Goal: Information Seeking & Learning: Learn about a topic

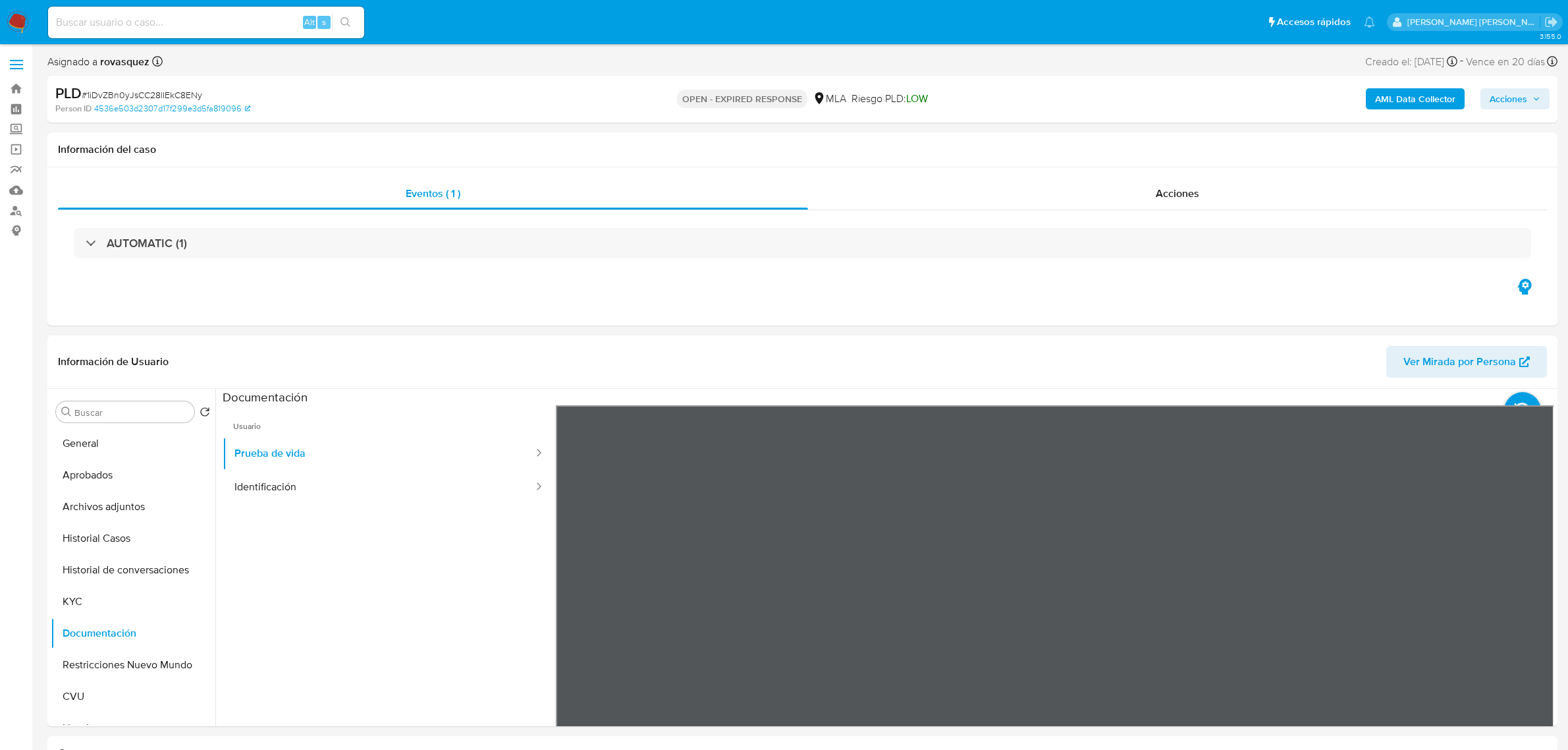
select select "10"
click at [96, 608] on button "KYC" at bounding box center [127, 602] width 154 height 31
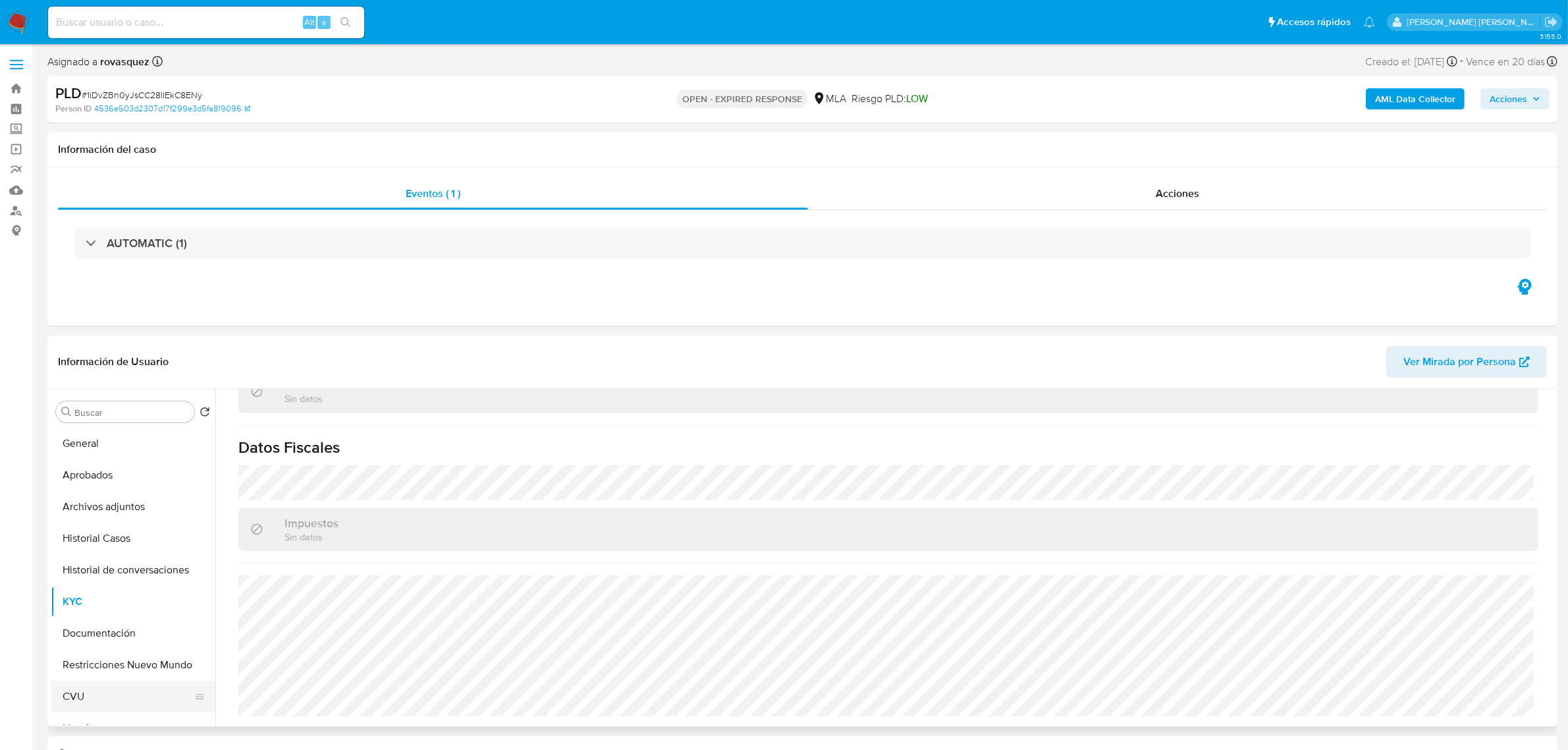
scroll to position [83, 0]
click at [120, 674] on button "Direcciones" at bounding box center [127, 678] width 154 height 31
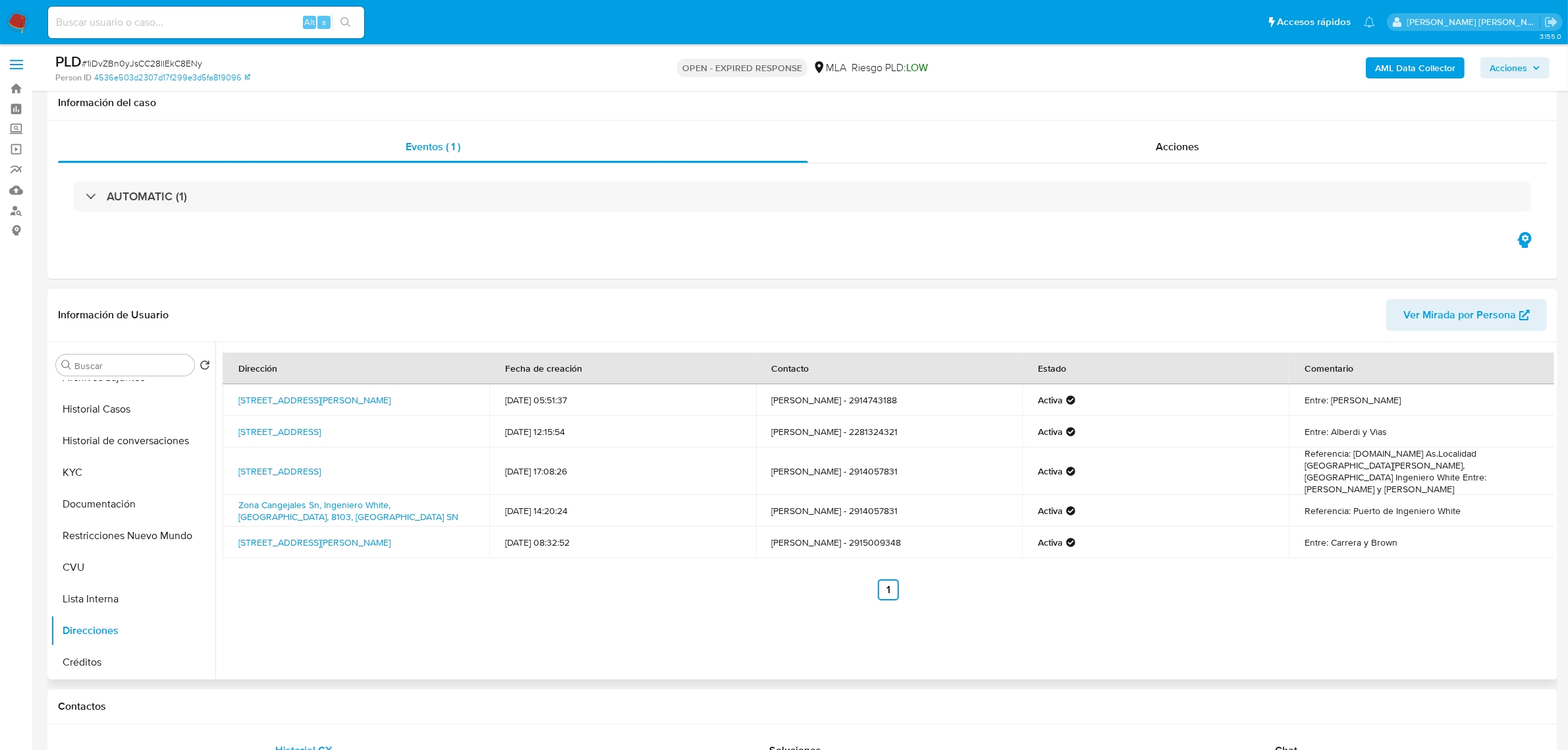
scroll to position [329, 0]
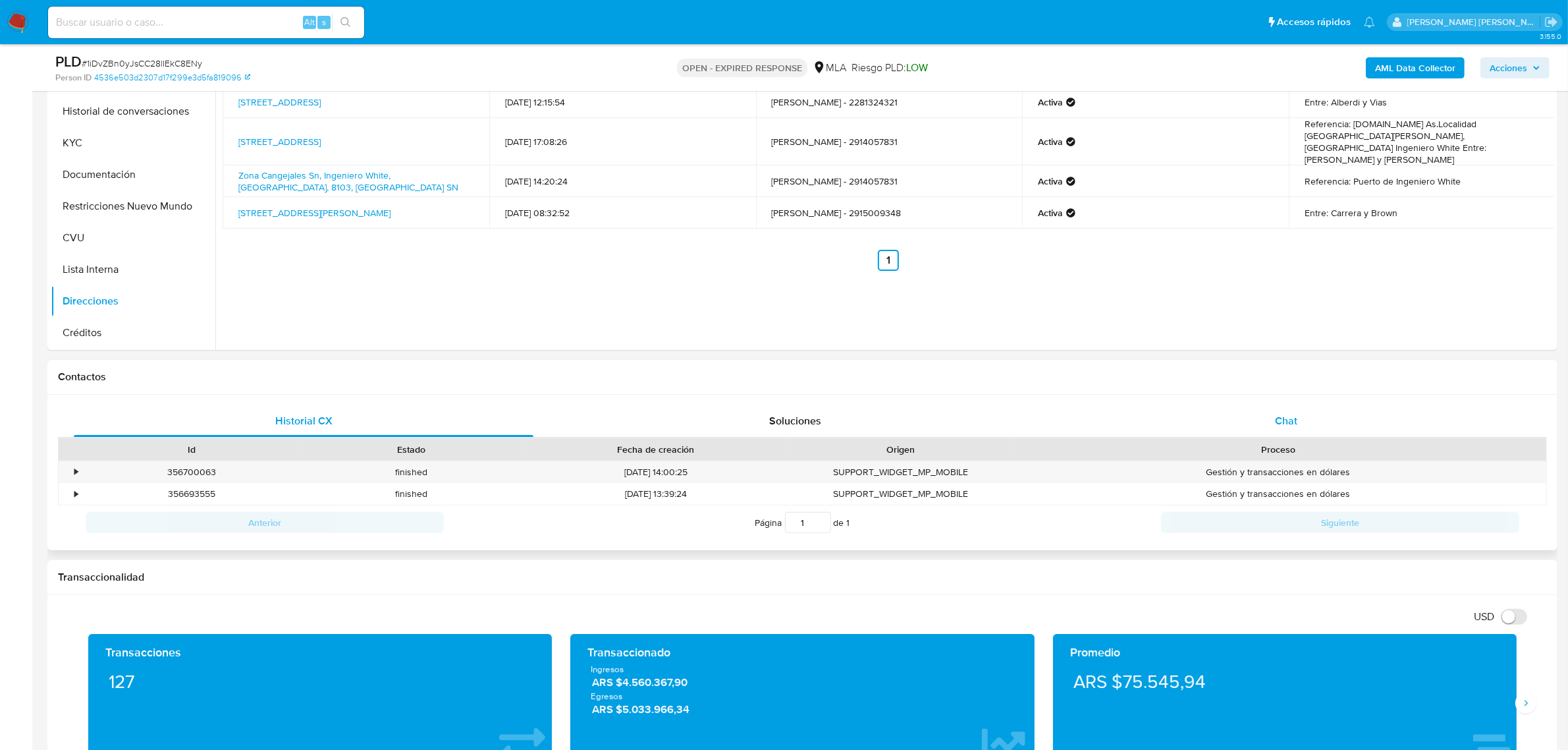
click at [1266, 414] on div "Chat" at bounding box center [1287, 421] width 460 height 31
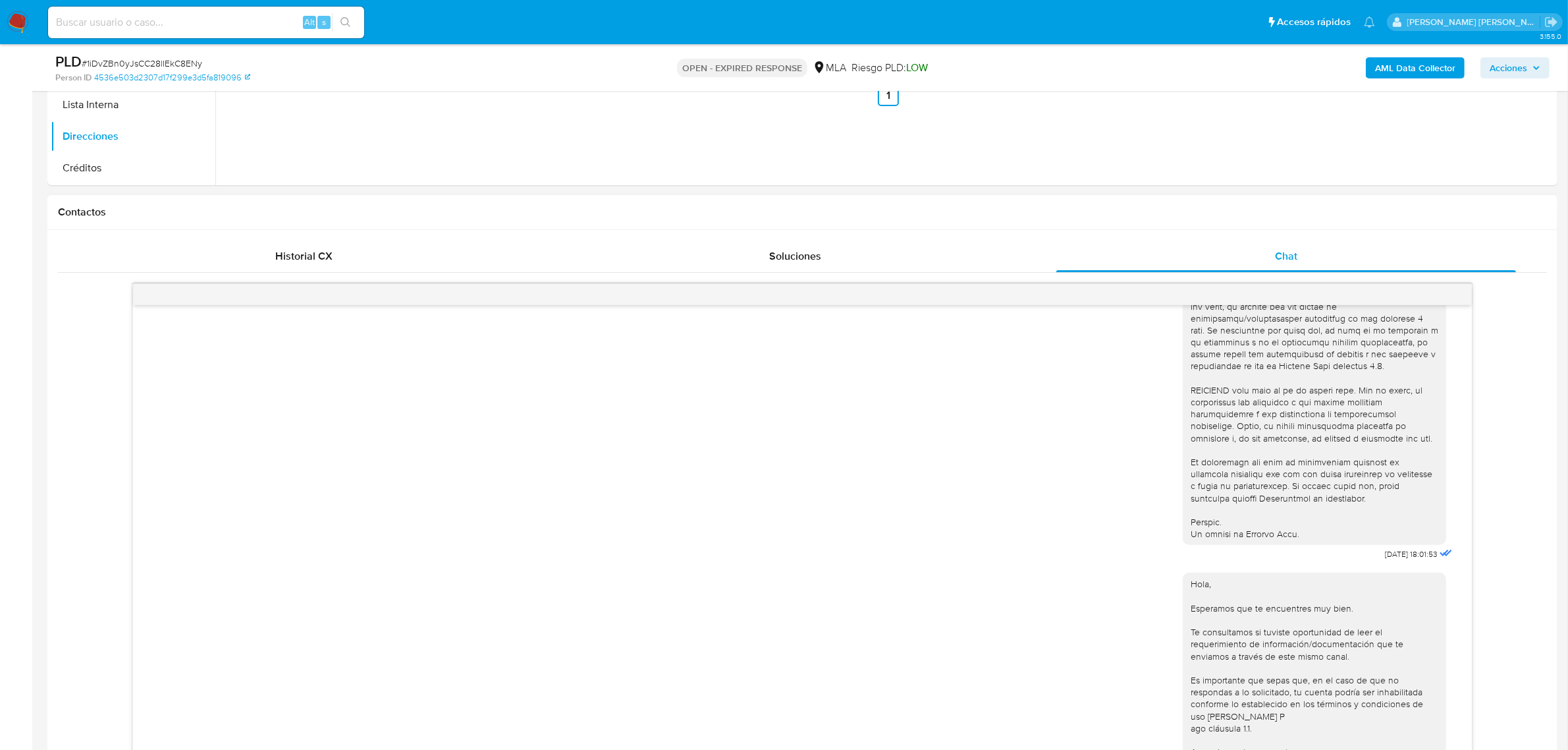
scroll to position [387, 0]
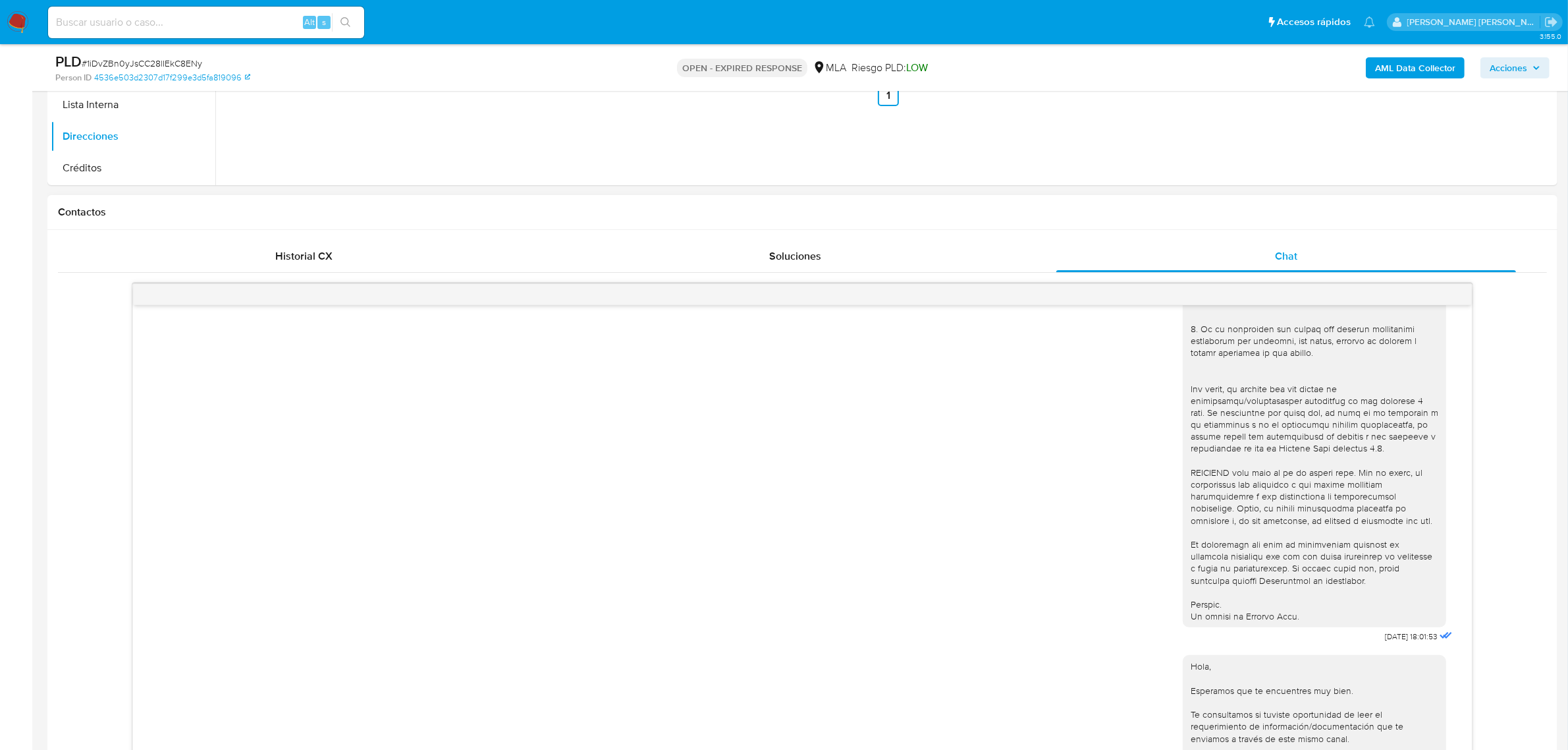
click at [293, 274] on div "18/06/2025 18:01:53 Hola, Esperamos que te encuentres muy bien. Te consultamos …" at bounding box center [803, 532] width 1490 height 519
click at [293, 267] on div "Historial CX" at bounding box center [304, 256] width 460 height 31
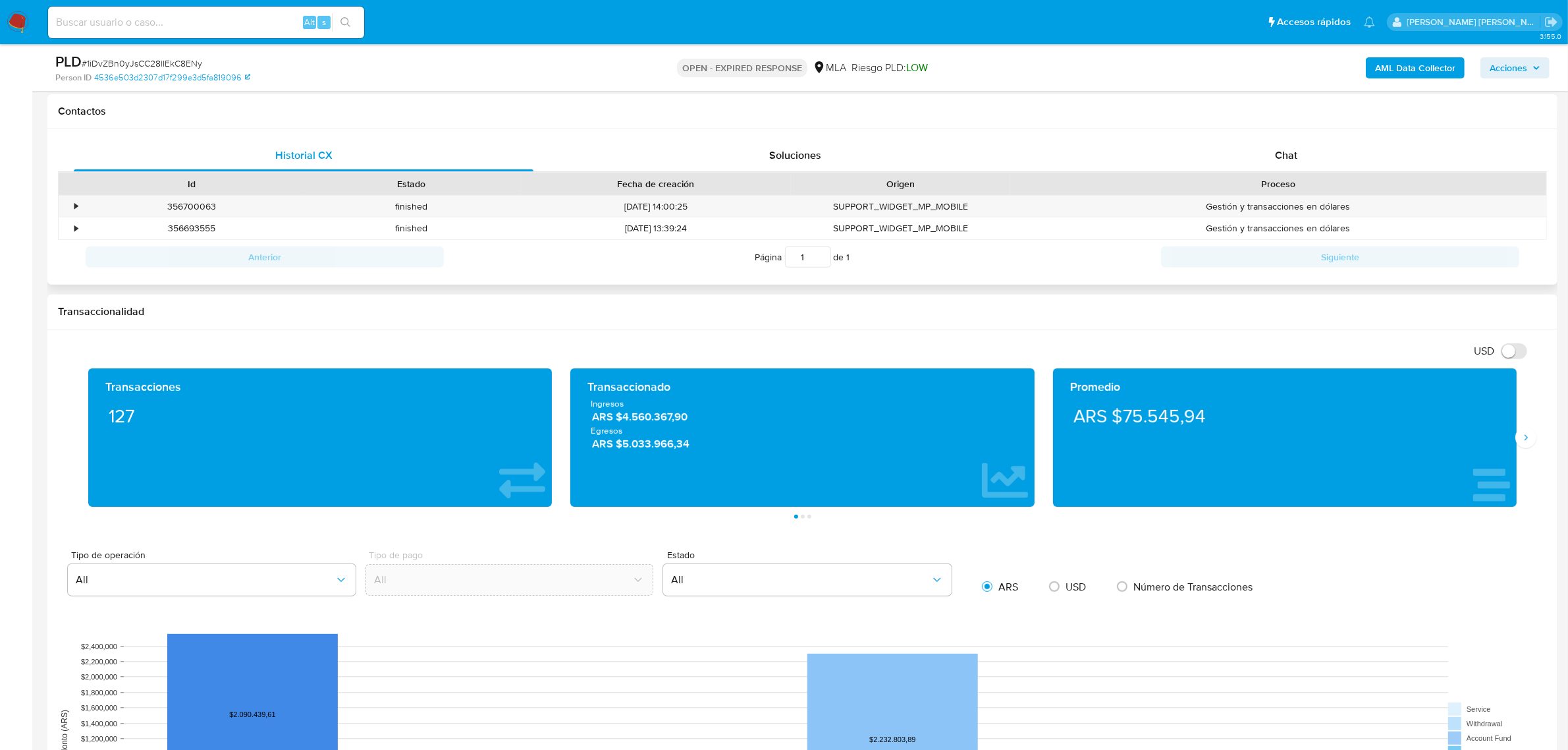
scroll to position [577, 0]
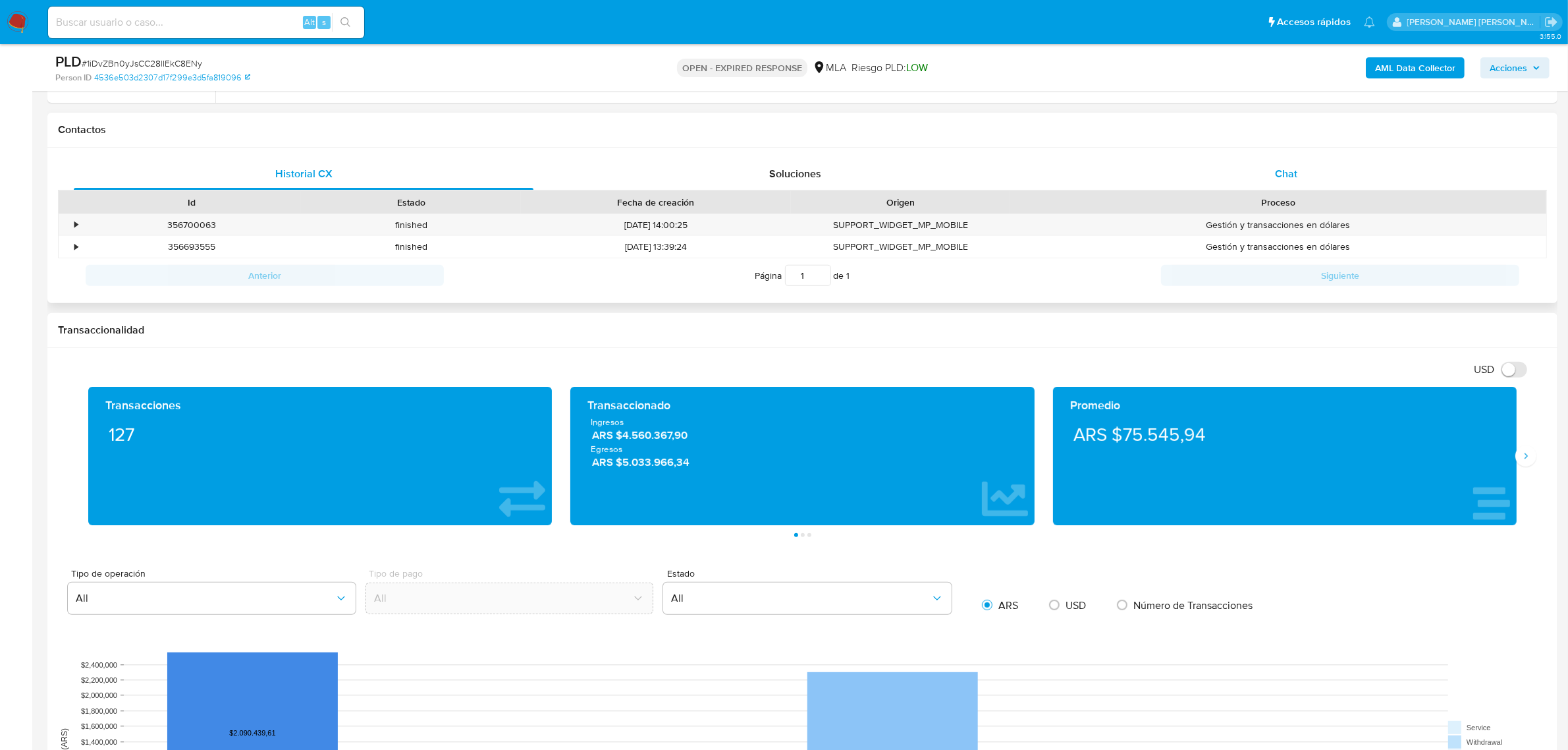
click at [1289, 170] on span "Chat" at bounding box center [1287, 173] width 23 height 15
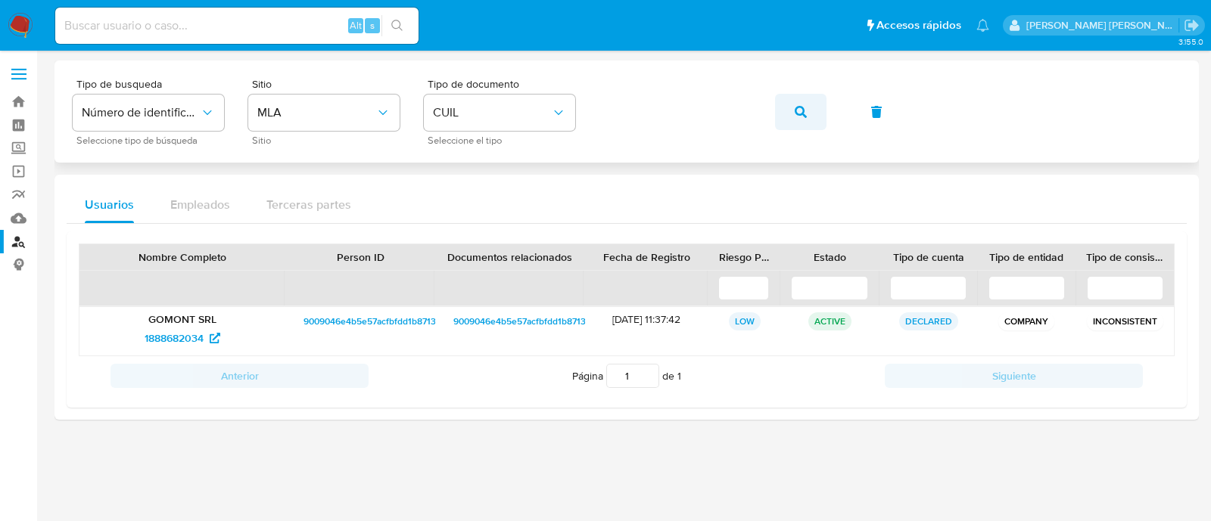
click at [794, 111] on icon "button" at bounding box center [800, 112] width 12 height 12
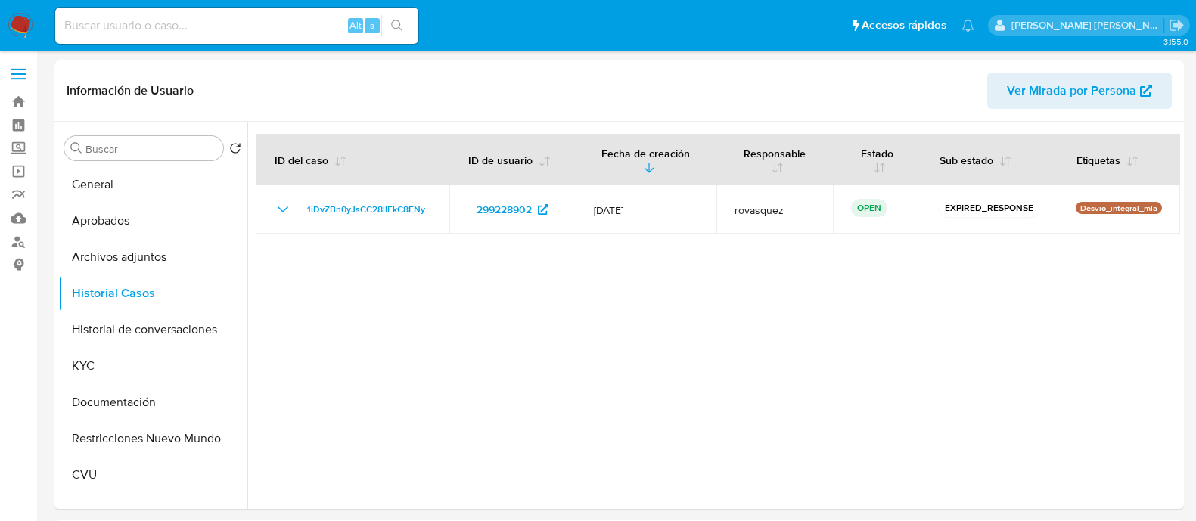
select select "10"
click at [118, 368] on button "KYC" at bounding box center [146, 366] width 177 height 36
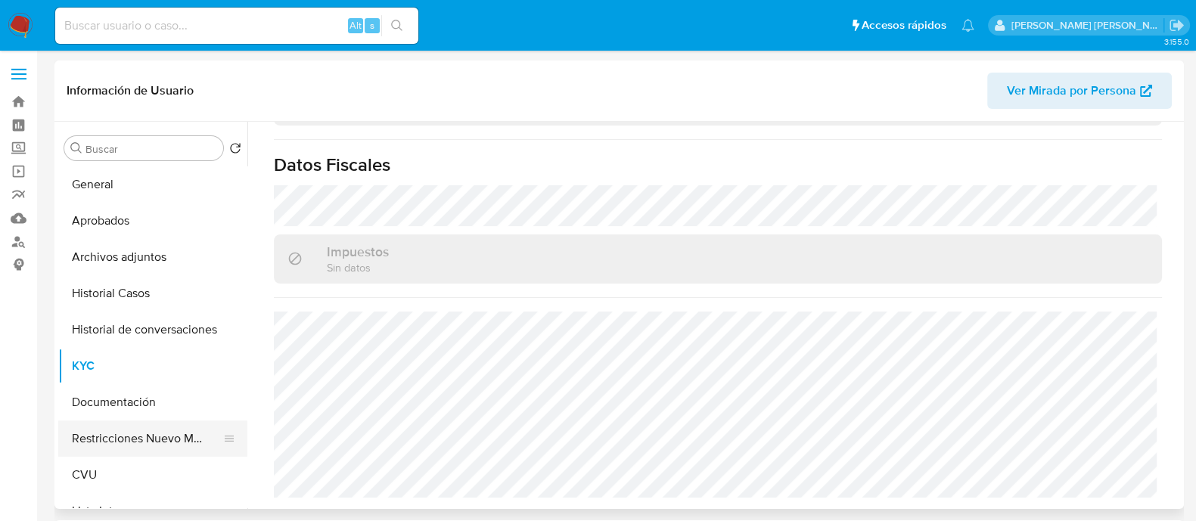
scroll to position [94, 0]
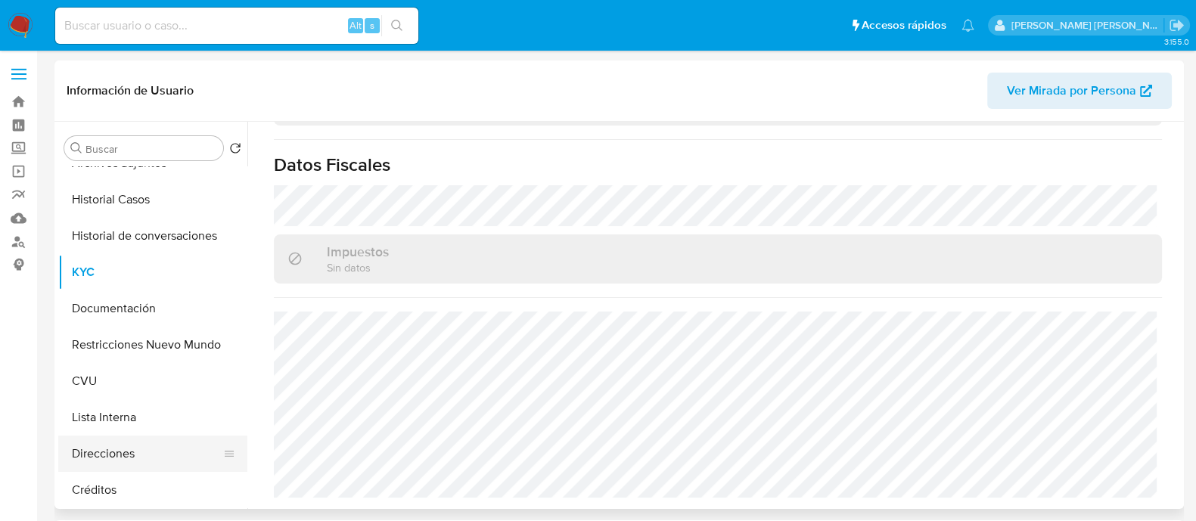
click at [117, 449] on button "Direcciones" at bounding box center [146, 454] width 177 height 36
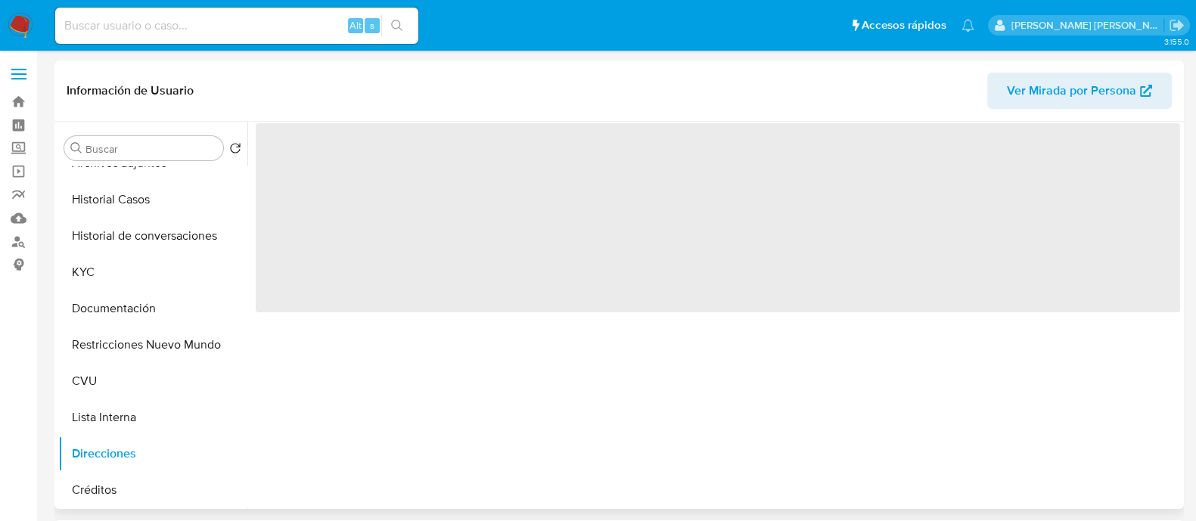
scroll to position [0, 0]
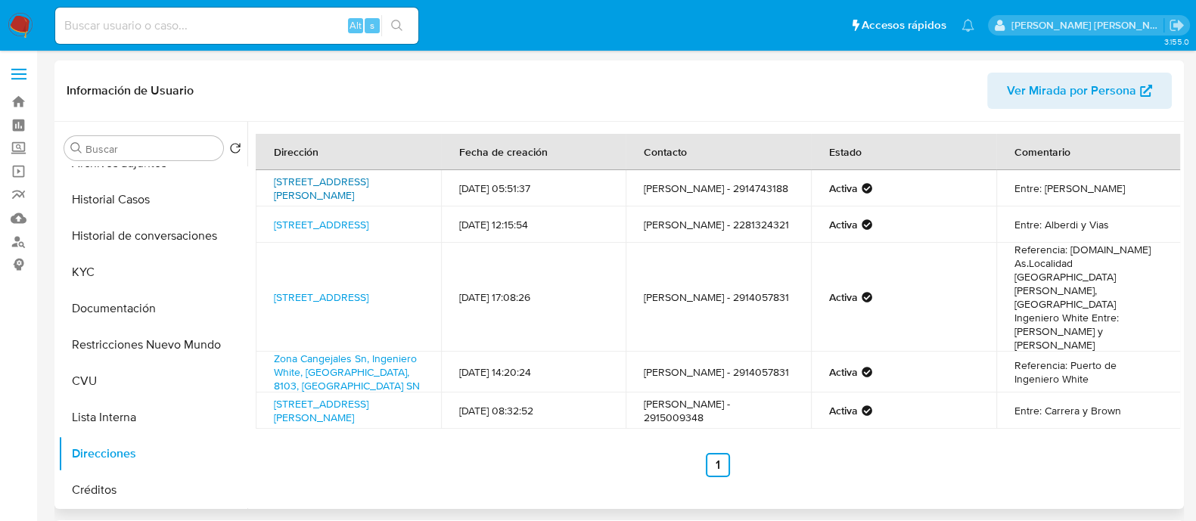
drag, startPoint x: 347, startPoint y: 210, endPoint x: 275, endPoint y: 176, distance: 78.8
click at [275, 176] on td "Calle Pueyrredon 65, Bahía Blanca, Buenos Aires, 8000, Argentina 65" at bounding box center [348, 188] width 185 height 36
copy link "Calle Pueyrredon 65, Bahía Blanca, Buenos Aires, 8000, Argentina 65"
drag, startPoint x: 101, startPoint y: 263, endPoint x: 138, endPoint y: 269, distance: 38.2
click at [100, 263] on button "KYC" at bounding box center [146, 272] width 177 height 36
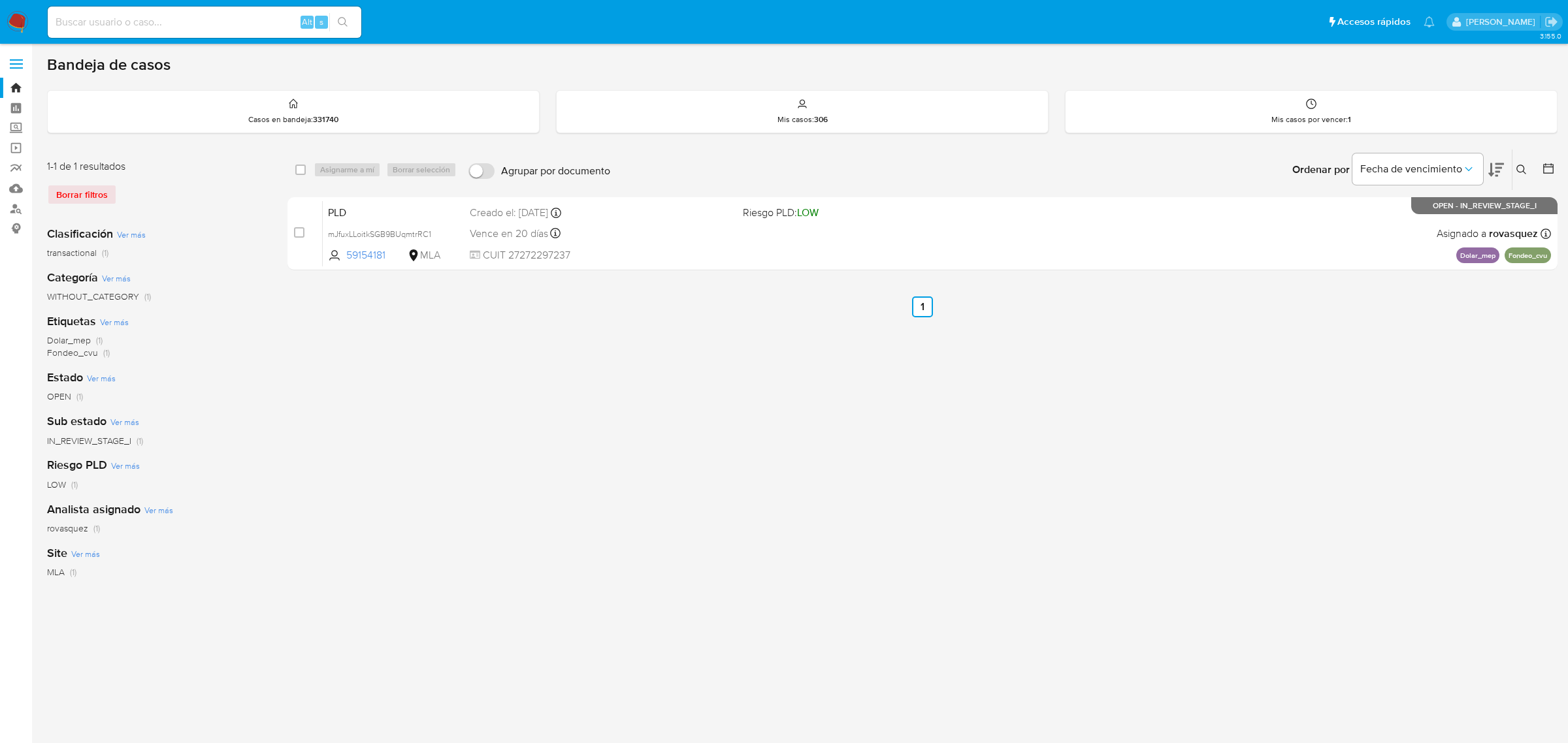
click at [1521, 173] on icon at bounding box center [1521, 170] width 10 height 10
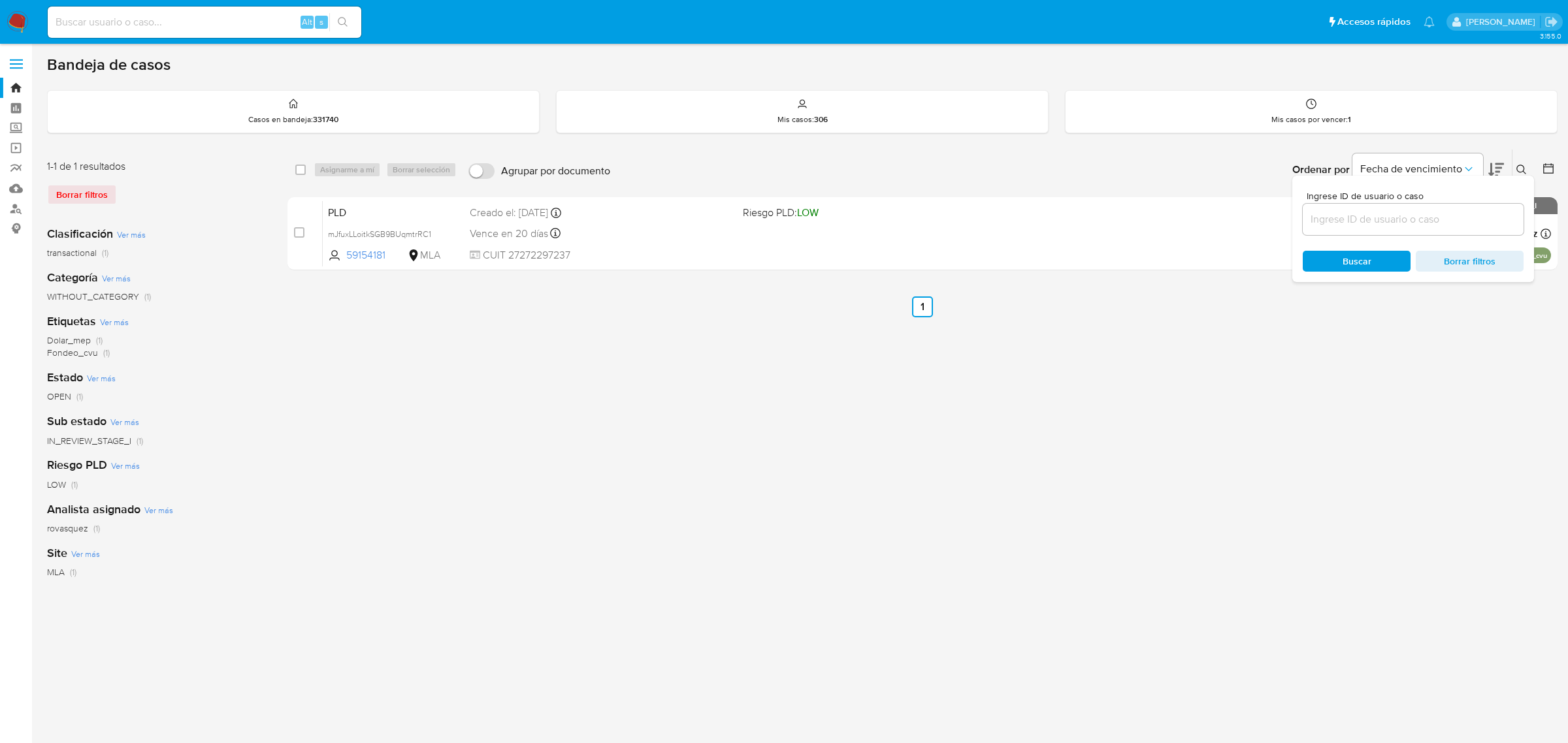
click at [1388, 205] on div at bounding box center [1413, 219] width 221 height 31
click at [1369, 230] on div at bounding box center [1413, 219] width 221 height 31
click at [1370, 222] on input at bounding box center [1413, 219] width 221 height 17
paste input "1iDvZBn0yJsCC28lIEkC8ENy"
type input "1iDvZBn0yJsCC28lIEkC8ENy"
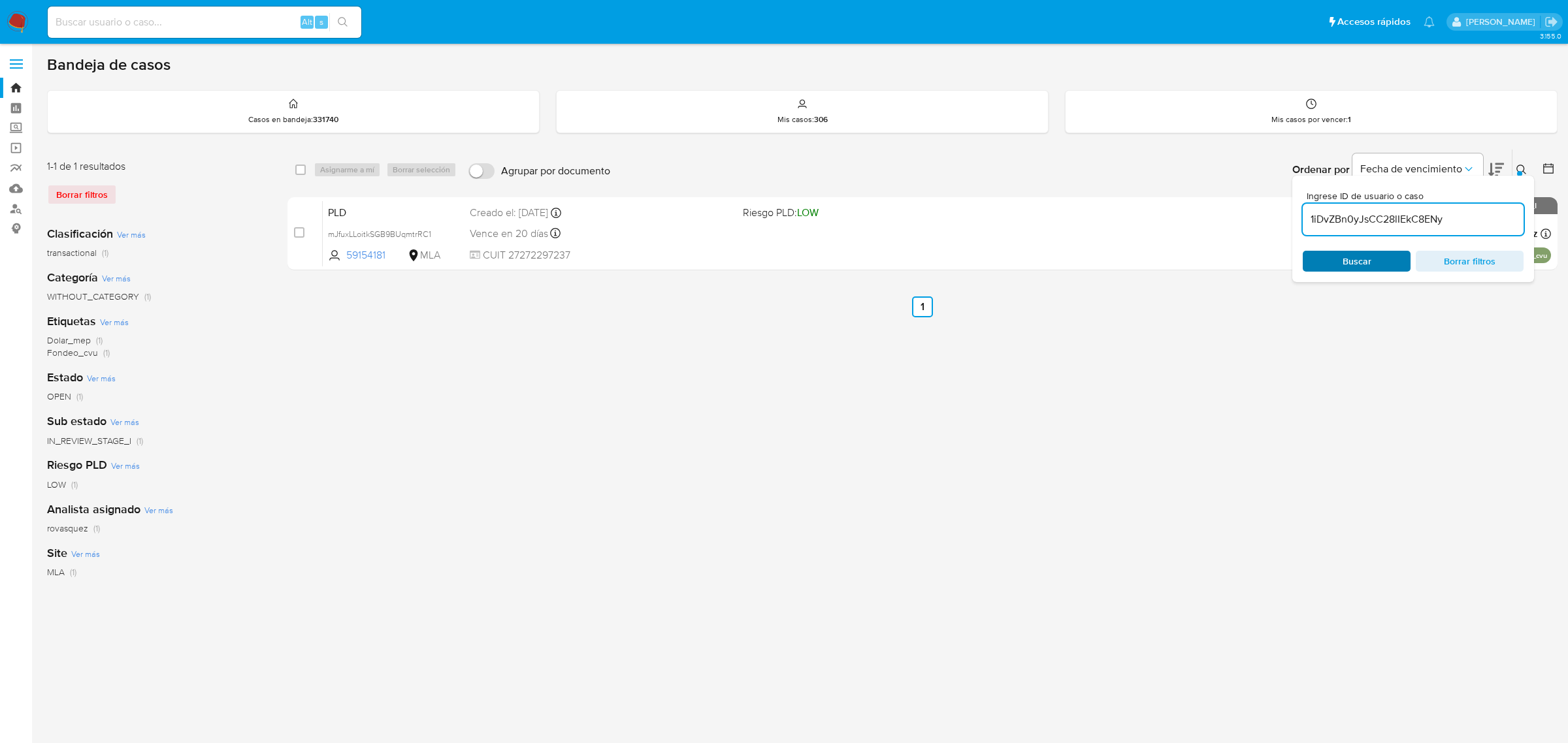
click at [1349, 266] on span "Buscar" at bounding box center [1356, 261] width 28 height 21
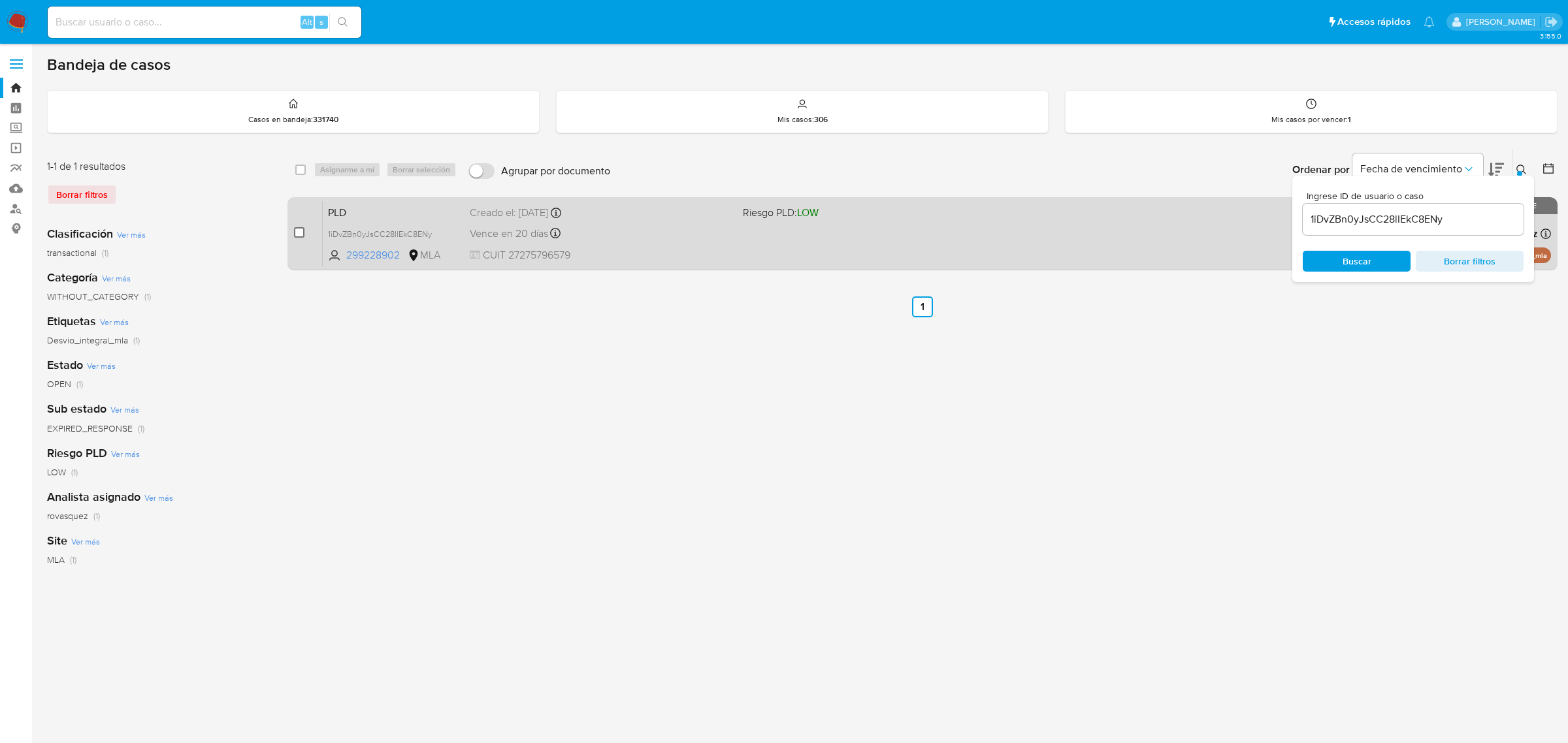
click at [300, 236] on input "checkbox" at bounding box center [299, 232] width 10 height 10
checkbox input "true"
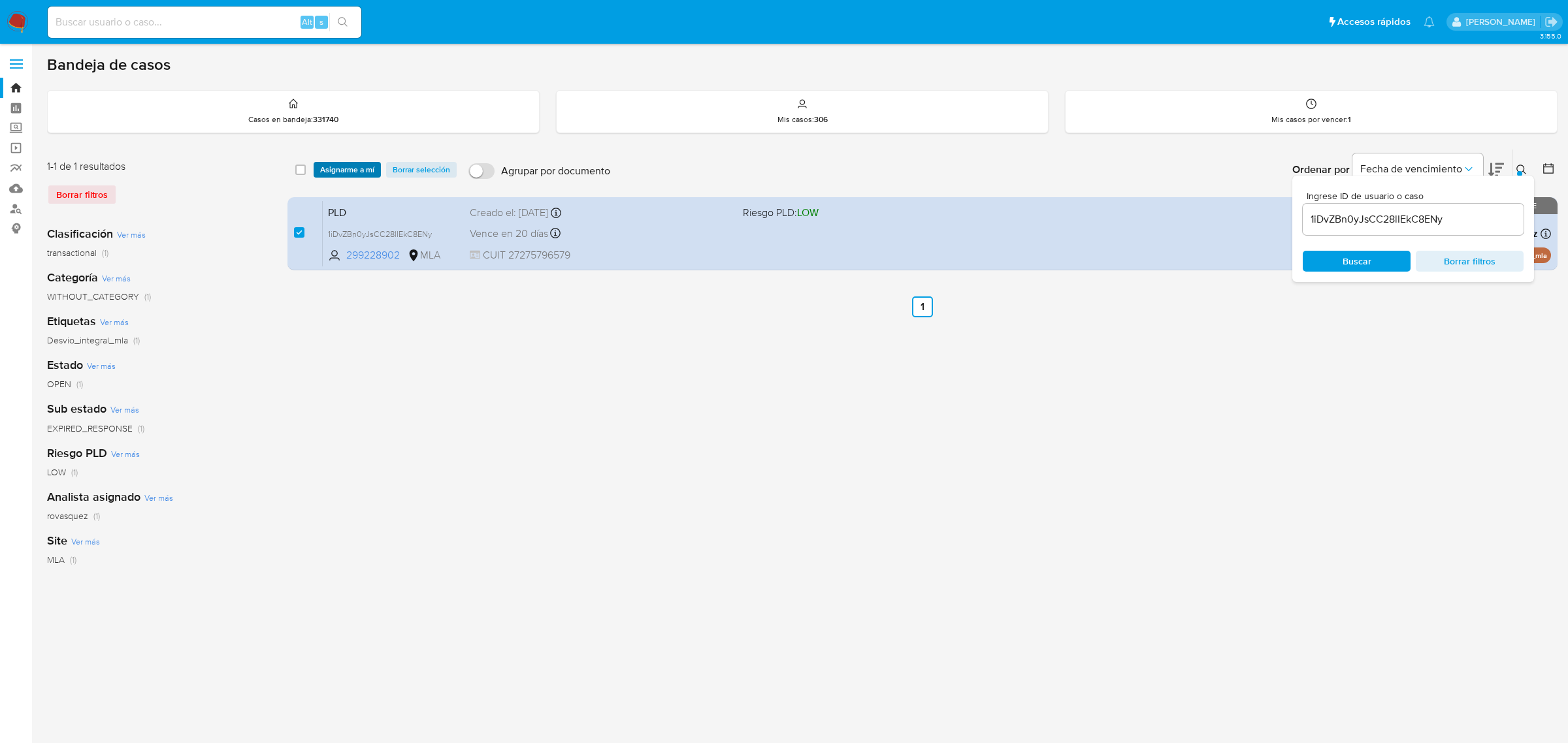
click at [348, 172] on span "Asignarme a mí" at bounding box center [347, 169] width 54 height 13
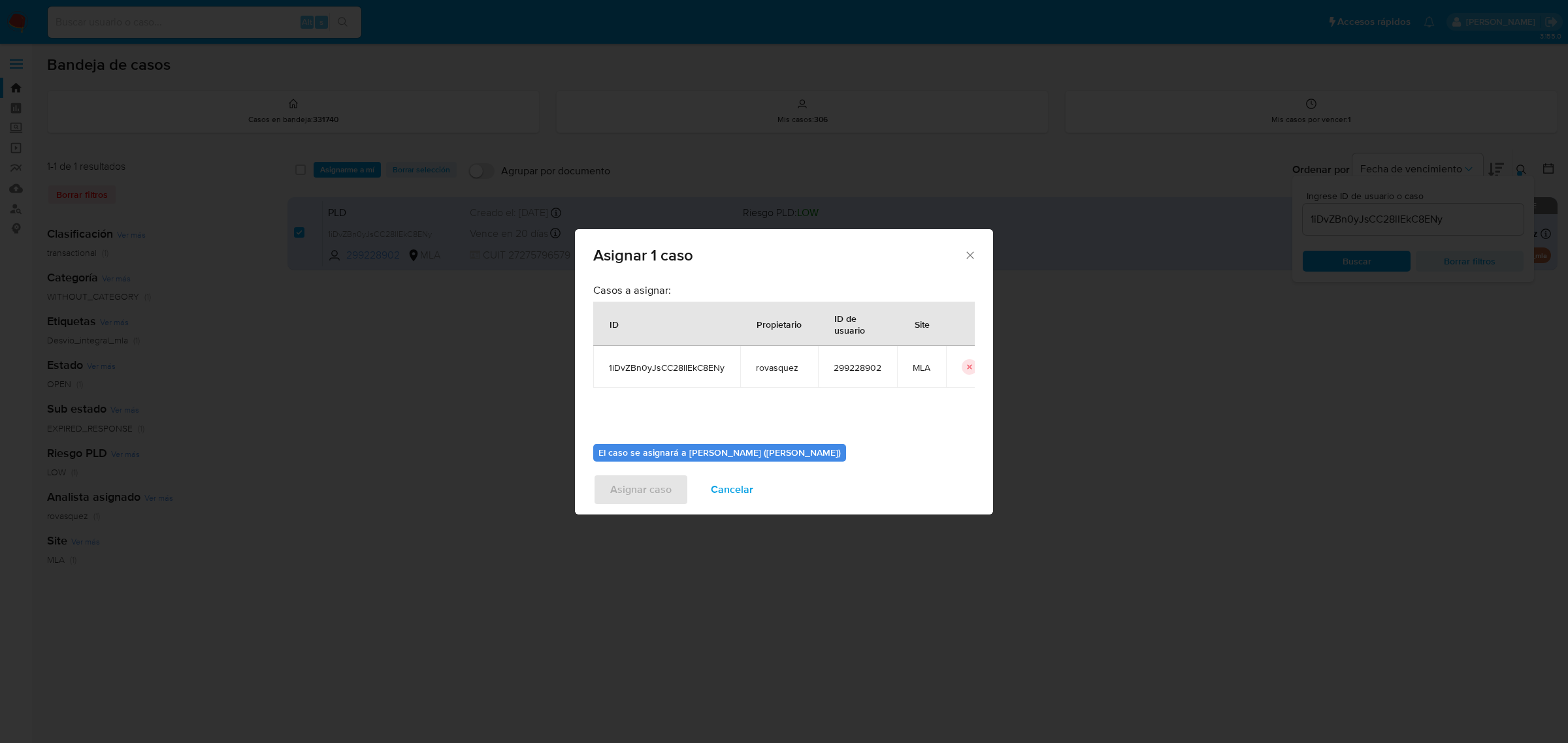
scroll to position [66, 0]
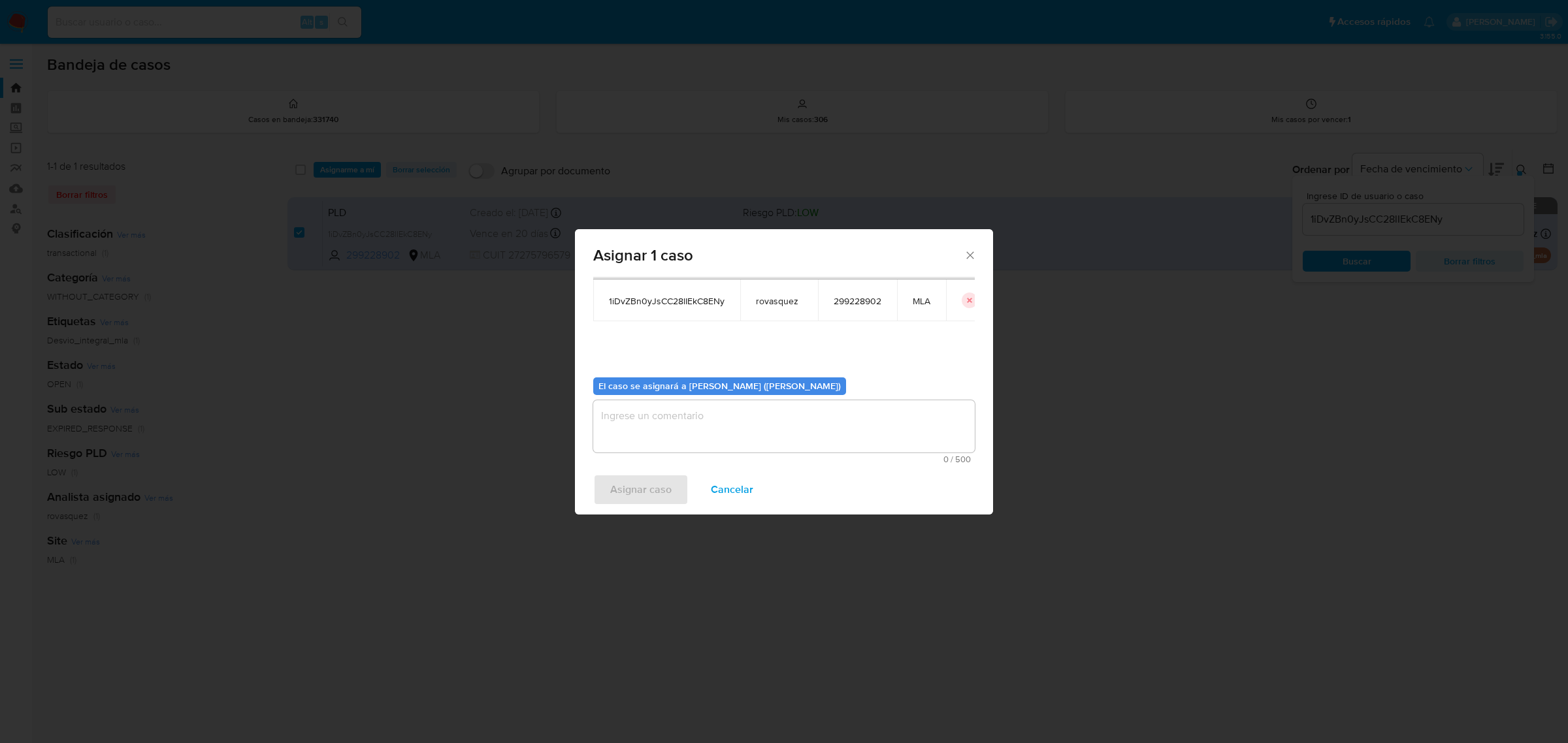
click at [692, 416] on textarea "assign-modal" at bounding box center [784, 426] width 382 height 53
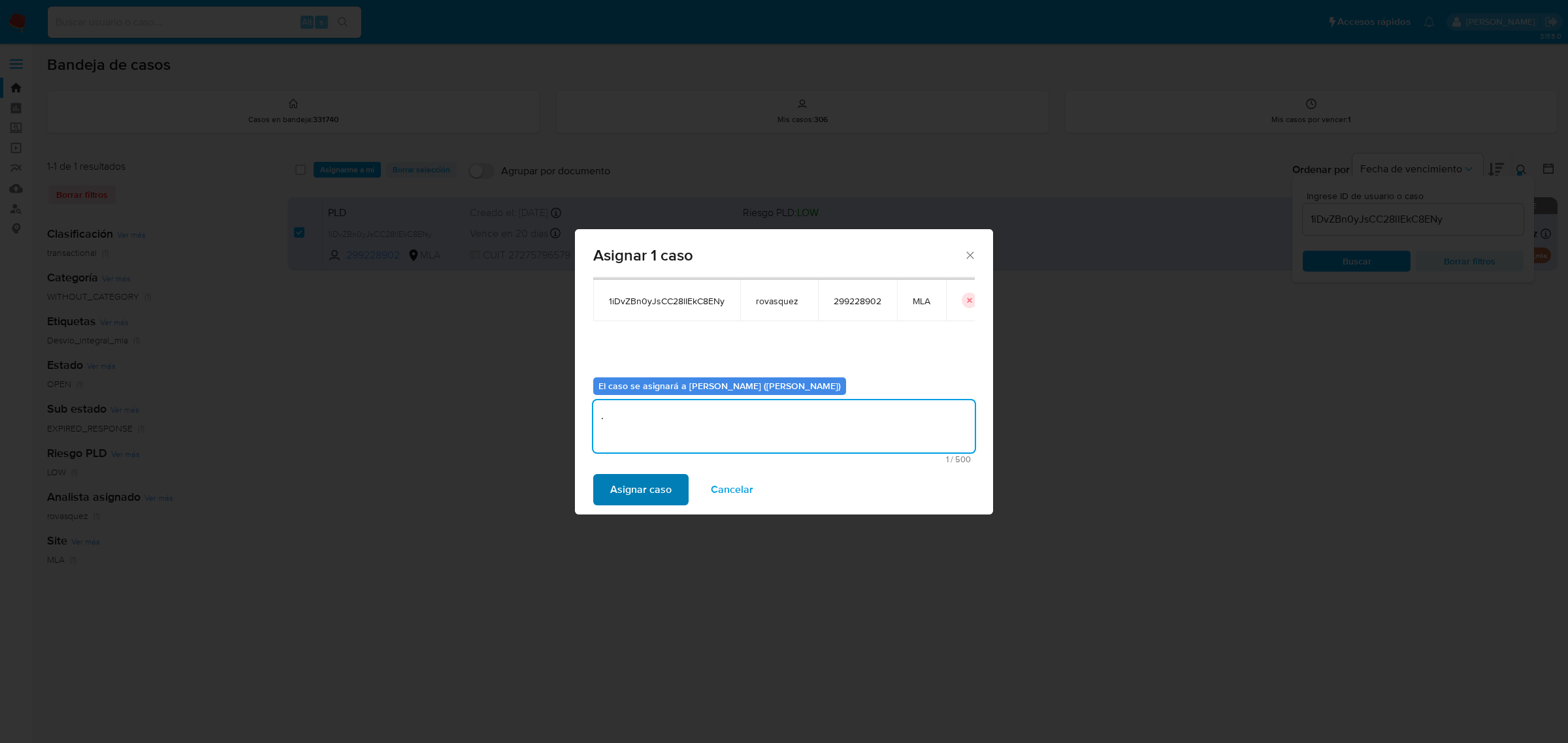
type textarea "."
click at [661, 487] on span "Asignar caso" at bounding box center [641, 489] width 61 height 28
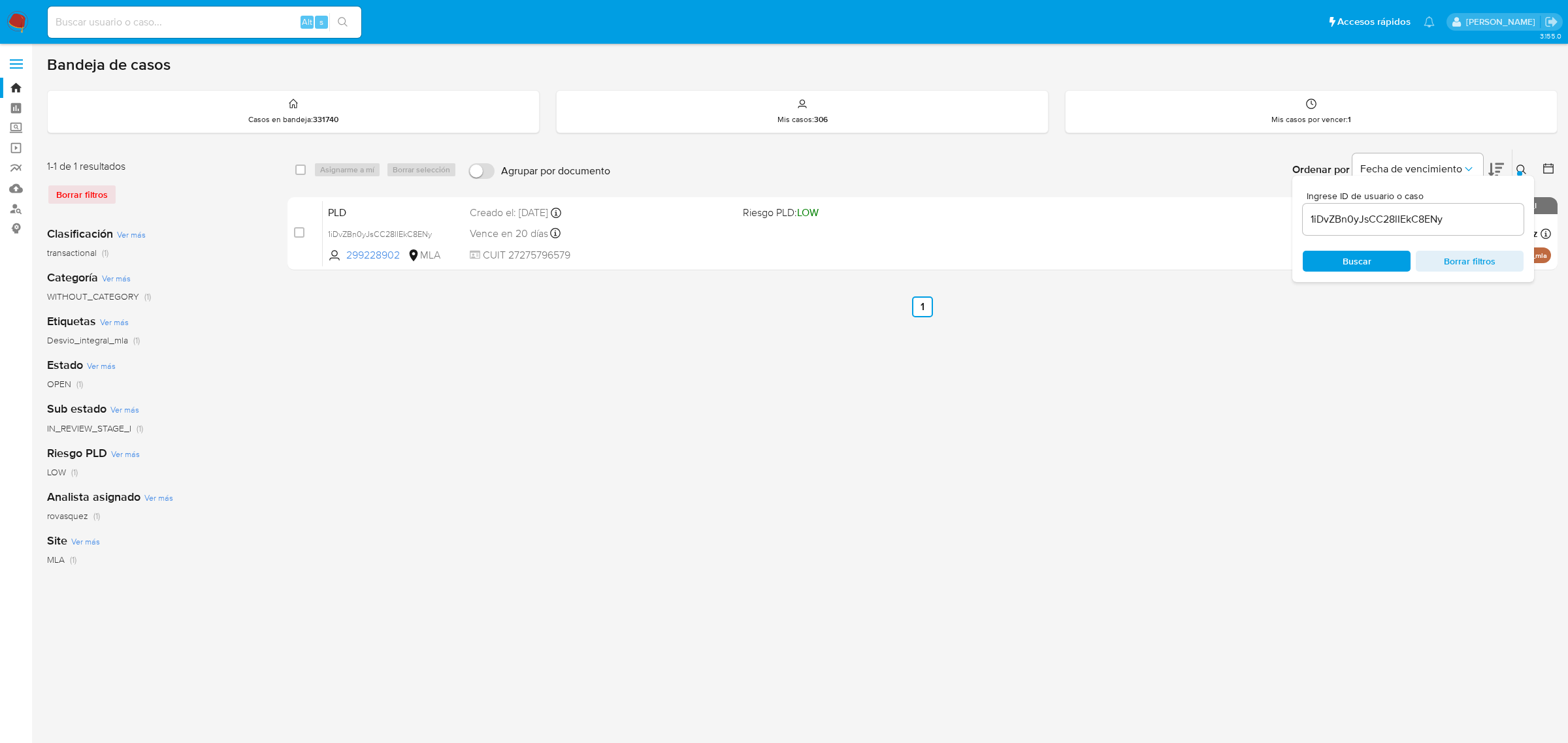
click at [1349, 216] on input "1iDvZBn0yJsCC28lIEkC8ENy" at bounding box center [1413, 219] width 221 height 17
paste input "Rmhr4XznuAbuAJwDg94lxxNX"
type input "Rmhr4XznuAbuAJwDg94lxxNX"
click at [1343, 259] on span "Buscar" at bounding box center [1356, 261] width 28 height 21
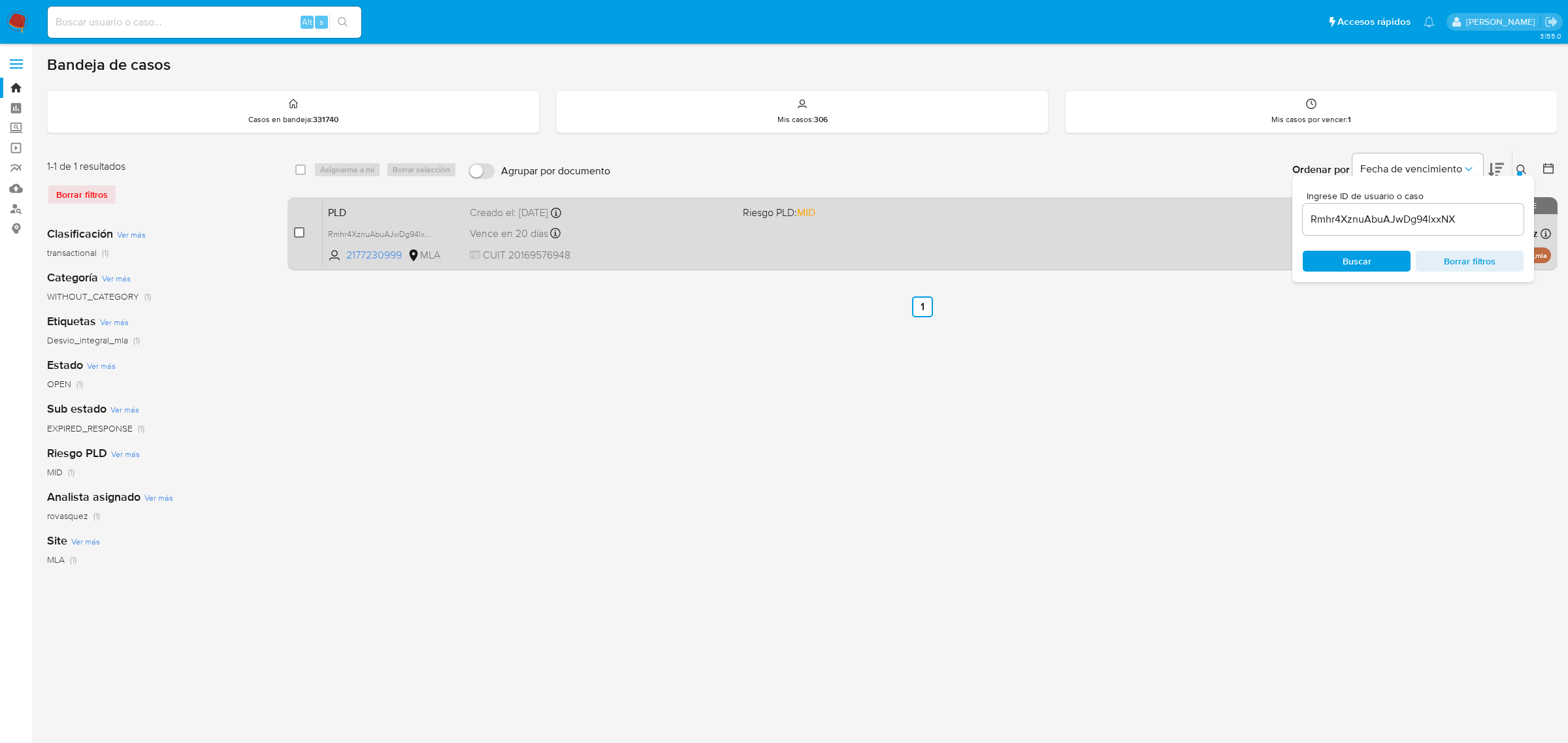
click at [304, 234] on input "checkbox" at bounding box center [299, 232] width 10 height 10
checkbox input "true"
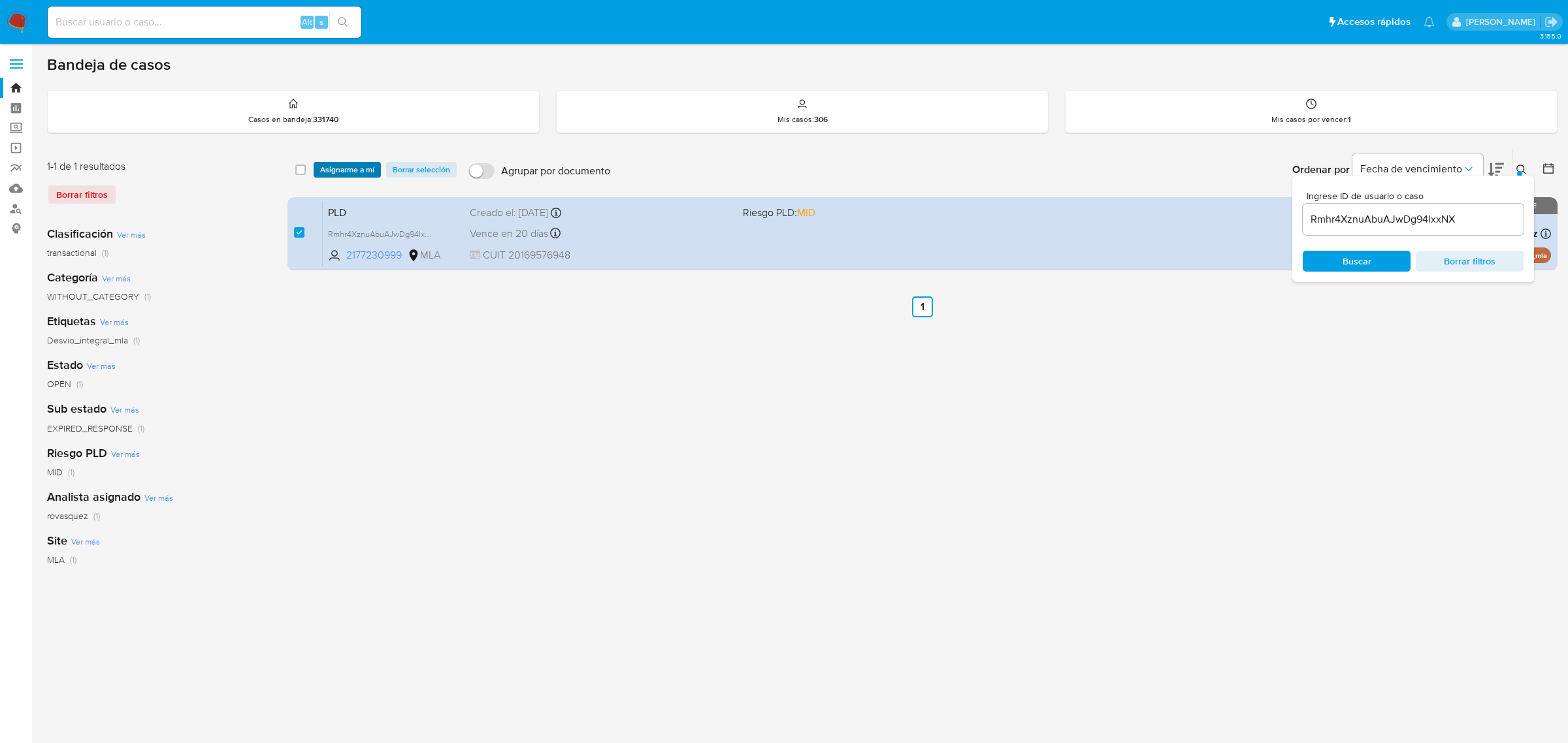
click at [351, 170] on span "Asignarme a mí" at bounding box center [347, 169] width 54 height 13
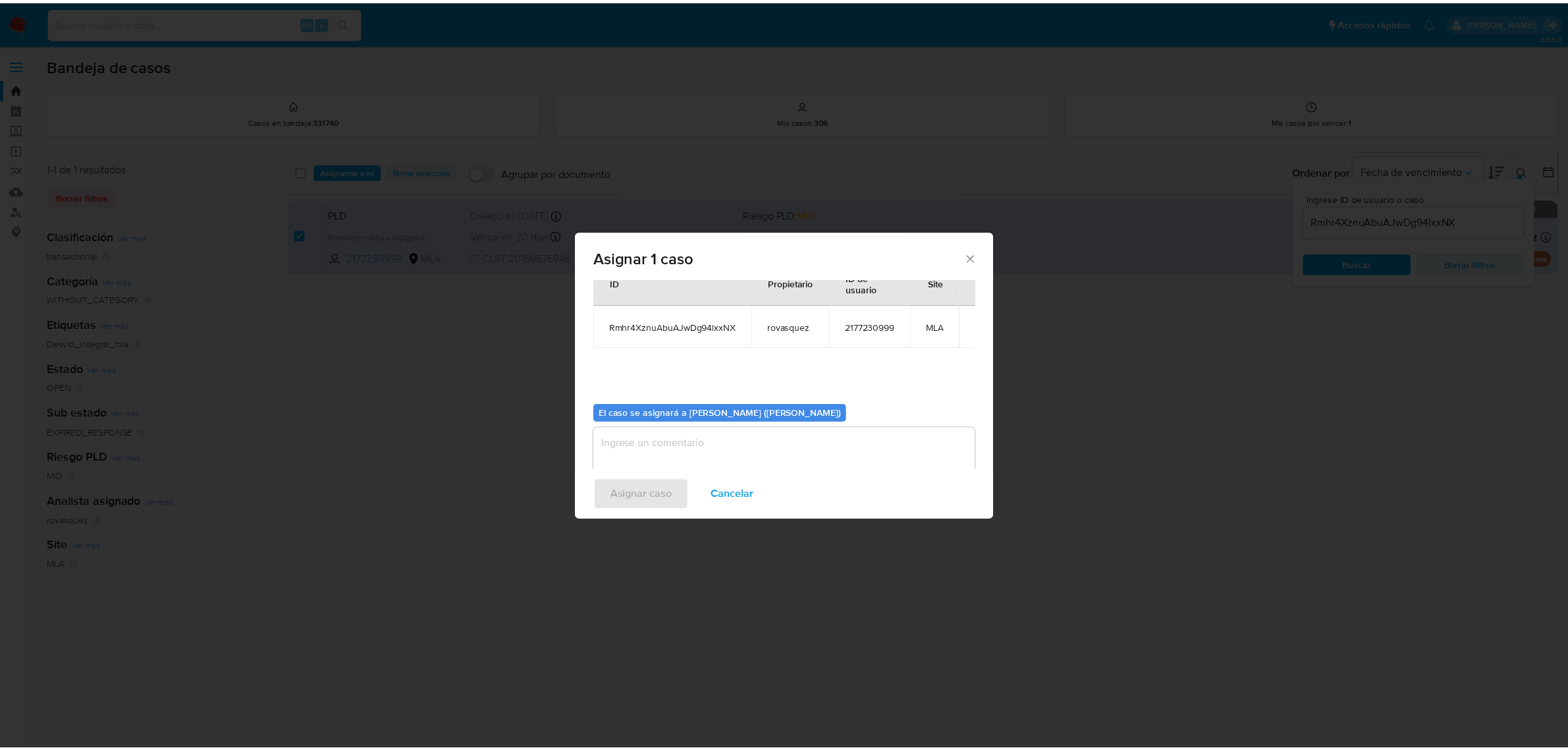
scroll to position [67, 0]
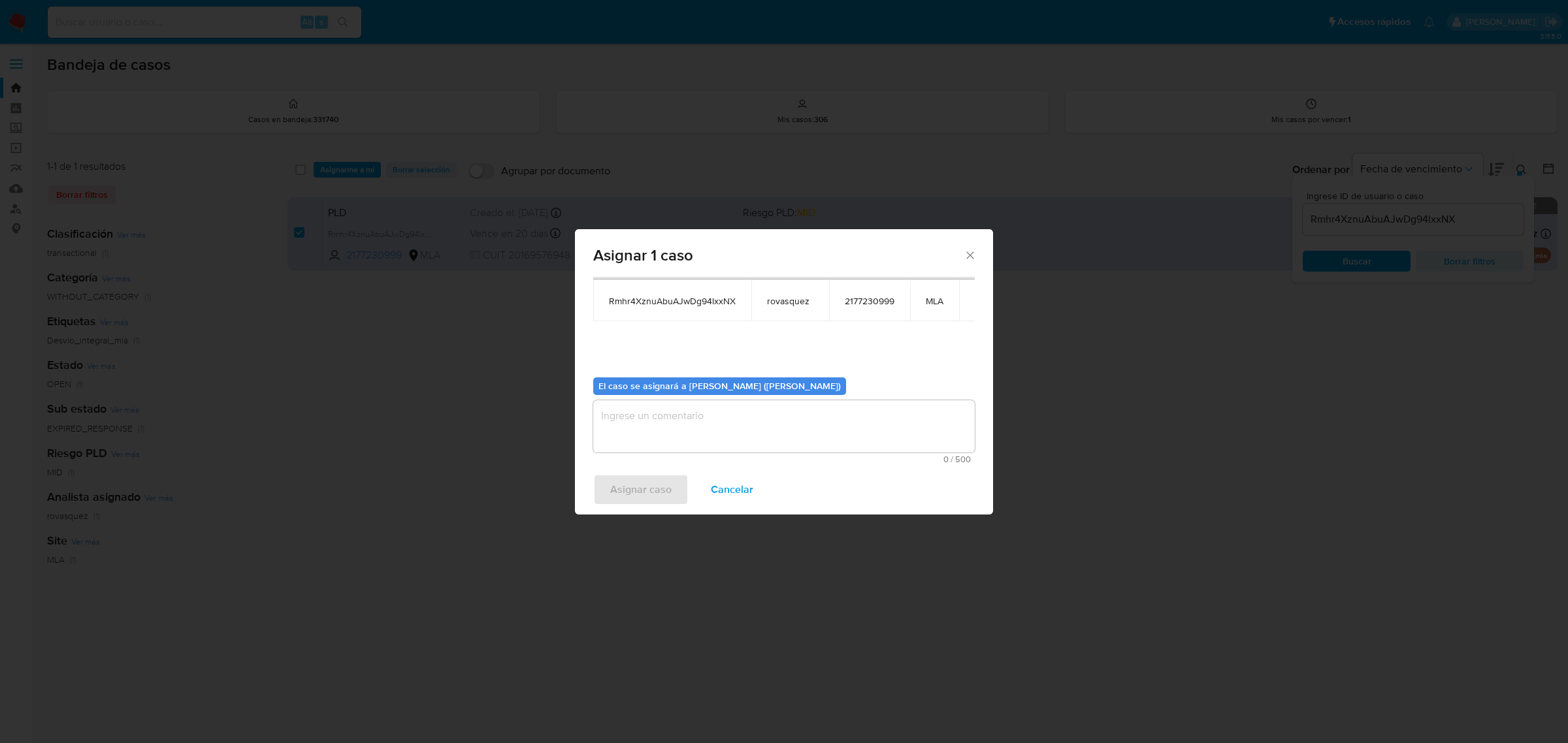
click at [674, 436] on textarea "assign-modal" at bounding box center [784, 426] width 382 height 53
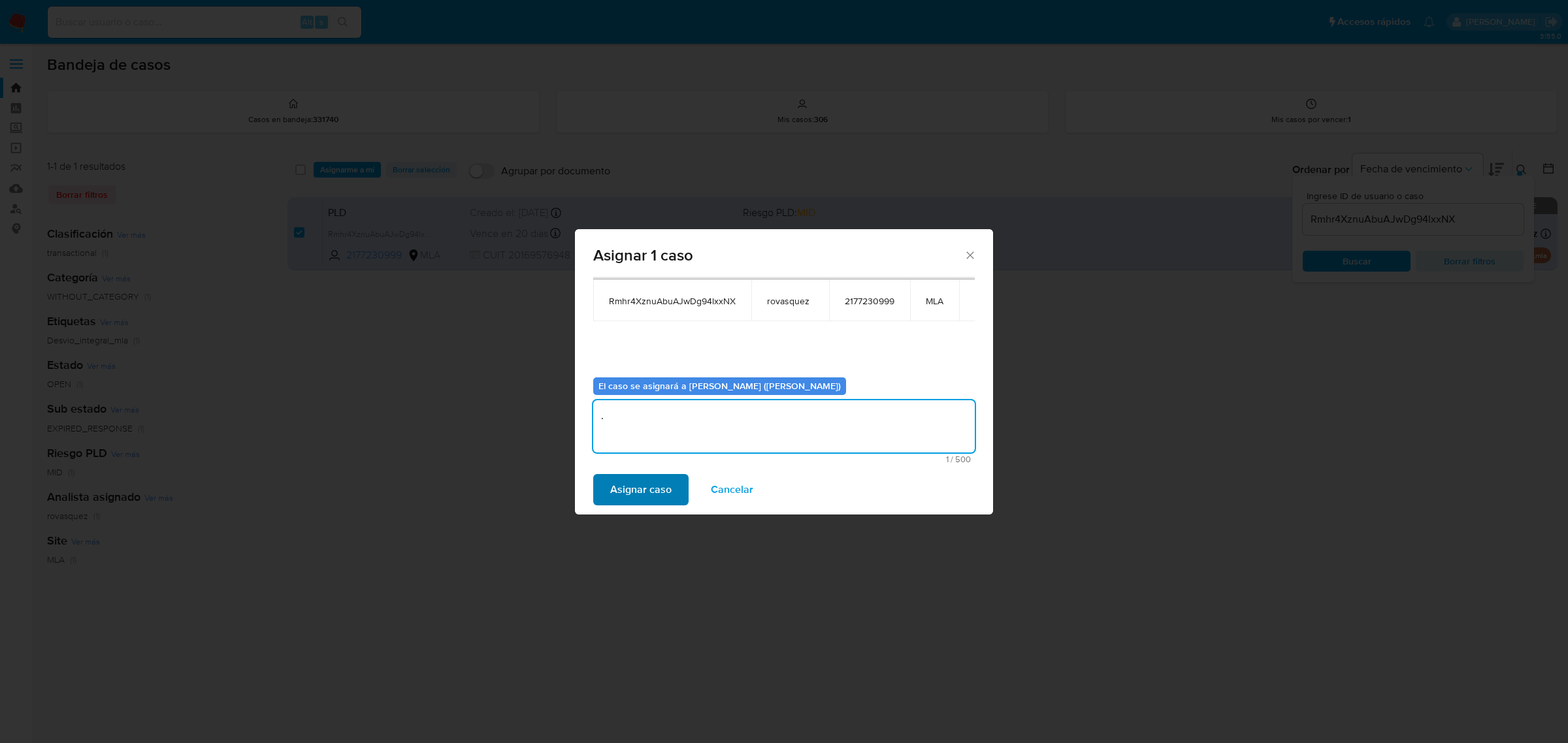
type textarea "."
click at [614, 488] on span "Asignar caso" at bounding box center [641, 489] width 61 height 28
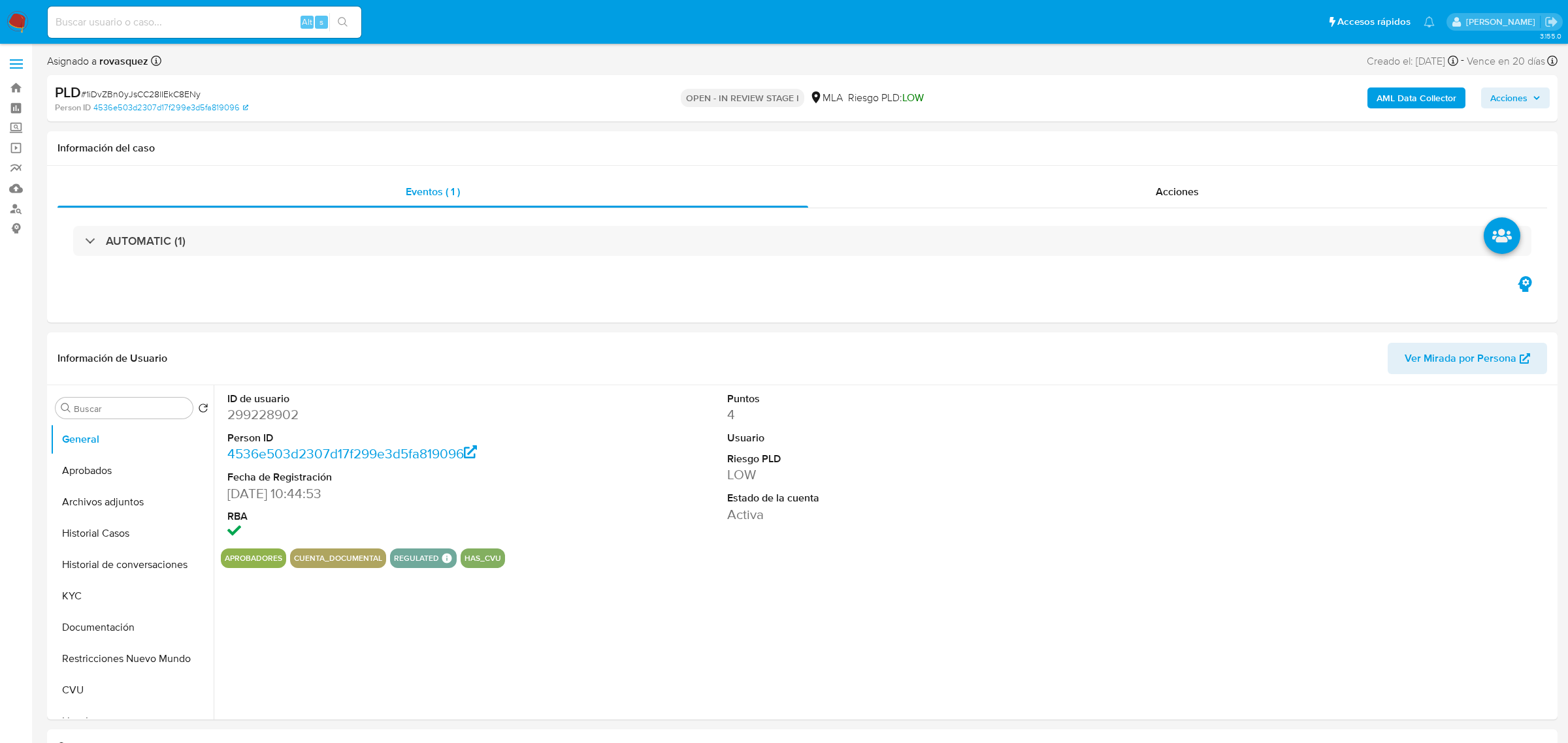
select select "10"
click at [117, 498] on button "Archivos adjuntos" at bounding box center [126, 502] width 153 height 31
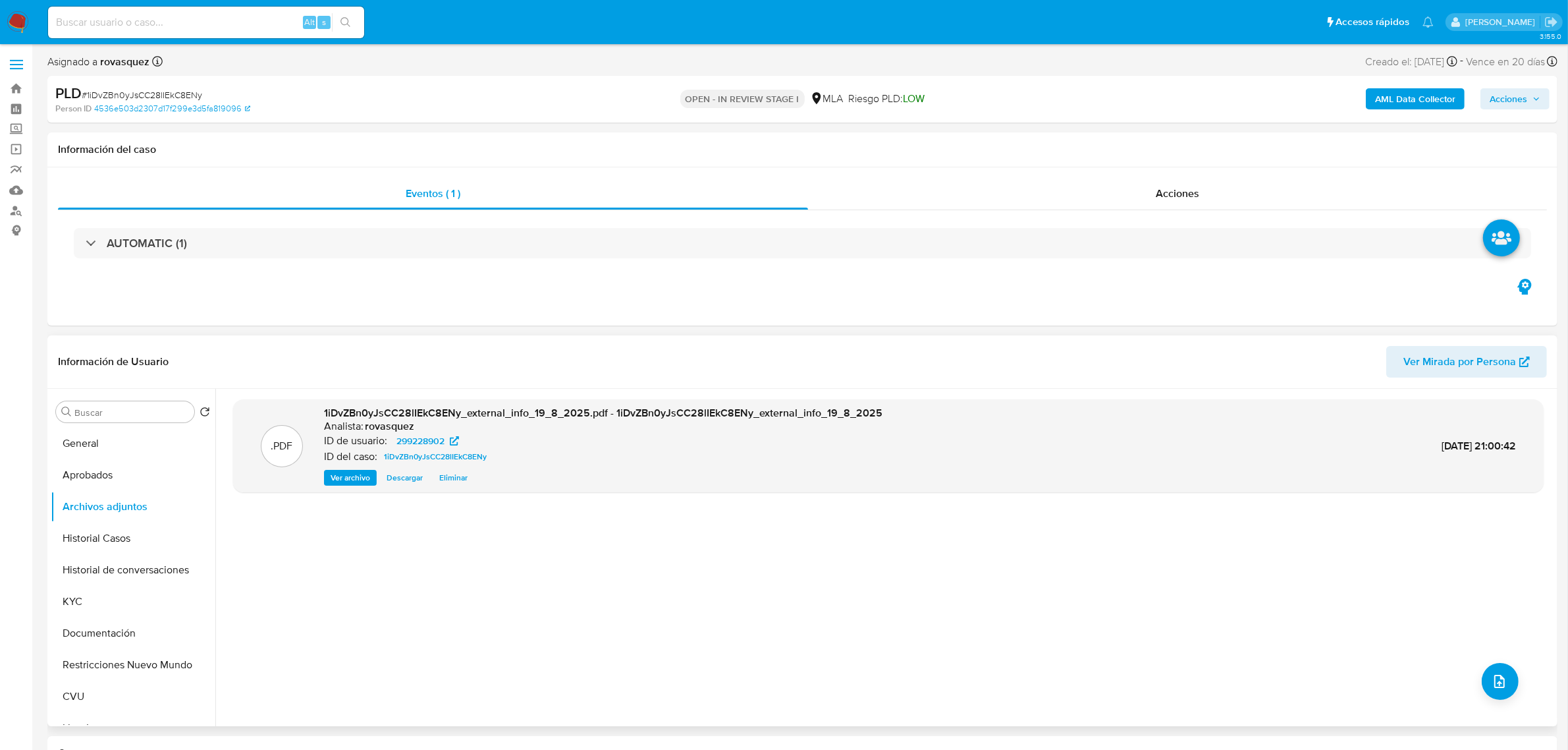
click at [359, 480] on span "Ver archivo" at bounding box center [350, 477] width 39 height 13
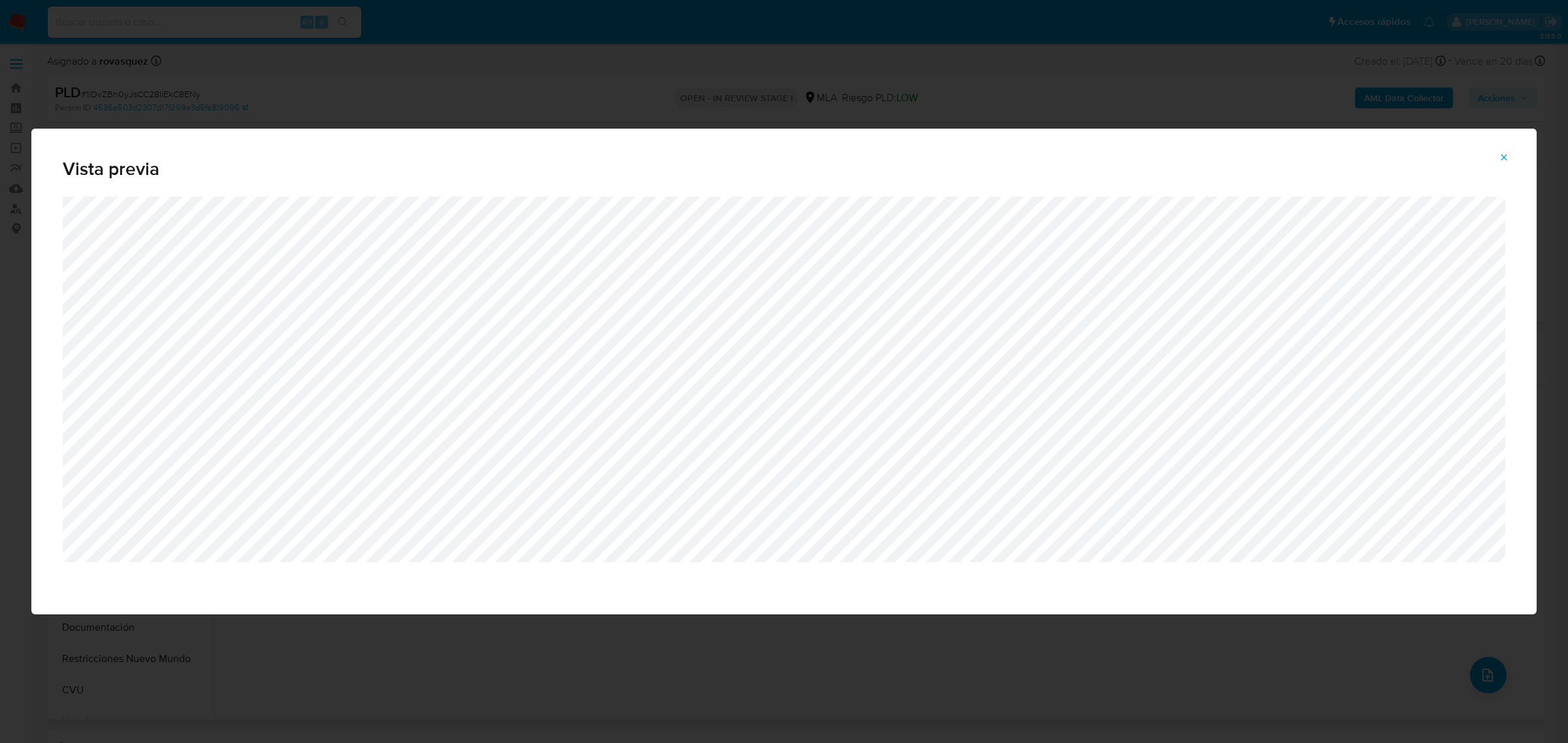
drag, startPoint x: 1500, startPoint y: 155, endPoint x: 1480, endPoint y: 168, distance: 23.9
click at [1501, 155] on icon "Attachment preview" at bounding box center [1504, 157] width 10 height 10
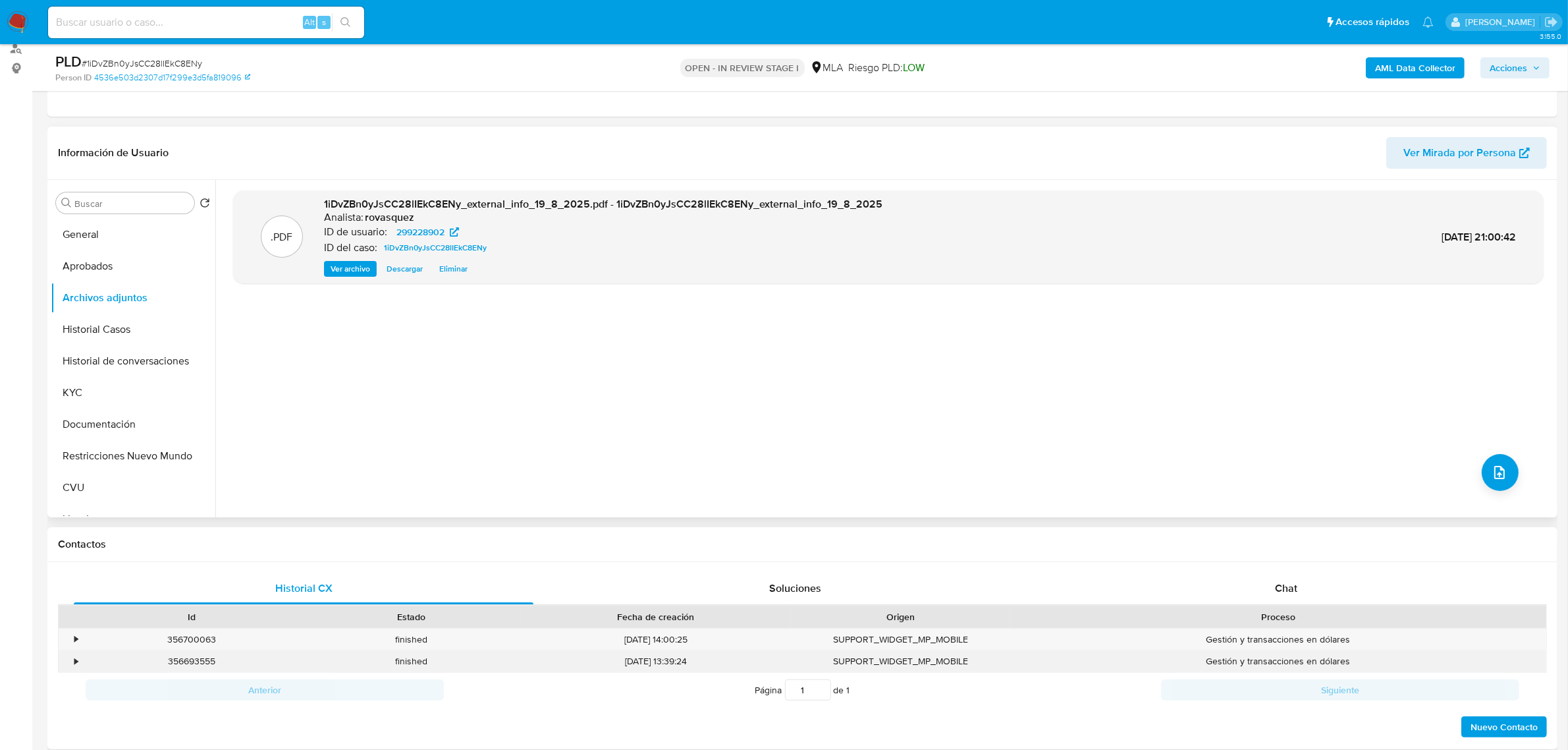
scroll to position [329, 0]
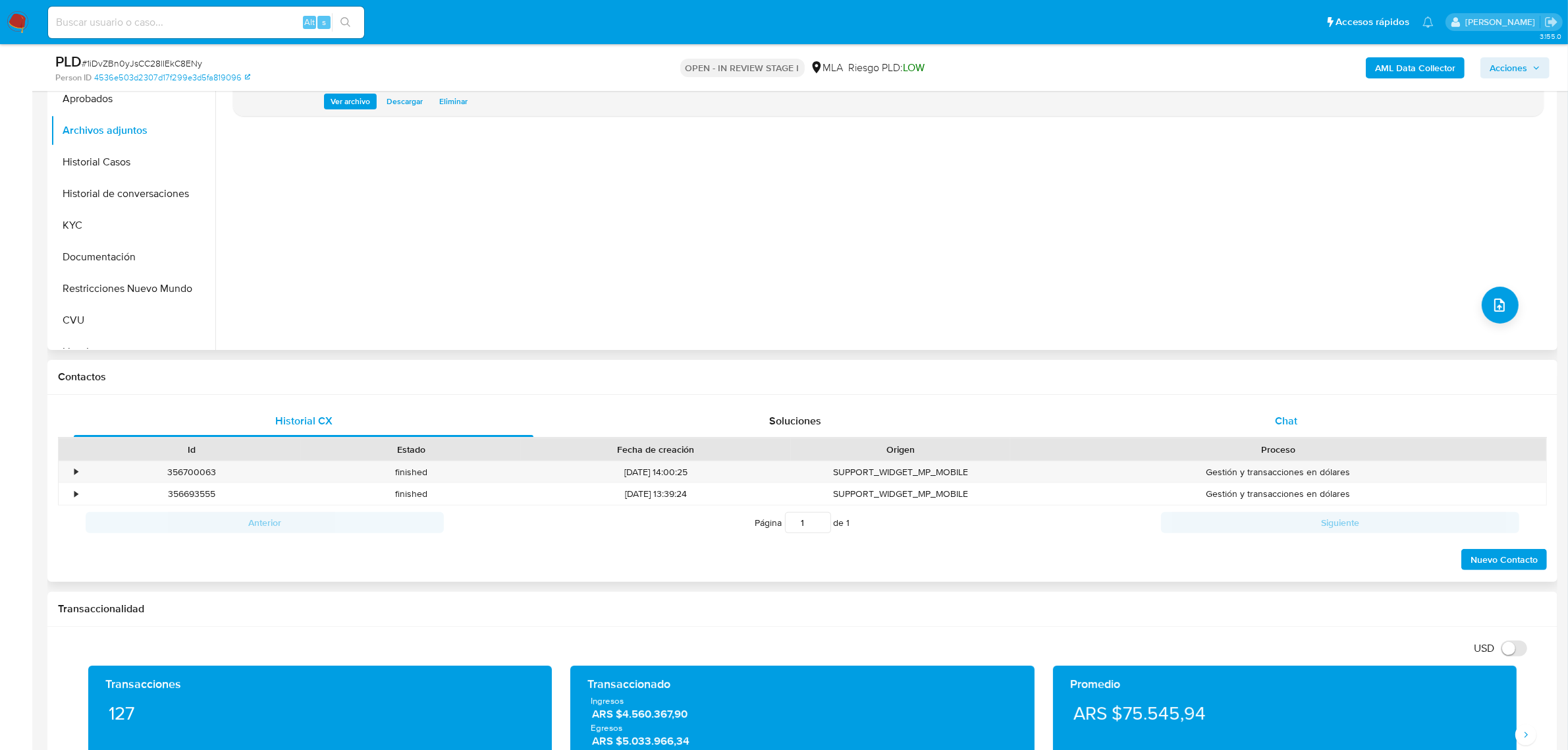
click at [1287, 422] on span "Chat" at bounding box center [1287, 420] width 23 height 15
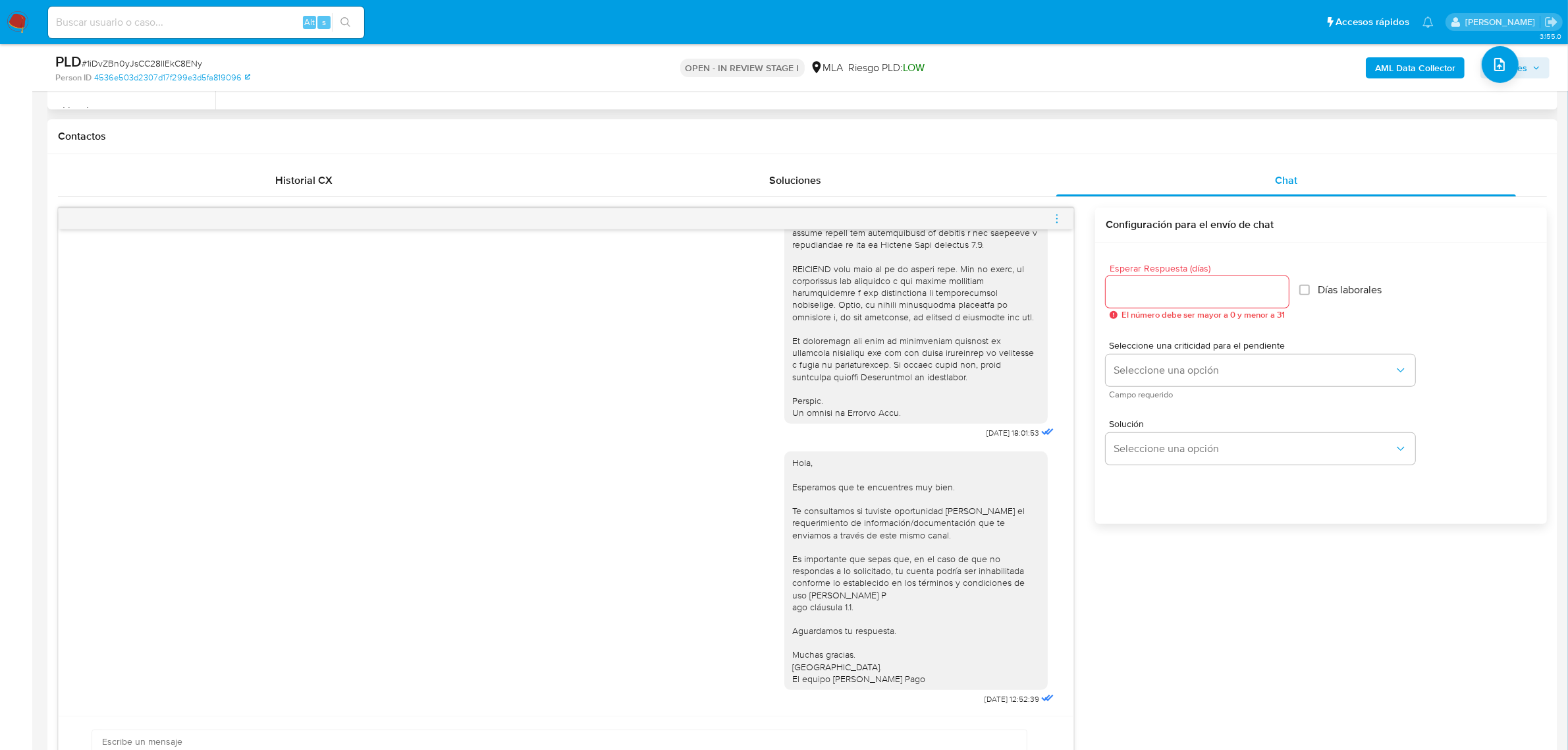
scroll to position [577, 0]
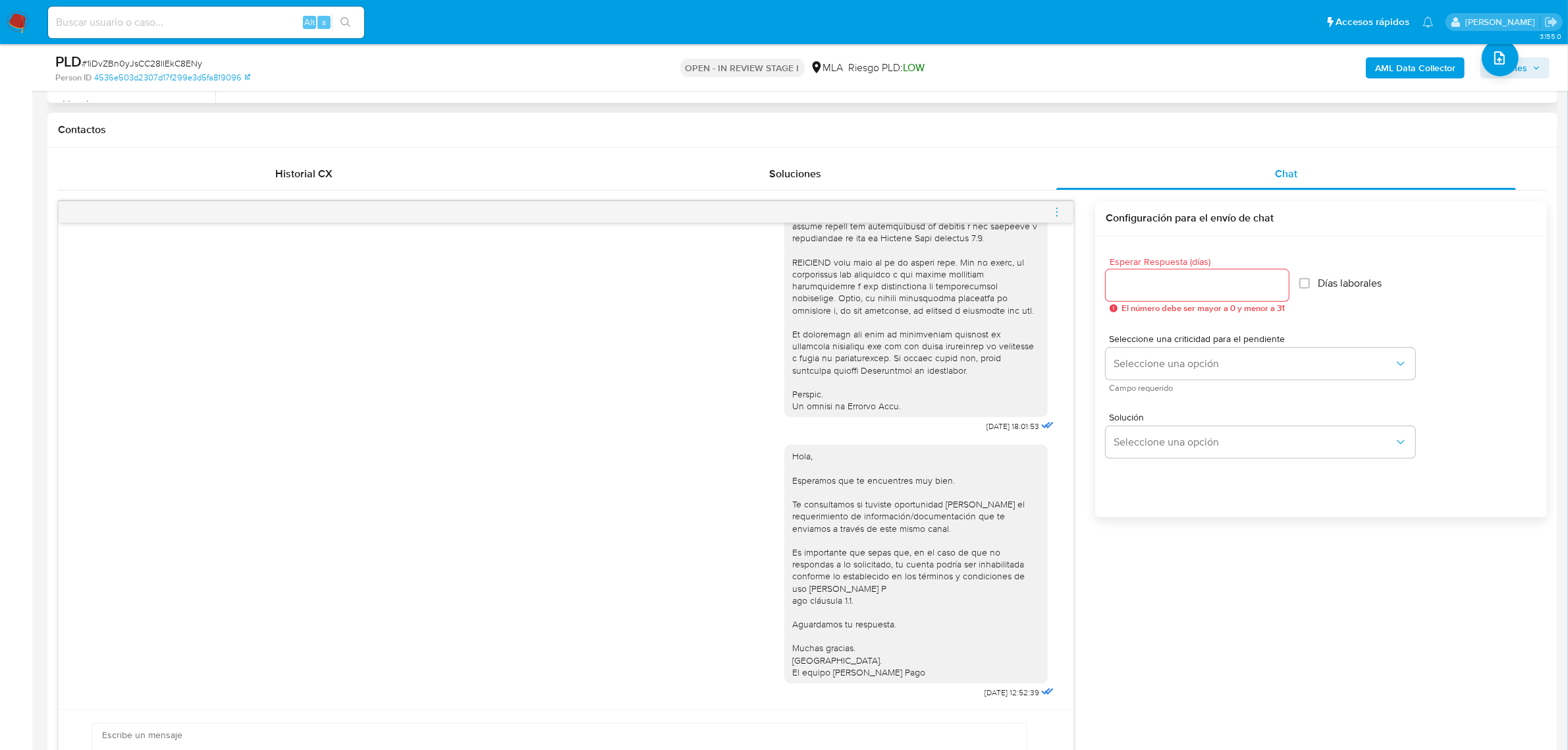
click at [868, 565] on div "Hola, Esperamos que te encuentres muy bien. Te consultamos si tuviste oportunid…" at bounding box center [916, 564] width 247 height 228
click at [886, 672] on div "Hola, Esperamos que te encuentres muy bien. Te consultamos si tuviste oportunid…" at bounding box center [916, 564] width 247 height 228
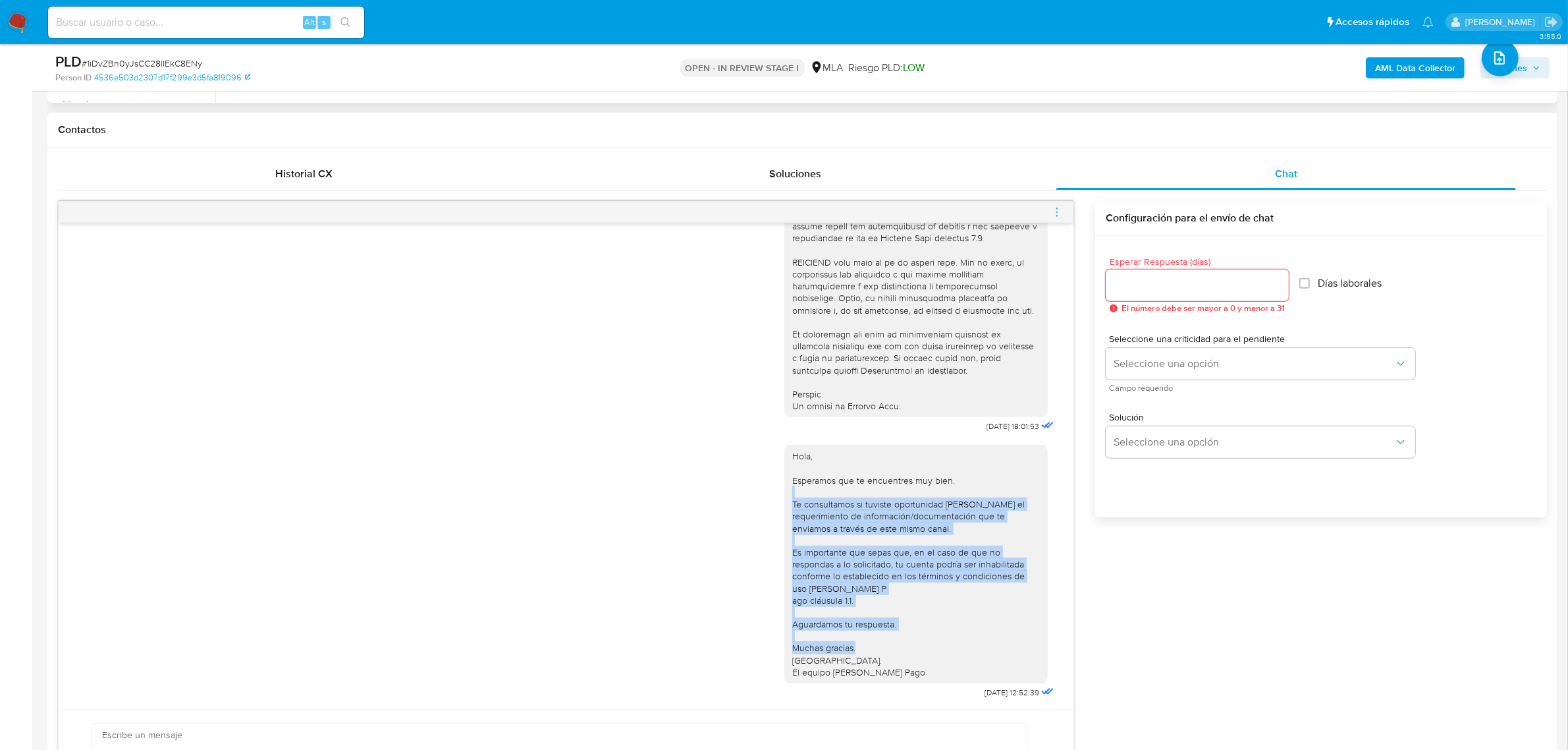
drag, startPoint x: 905, startPoint y: 654, endPoint x: 791, endPoint y: 478, distance: 209.7
click at [792, 478] on div "Hola, Esperamos que te encuentres muy bien. Te consultamos si tuviste oportunid…" at bounding box center [916, 564] width 247 height 228
drag, startPoint x: 782, startPoint y: 446, endPoint x: 932, endPoint y: 670, distance: 269.6
click at [932, 670] on div "Hola, Esperamos que te encuentres muy bien. Te consultamos si tuviste oportunid…" at bounding box center [916, 564] width 247 height 228
copy div "Hola, Esperamos que te encuentres muy bien. Te consultamos si tuviste oportunid…"
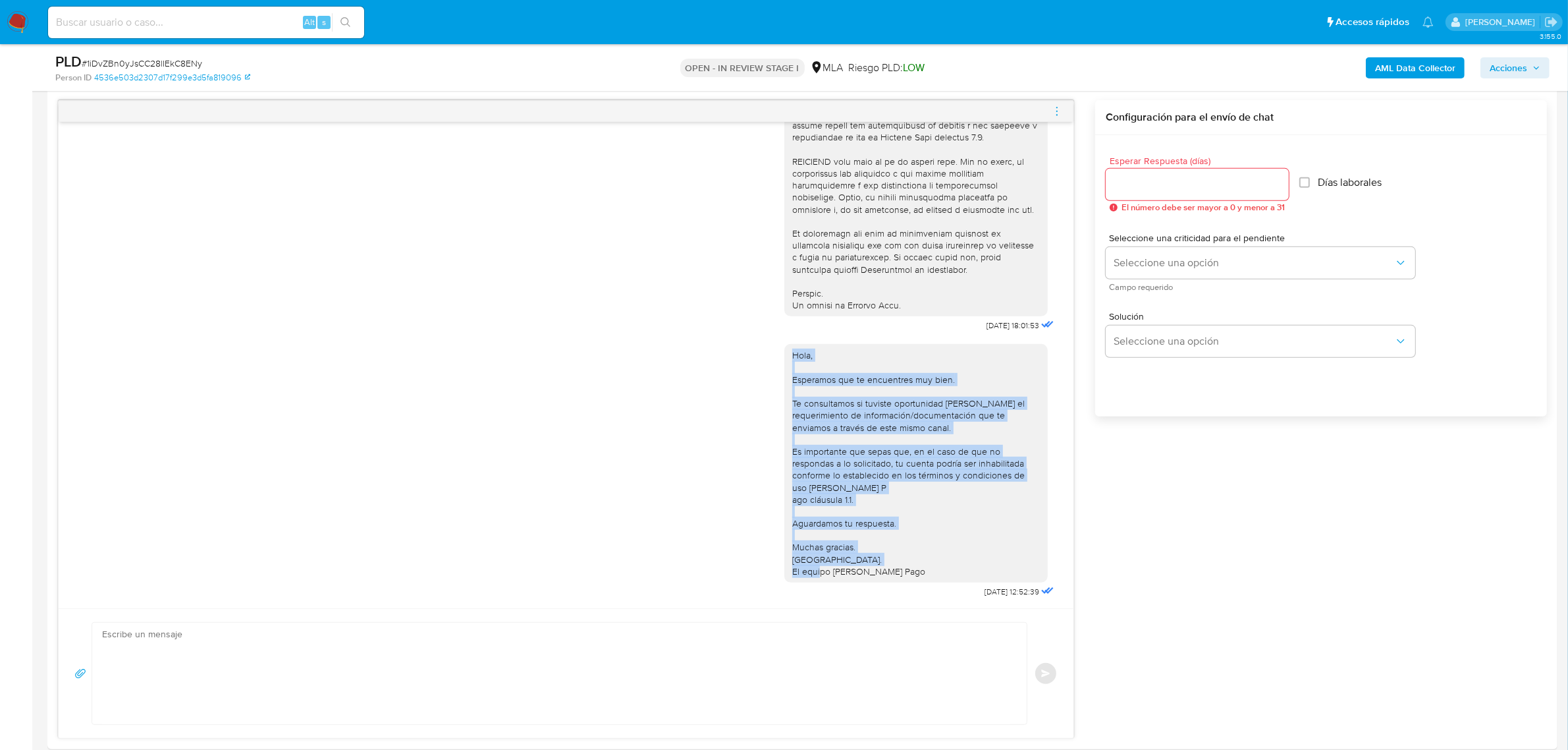
scroll to position [824, 0]
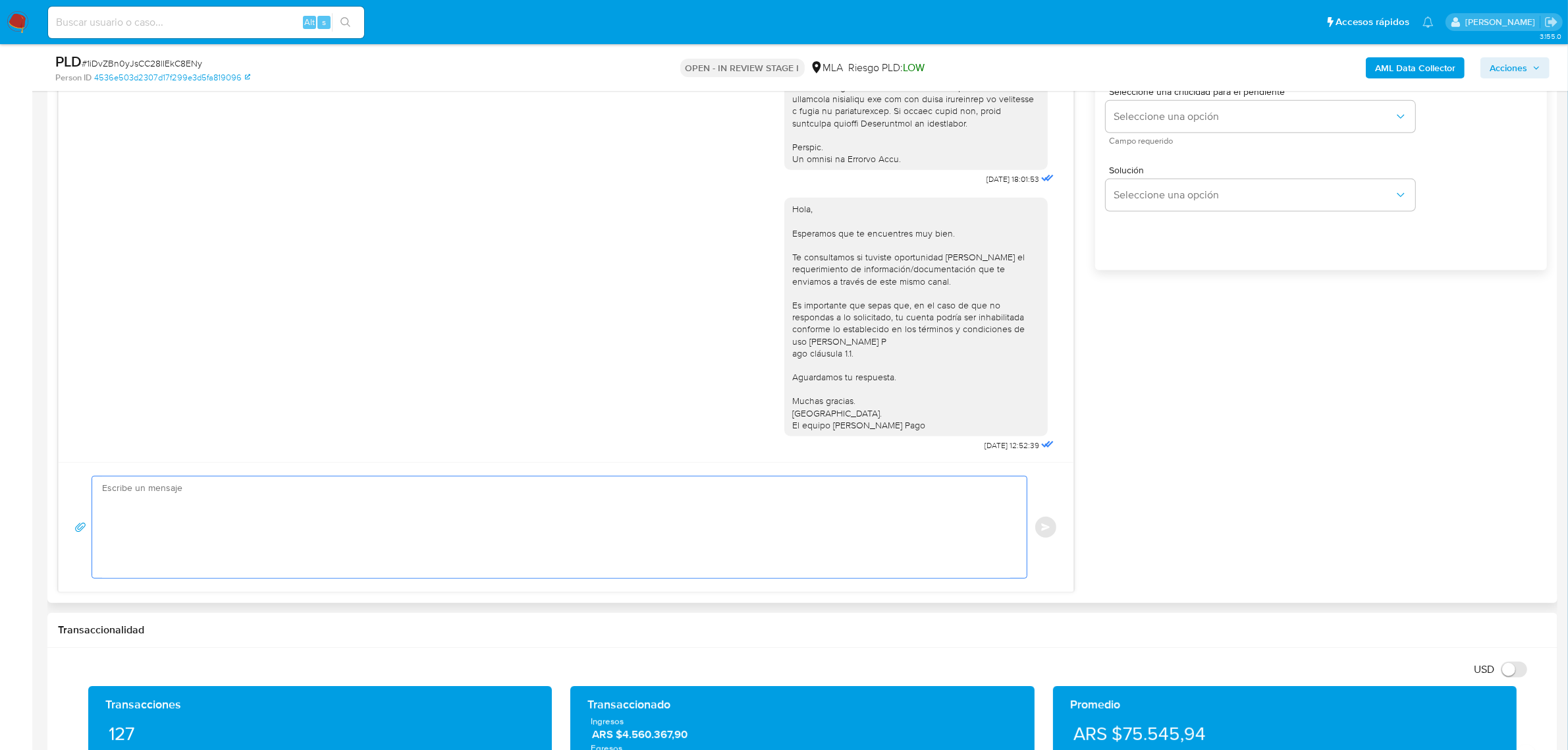
click at [311, 527] on textarea at bounding box center [555, 527] width 908 height 102
paste textarea "Hola, Esperamos que te encuentres muy bien. Te consultamos si tuviste oportunid…"
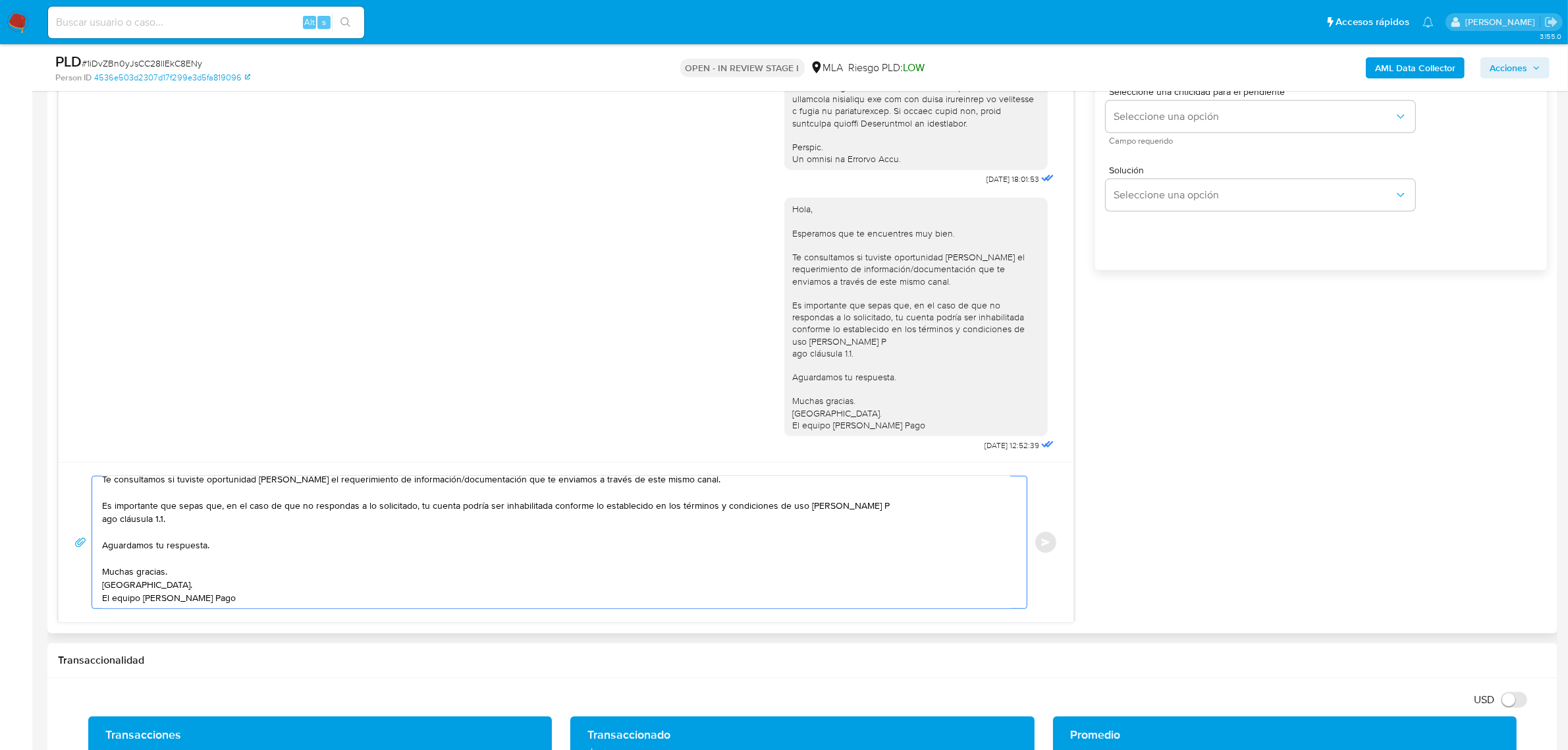
scroll to position [0, 0]
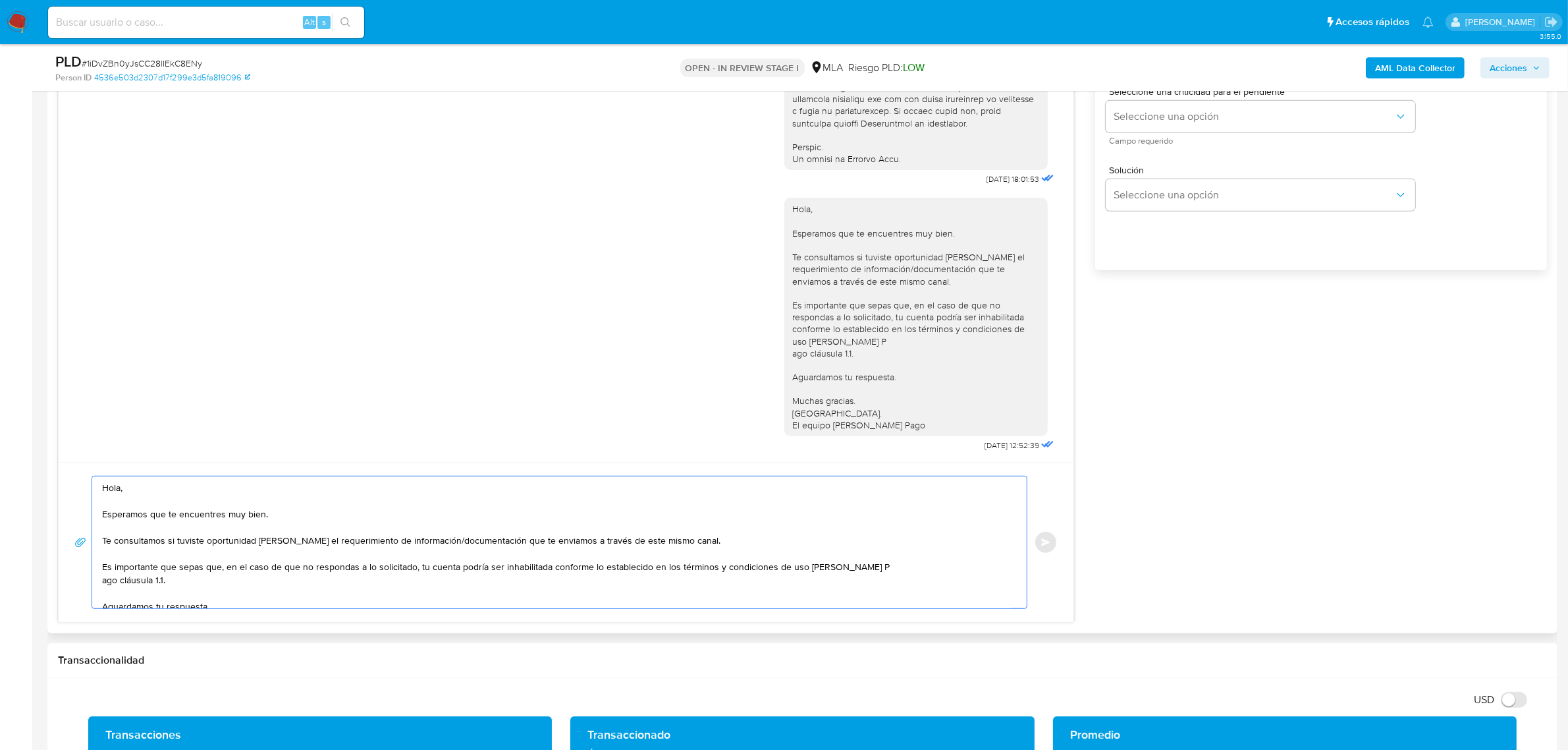
click at [145, 491] on textarea "Hola, Esperamos que te encuentres muy bien. Te consultamos si tuviste oportunid…" at bounding box center [555, 542] width 908 height 132
click at [707, 551] on textarea "Hola, Maria. Esperamos que te encuentres muy bien. Te consultamos si tuviste op…" at bounding box center [555, 542] width 908 height 132
click at [710, 547] on textarea "Hola, Maria. Esperamos que te encuentres muy bien. Te consultamos si tuviste op…" at bounding box center [555, 542] width 908 height 132
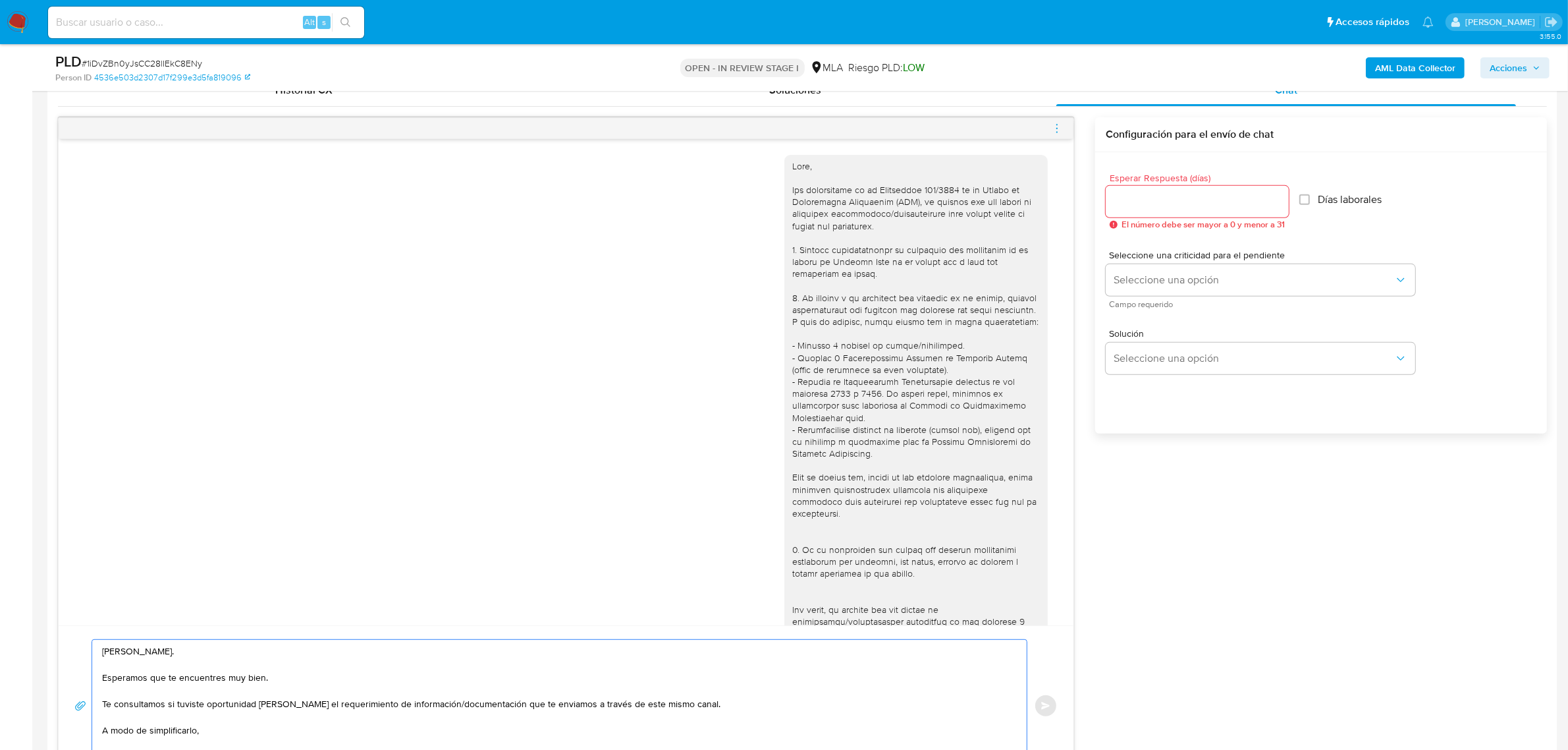
scroll to position [659, 0]
paste textarea "n función de las operaciones registradas en tu cuenta de Mercado Pago, necesita…"
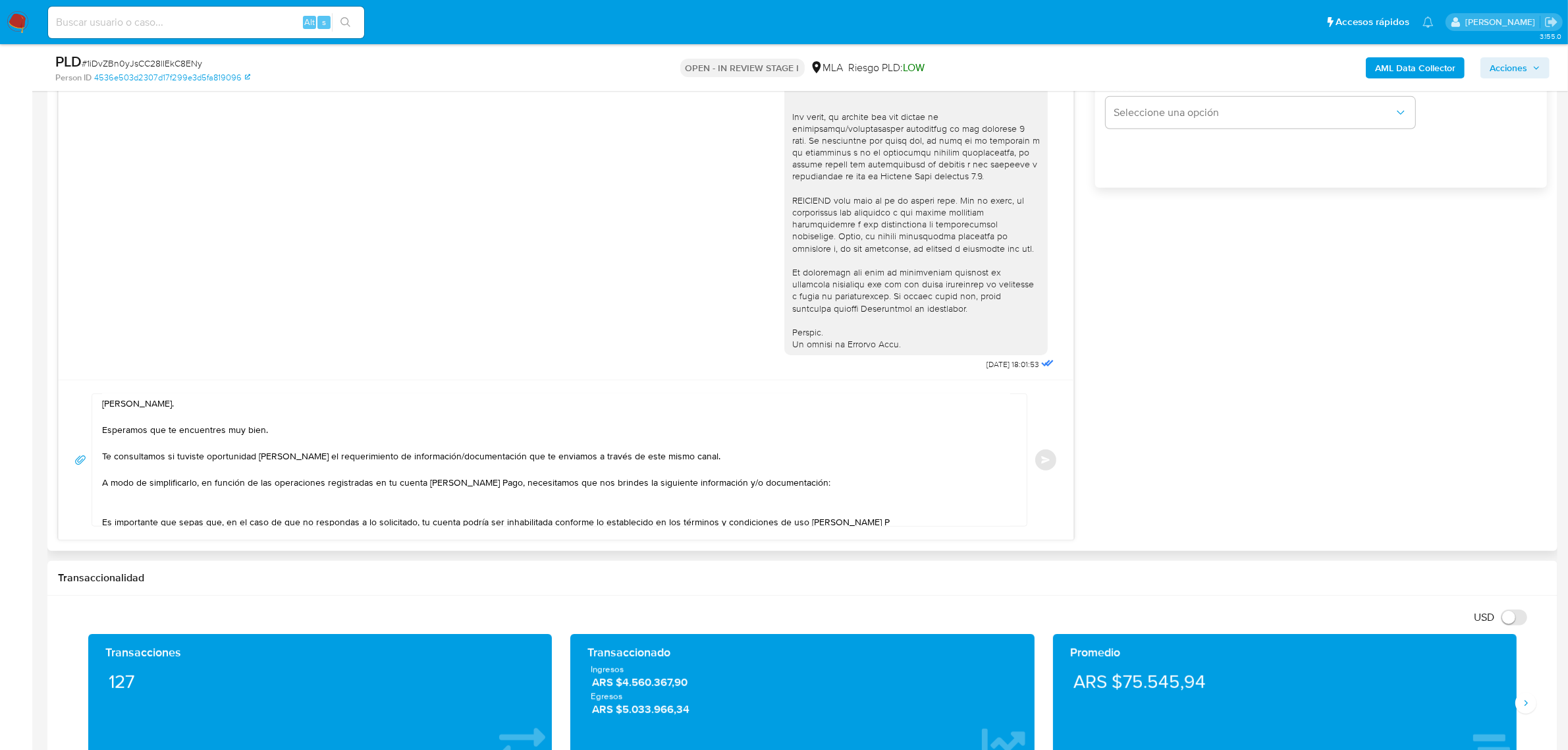
scroll to position [0, 0]
click at [123, 494] on textarea "Hola, Maria. Esperamos que te encuentres muy bien. Te consultamos si tuviste op…" at bounding box center [555, 459] width 908 height 132
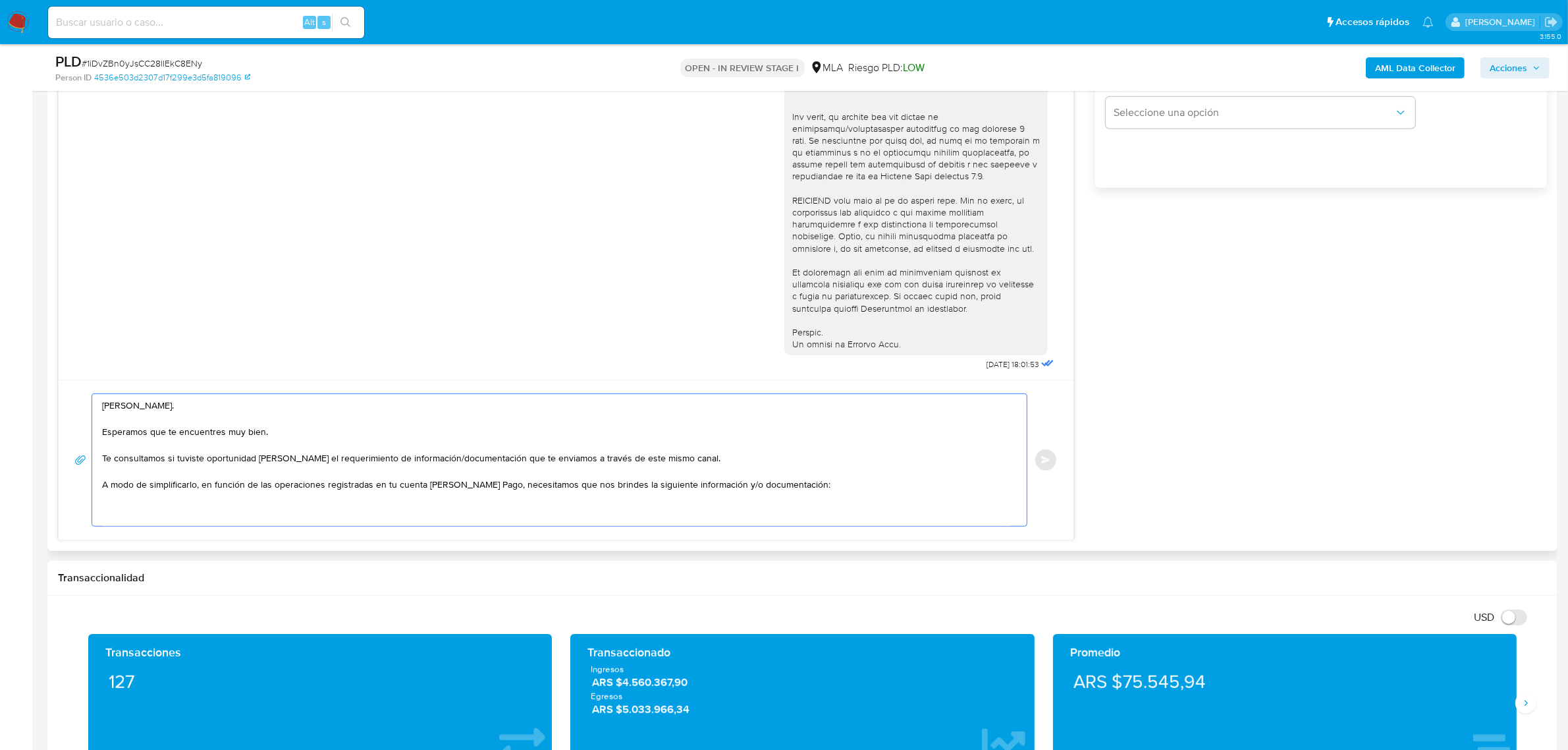
paste textarea "- Motivo por el cual la operatoria en el mes de XXXX de 2025 presenta un desvío…"
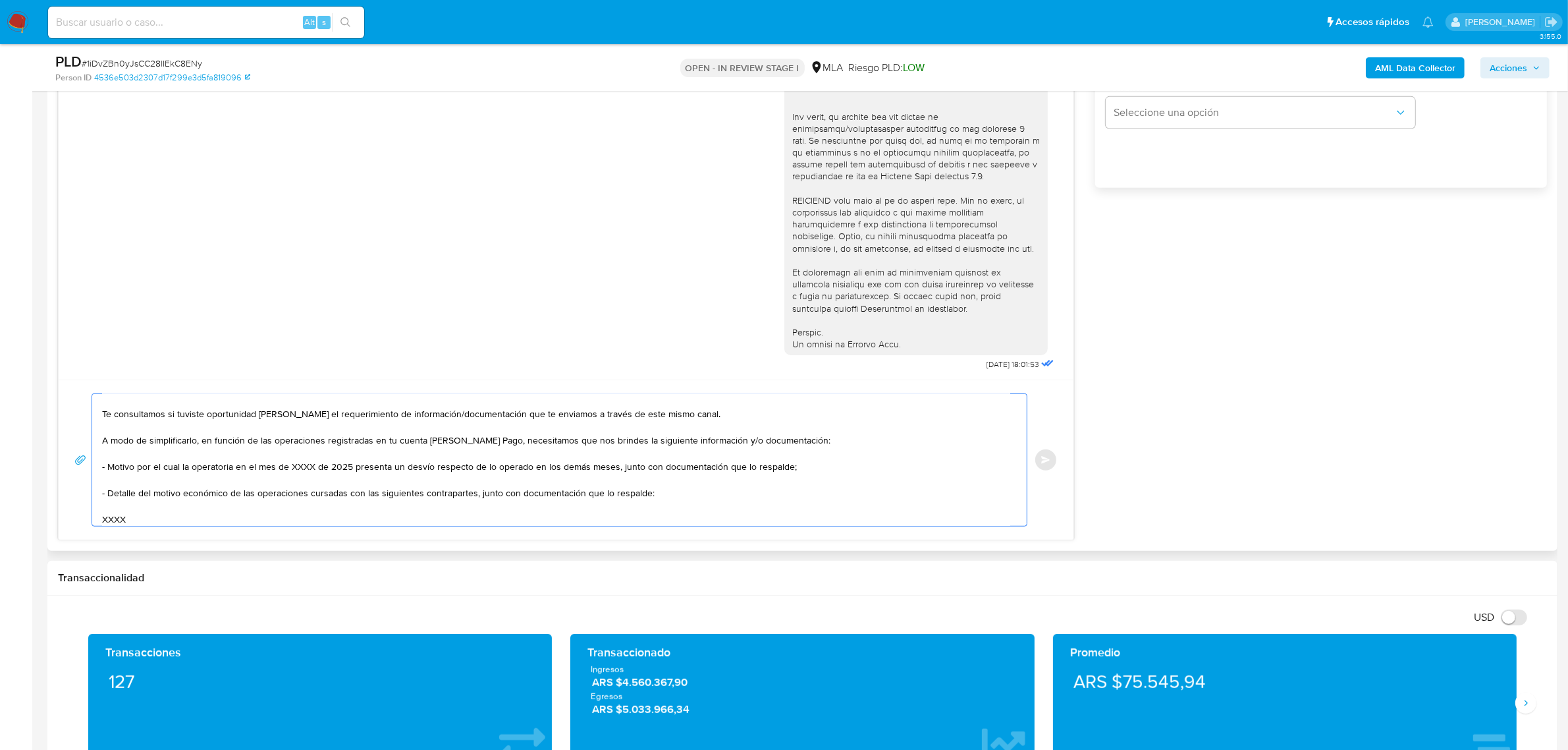
click at [102, 469] on textarea "Hola, Maria. Esperamos que te encuentres muy bien. Te consultamos si tuviste op…" at bounding box center [555, 459] width 908 height 132
click at [798, 471] on textarea "Hola, Maria. Esperamos que te encuentres muy bien. Te consultamos si tuviste op…" at bounding box center [555, 459] width 908 height 132
paste textarea "Últimos 3 recibos de sueldo"
click at [118, 515] on textarea "Hola, Maria. Esperamos que te encuentres muy bien. Te consultamos si tuviste op…" at bounding box center [555, 459] width 908 height 132
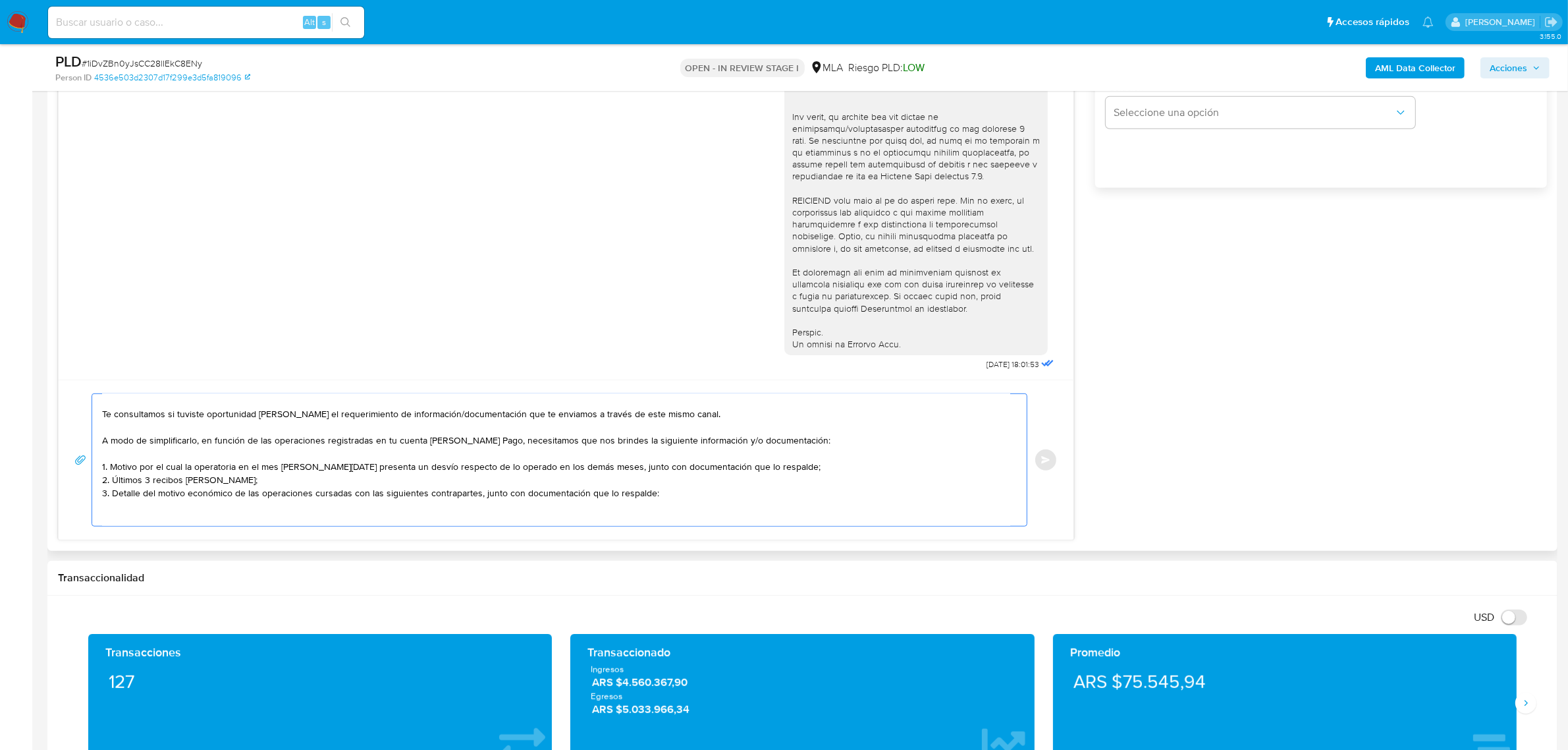
paste textarea "27222609564 name: Viviana Elisabeth Ruiz || alias: 23453577554 Delfina Victoria…"
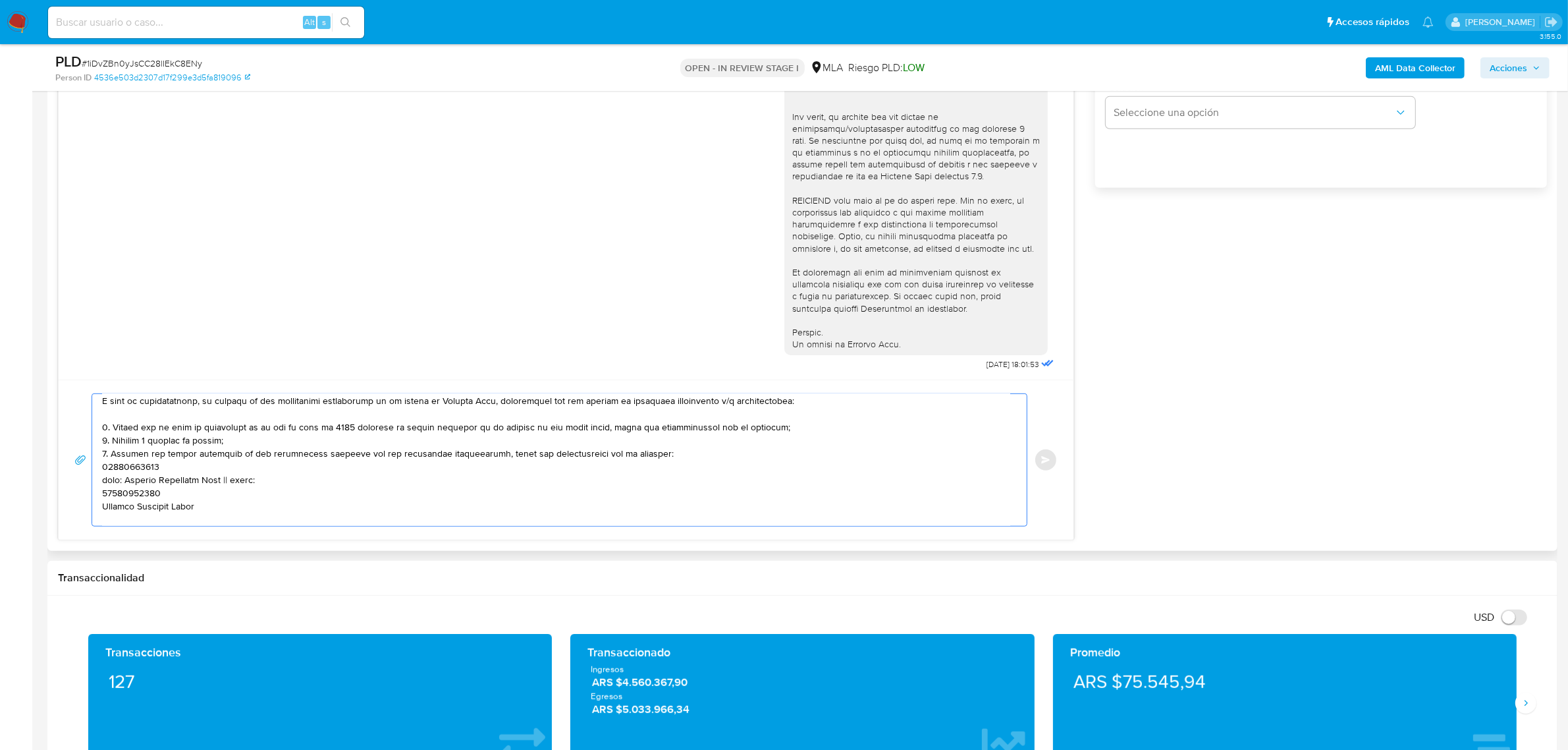
click at [144, 472] on textarea at bounding box center [555, 459] width 908 height 132
paste textarea "27222609564"
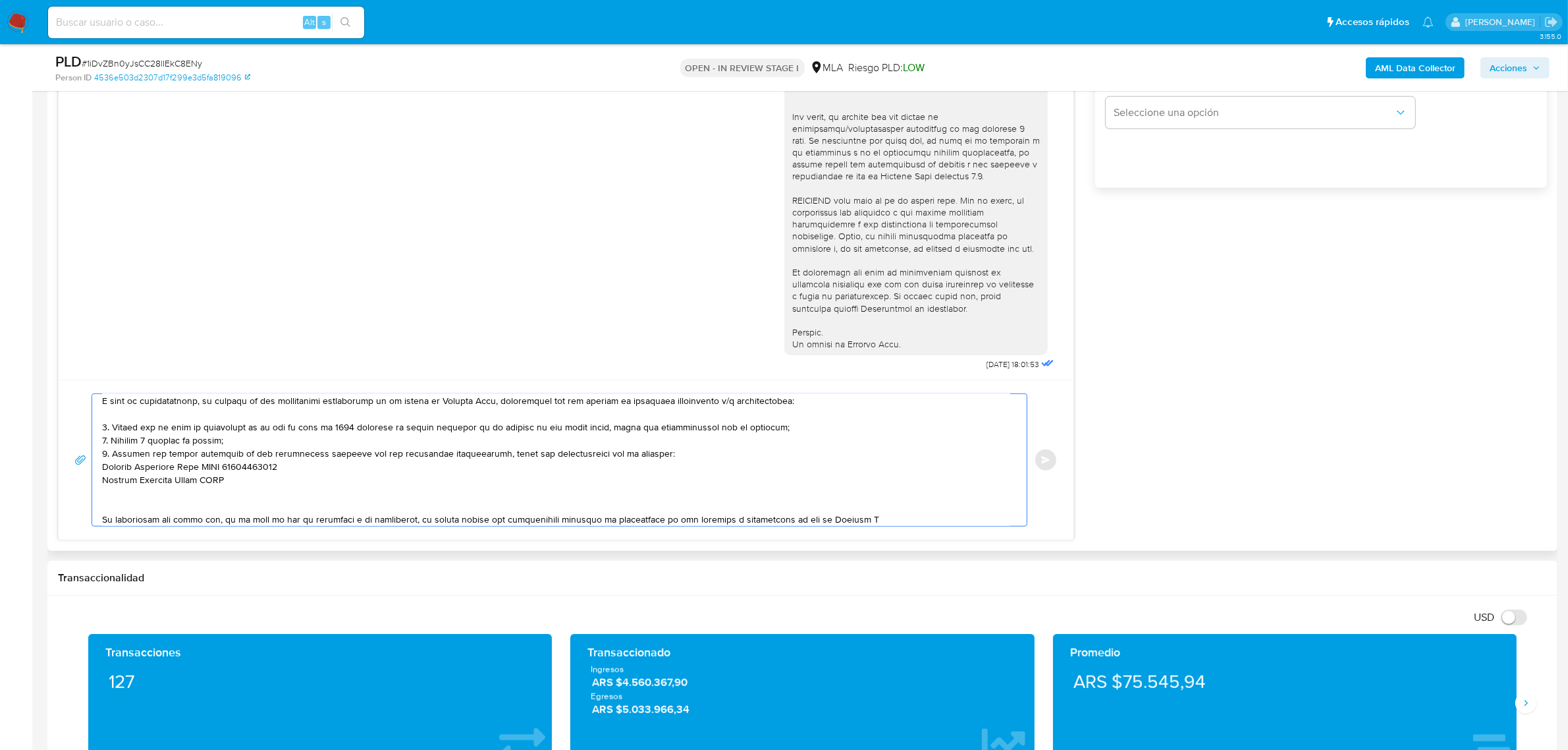
paste textarea "23453577554"
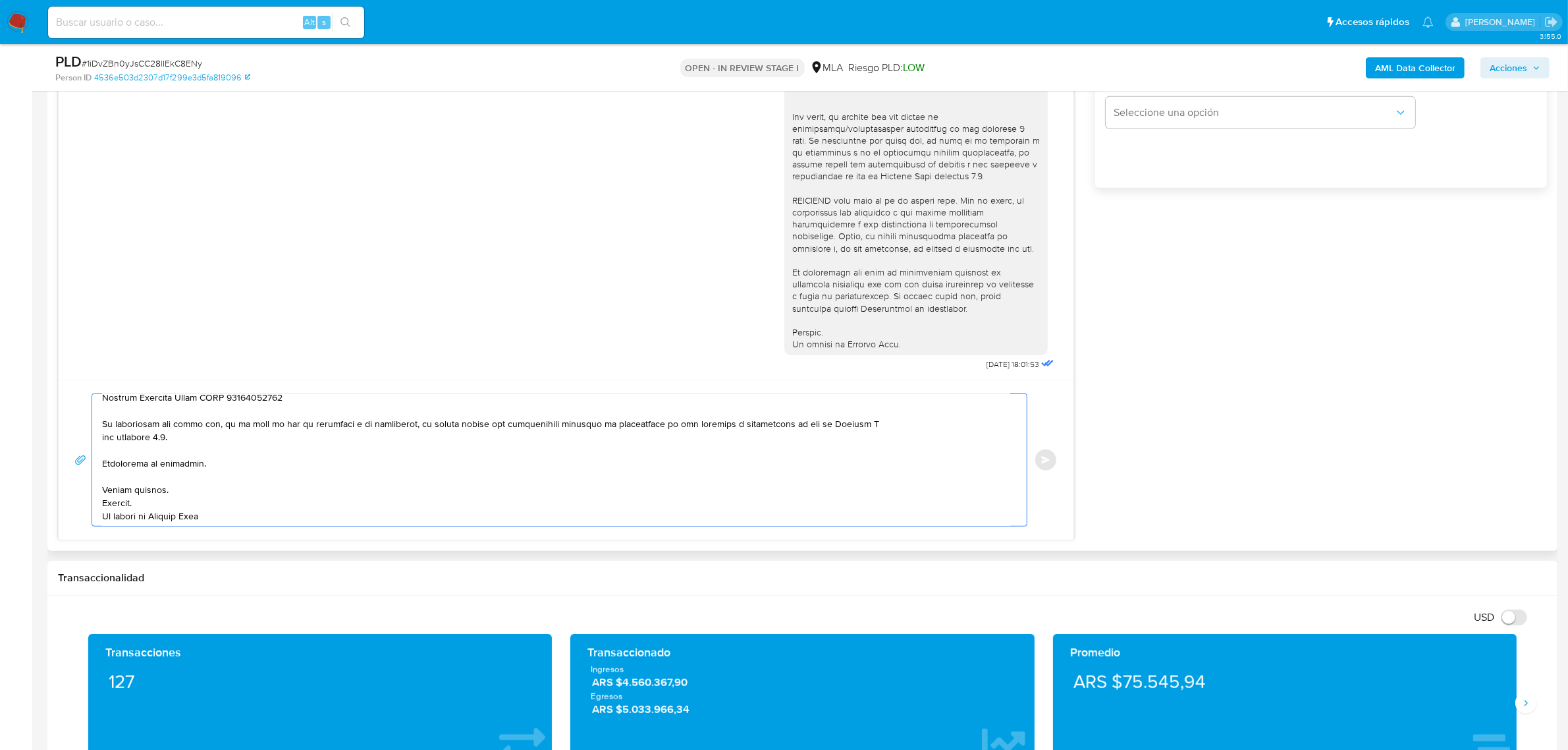
click at [872, 423] on textarea at bounding box center [555, 459] width 908 height 132
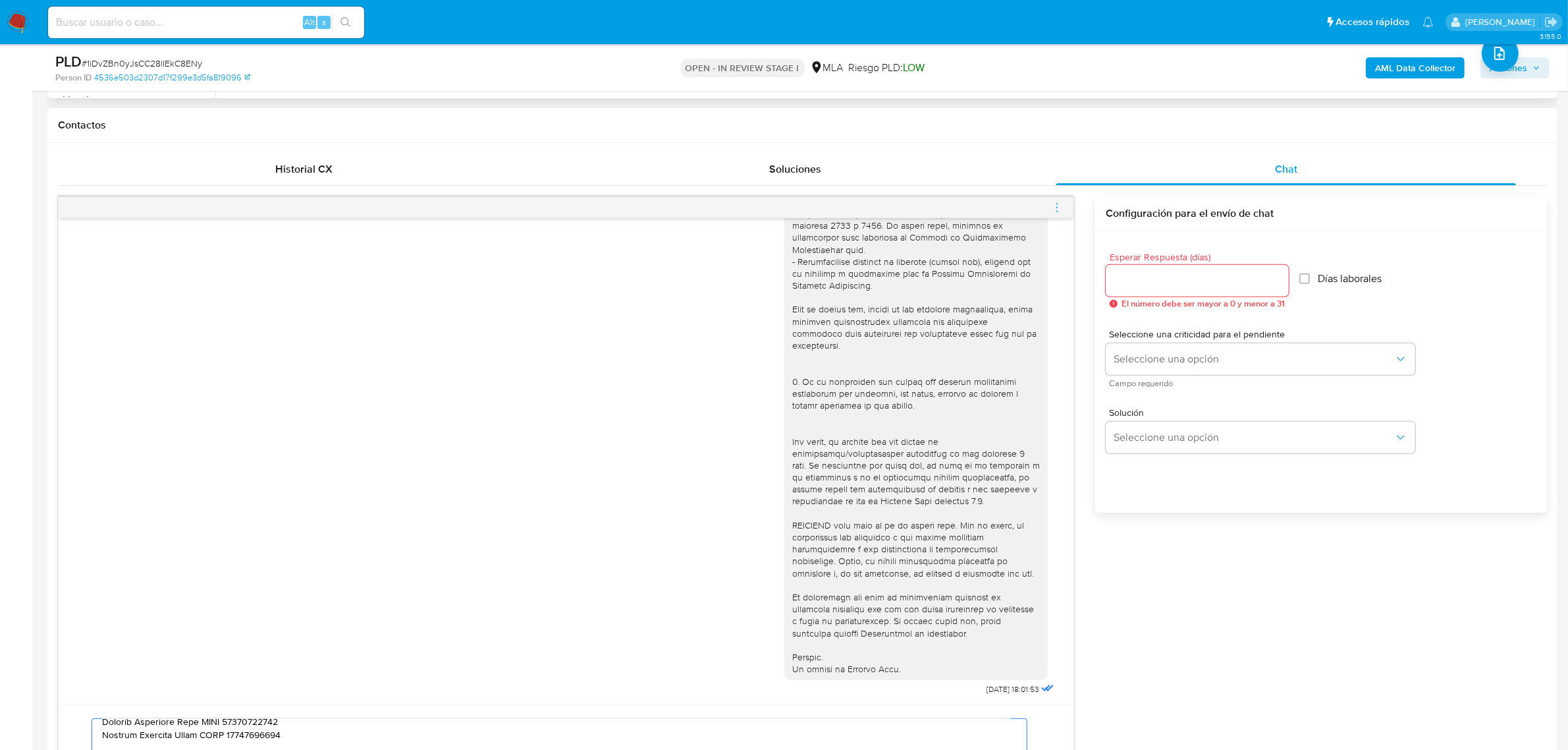
scroll to position [577, 0]
type textarea "Hola, Maria. Esperamos que te encuentres muy bien. Te consultamos si tuviste op…"
click at [1141, 300] on div at bounding box center [1197, 285] width 183 height 31
click at [1141, 288] on input "Esperar Respuesta (días)" at bounding box center [1197, 286] width 183 height 17
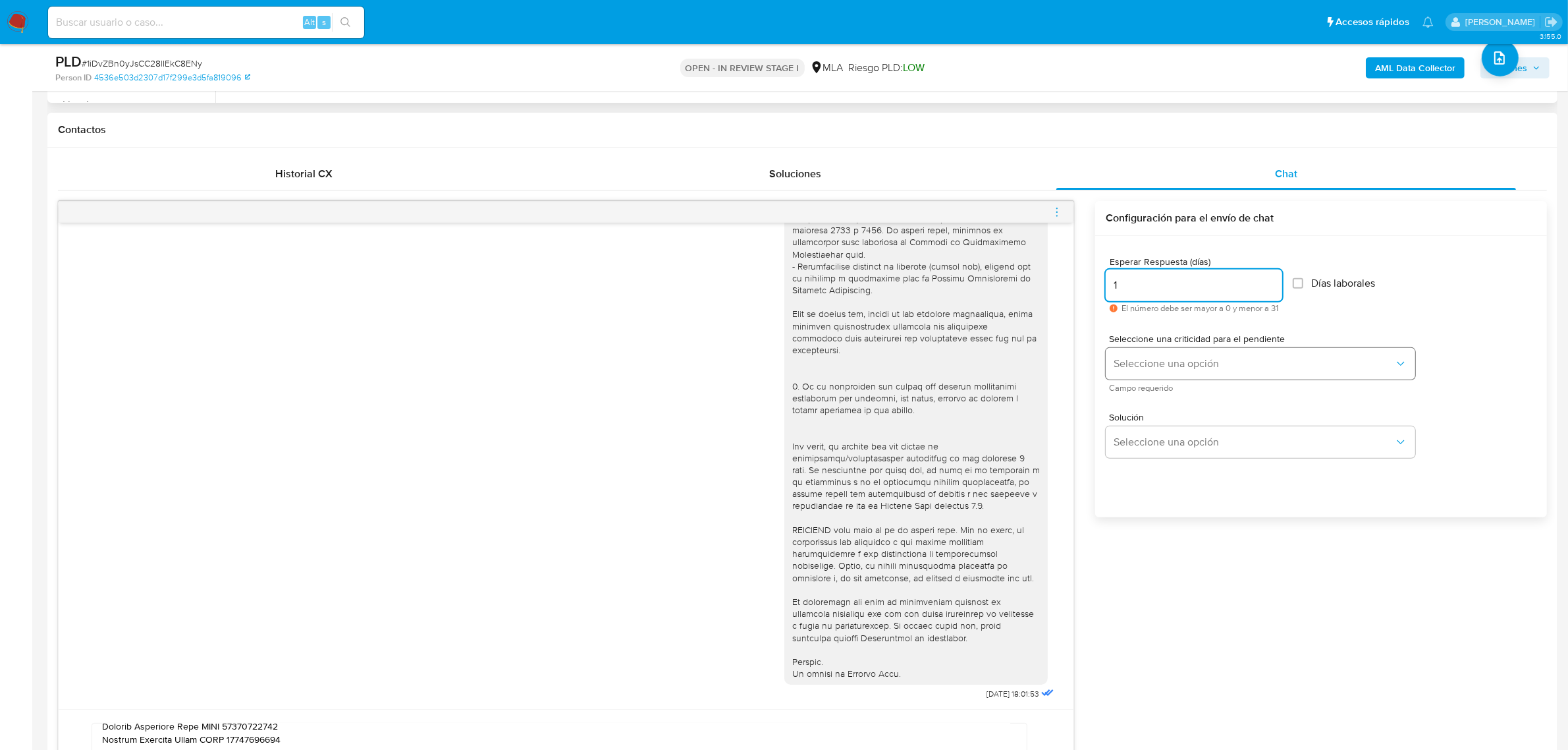
type input "1"
click at [1127, 369] on span "Seleccione una opción" at bounding box center [1254, 363] width 280 height 13
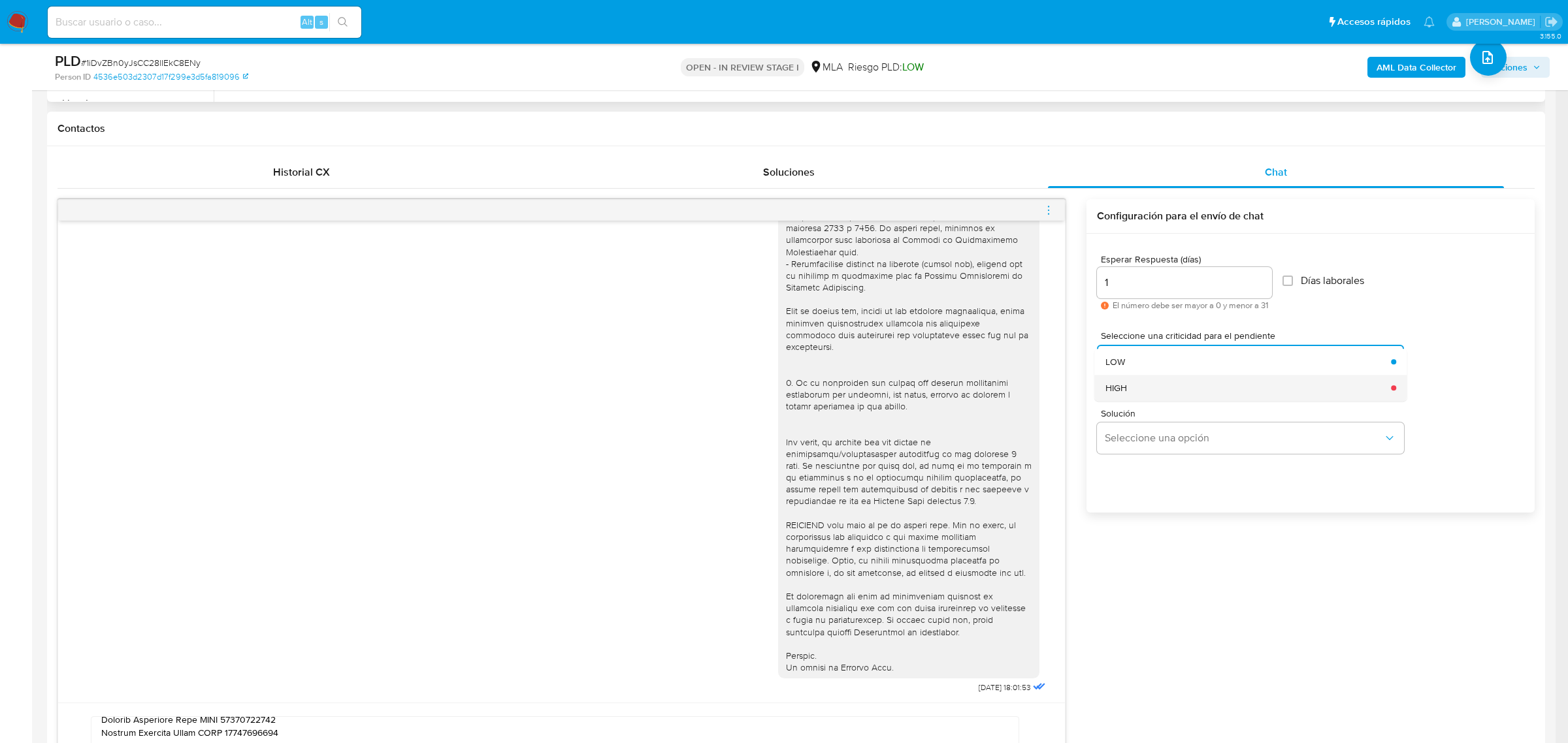
click at [1154, 390] on div "HIGH" at bounding box center [1244, 387] width 278 height 26
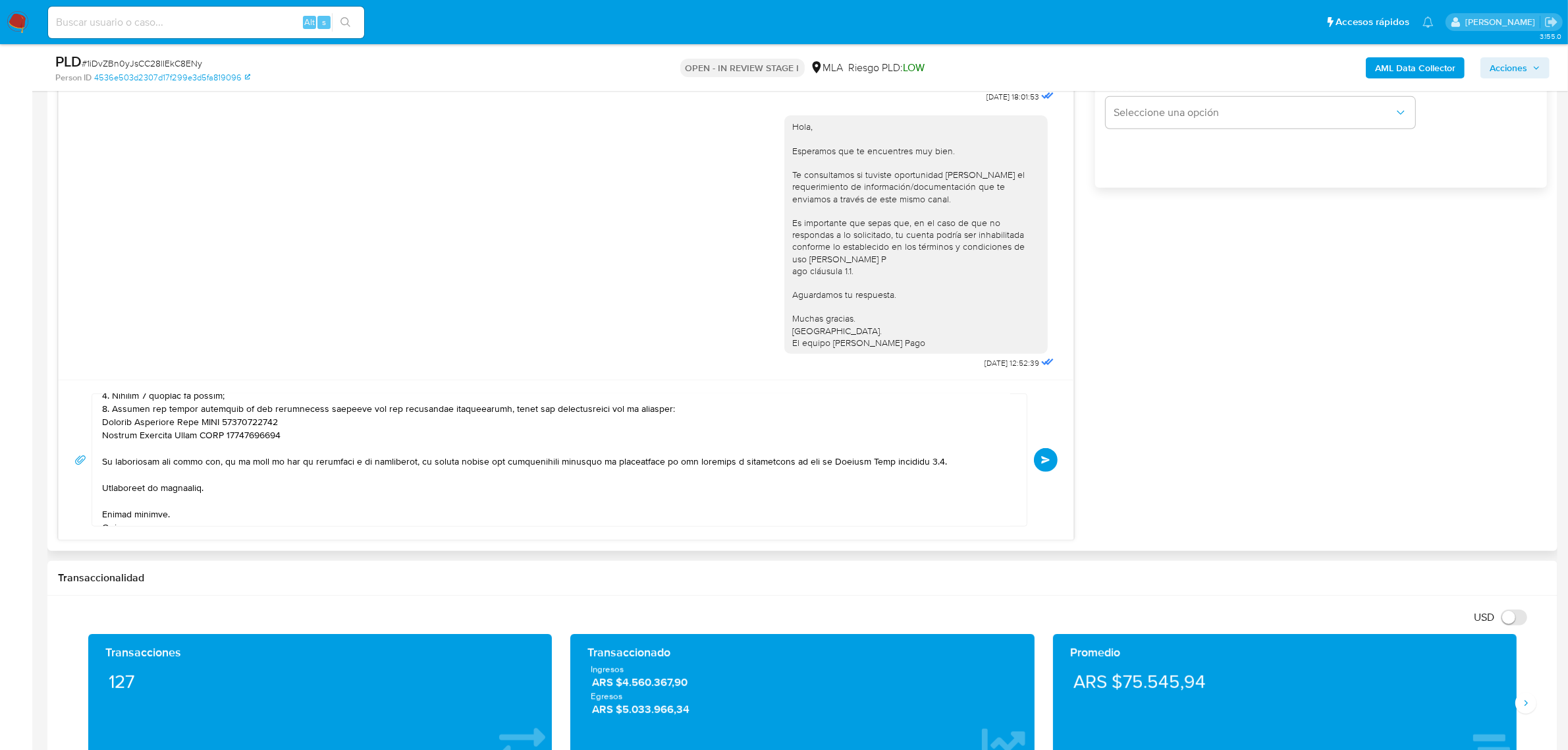
scroll to position [153, 0]
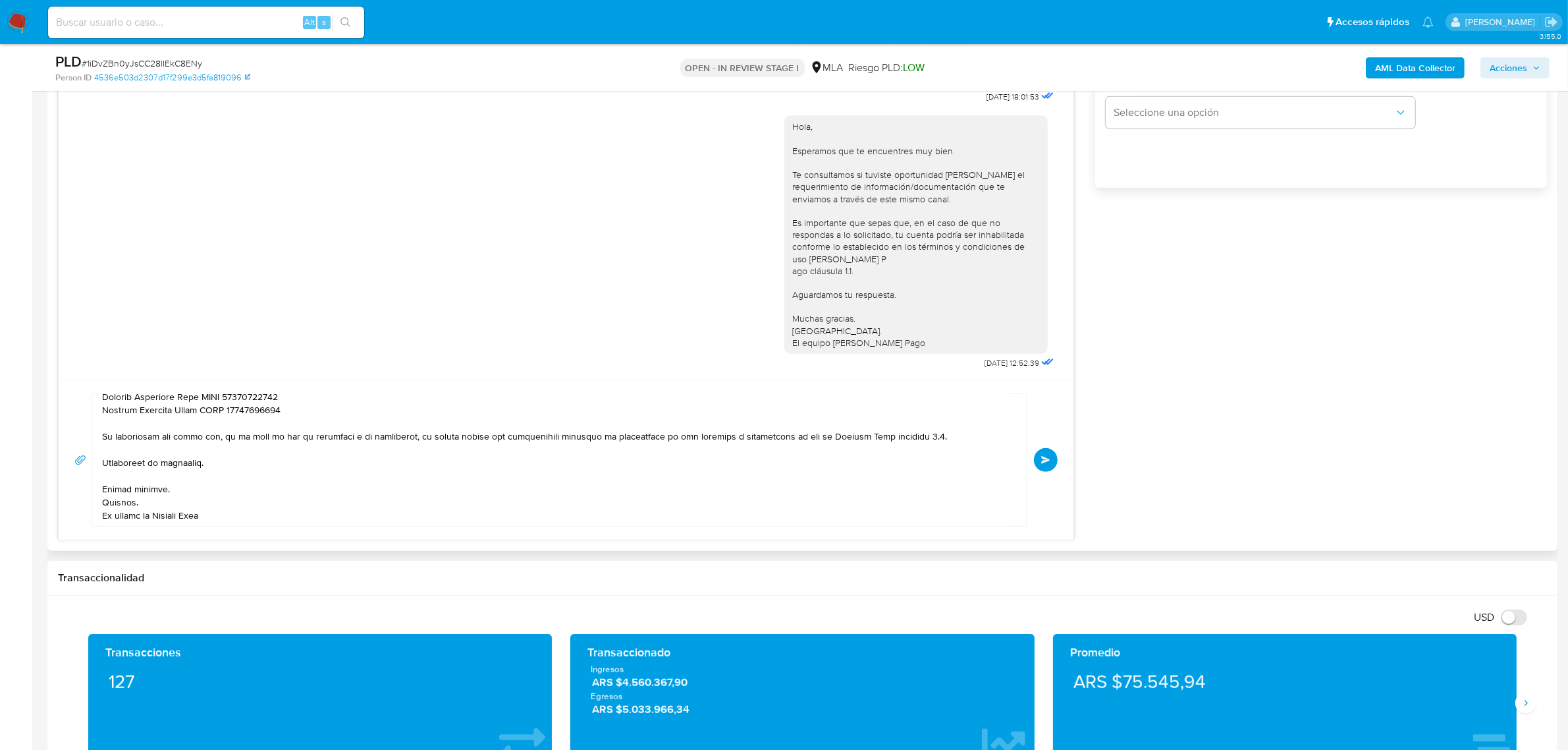
click at [1048, 463] on span "Enviar" at bounding box center [1046, 460] width 10 height 8
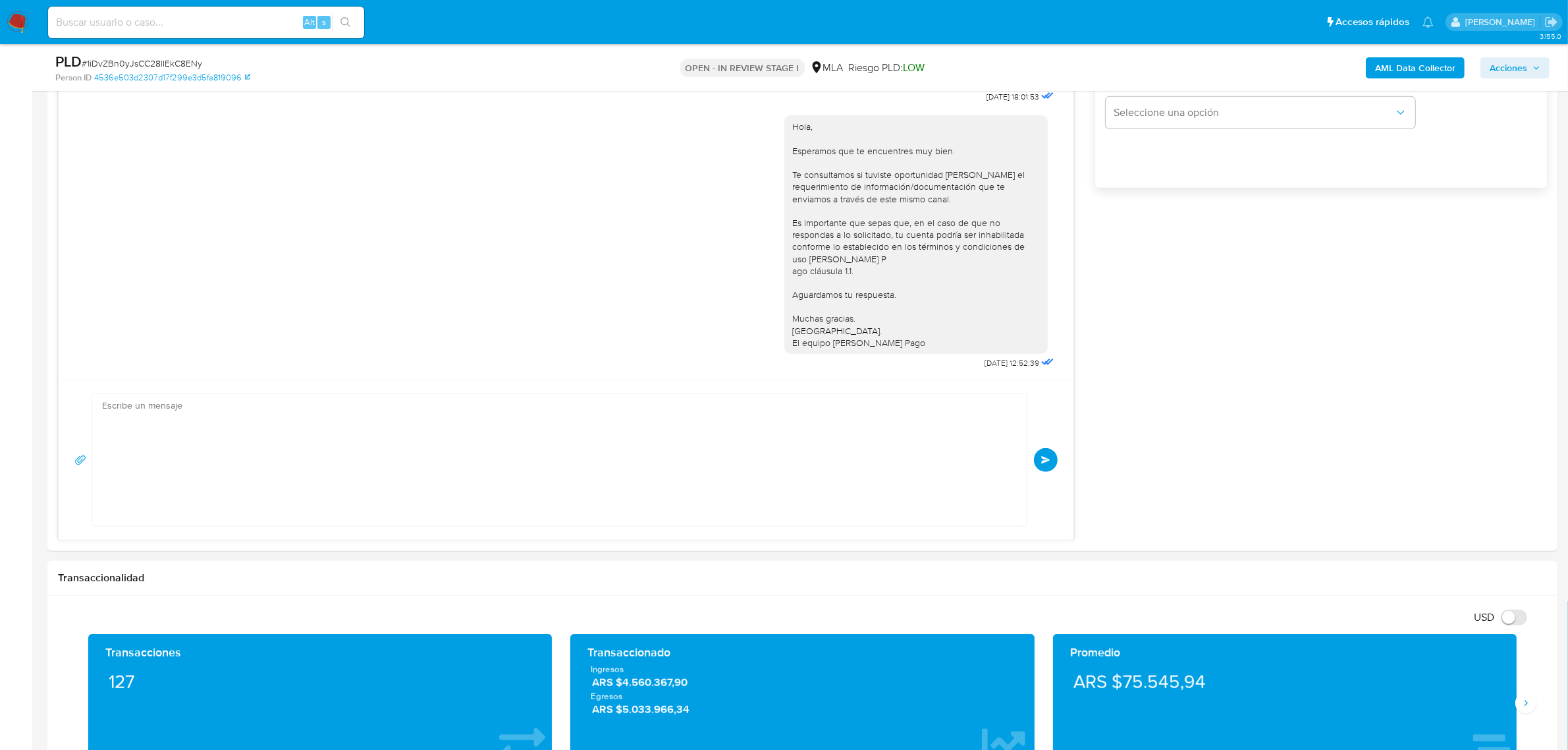
scroll to position [974, 0]
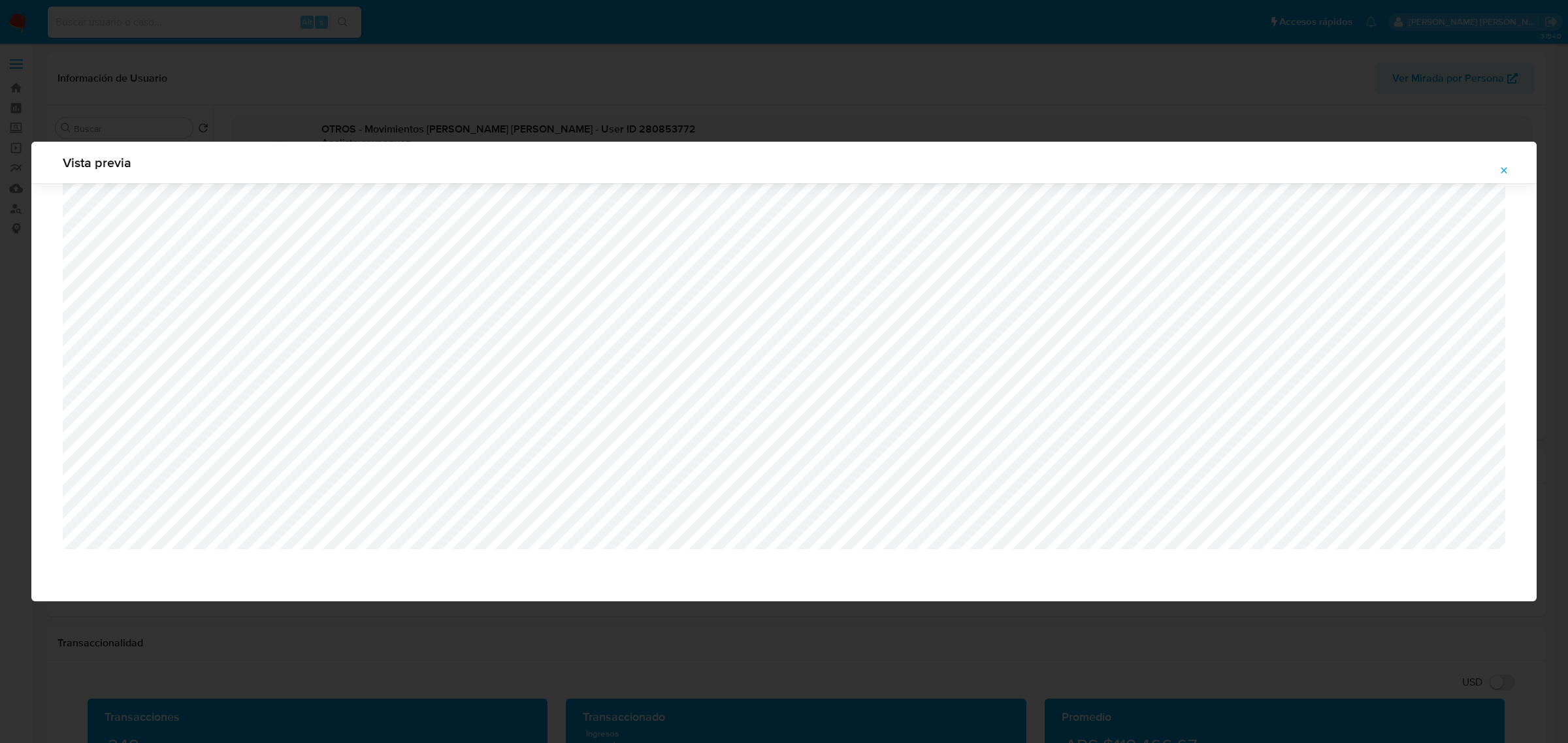
select select "10"
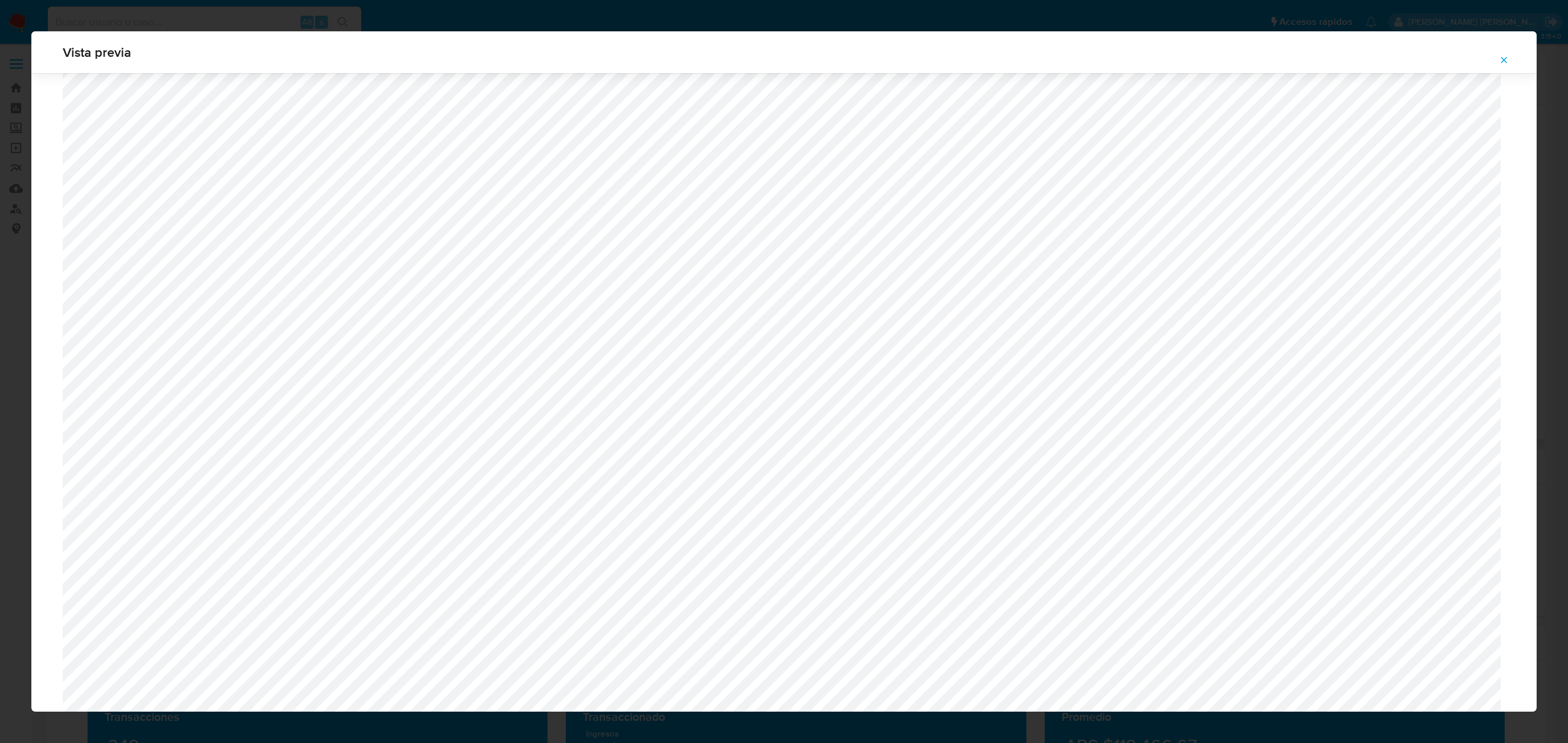
scroll to position [954, 0]
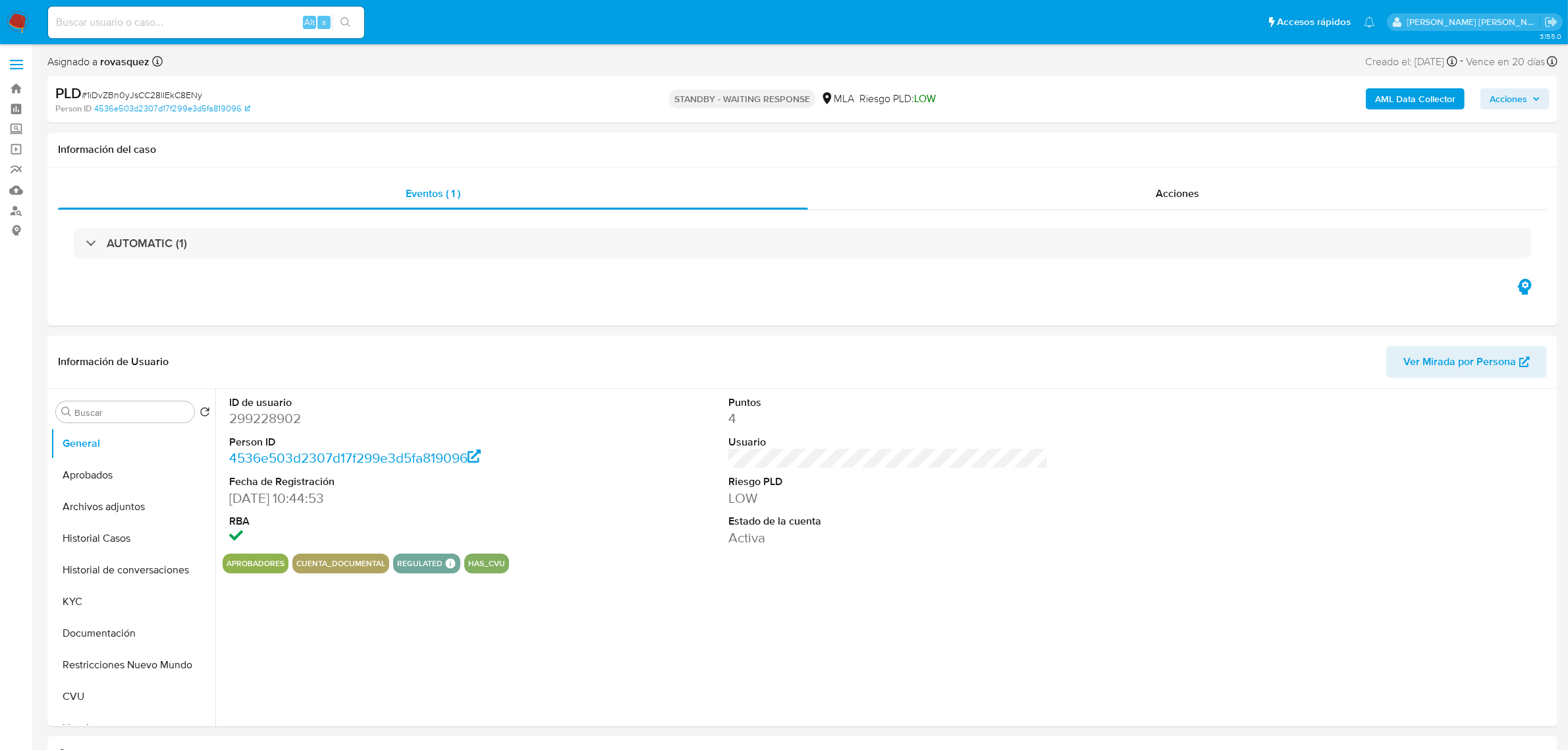
select select "10"
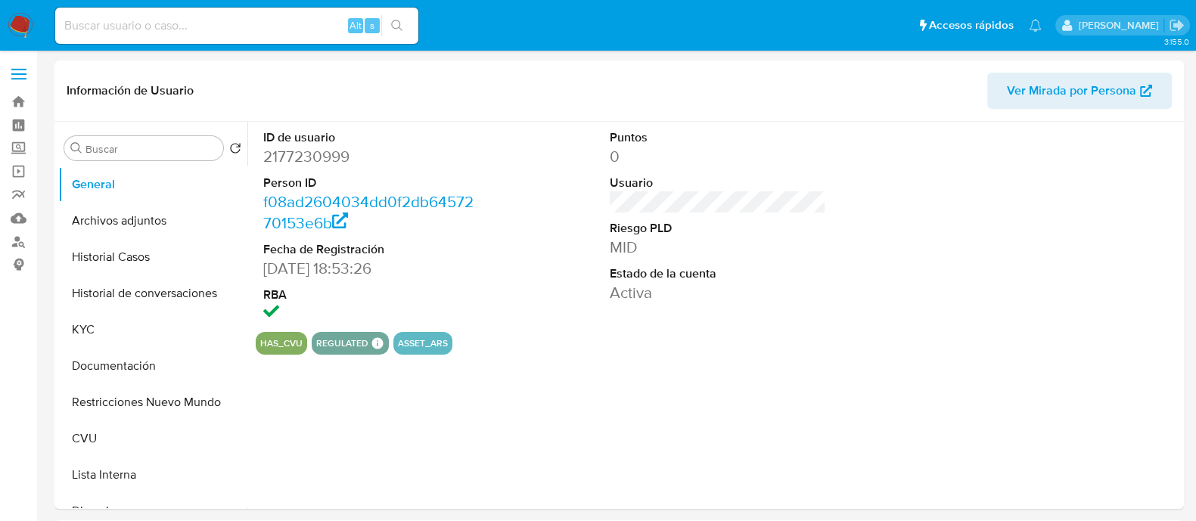
select select "10"
click at [154, 253] on button "Historial Casos" at bounding box center [146, 257] width 177 height 36
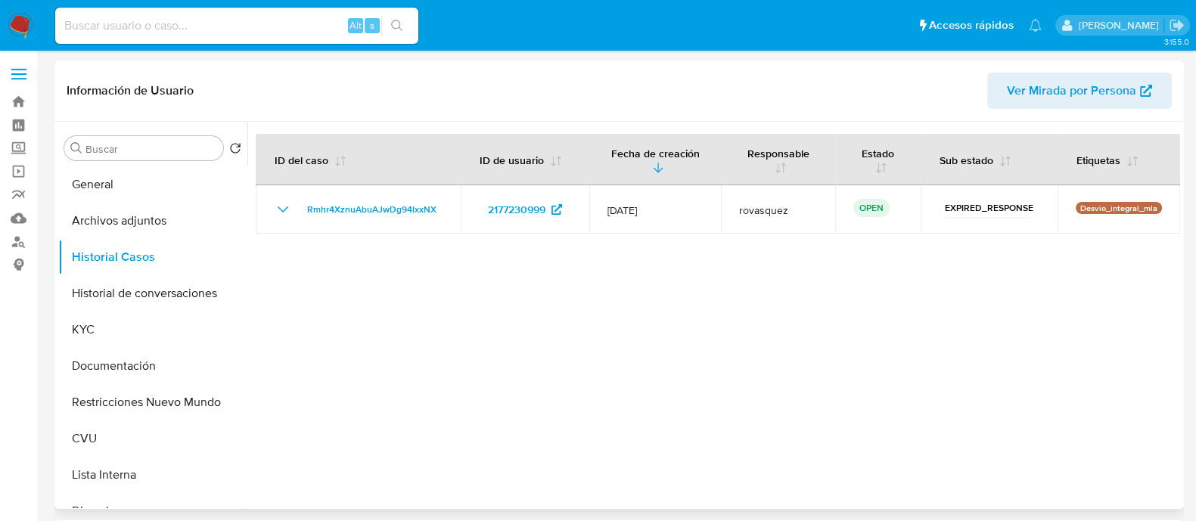
click at [701, 352] on div at bounding box center [713, 315] width 933 height 387
click at [92, 325] on button "KYC" at bounding box center [146, 330] width 177 height 36
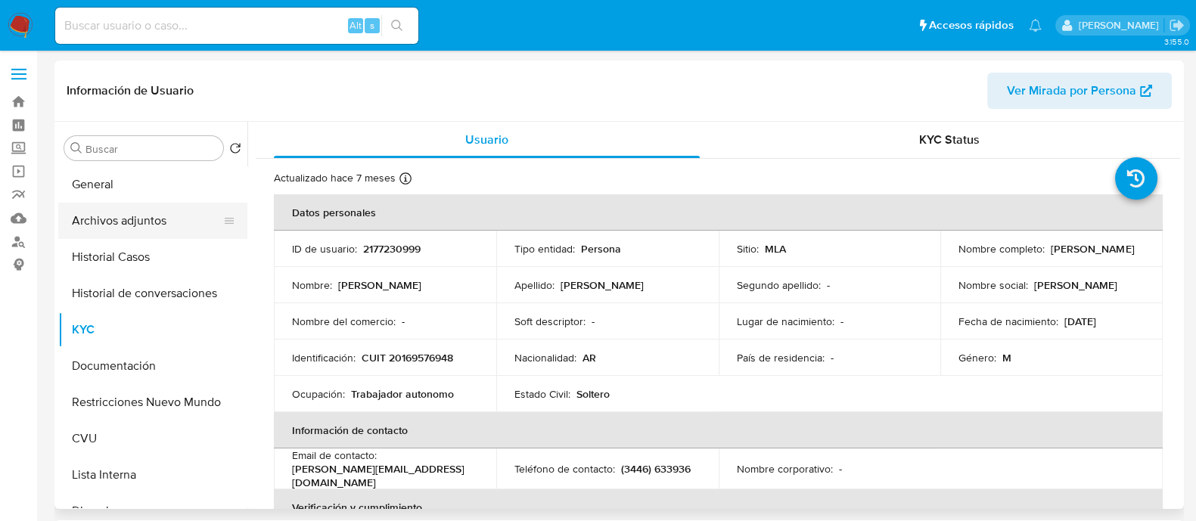
click at [170, 222] on button "Archivos adjuntos" at bounding box center [146, 221] width 177 height 36
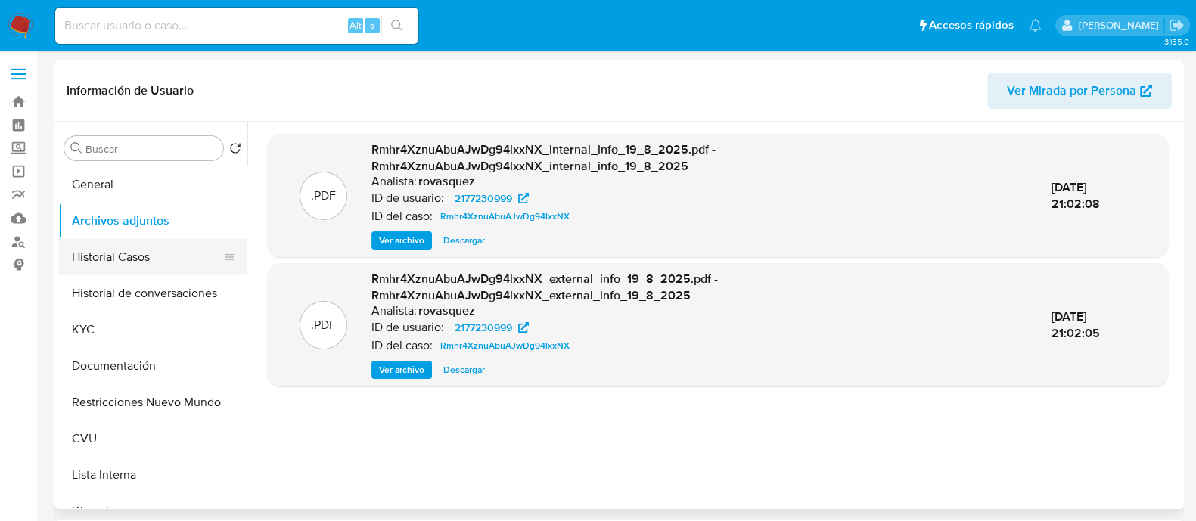
click at [152, 265] on button "Historial Casos" at bounding box center [146, 257] width 177 height 36
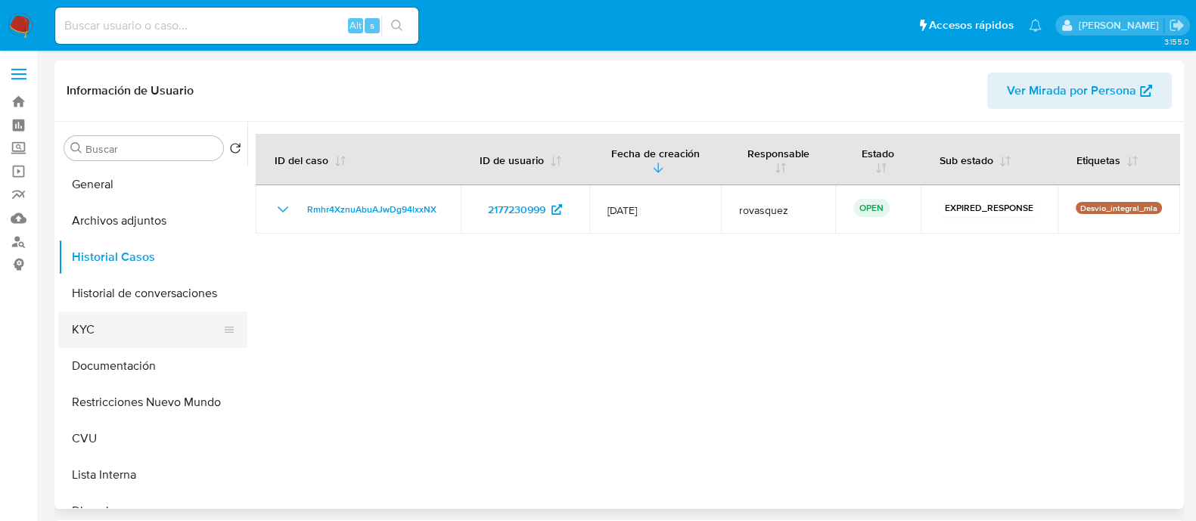
click at [131, 332] on button "KYC" at bounding box center [146, 330] width 177 height 36
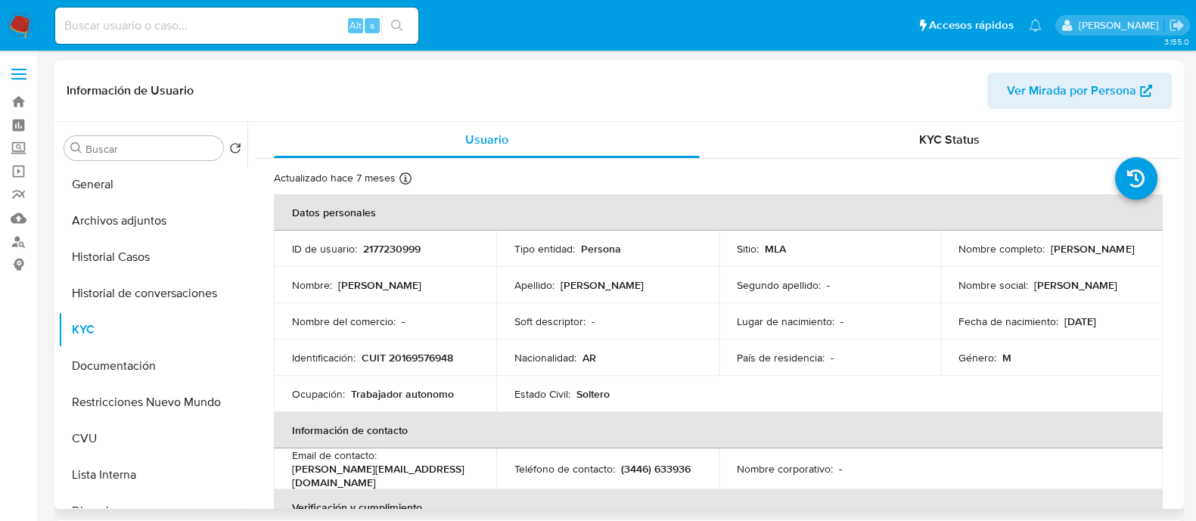
click at [409, 353] on p "CUIT 20169576948" at bounding box center [408, 358] width 92 height 14
copy p "20169576948"
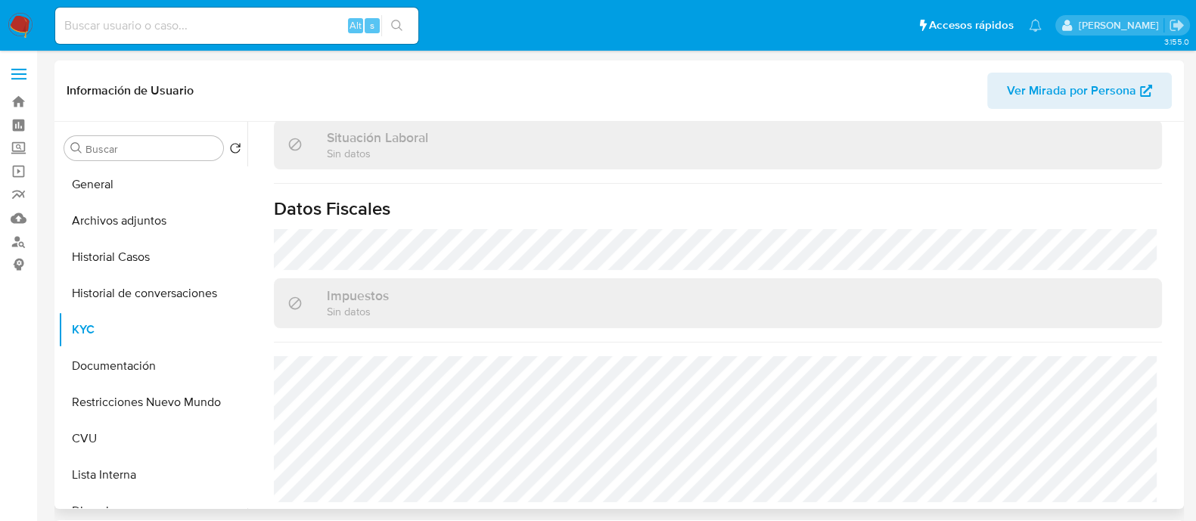
scroll to position [94, 0]
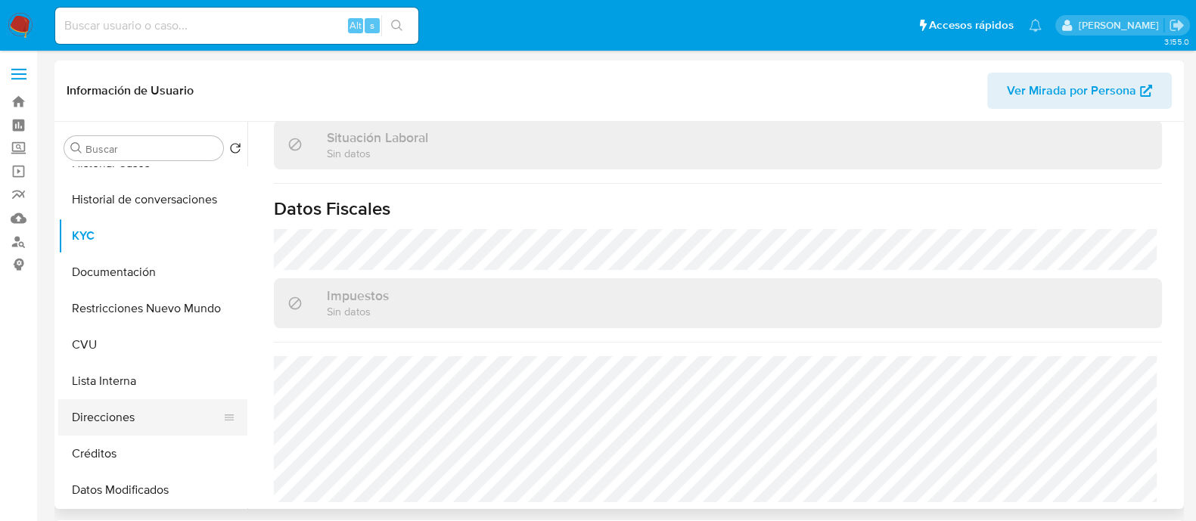
click at [149, 425] on button "Direcciones" at bounding box center [146, 417] width 177 height 36
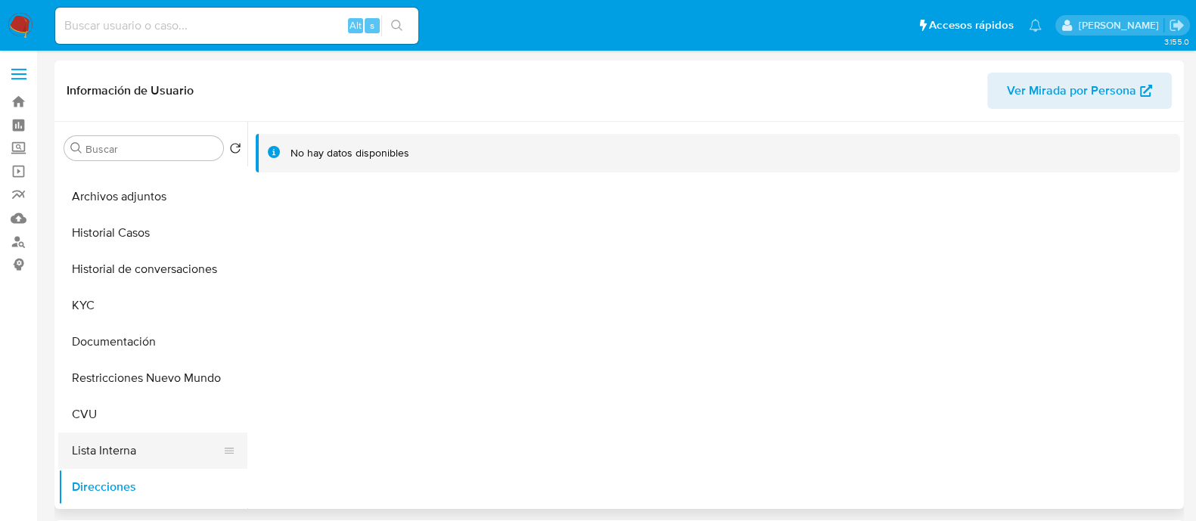
scroll to position [0, 0]
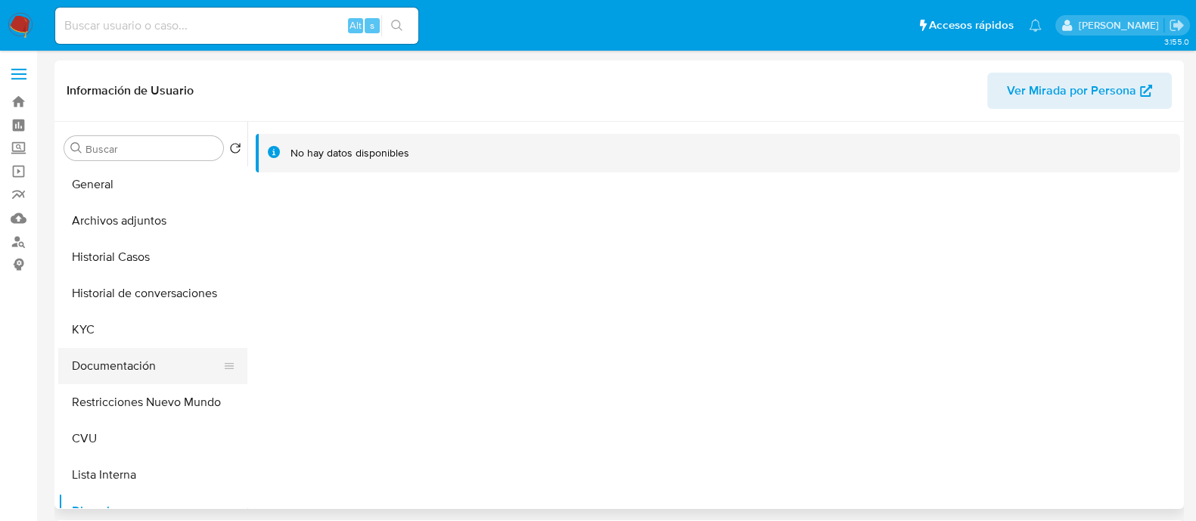
click at [135, 361] on button "Documentación" at bounding box center [146, 366] width 177 height 36
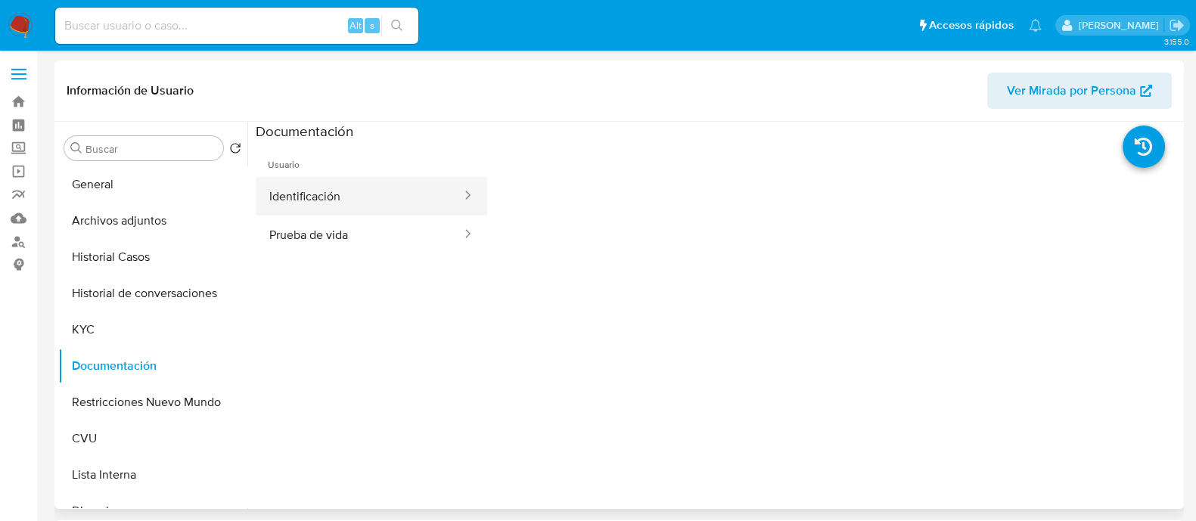
click at [451, 209] on div at bounding box center [463, 196] width 24 height 39
click at [378, 195] on button "Identificación" at bounding box center [359, 196] width 207 height 39
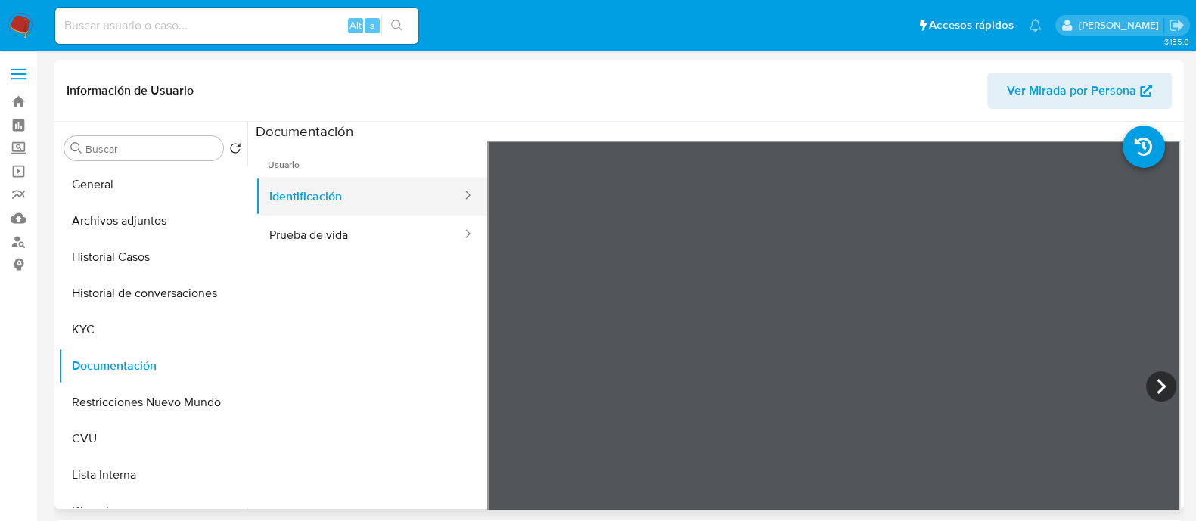
click at [378, 195] on button "Identificación" at bounding box center [359, 196] width 207 height 39
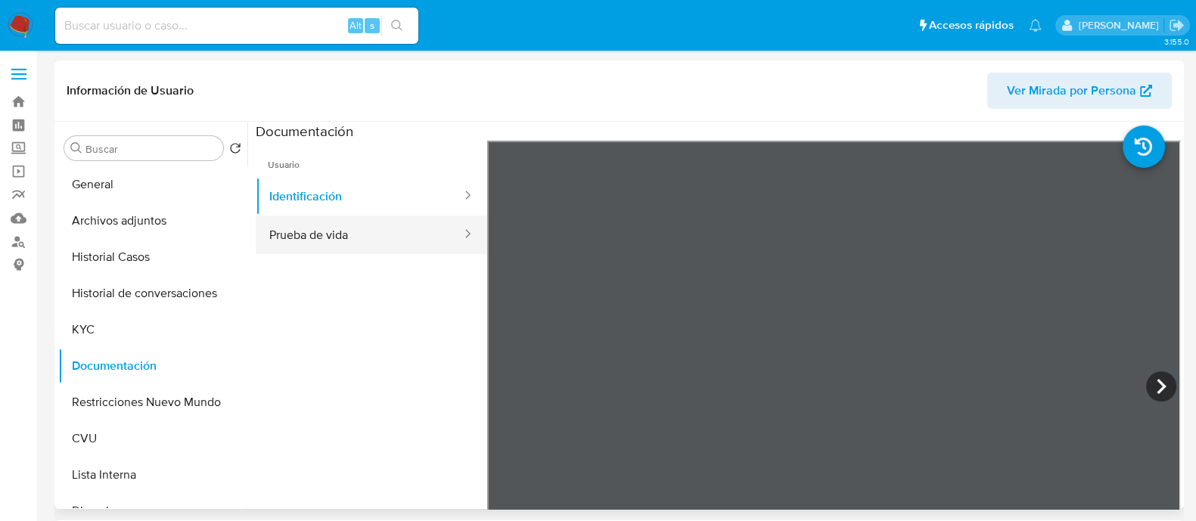
click at [353, 242] on button "Prueba de vida" at bounding box center [359, 235] width 207 height 39
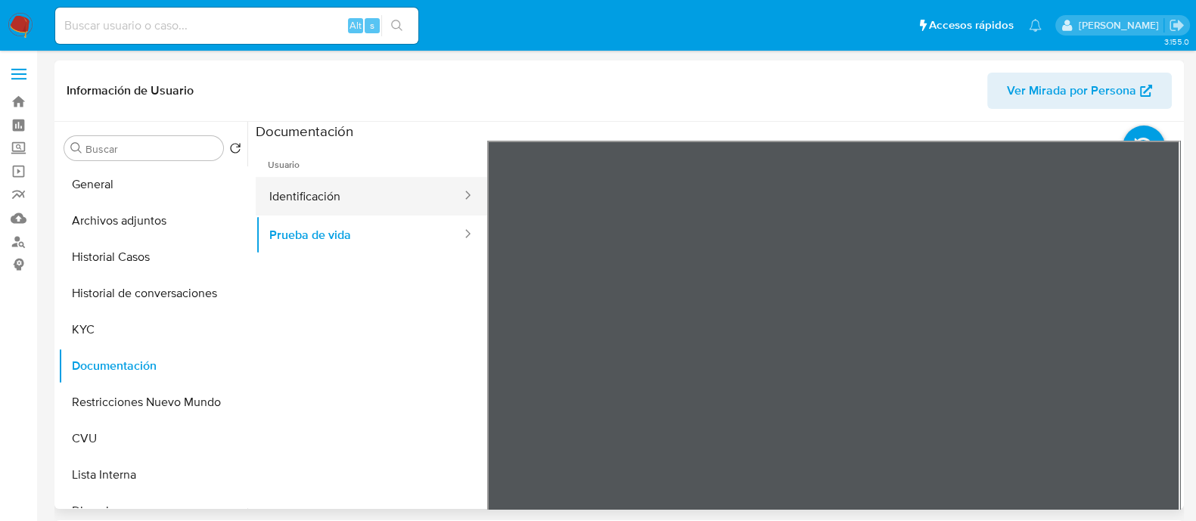
click at [412, 209] on button "Identificación" at bounding box center [359, 196] width 207 height 39
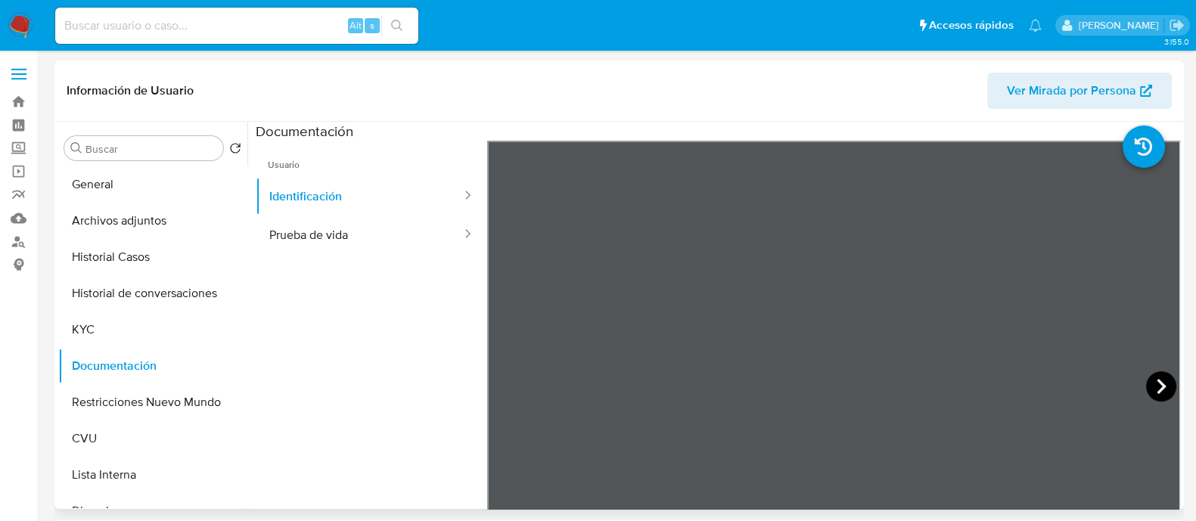
click at [1164, 381] on icon at bounding box center [1161, 386] width 30 height 30
click at [130, 442] on button "CVU" at bounding box center [146, 439] width 177 height 36
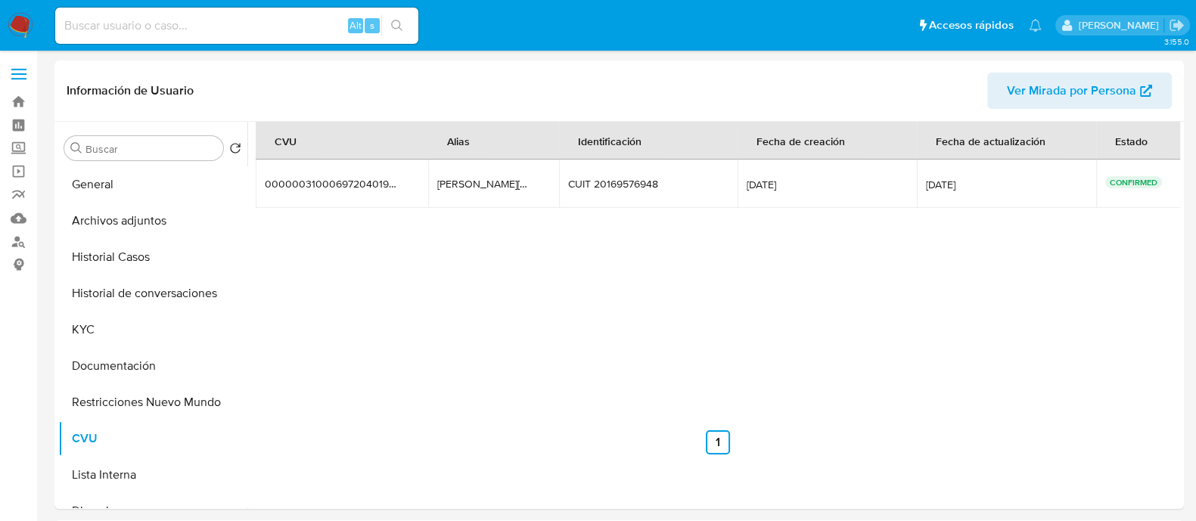
click at [483, 194] on td "jorge.694.aviar.mp jorge.694.aviar.mp" at bounding box center [493, 184] width 131 height 48
click at [112, 327] on button "KYC" at bounding box center [146, 330] width 177 height 36
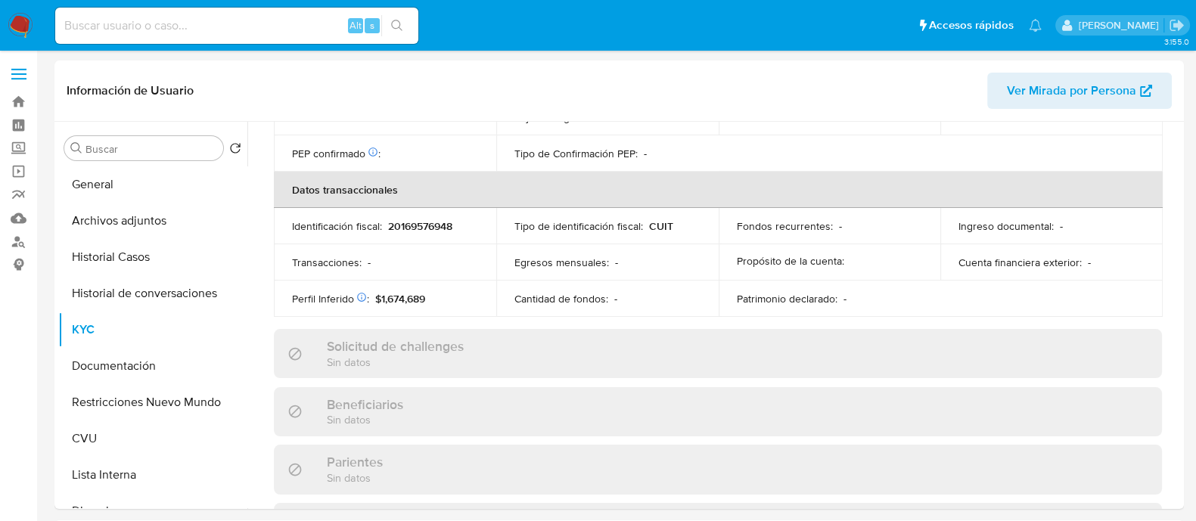
scroll to position [810, 0]
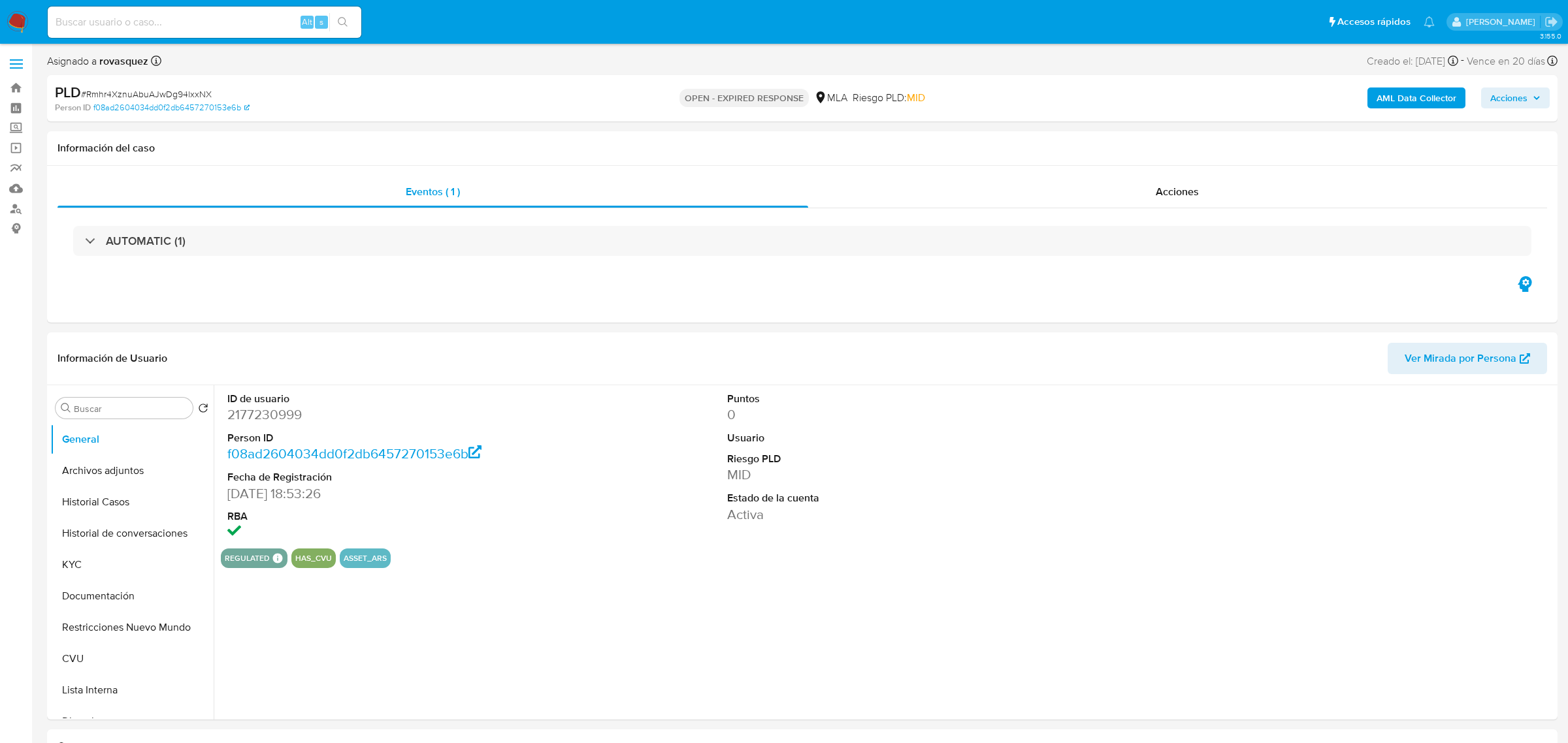
select select "10"
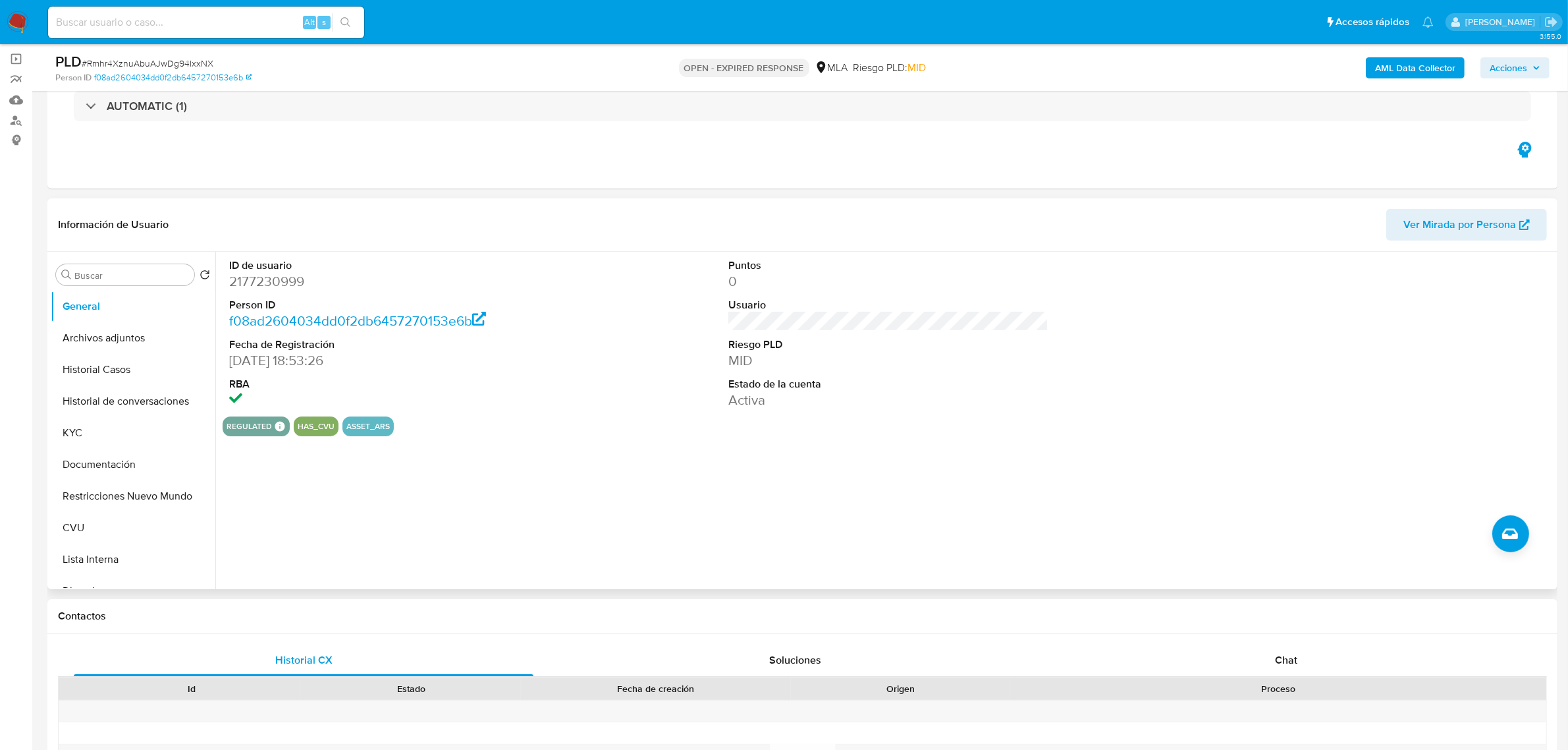
scroll to position [247, 0]
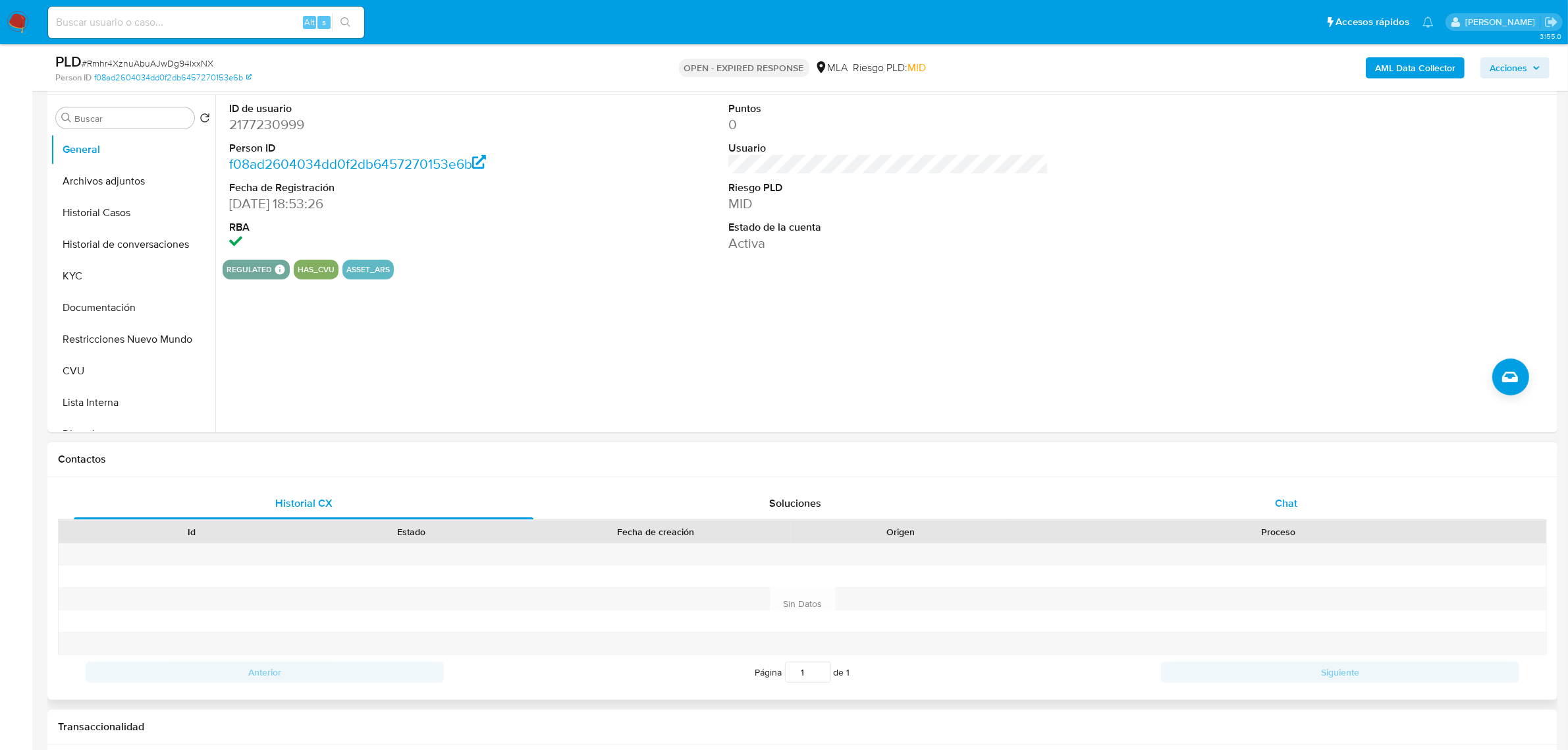
click at [1260, 504] on div "Chat" at bounding box center [1287, 503] width 460 height 31
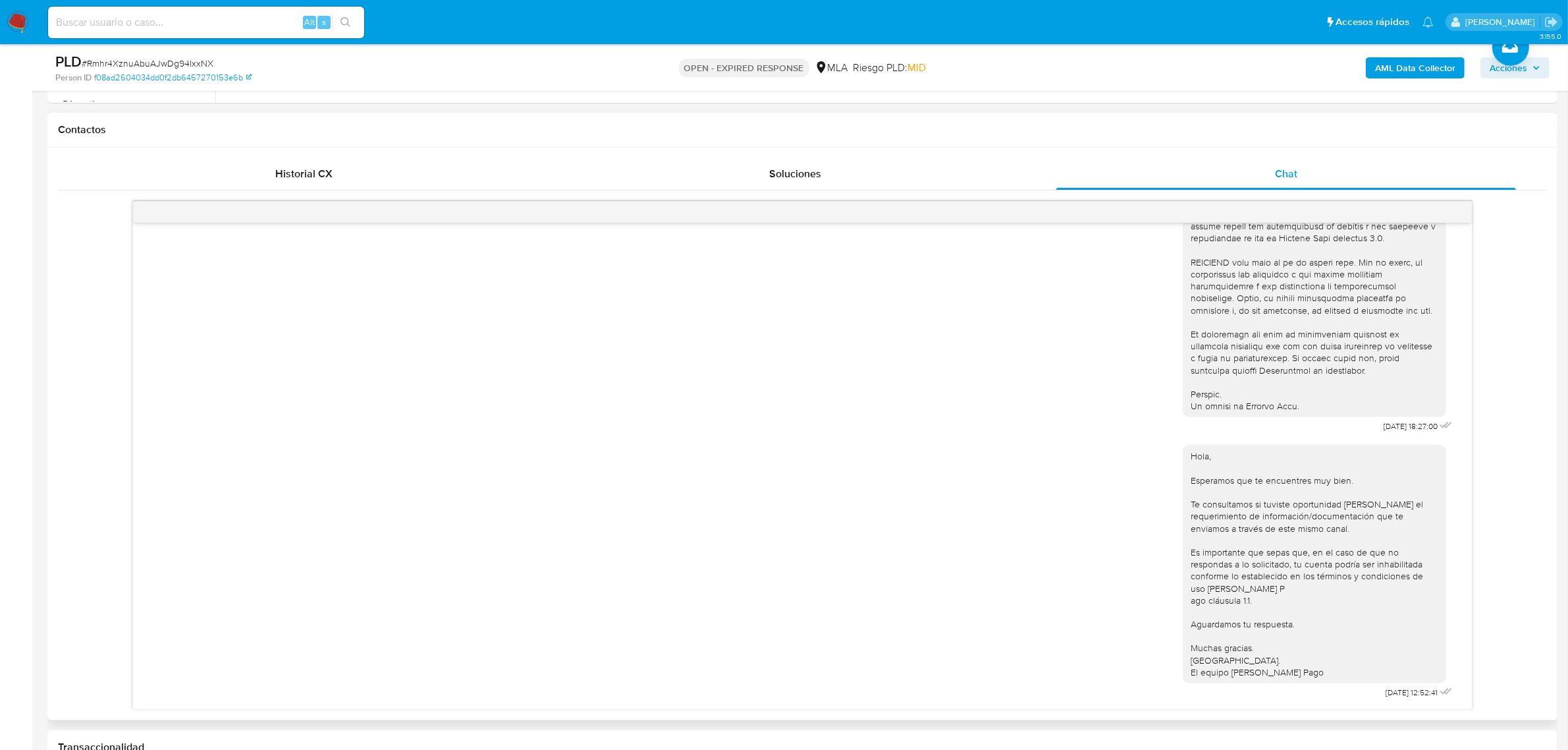
scroll to position [659, 0]
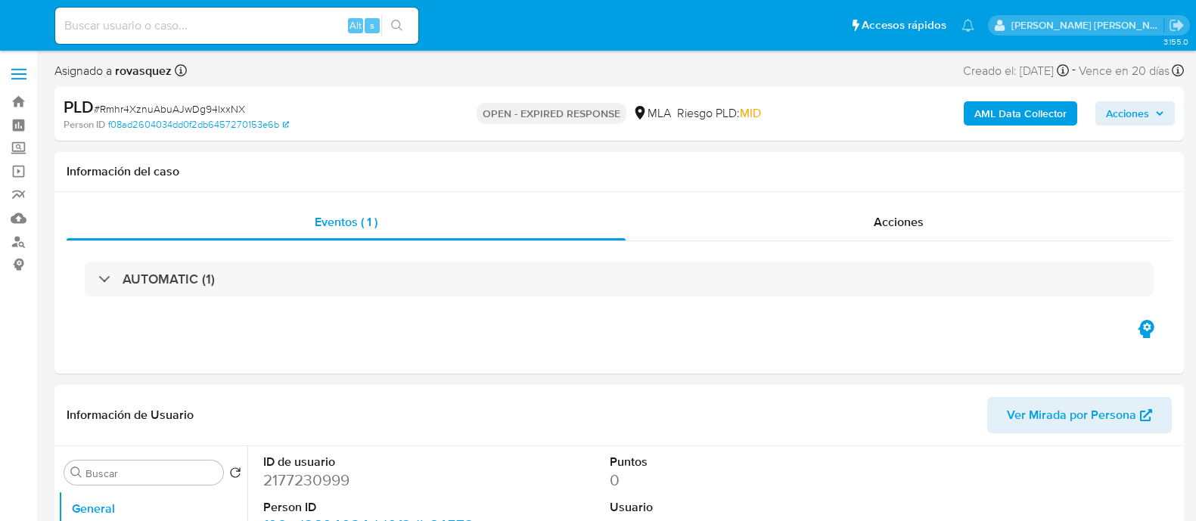
select select "10"
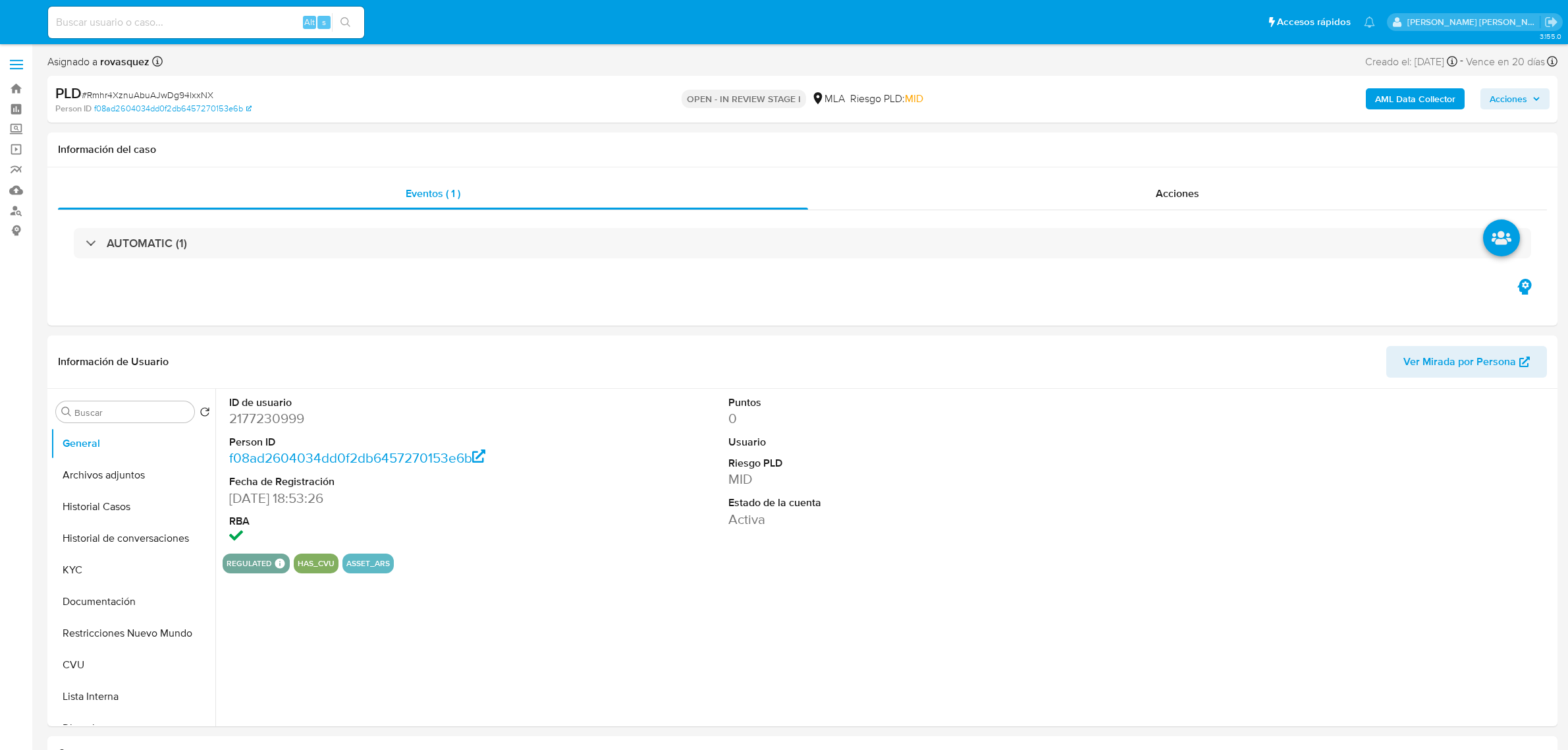
select select "10"
click at [101, 562] on button "KYC" at bounding box center [127, 570] width 154 height 31
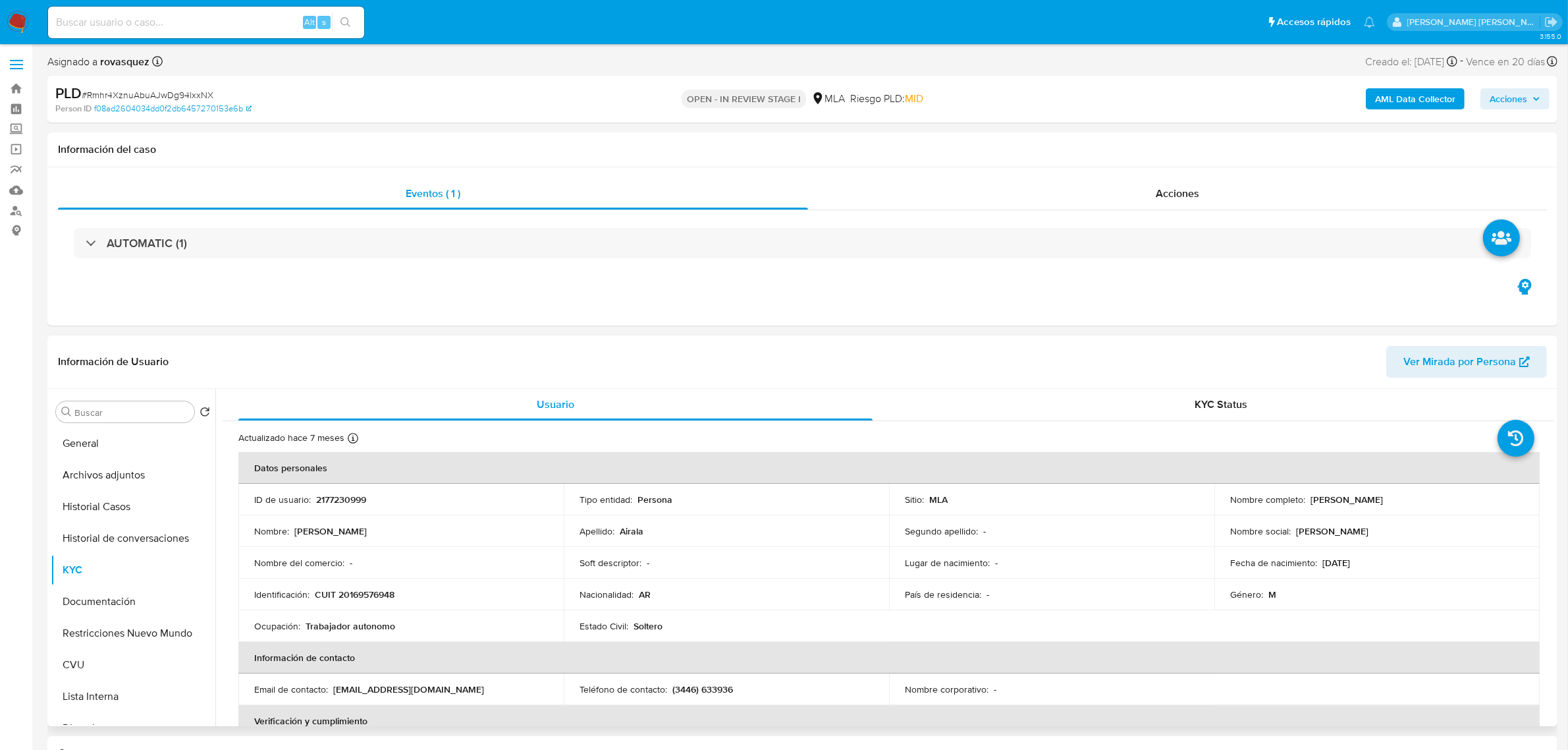
drag, startPoint x: 1309, startPoint y: 499, endPoint x: 1404, endPoint y: 508, distance: 95.4
click at [1404, 508] on td "Nombre completo : [PERSON_NAME]" at bounding box center [1377, 499] width 326 height 31
copy p "[PERSON_NAME]"
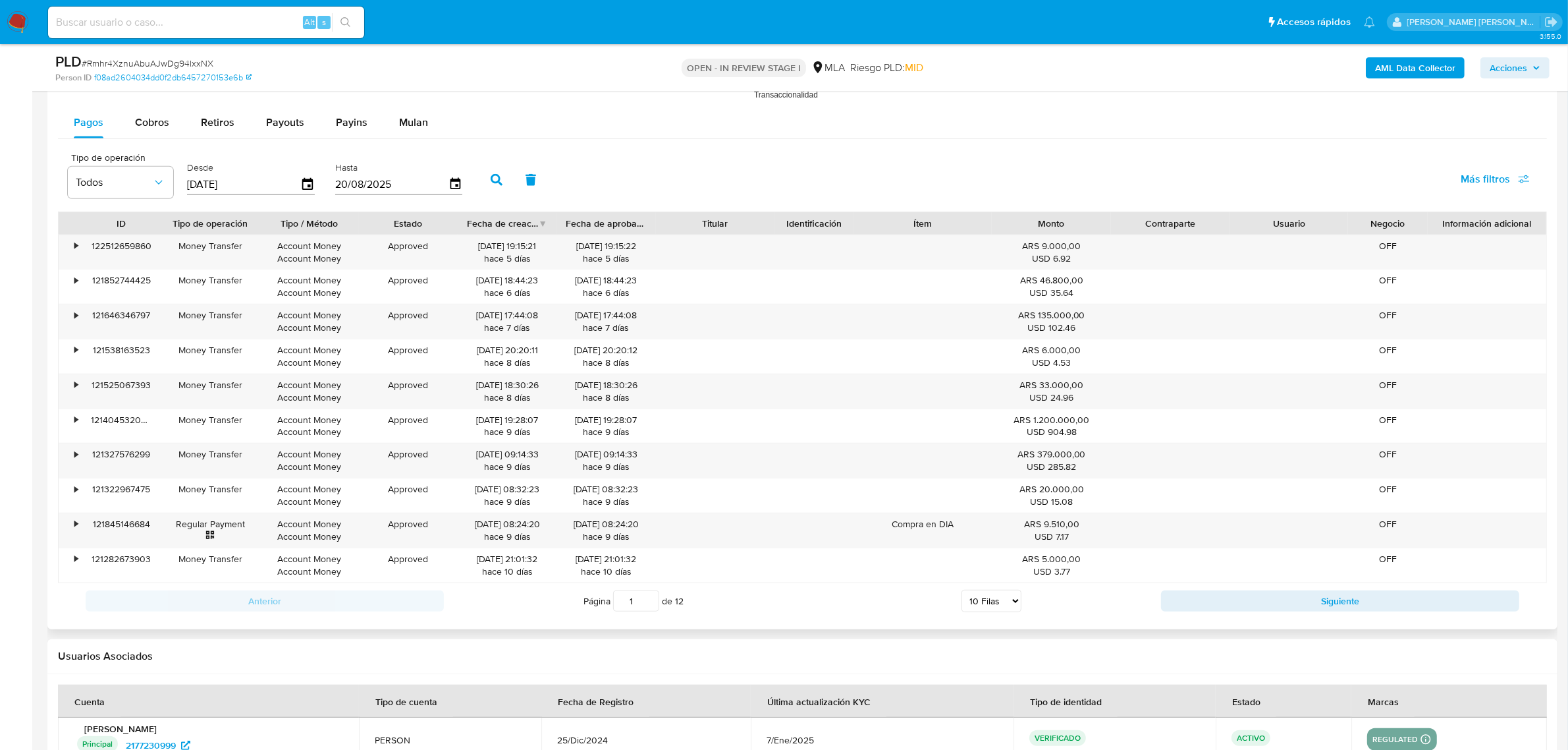
scroll to position [1401, 0]
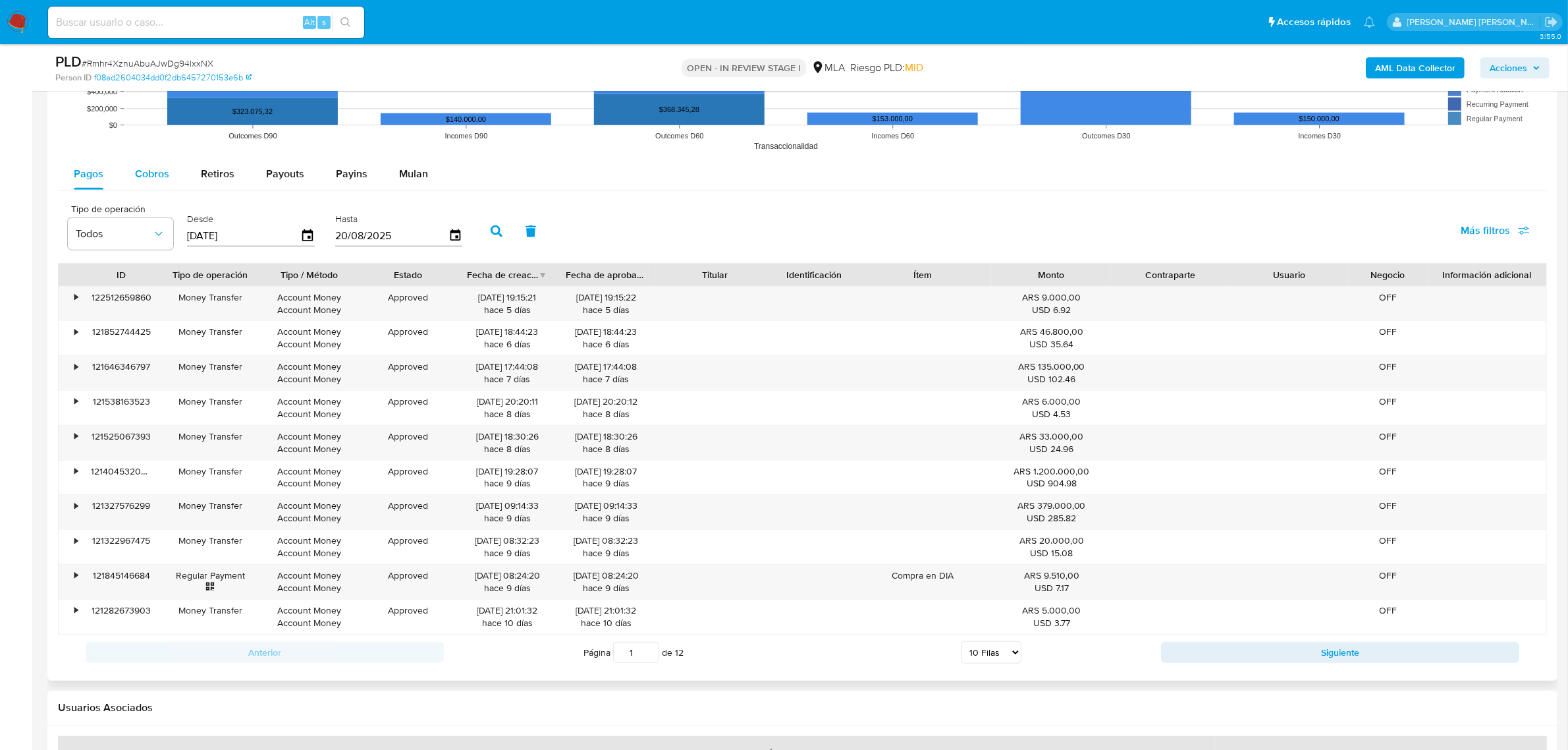
click at [145, 177] on span "Cobros" at bounding box center [151, 173] width 34 height 15
select select "10"
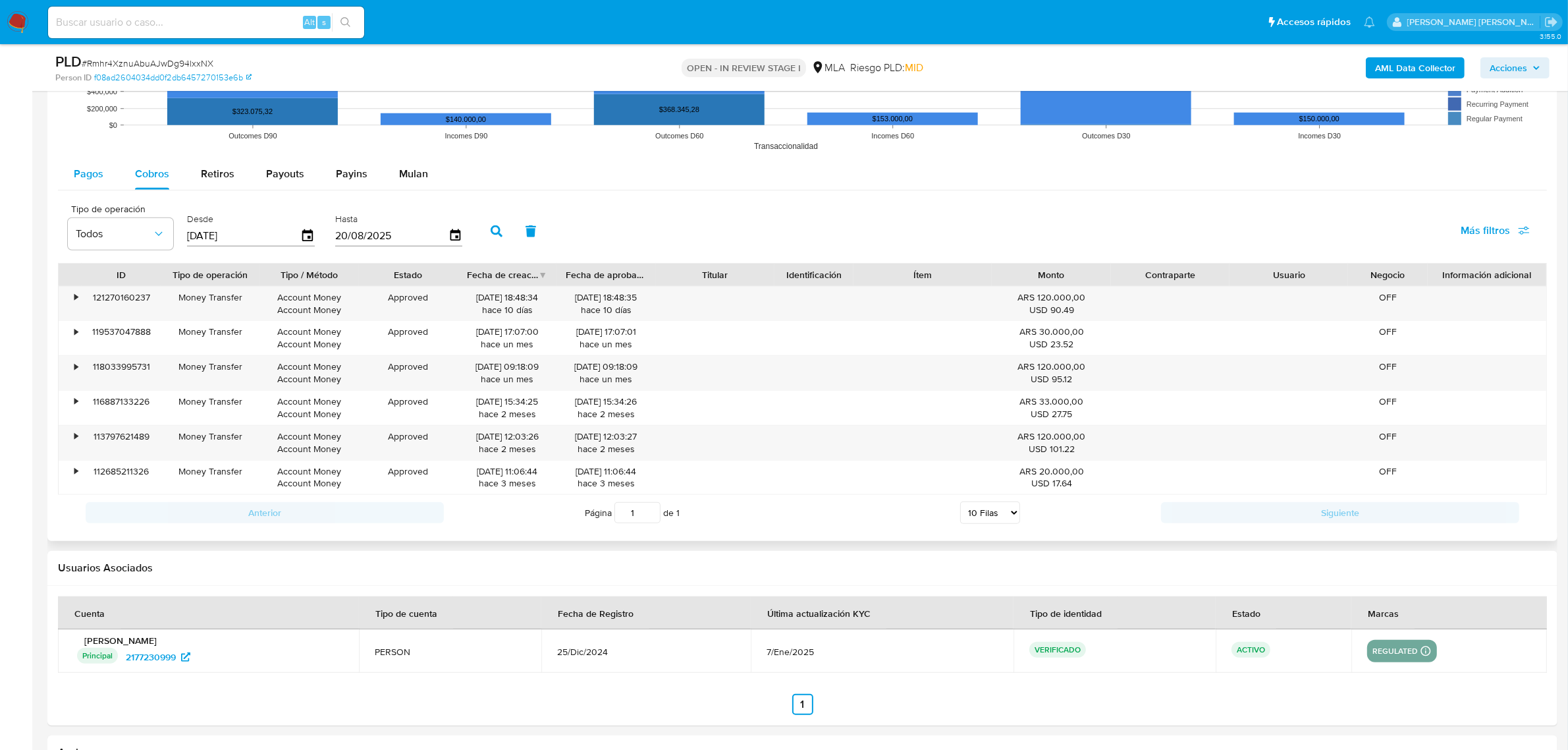
click at [81, 181] on span "Pagos" at bounding box center [89, 173] width 30 height 15
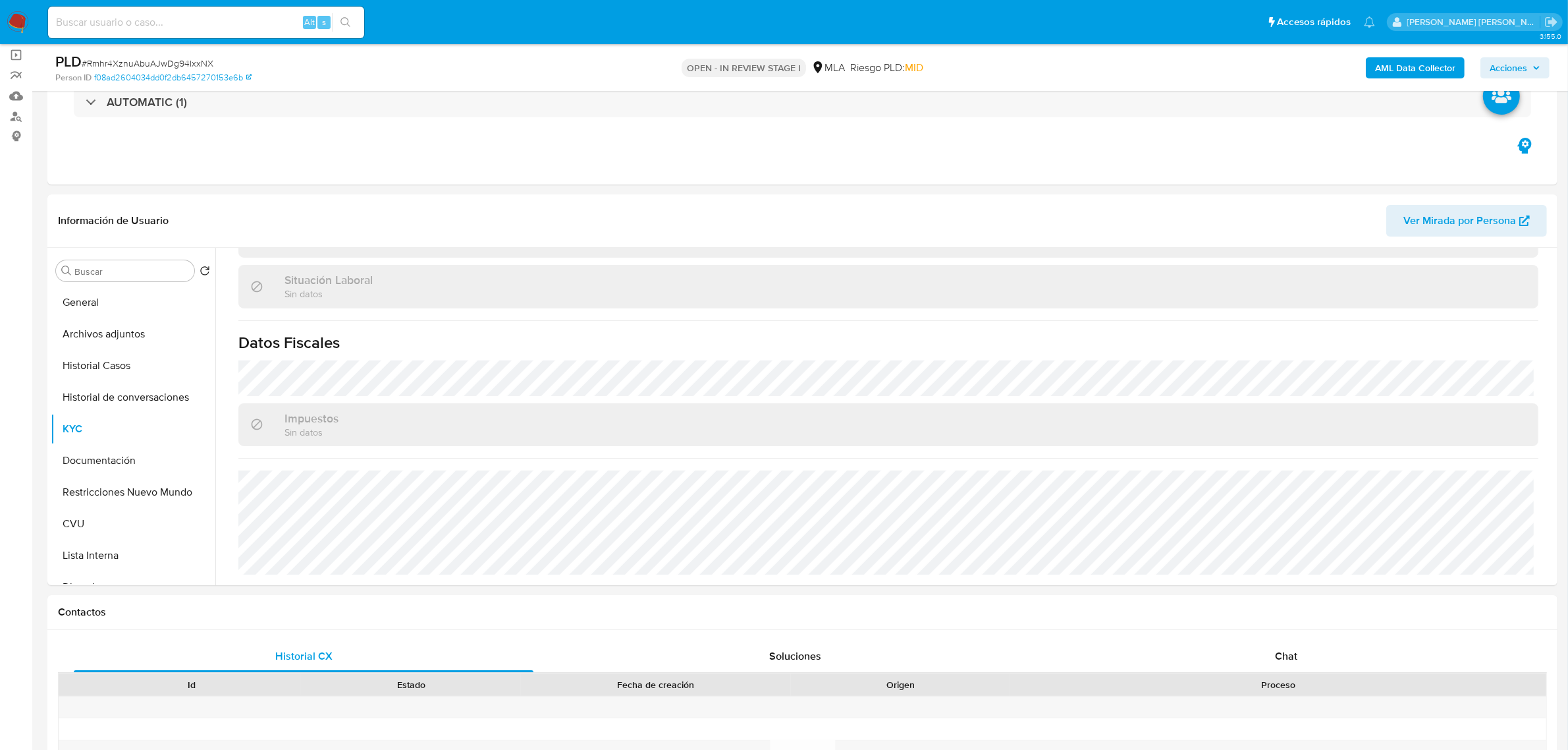
scroll to position [0, 0]
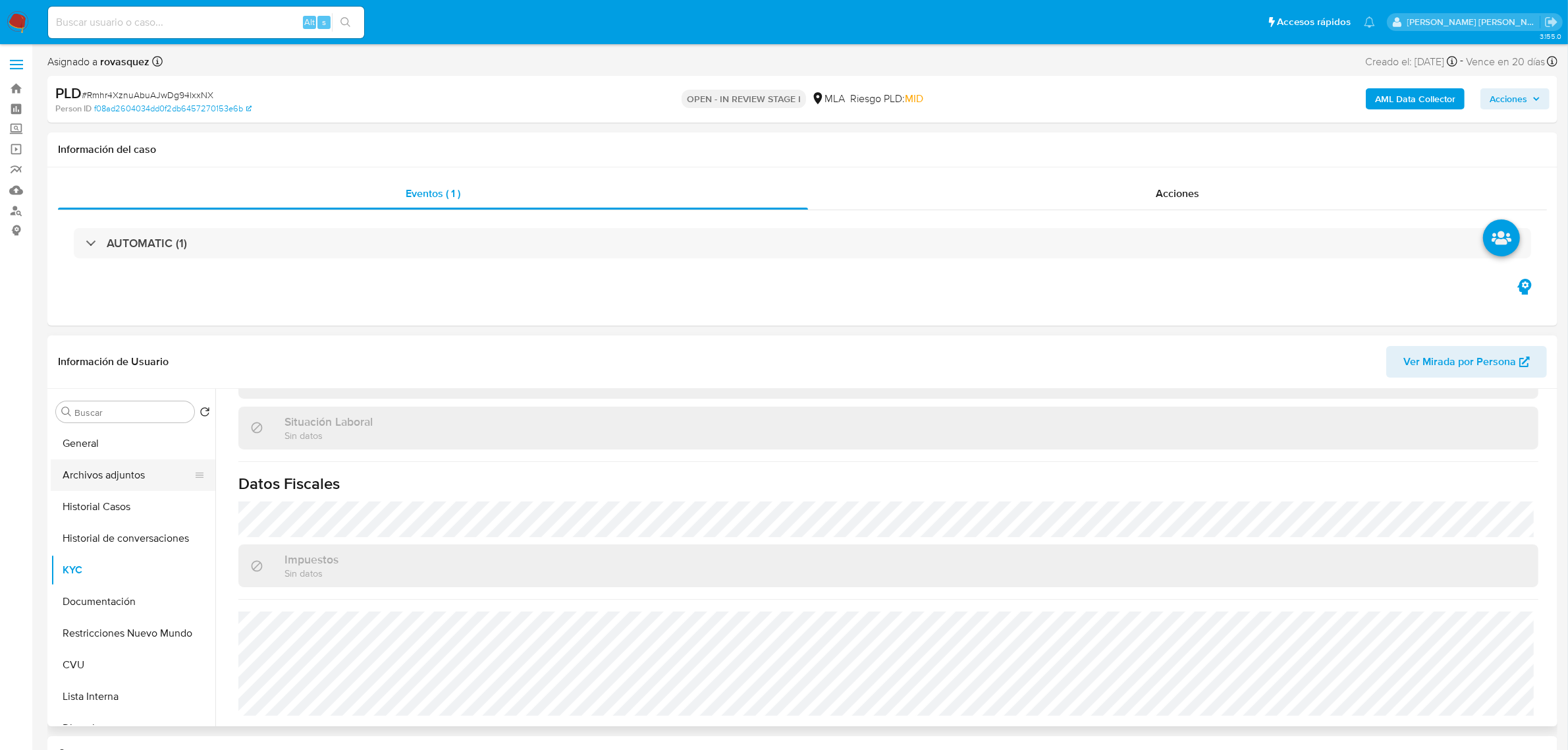
drag, startPoint x: 122, startPoint y: 479, endPoint x: 170, endPoint y: 476, distance: 48.1
click at [122, 478] on button "Archivos adjuntos" at bounding box center [127, 475] width 154 height 31
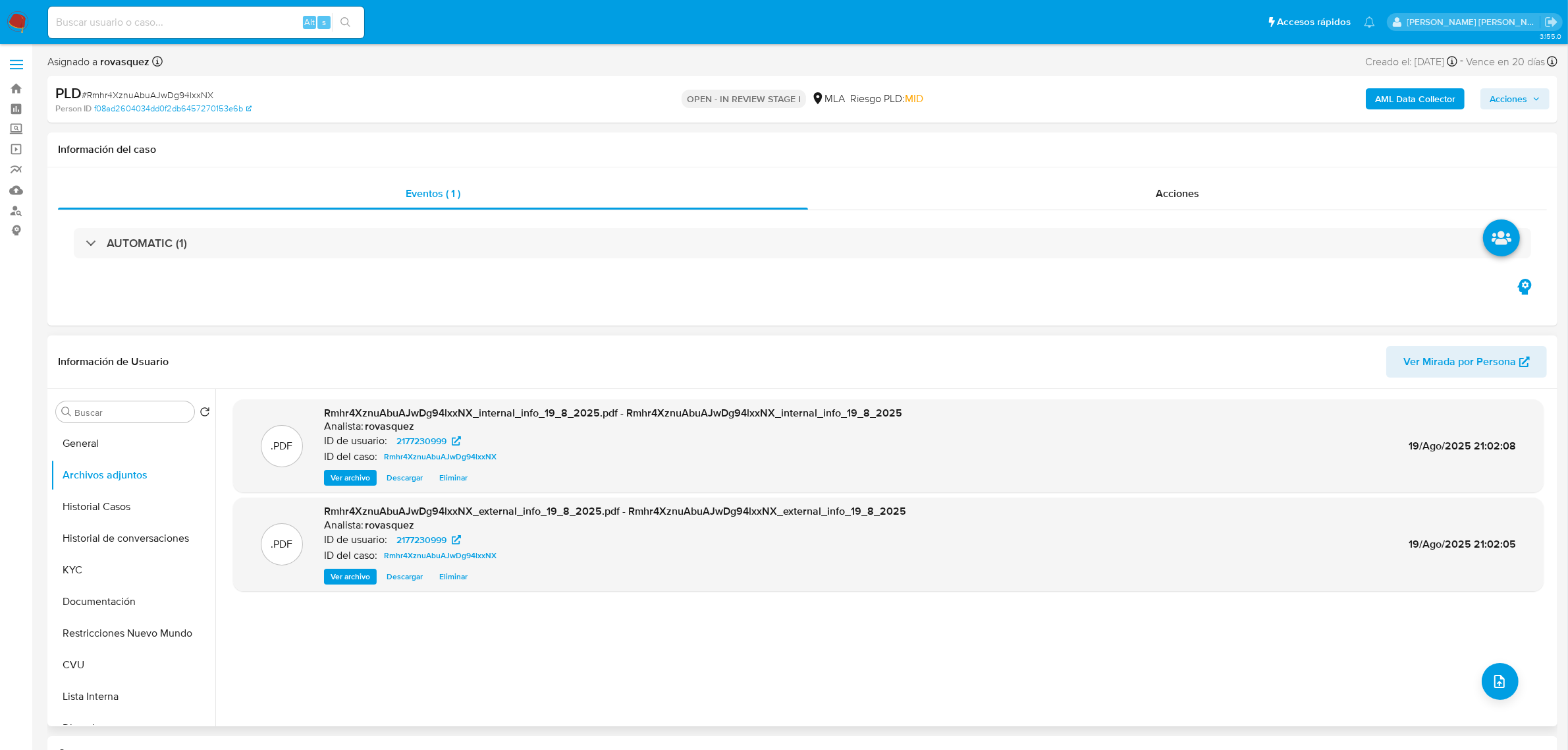
click at [353, 578] on span "Ver archivo" at bounding box center [350, 576] width 39 height 13
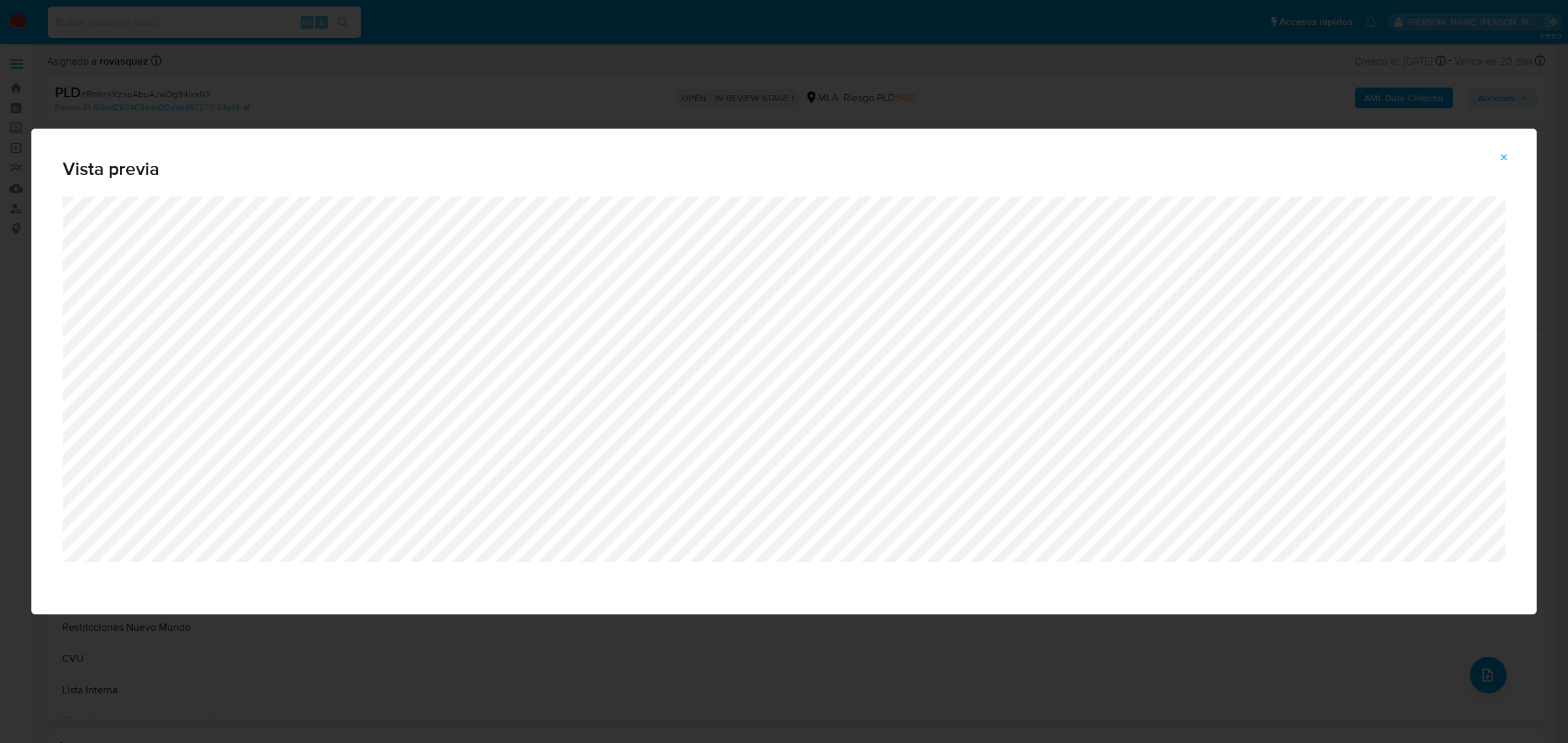
click at [1500, 159] on icon "Attachment preview" at bounding box center [1504, 157] width 10 height 10
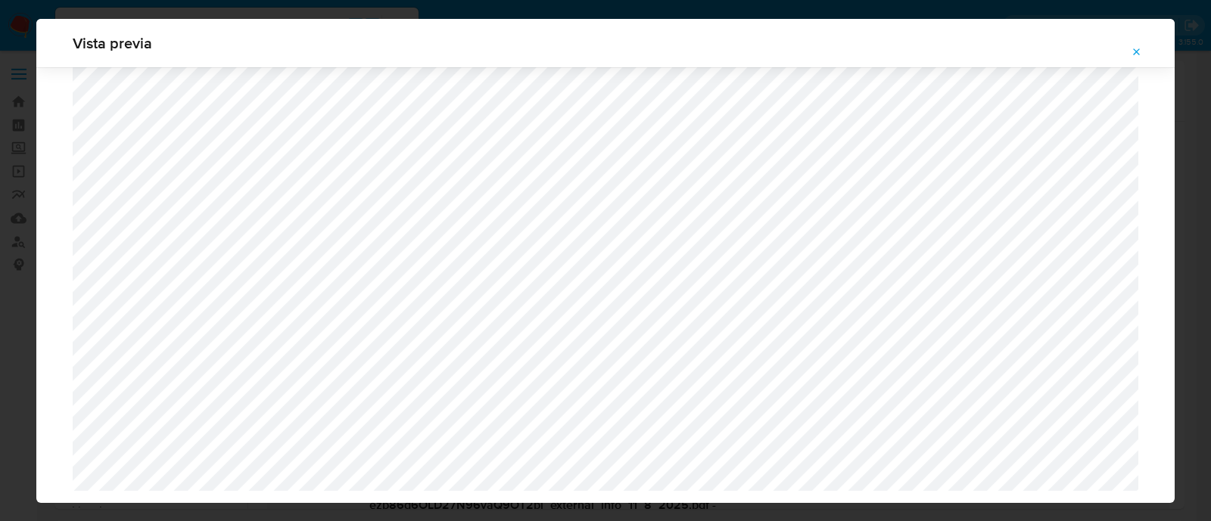
select select "10"
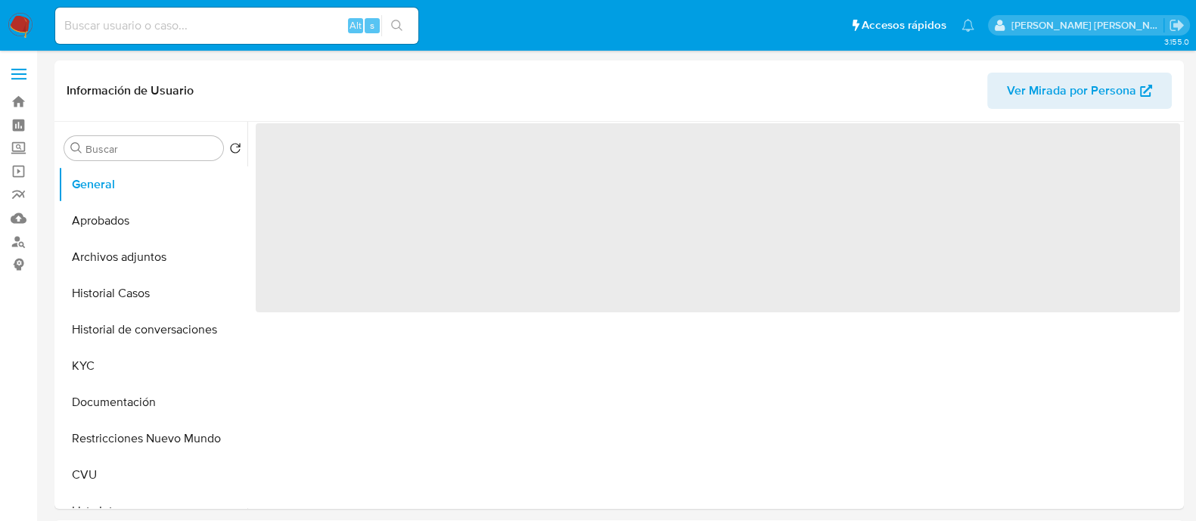
click at [127, 32] on input at bounding box center [236, 26] width 363 height 20
paste input "KBsEgGv7zrCcePUdZFKBEq9h"
type input "KBsEgGv7zrCcePUdZFKBEq9h"
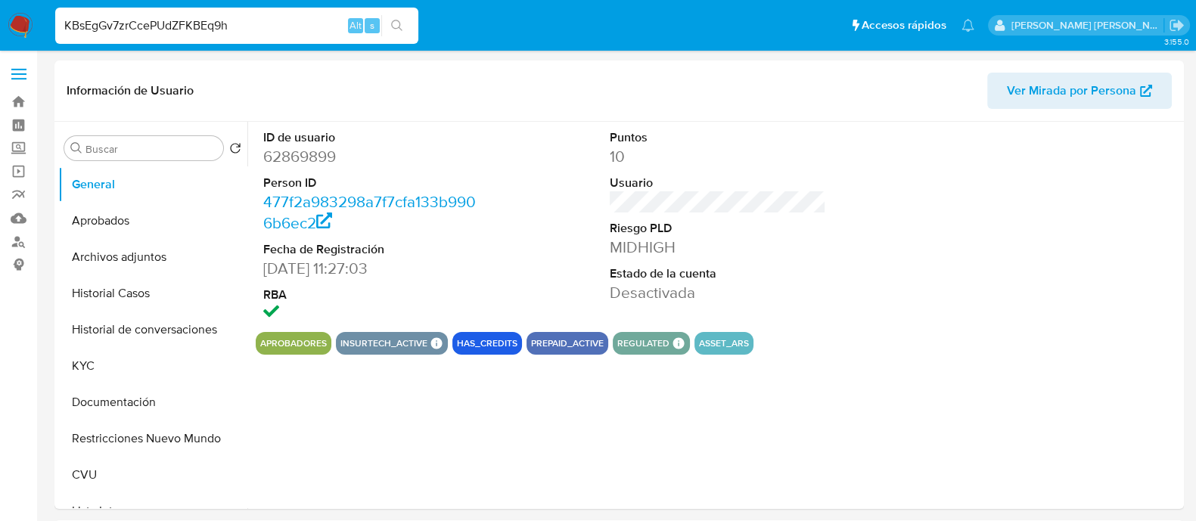
select select "10"
type input "KBsEgGv7zrCcePUdZFKBEq9h"
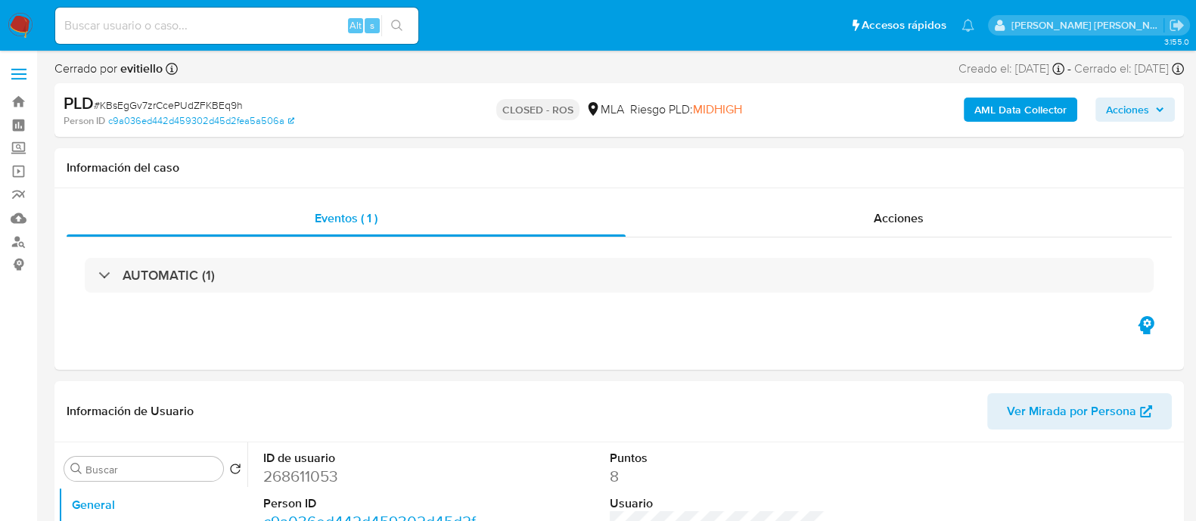
select select "10"
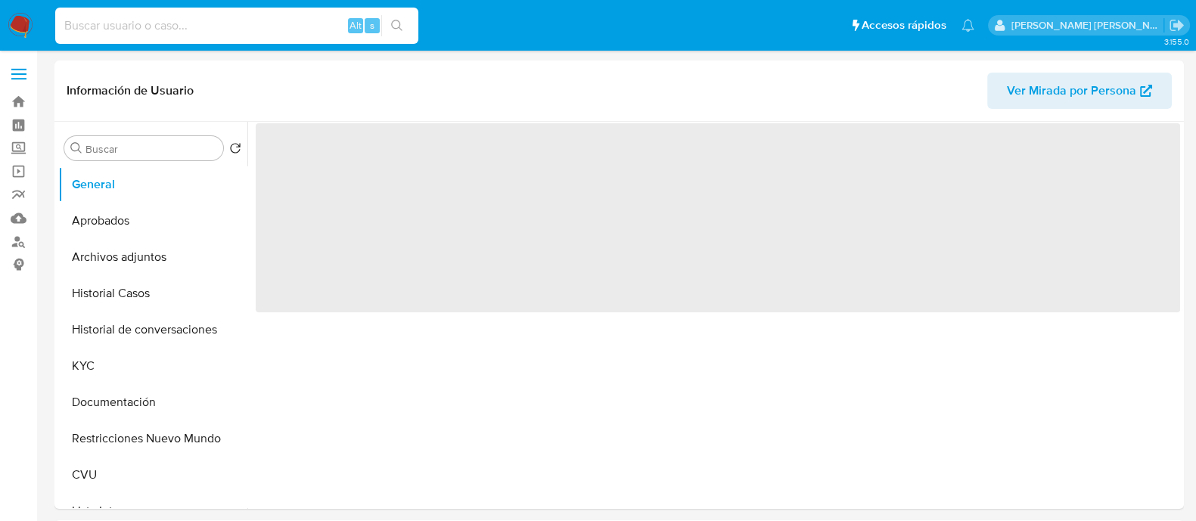
click at [162, 28] on input at bounding box center [236, 26] width 363 height 20
paste input "lwFGcSObxIxpy5OMn2o7mtJm"
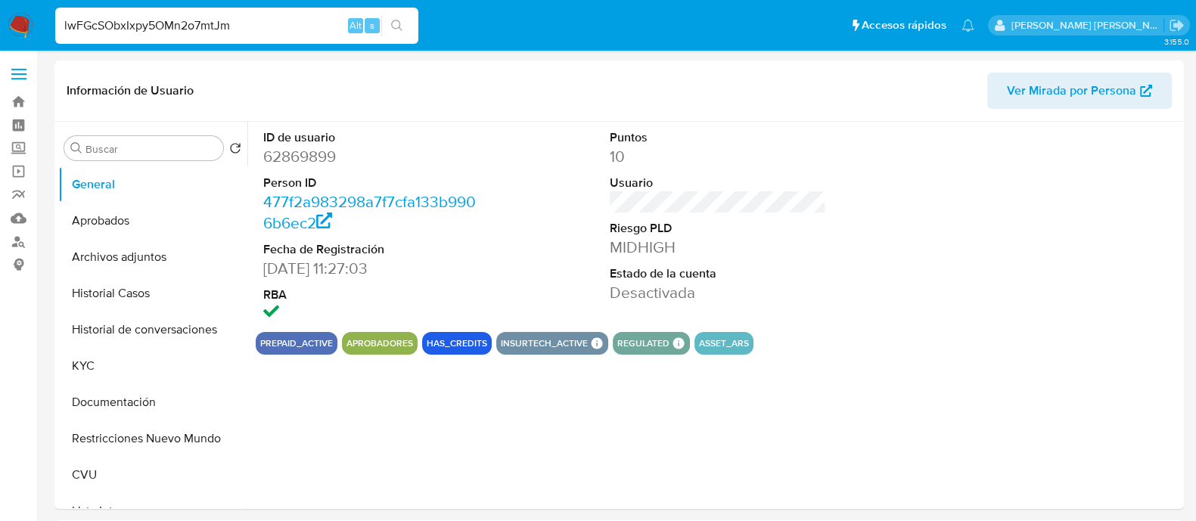
type input "lwFGcSObxIxpy5OMn2o7mtJm"
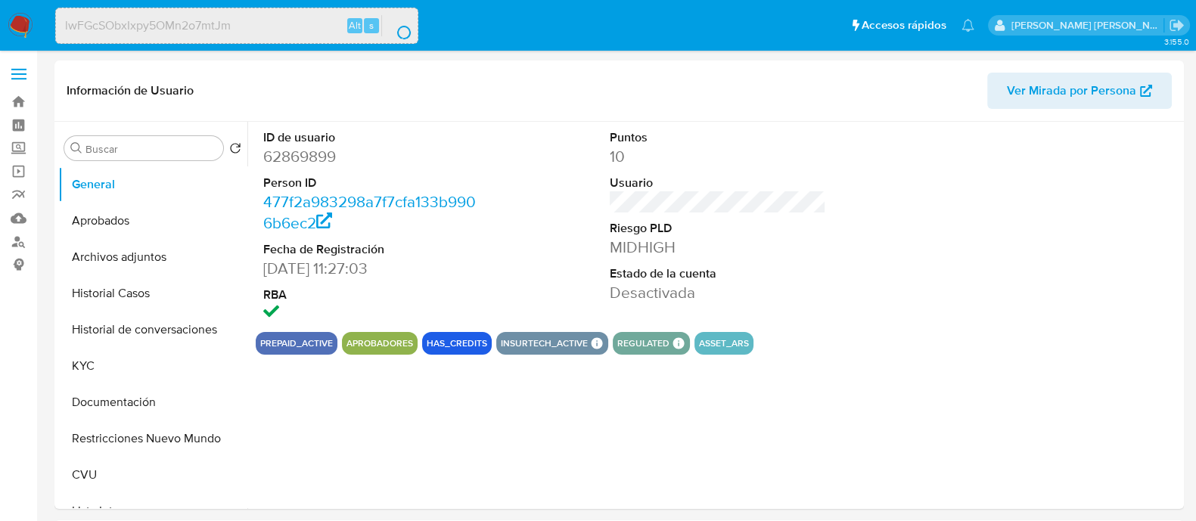
select select "10"
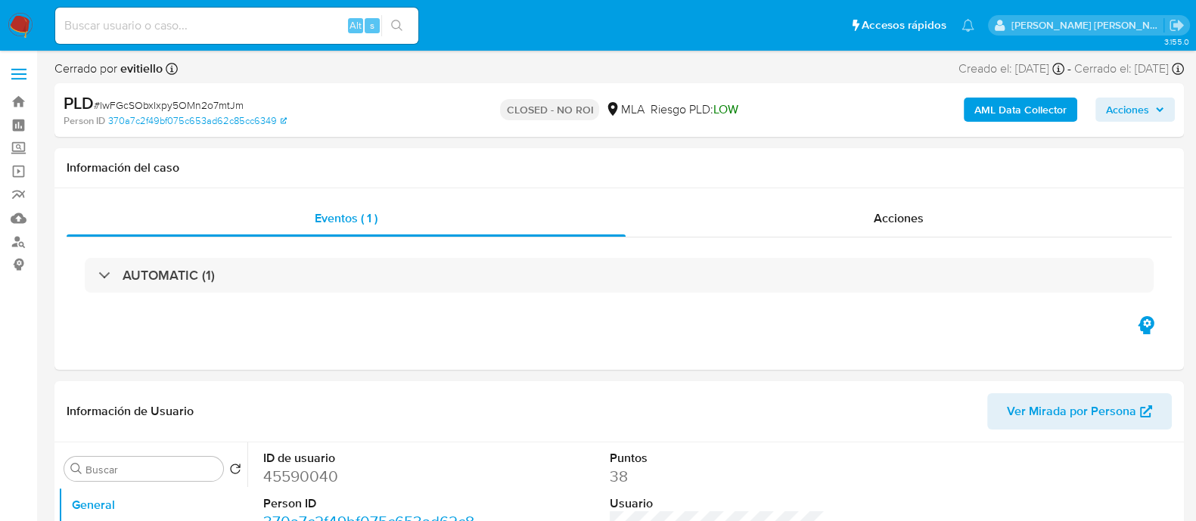
select select "10"
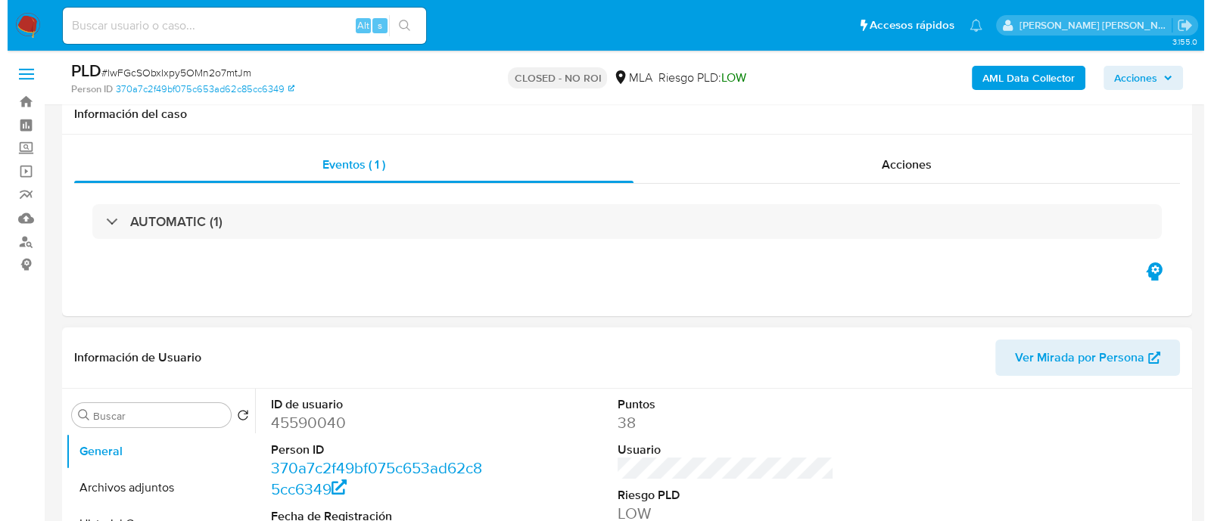
scroll to position [188, 0]
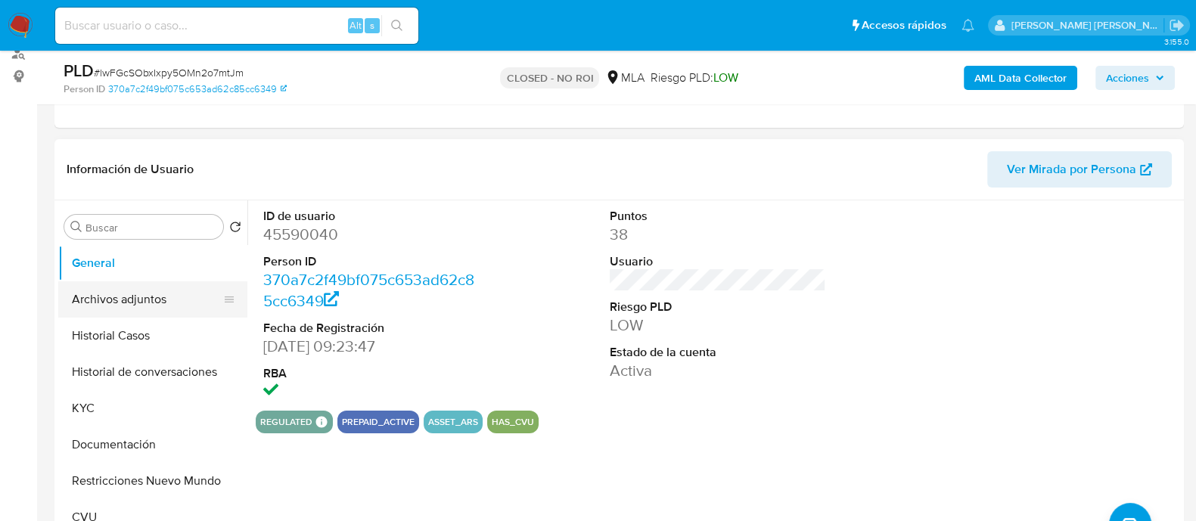
click at [116, 288] on button "Archivos adjuntos" at bounding box center [146, 299] width 177 height 36
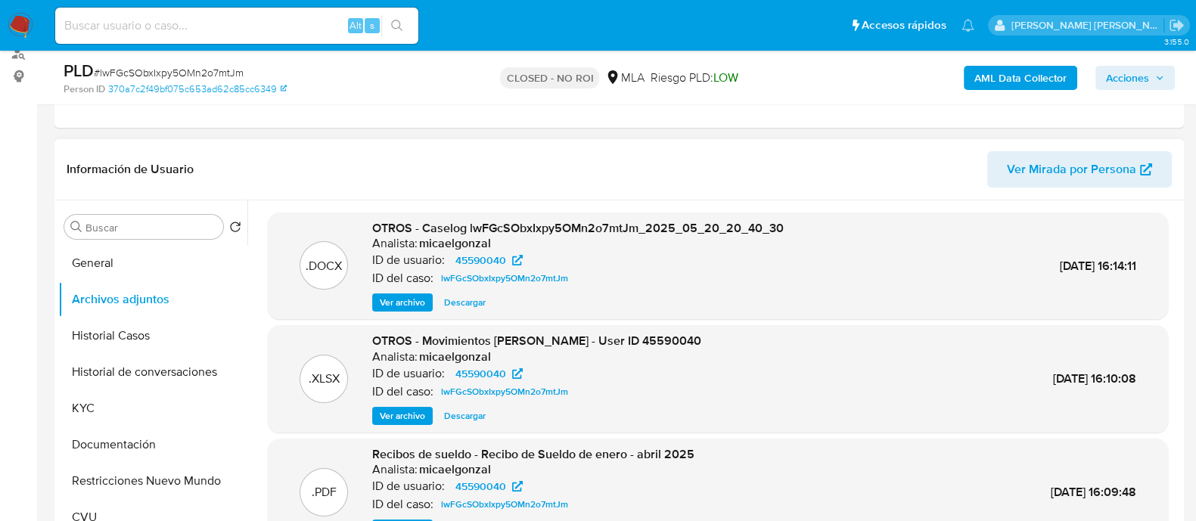
click at [409, 304] on span "Ver archivo" at bounding box center [402, 302] width 45 height 15
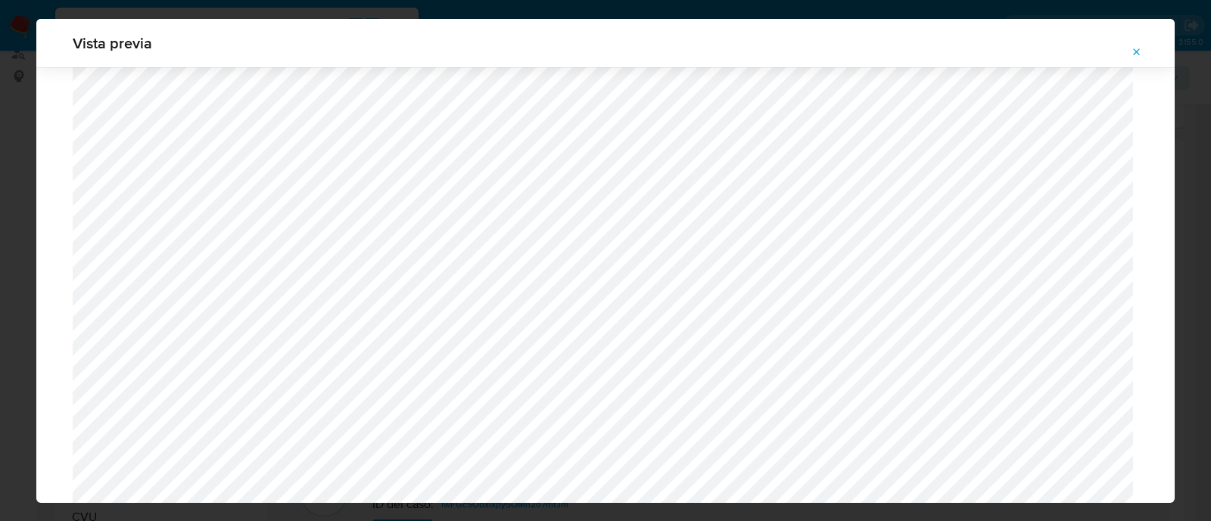
scroll to position [1293, 0]
click at [1135, 53] on icon "Attachment preview" at bounding box center [1136, 51] width 7 height 7
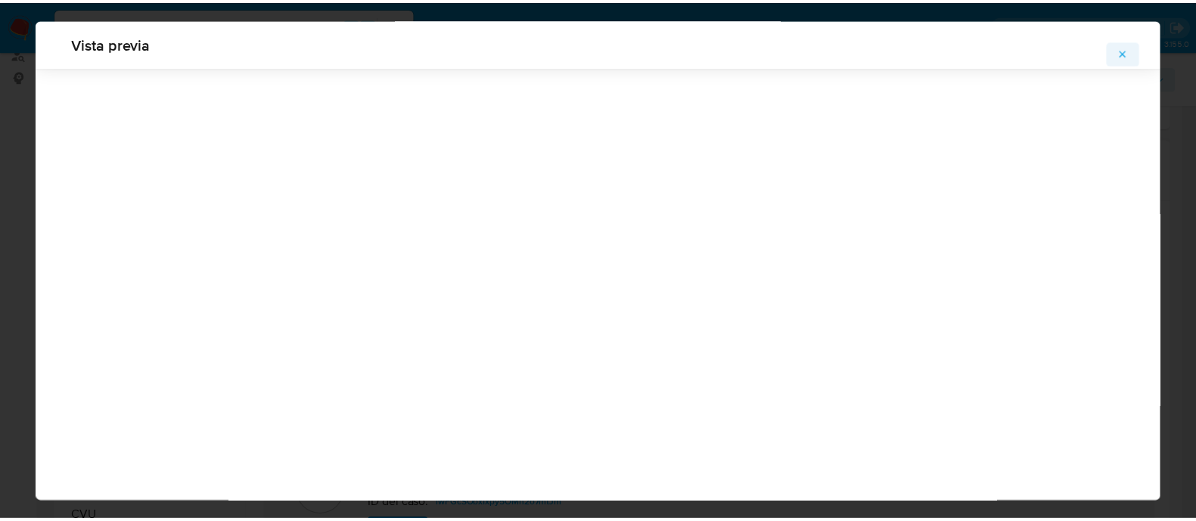
scroll to position [48, 0]
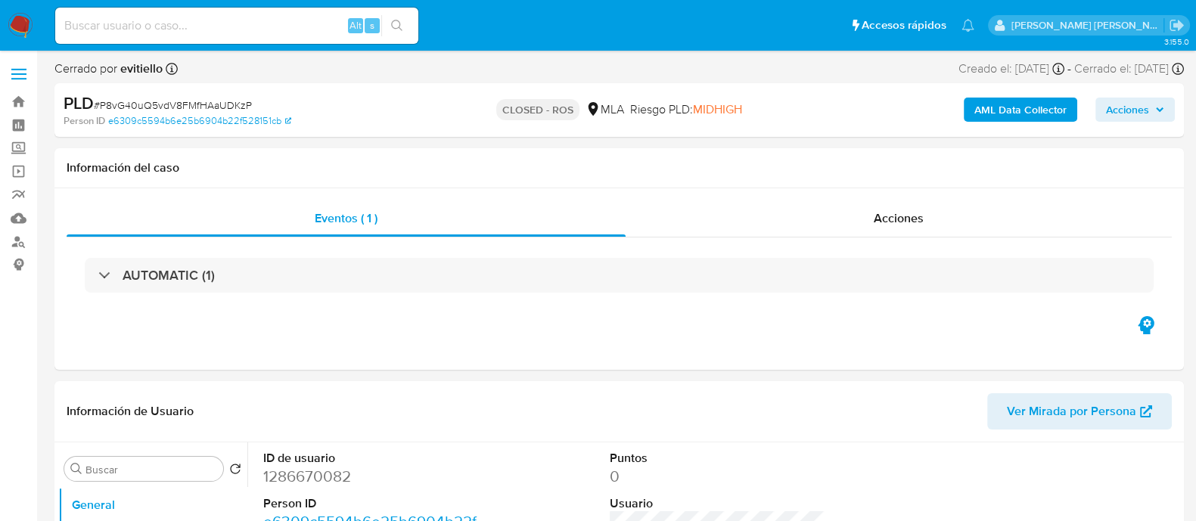
select select "10"
click at [231, 25] on input at bounding box center [236, 26] width 363 height 20
paste input "134323202"
type input "134323202"
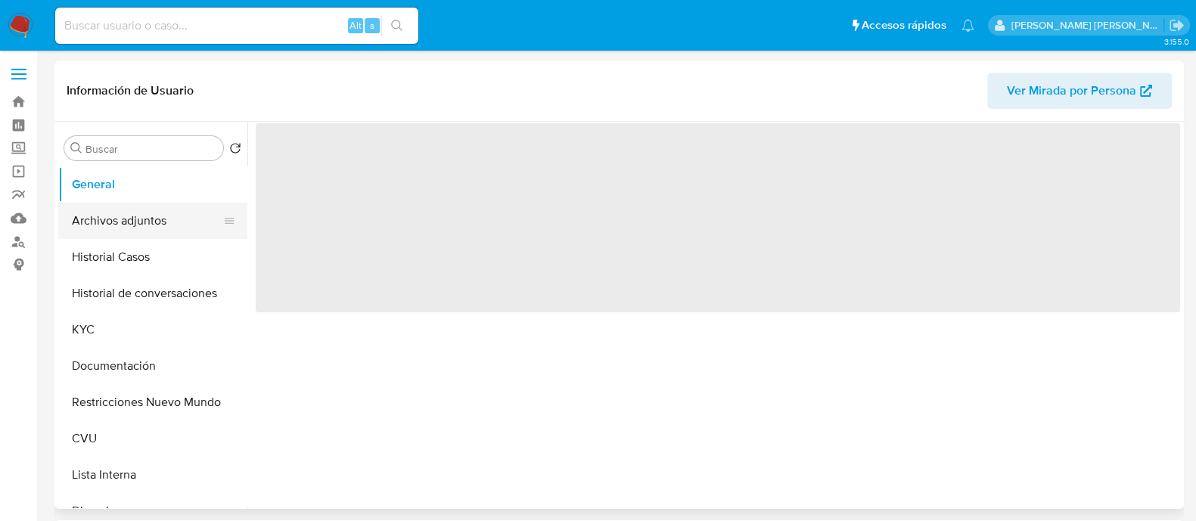
click at [165, 222] on button "Archivos adjuntos" at bounding box center [146, 221] width 177 height 36
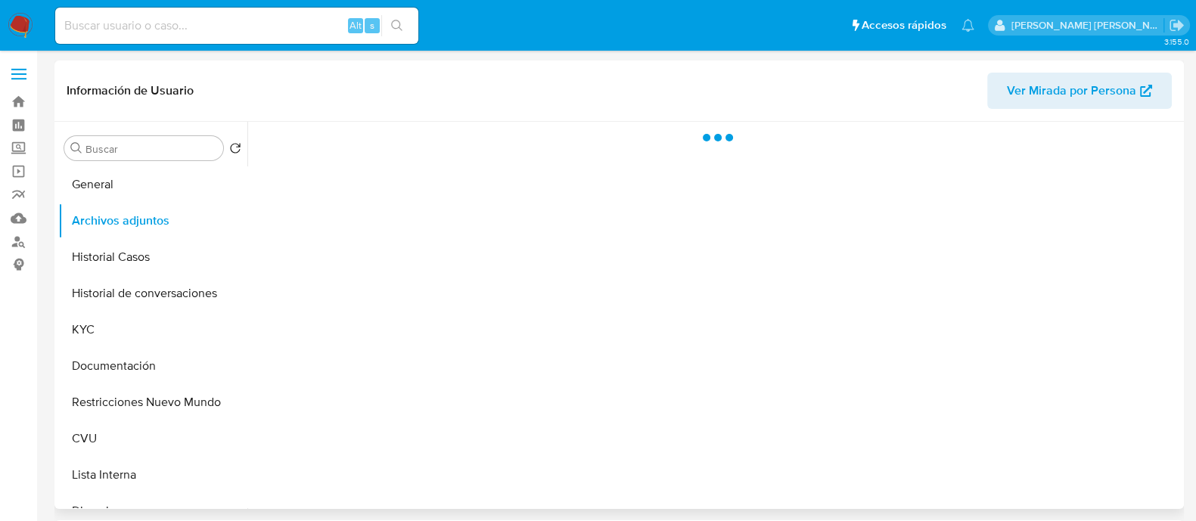
select select "10"
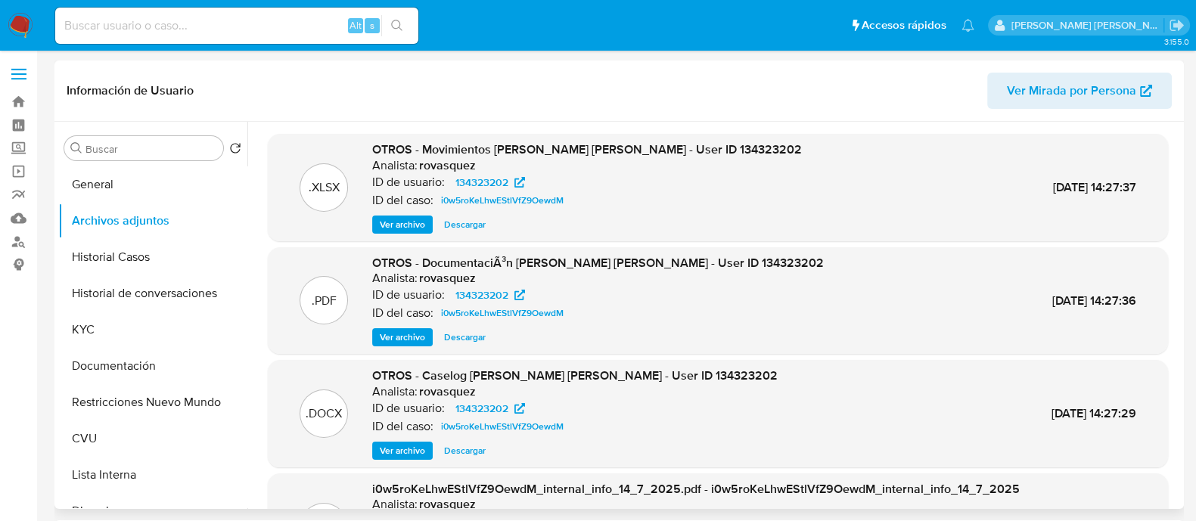
click at [406, 450] on span "Ver archivo" at bounding box center [402, 450] width 45 height 15
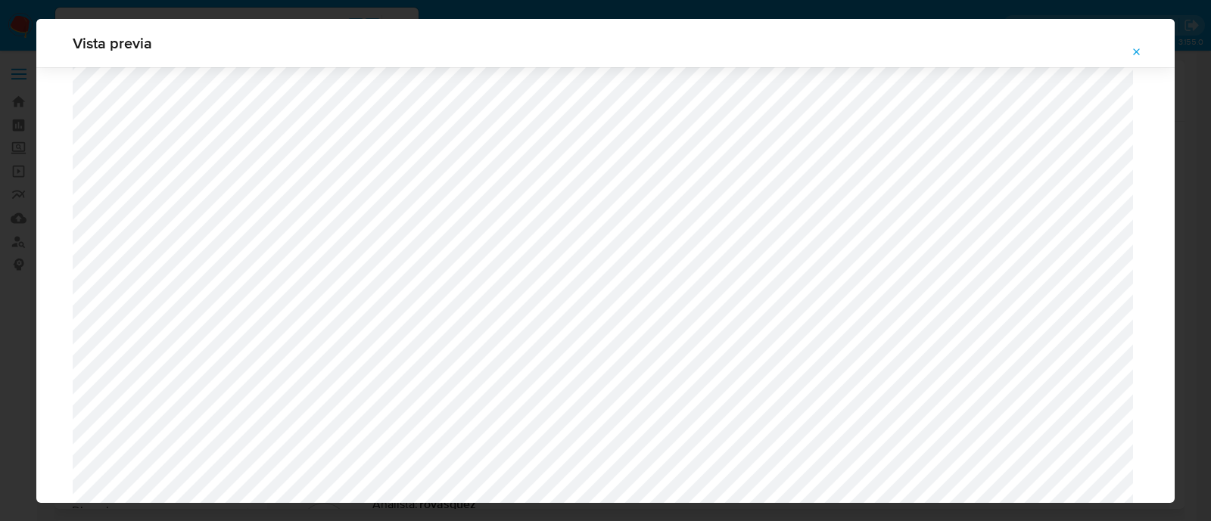
scroll to position [1388, 0]
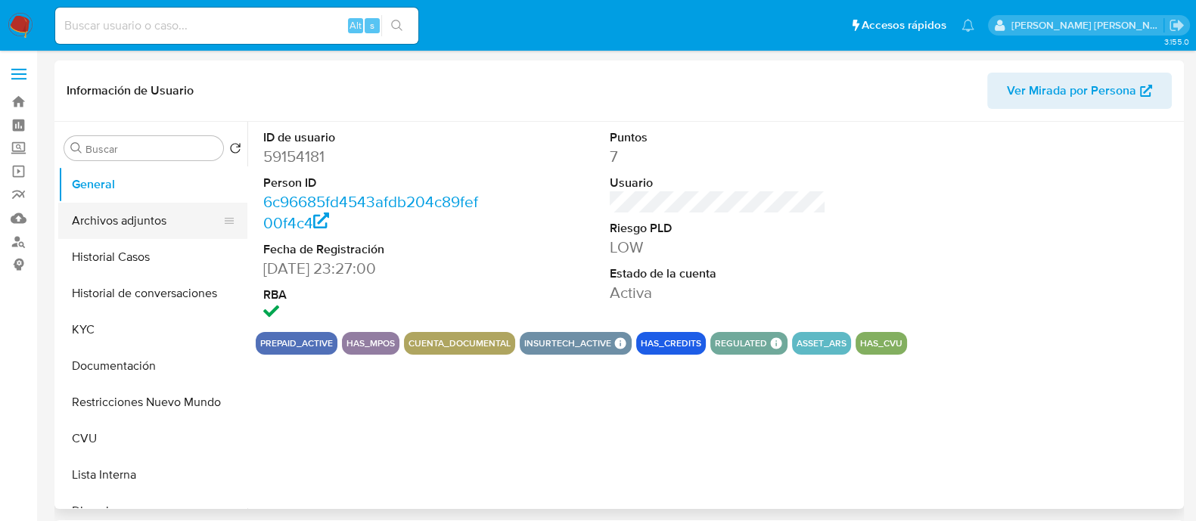
select select "10"
click at [148, 232] on button "Archivos adjuntos" at bounding box center [146, 221] width 177 height 36
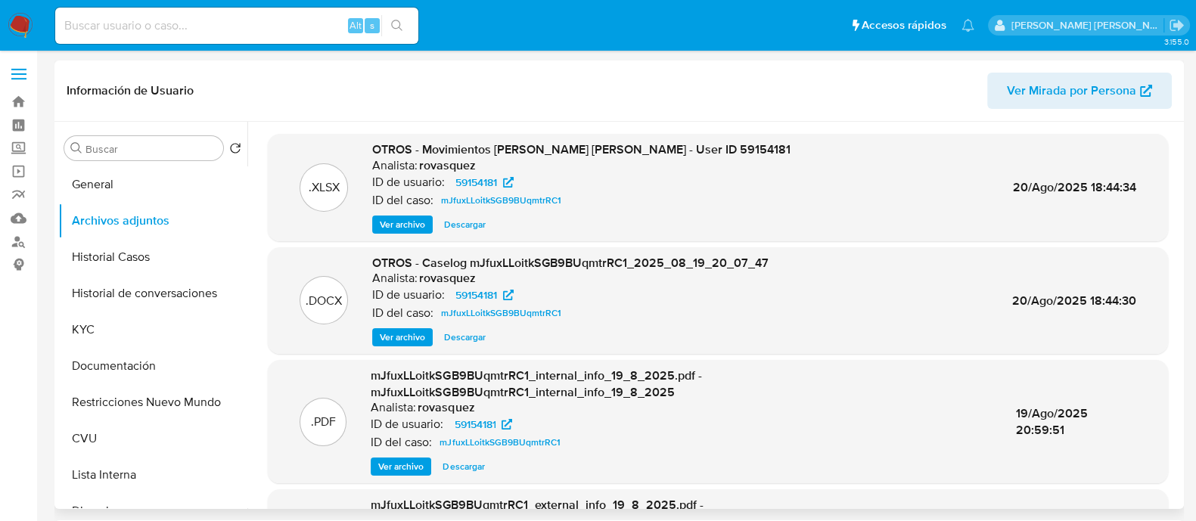
click at [411, 338] on span "Ver archivo" at bounding box center [402, 337] width 45 height 15
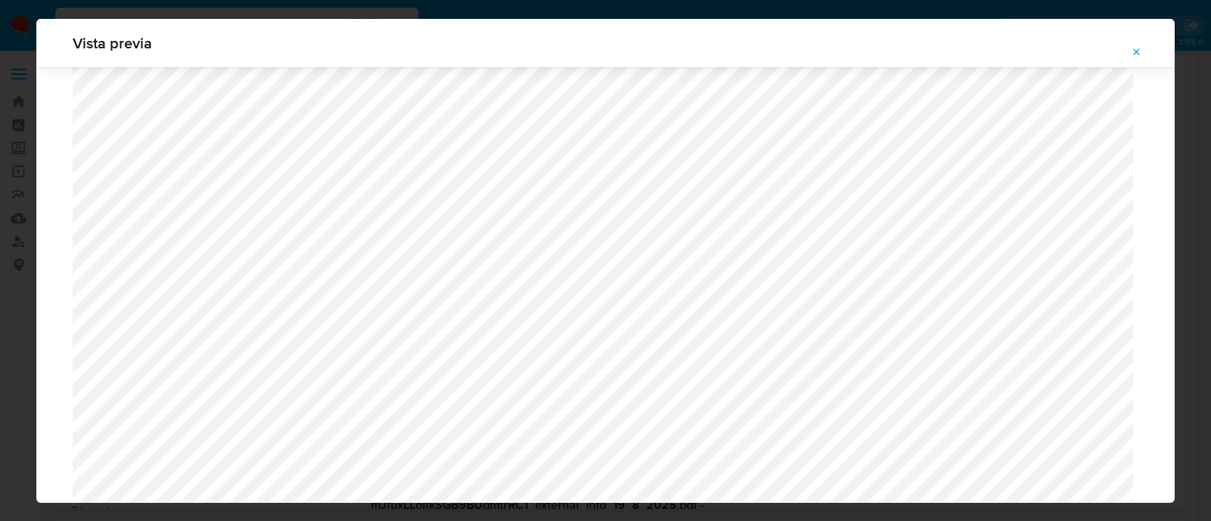
scroll to position [1577, 0]
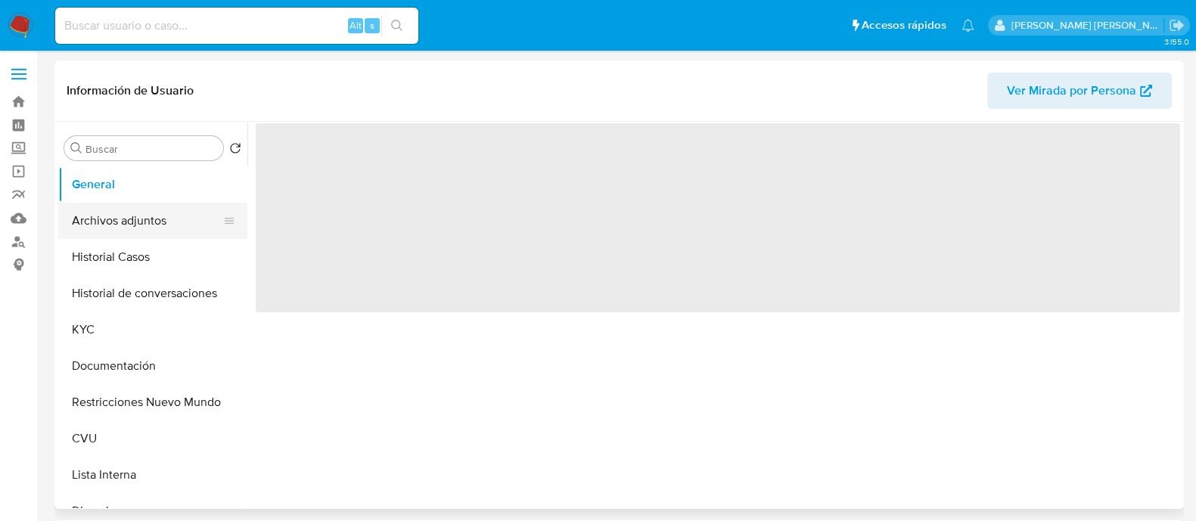
click at [153, 230] on button "Archivos adjuntos" at bounding box center [146, 221] width 177 height 36
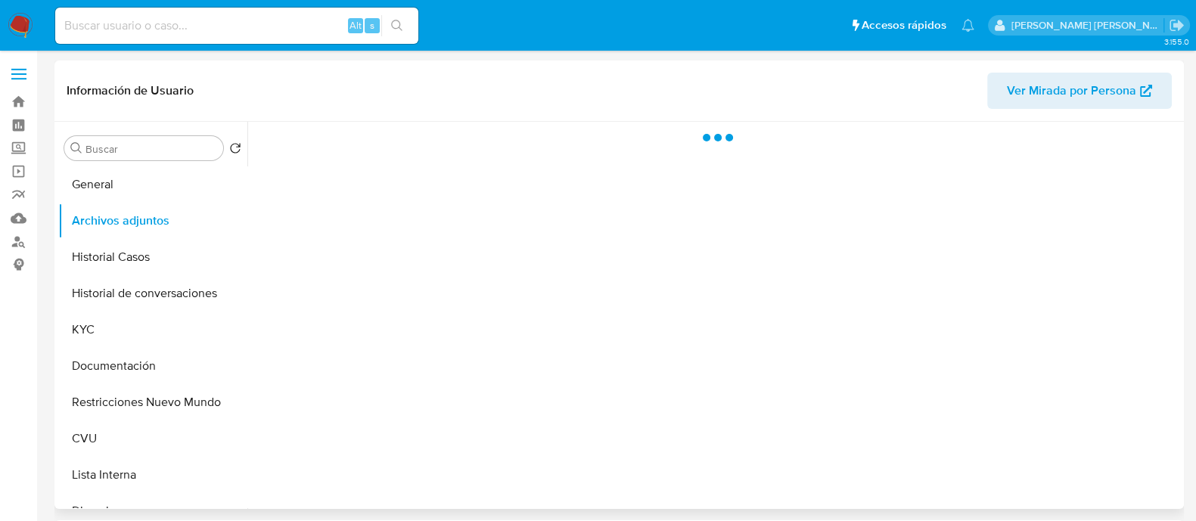
select select "10"
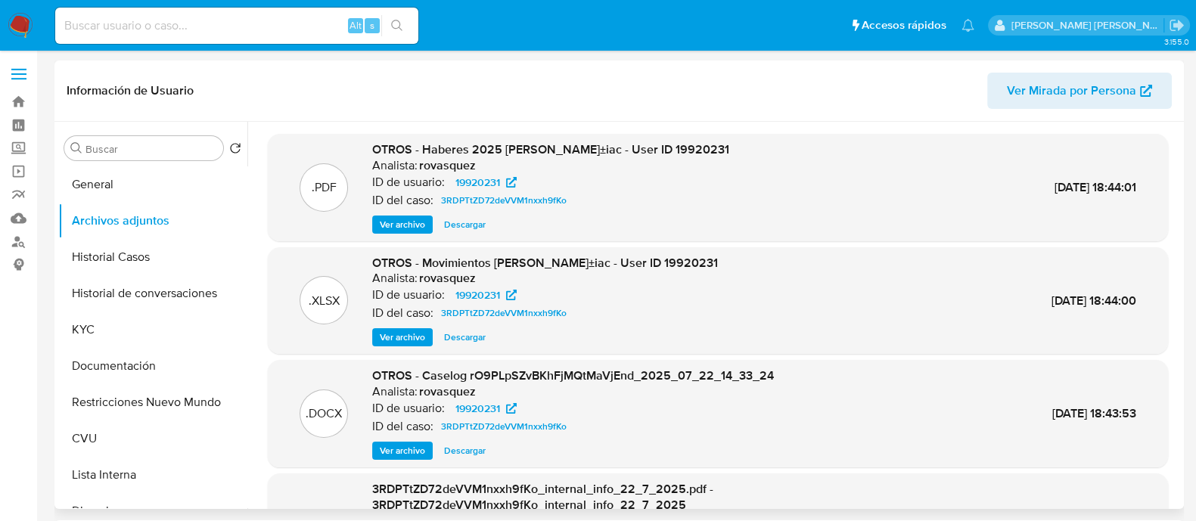
click at [402, 449] on span "Ver archivo" at bounding box center [402, 450] width 45 height 15
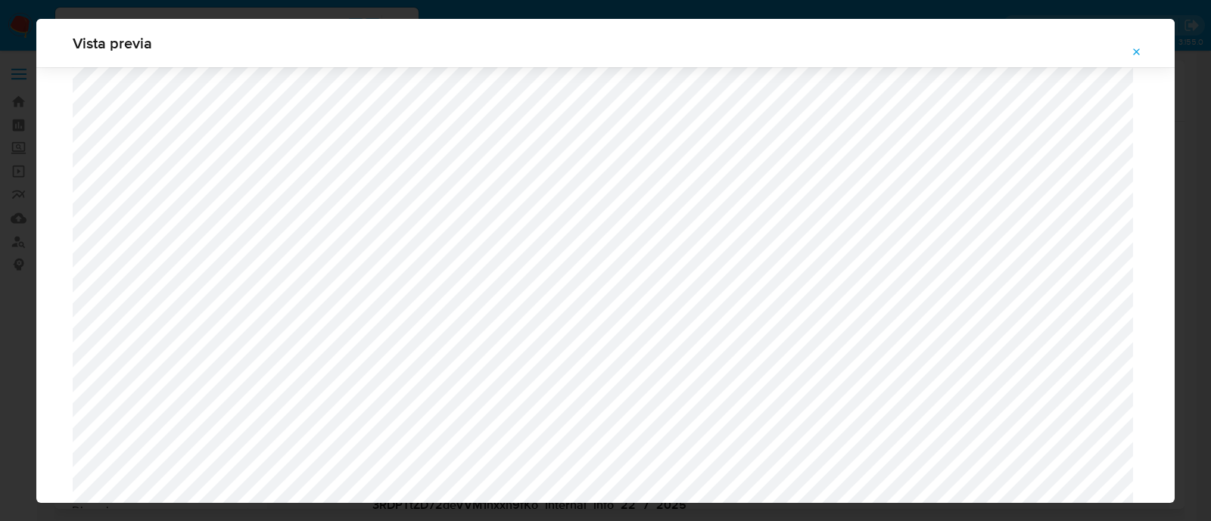
scroll to position [1482, 0]
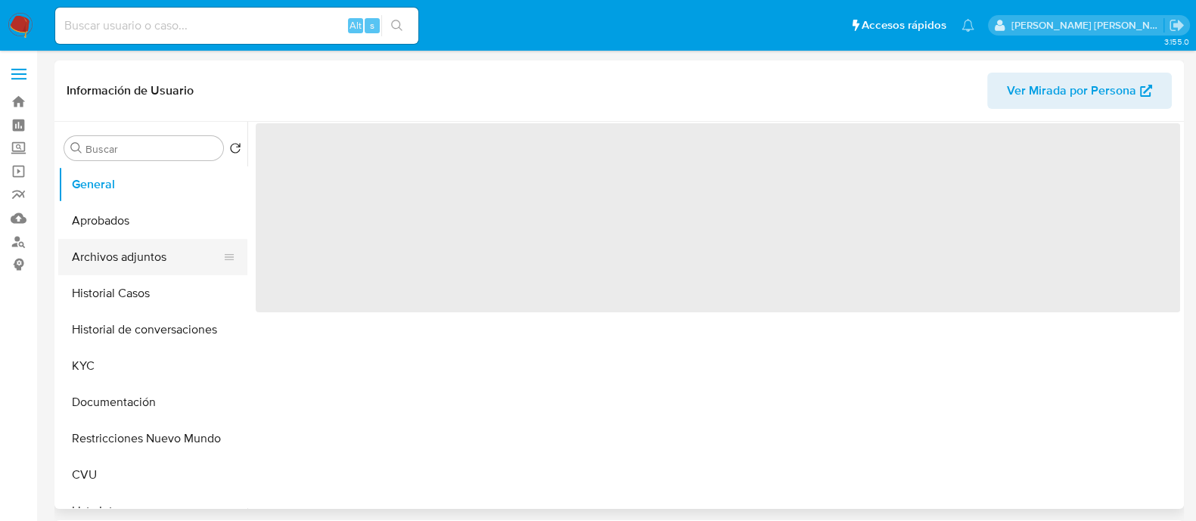
click at [166, 260] on button "Archivos adjuntos" at bounding box center [146, 257] width 177 height 36
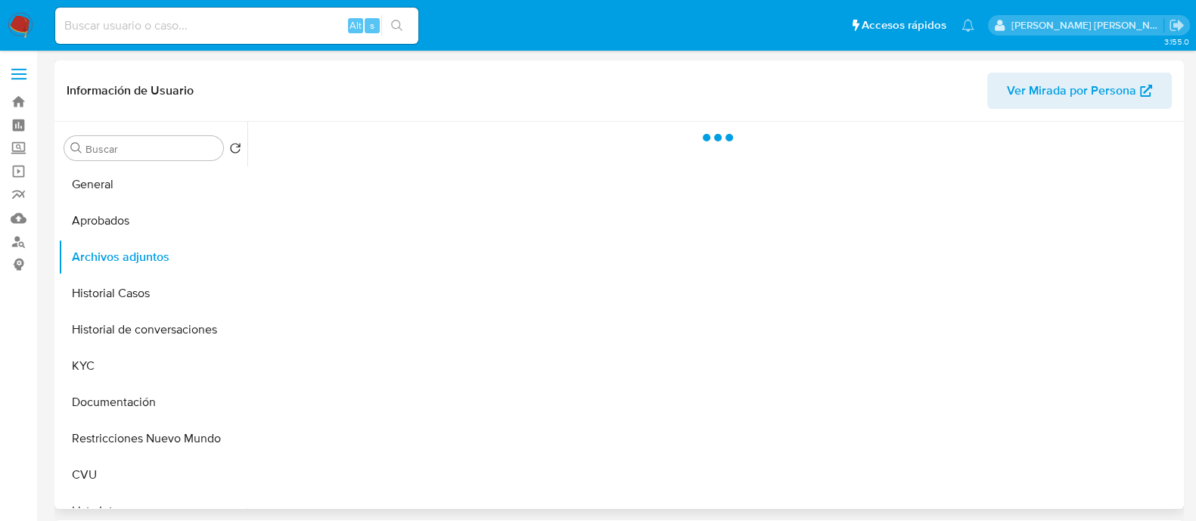
select select "10"
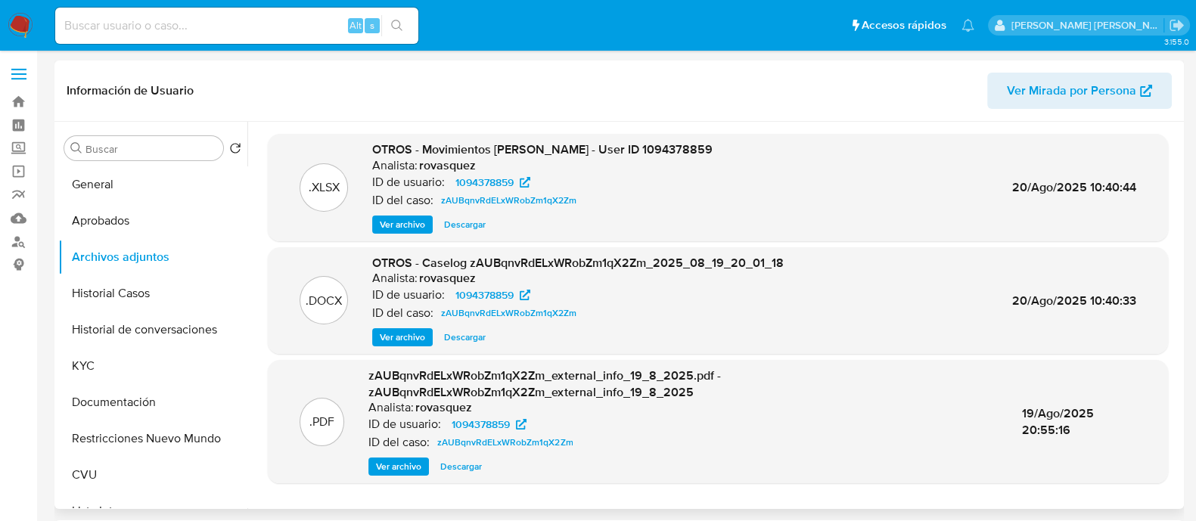
click at [415, 338] on span "Ver archivo" at bounding box center [402, 337] width 45 height 15
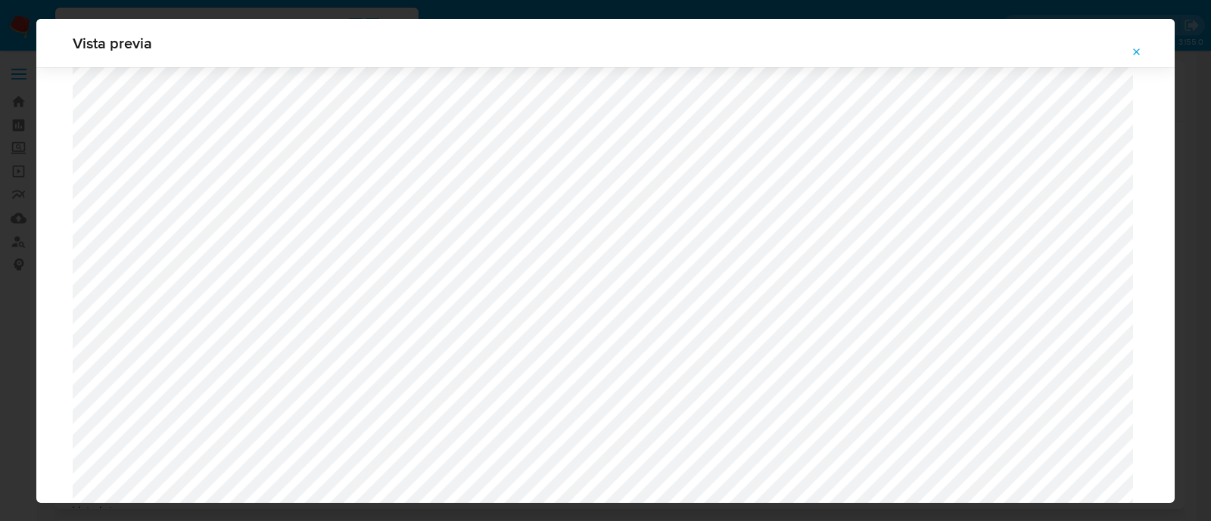
scroll to position [1198, 0]
drag, startPoint x: 1135, startPoint y: 53, endPoint x: 1117, endPoint y: 51, distance: 18.2
click at [1135, 53] on icon "Attachment preview" at bounding box center [1136, 51] width 7 height 7
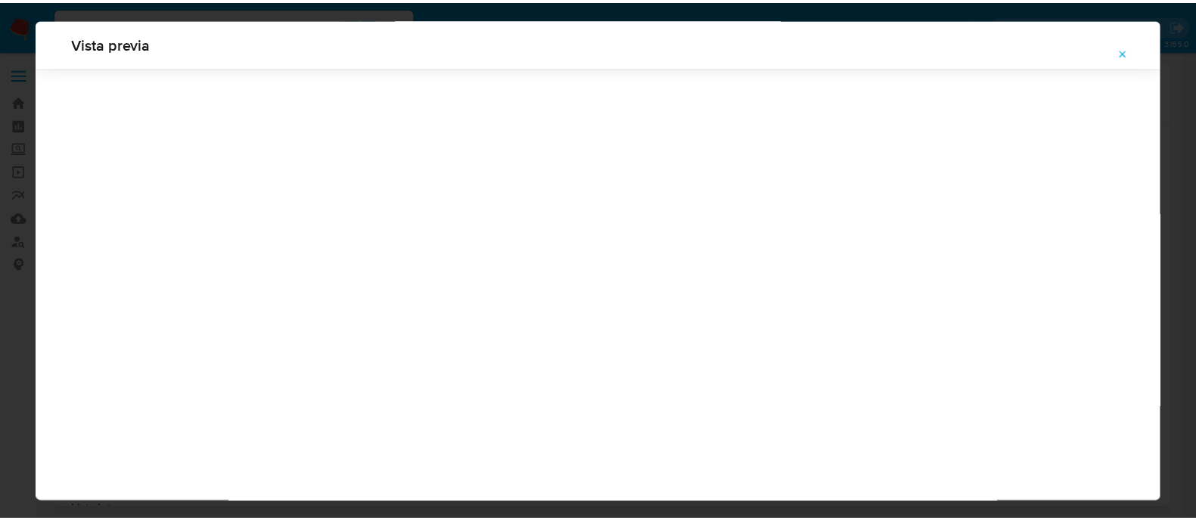
scroll to position [48, 0]
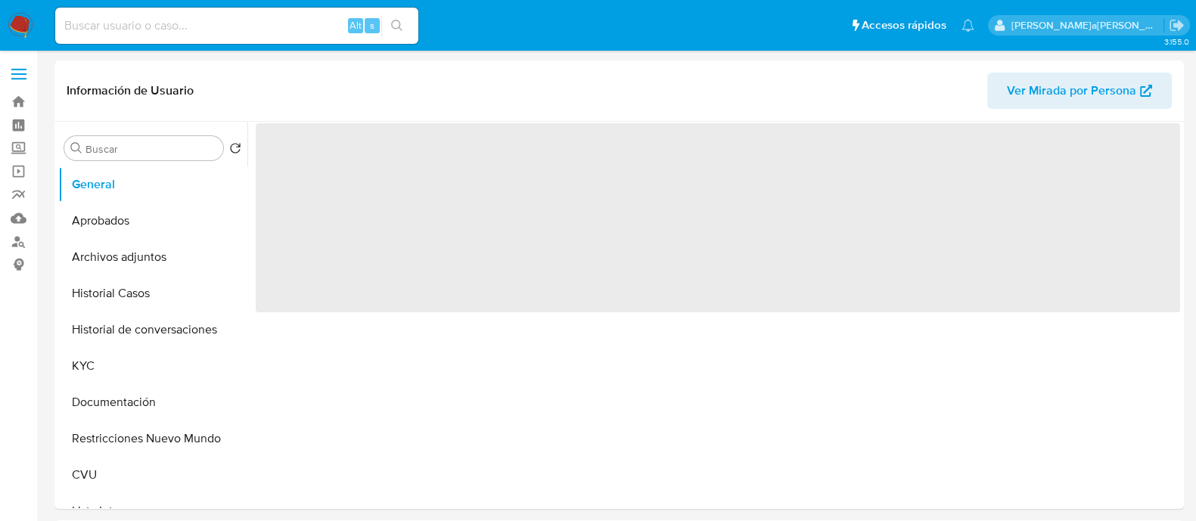
click at [98, 260] on button "Archivos adjuntos" at bounding box center [152, 257] width 189 height 36
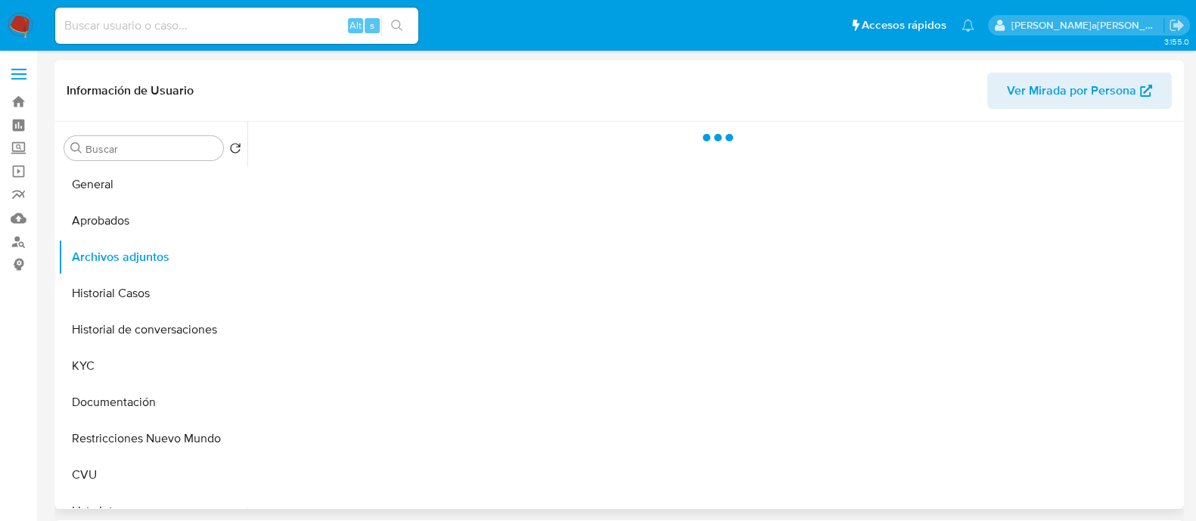
select select "10"
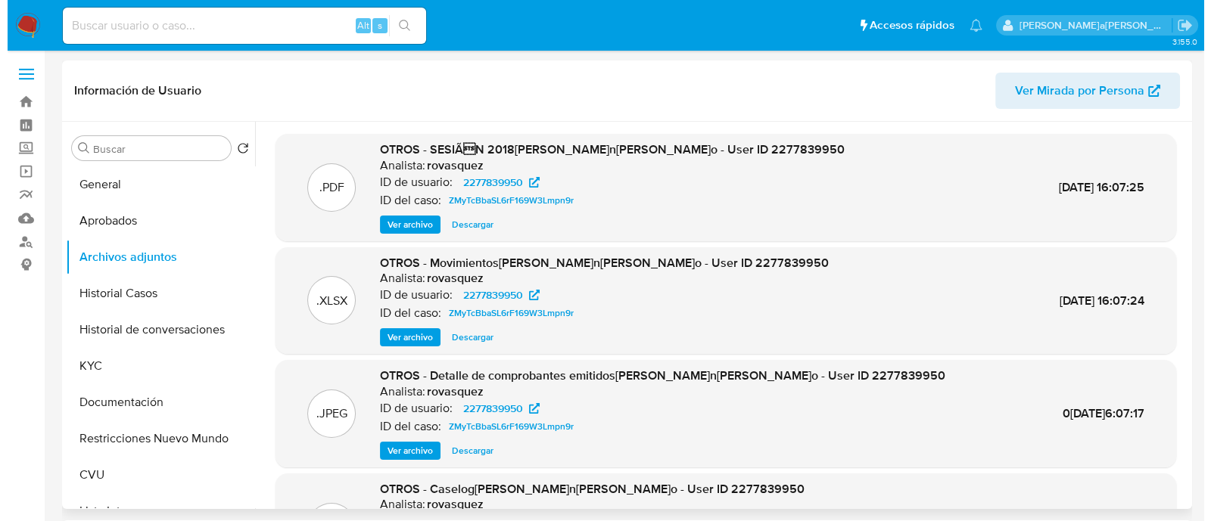
scroll to position [94, 0]
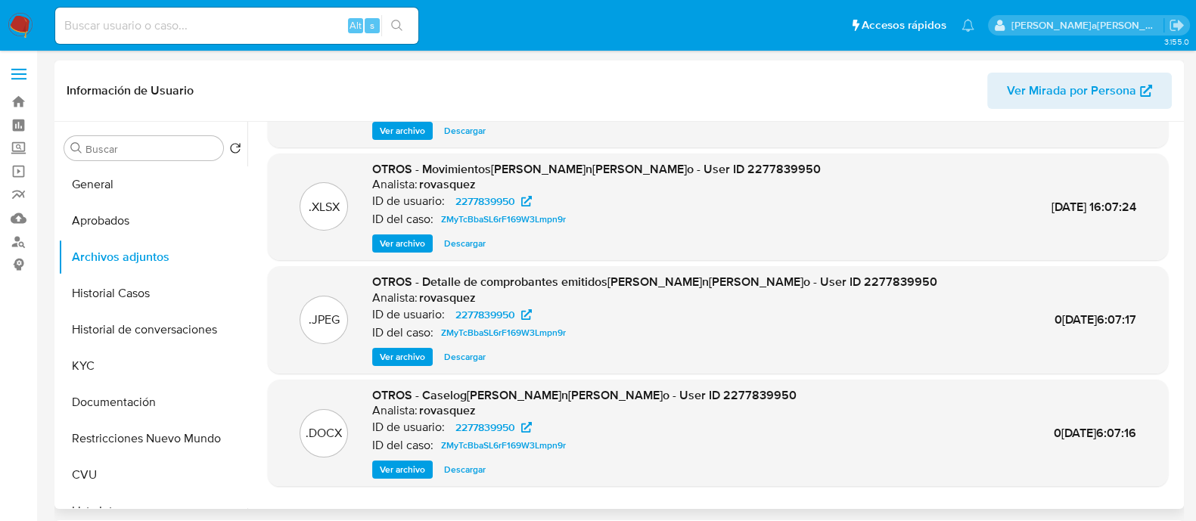
click at [415, 468] on span "Ver archivo" at bounding box center [402, 469] width 45 height 15
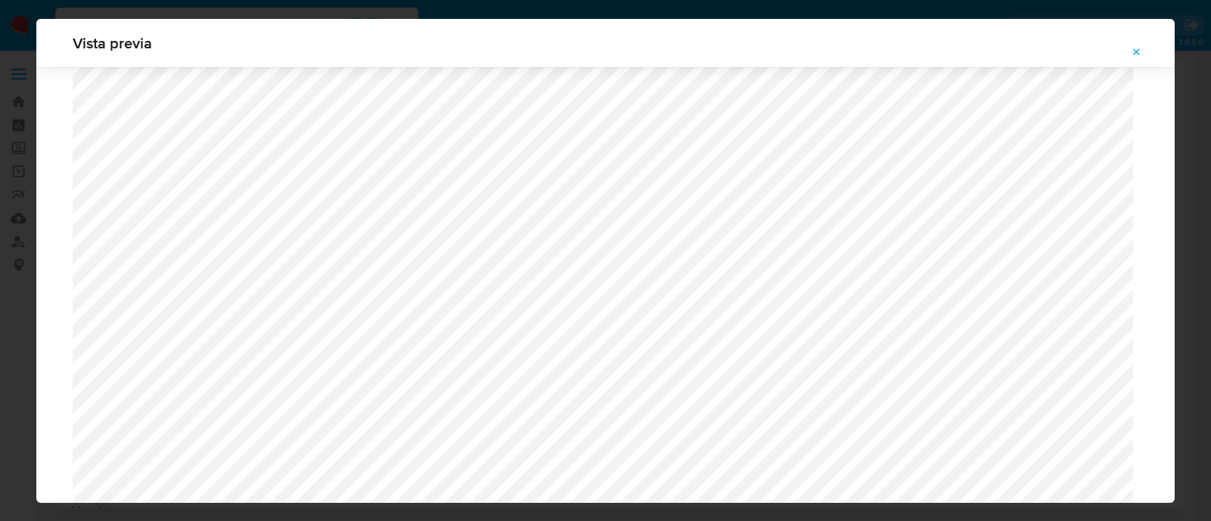
scroll to position [1198, 0]
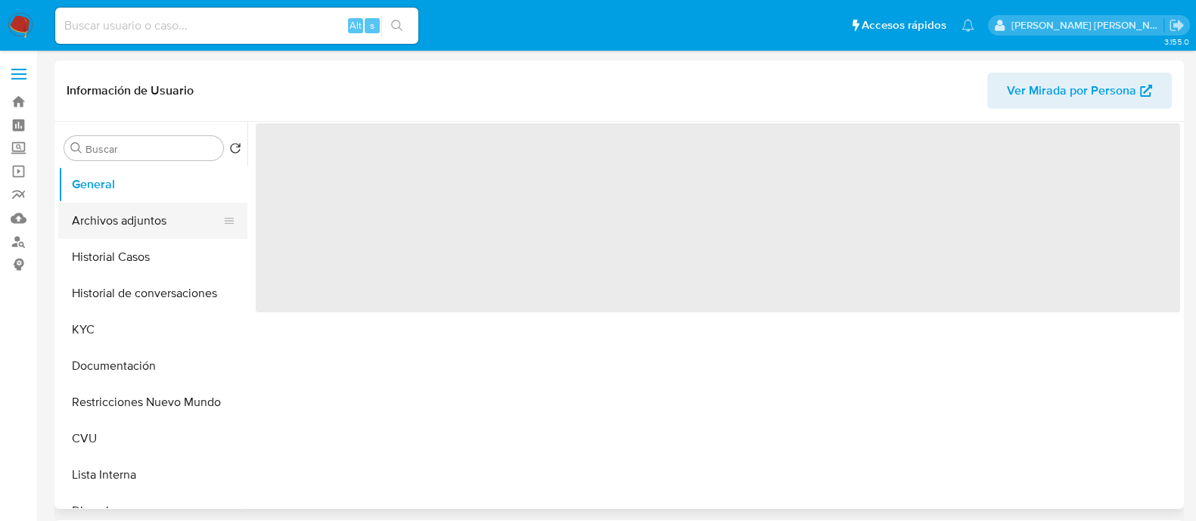
click at [106, 221] on button "Archivos adjuntos" at bounding box center [146, 221] width 177 height 36
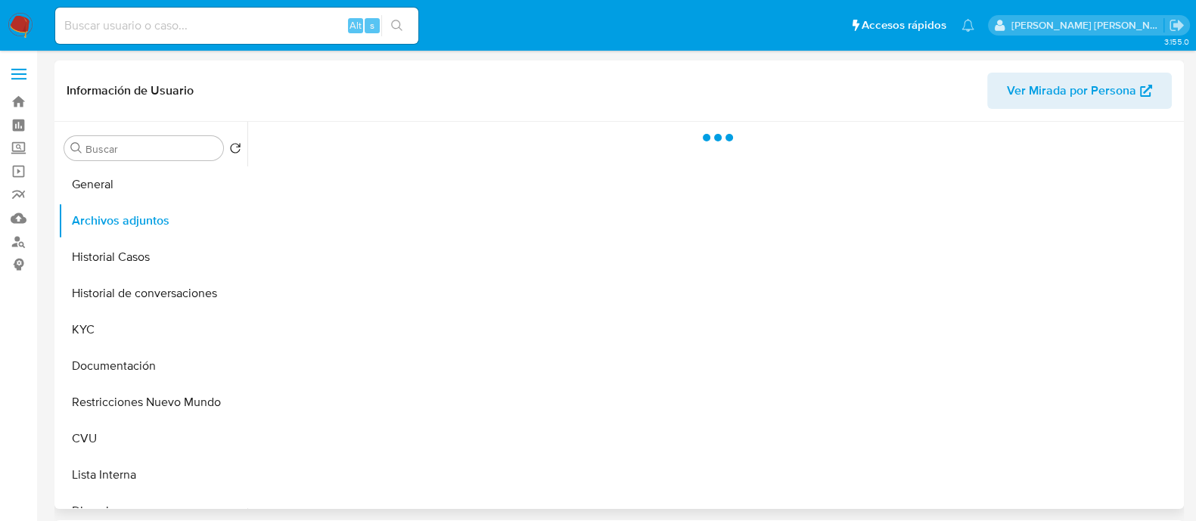
select select "10"
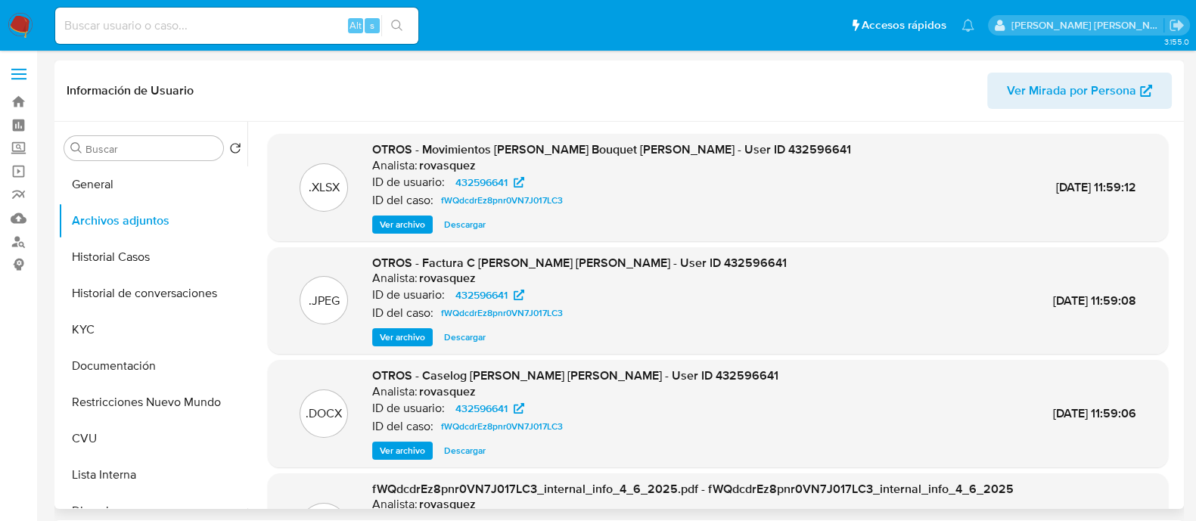
click at [423, 443] on span "Ver archivo" at bounding box center [402, 450] width 45 height 15
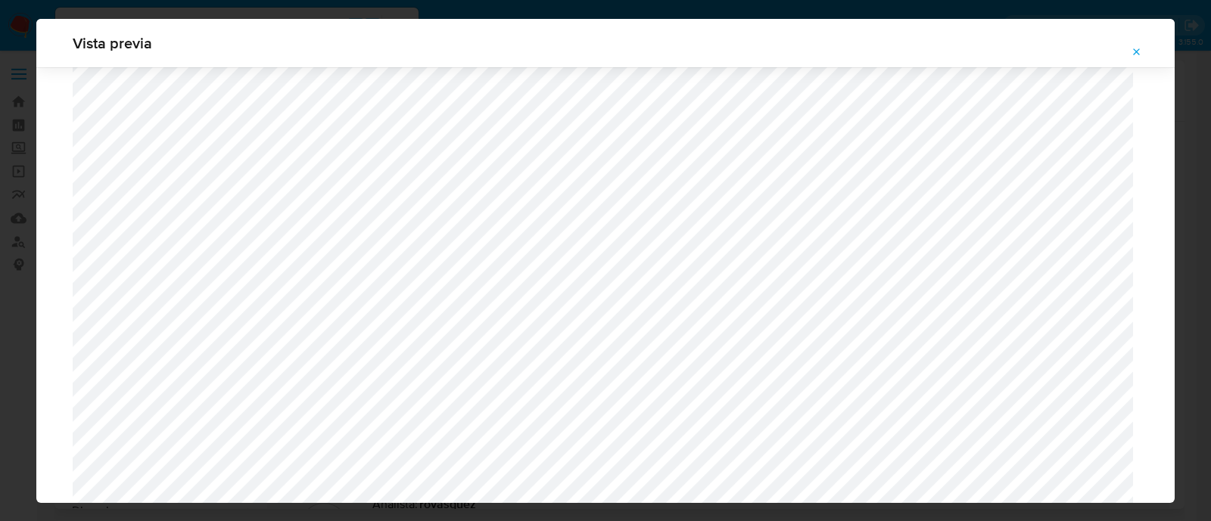
scroll to position [1956, 0]
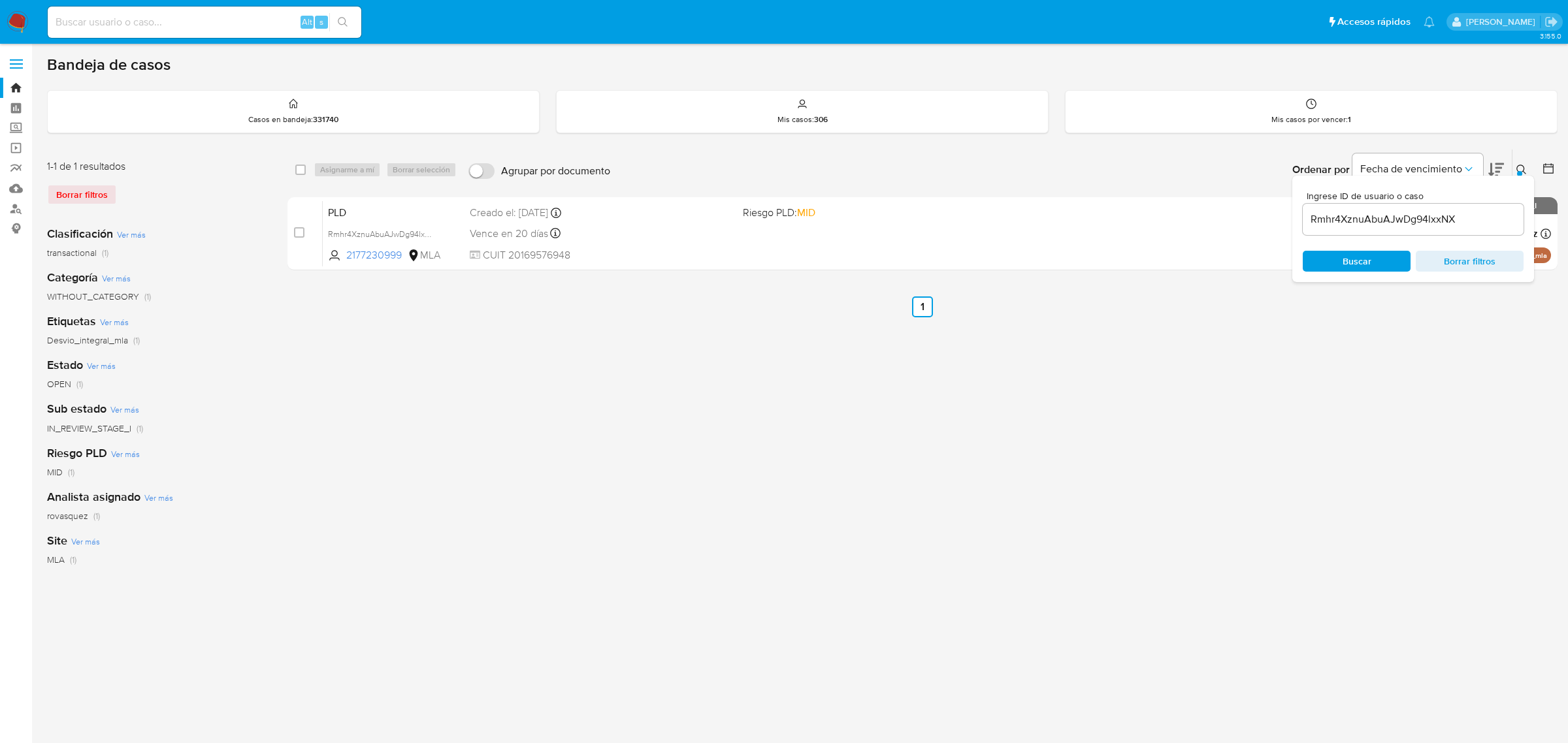
click at [1354, 229] on div "Rmhr4XznuAbuAJwDg94lxxNX" at bounding box center [1413, 219] width 221 height 31
click at [1359, 222] on input "Rmhr4XznuAbuAJwDg94lxxNX" at bounding box center [1413, 219] width 221 height 17
paste input "QRdfNQF1wJph0DzemqjQyoPY"
type input "QRdfNQF1wJph0DzemqjQyoPY"
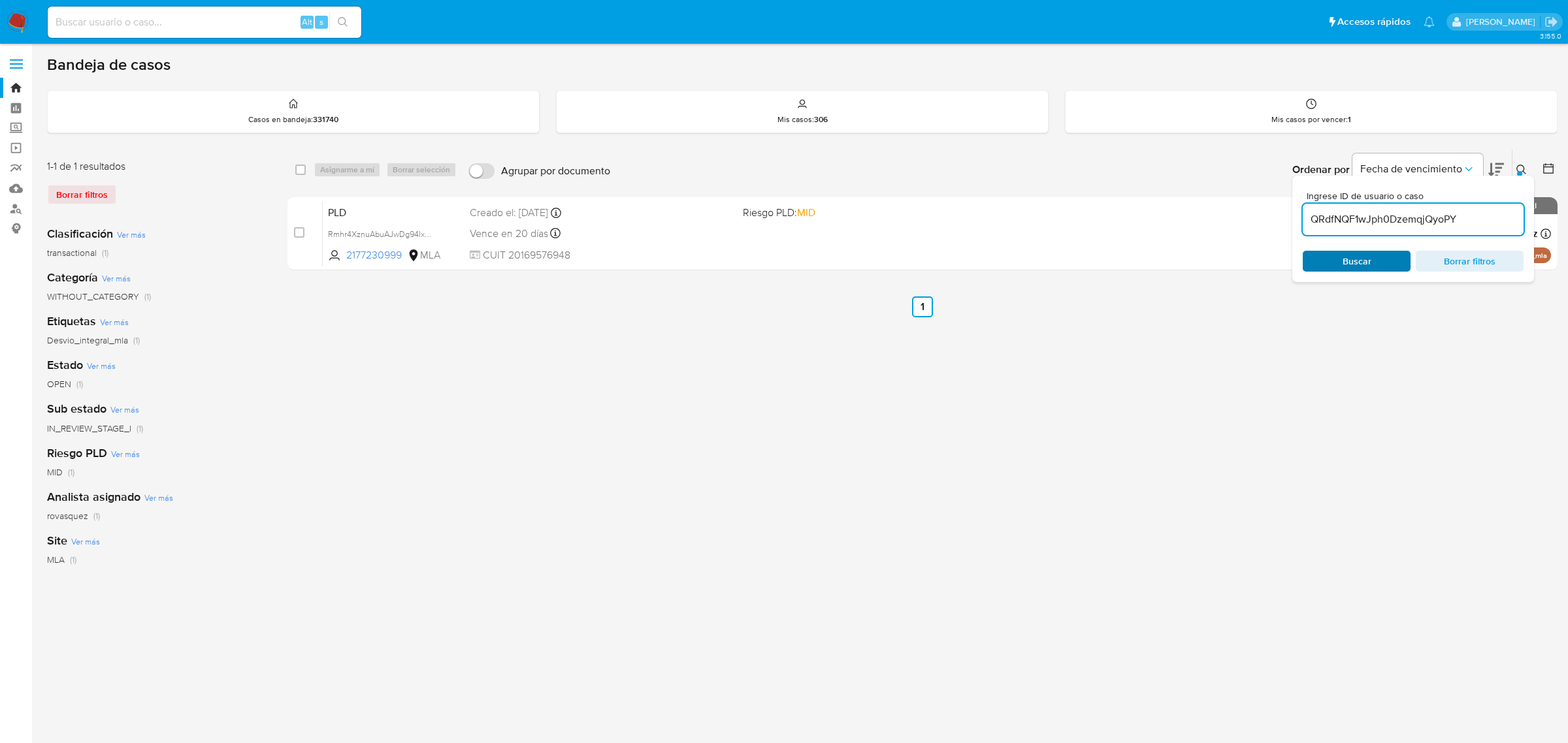
click at [1344, 259] on span "Buscar" at bounding box center [1356, 261] width 28 height 21
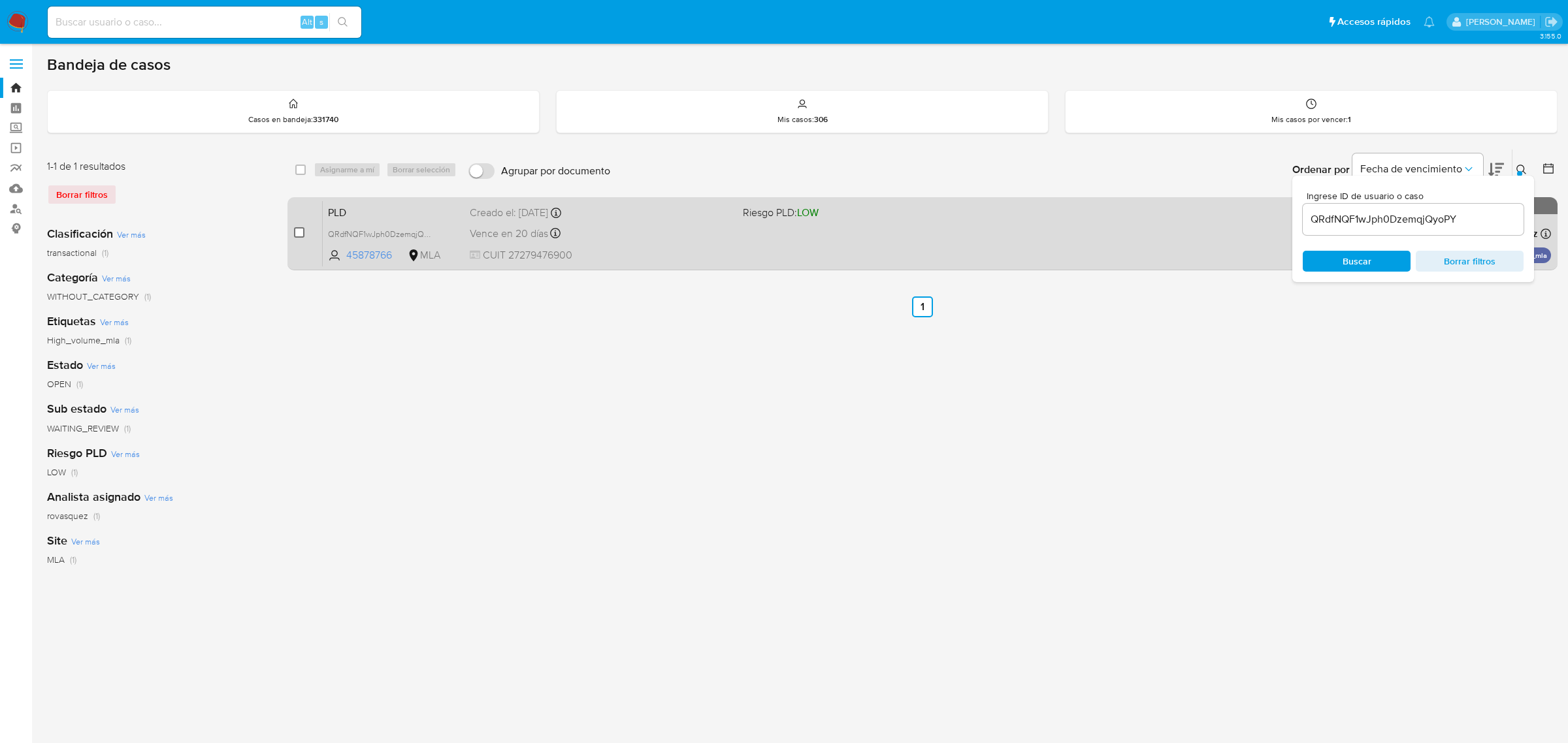
click at [296, 232] on input "checkbox" at bounding box center [299, 232] width 10 height 10
checkbox input "true"
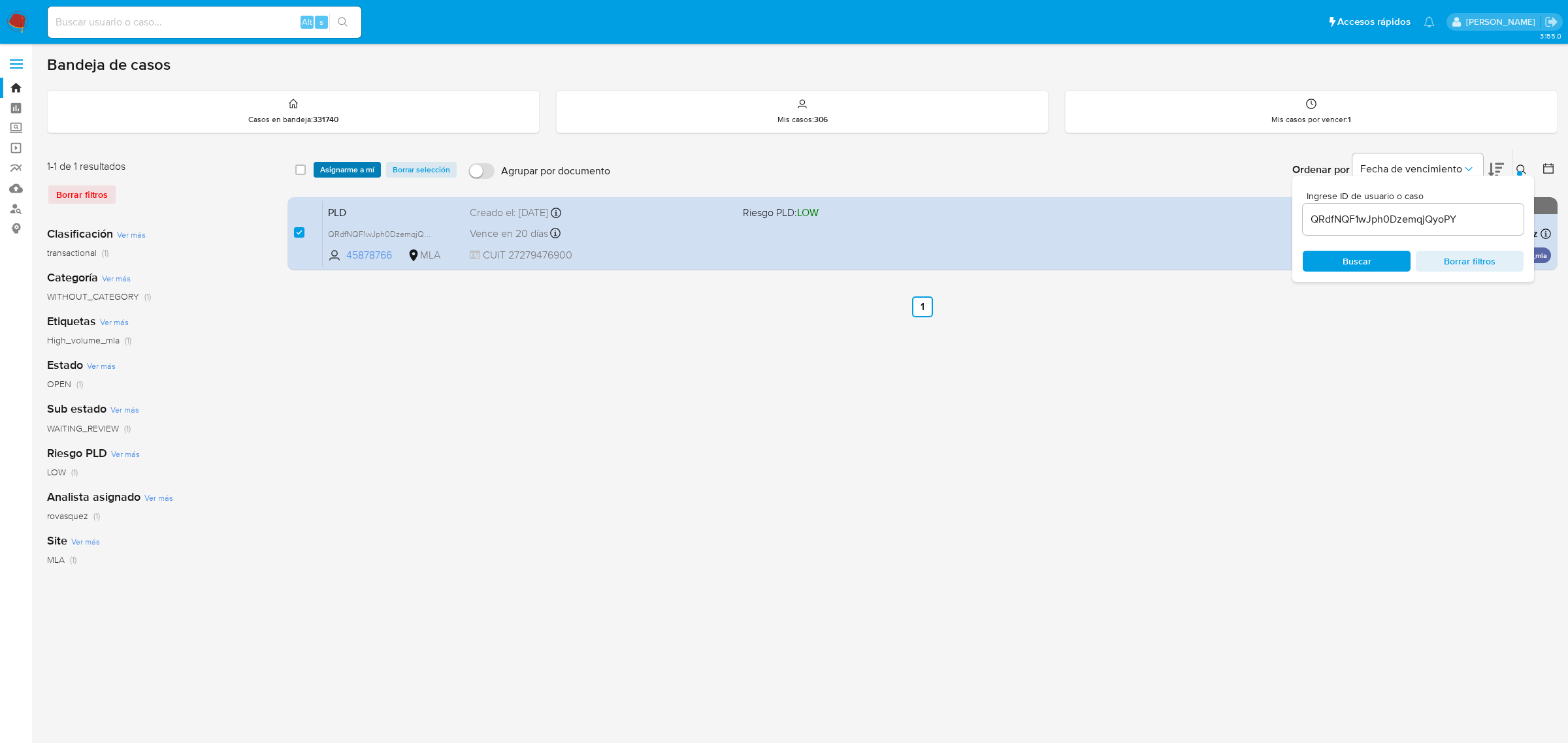
click at [357, 172] on span "Asignarme a mí" at bounding box center [347, 169] width 54 height 13
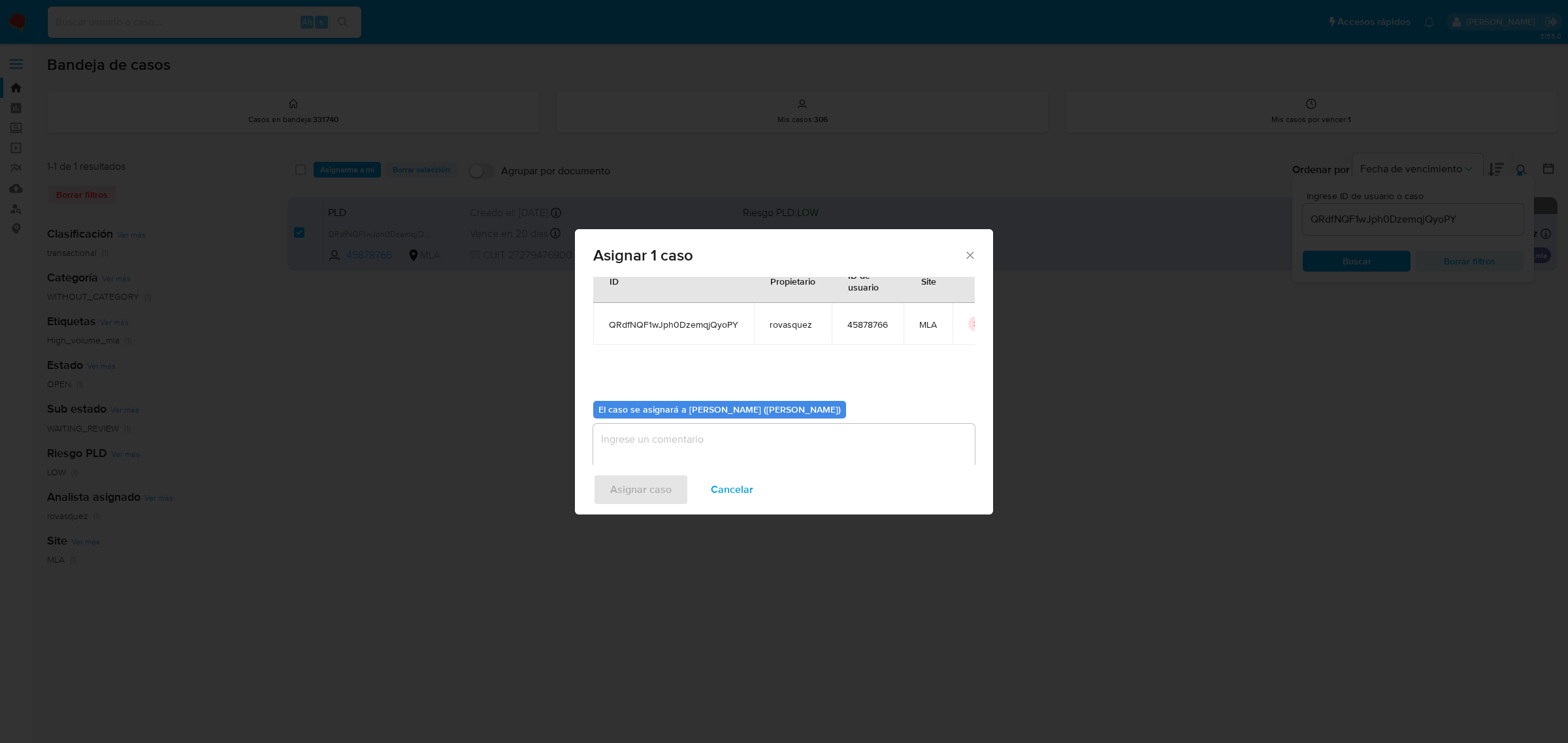
scroll to position [66, 0]
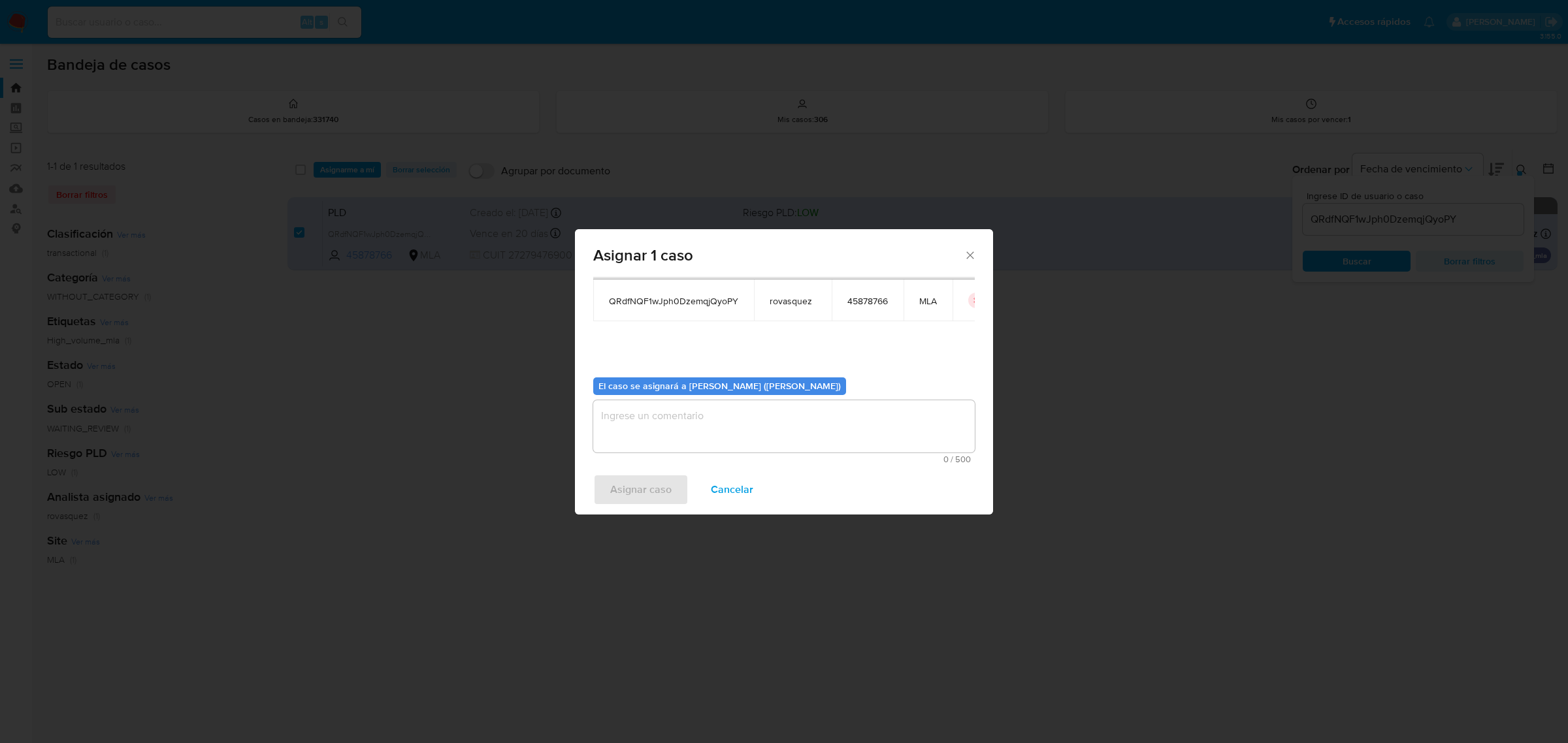
click at [693, 423] on textarea "assign-modal" at bounding box center [784, 426] width 382 height 53
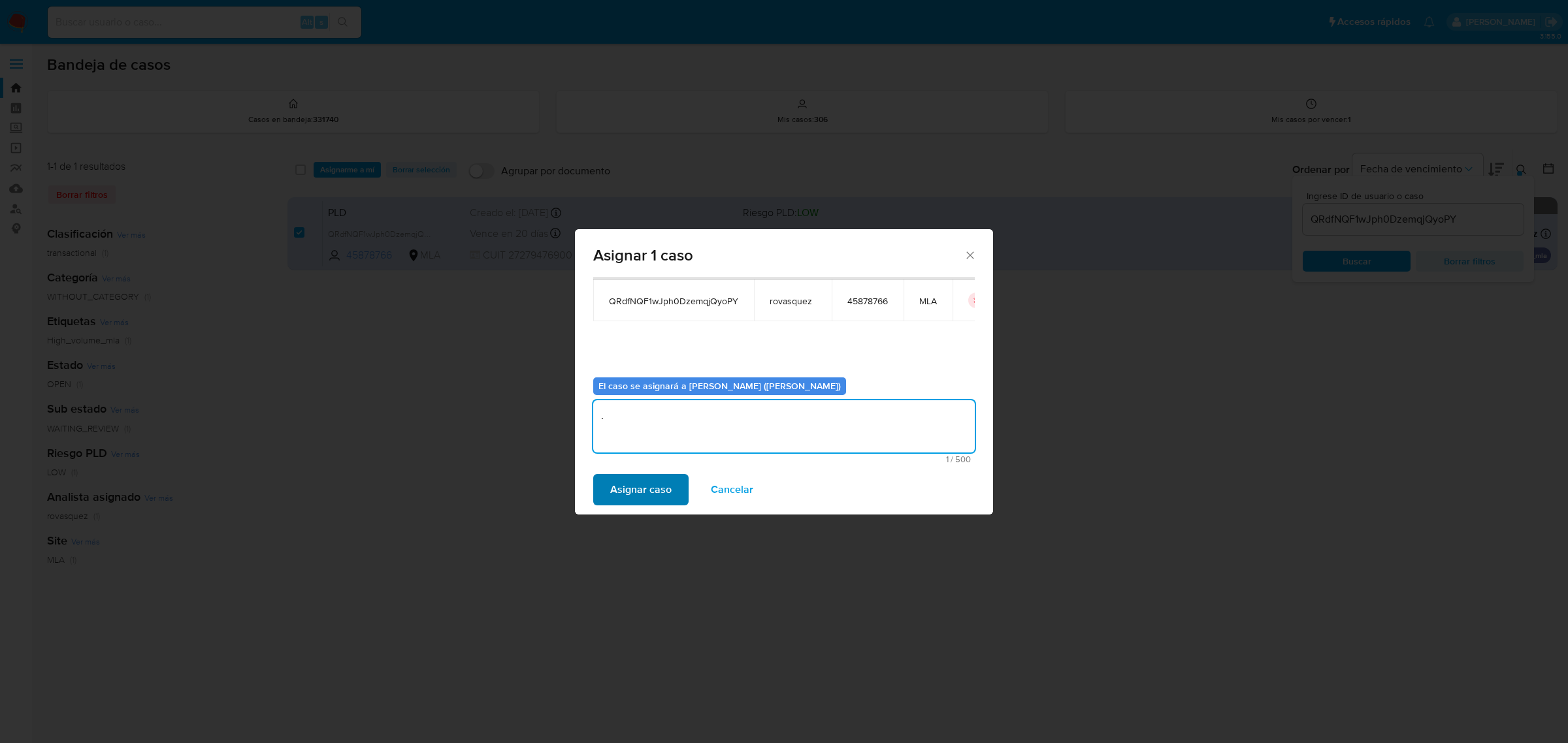
type textarea "."
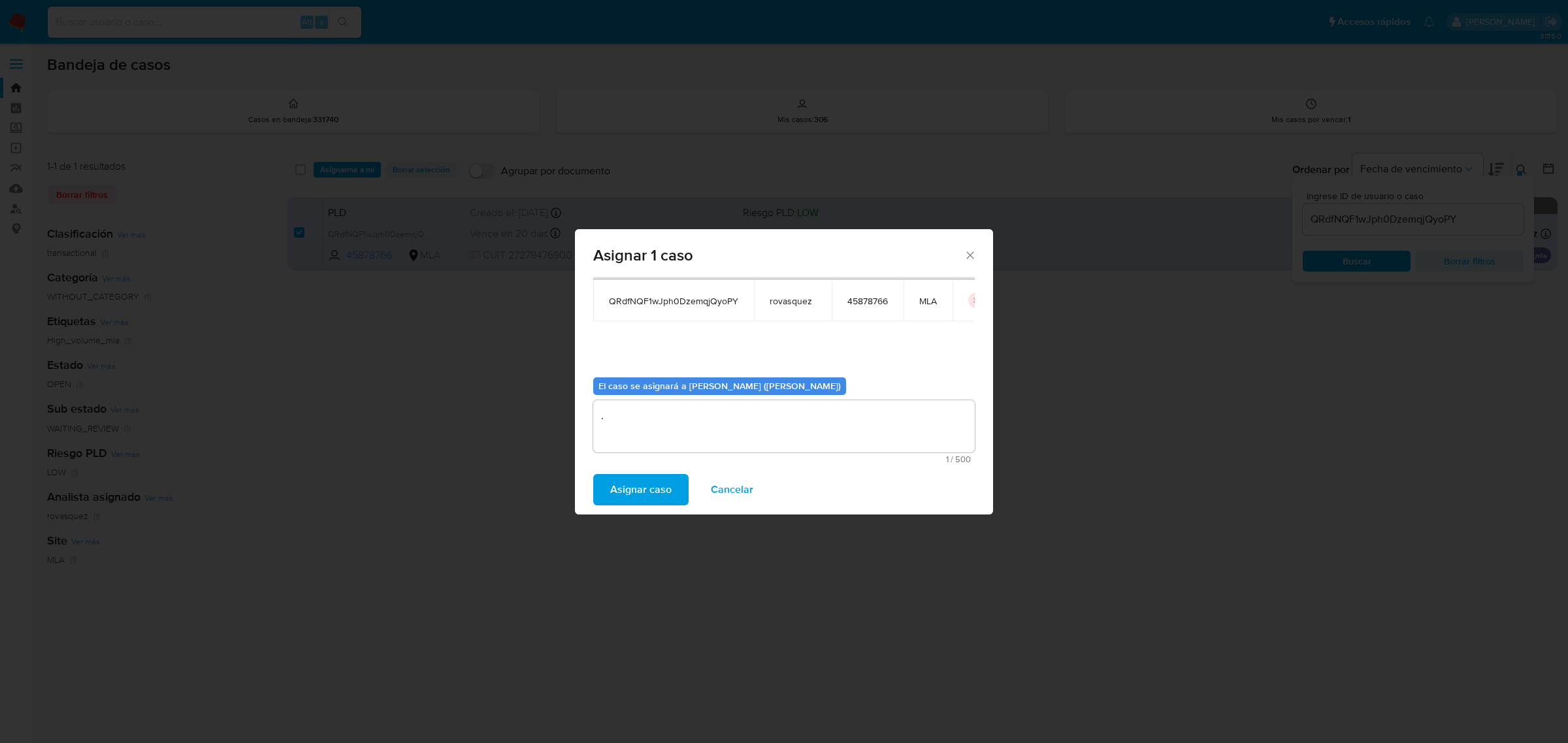
click at [648, 487] on span "Asignar caso" at bounding box center [641, 489] width 61 height 28
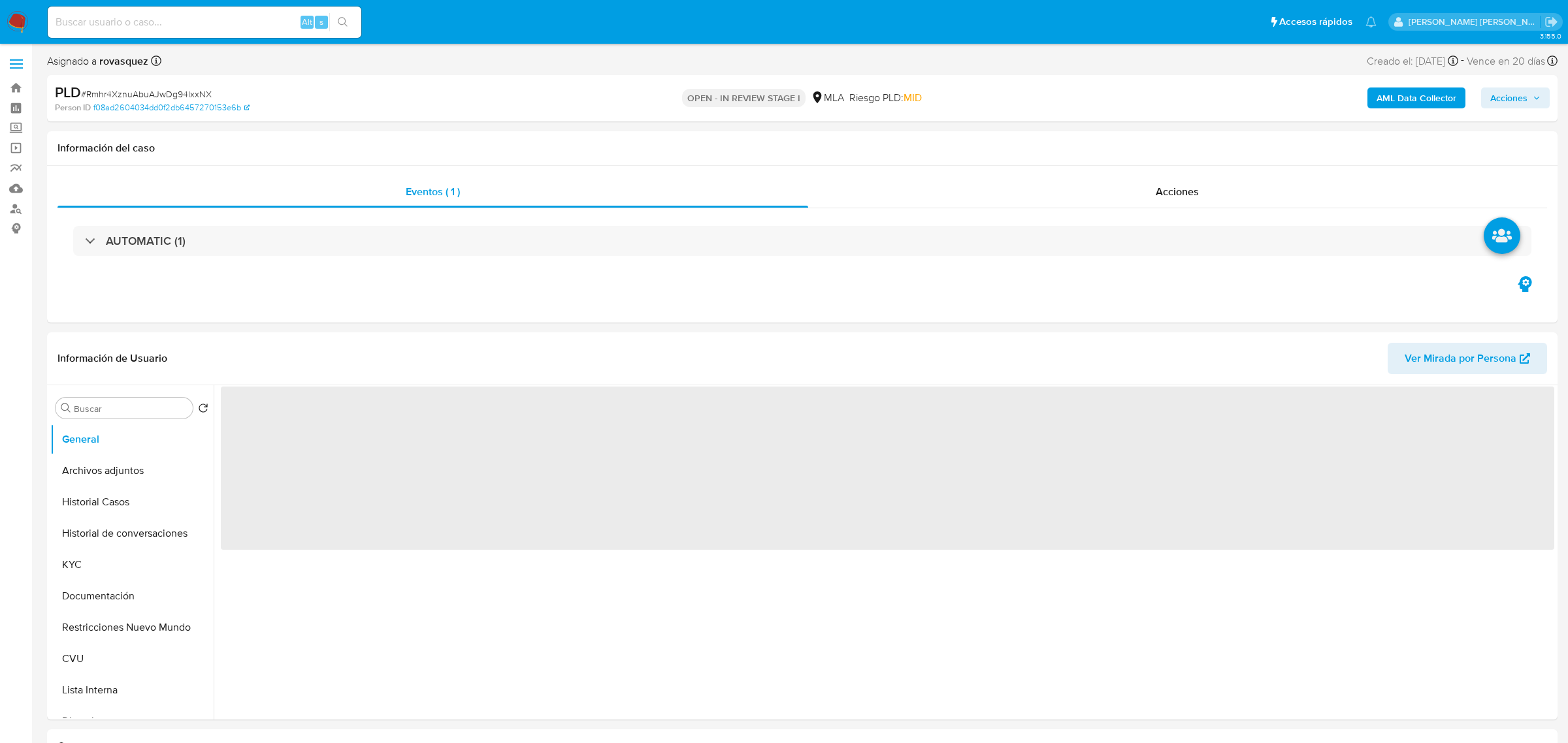
select select "10"
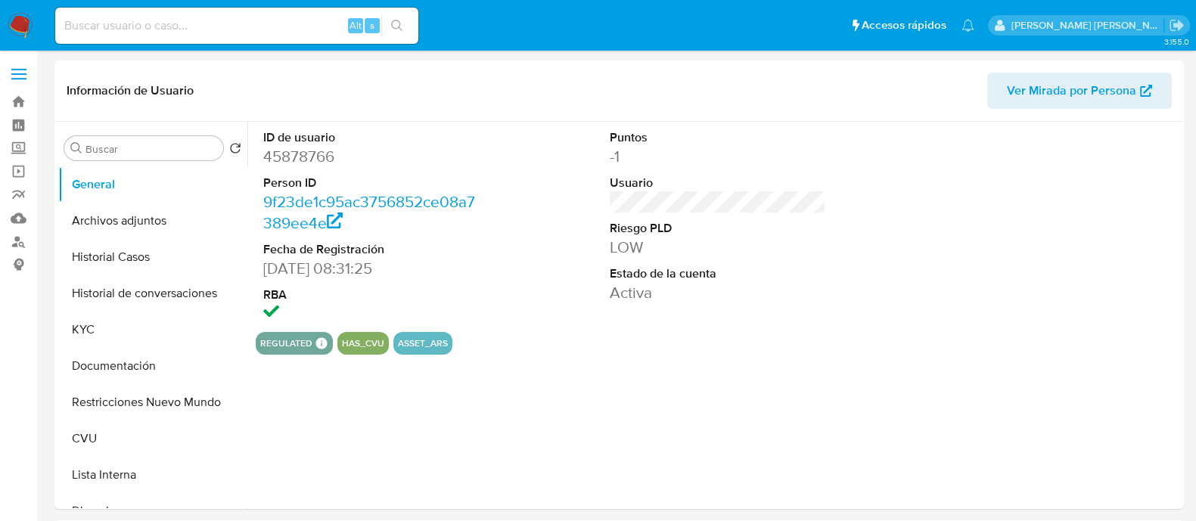
select select "10"
click at [552, 465] on div "ID de usuario 45878766 Person ID 9f23de1c95ac3756852ce08a7389ee4e Fecha de Regi…" at bounding box center [713, 315] width 933 height 387
drag, startPoint x: 132, startPoint y: 252, endPoint x: 598, endPoint y: 239, distance: 465.5
click at [131, 253] on button "Historial Casos" at bounding box center [152, 257] width 189 height 36
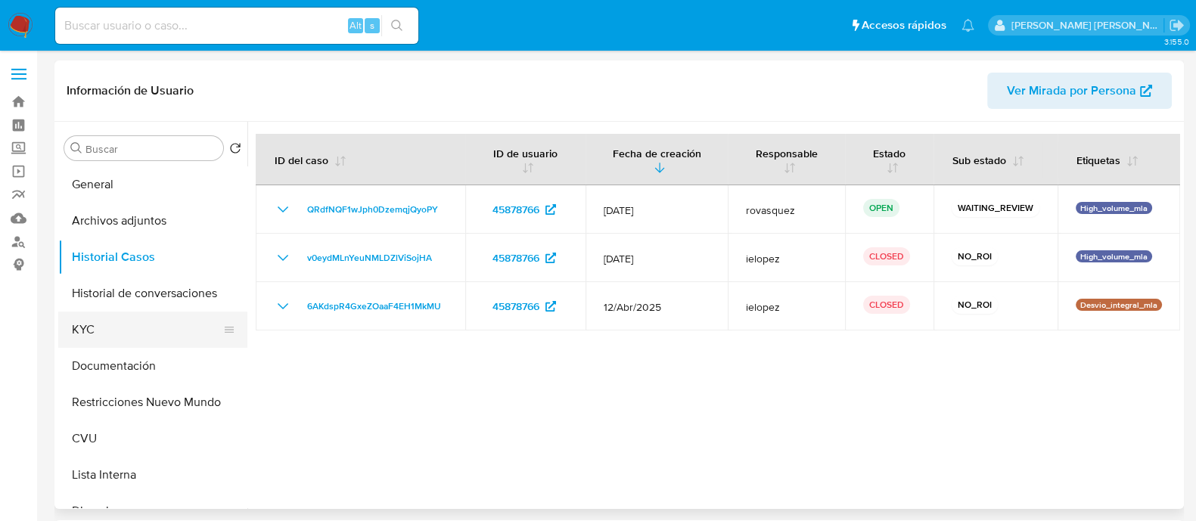
click at [95, 343] on button "KYC" at bounding box center [146, 330] width 177 height 36
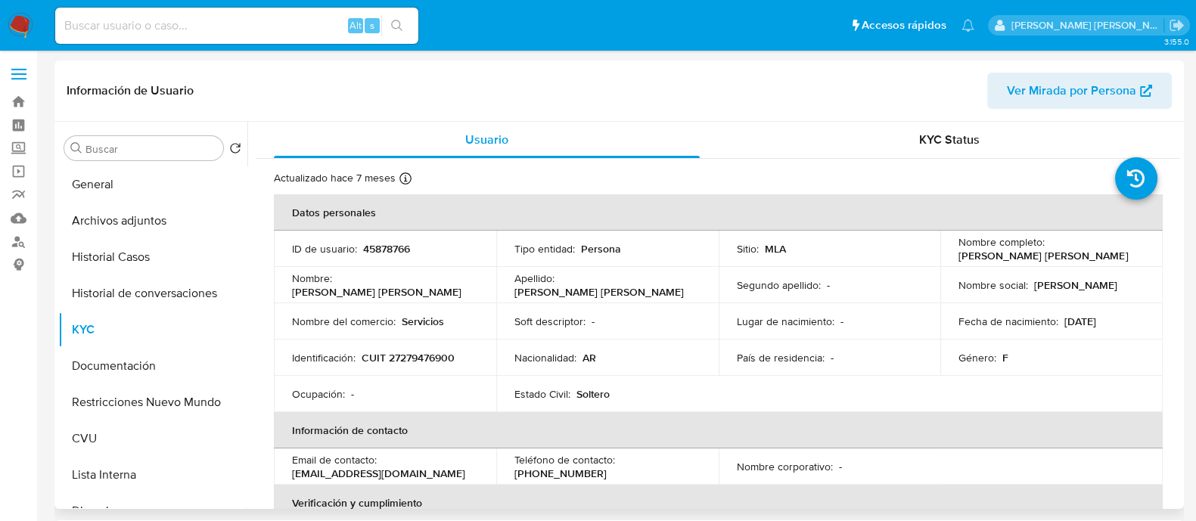
drag, startPoint x: 956, startPoint y: 259, endPoint x: 1109, endPoint y: 260, distance: 153.6
click at [1109, 260] on div "Nombre completo : Maria Natalia Tarducci Bonfiglio" at bounding box center [1052, 248] width 186 height 27
copy p "[PERSON_NAME]"
click at [140, 222] on button "Archivos adjuntos" at bounding box center [146, 221] width 177 height 36
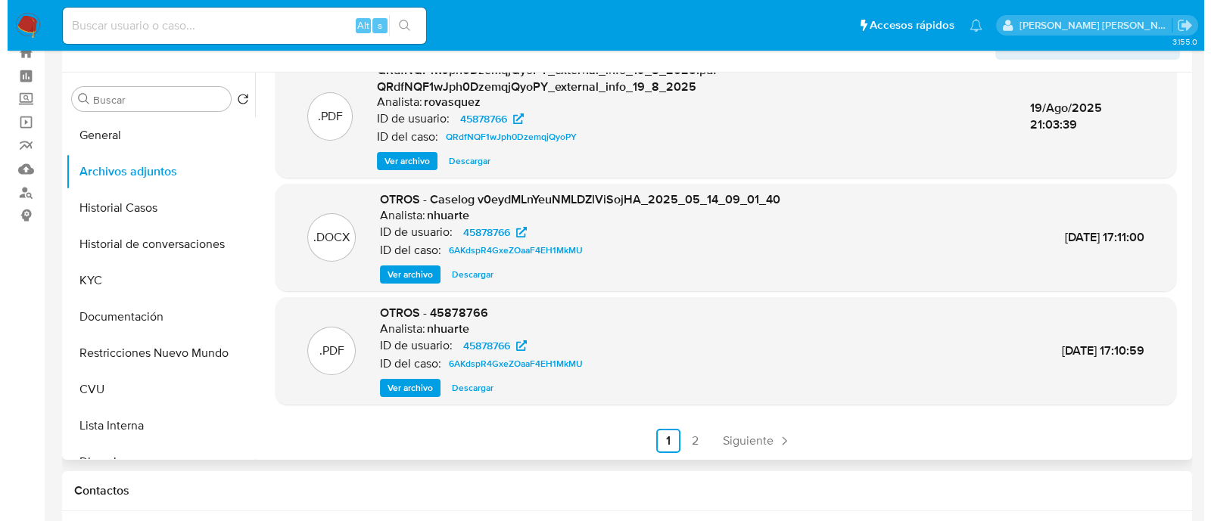
scroll to position [188, 0]
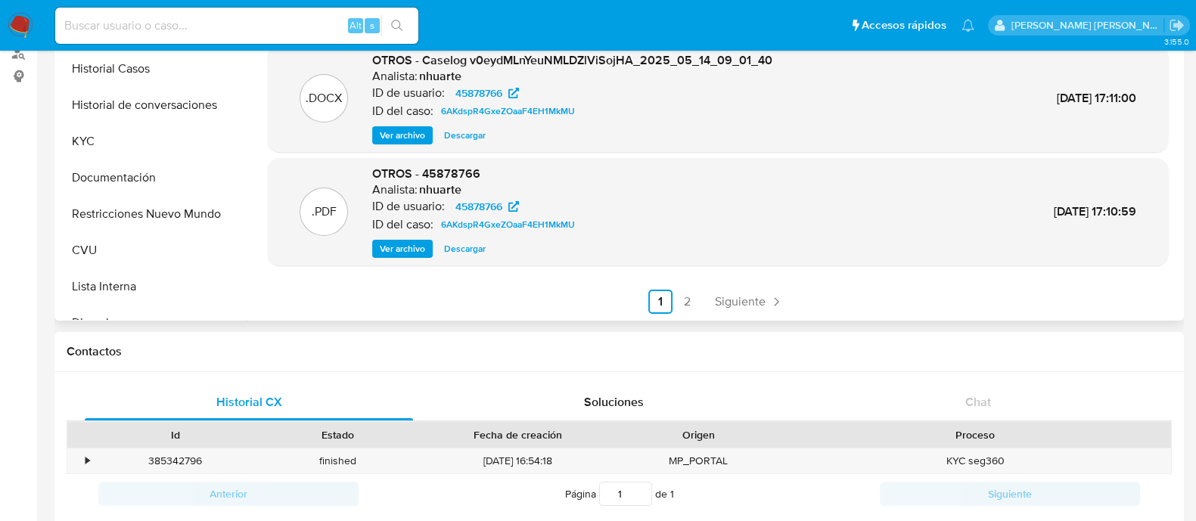
click at [401, 129] on span "Ver archivo" at bounding box center [402, 135] width 45 height 15
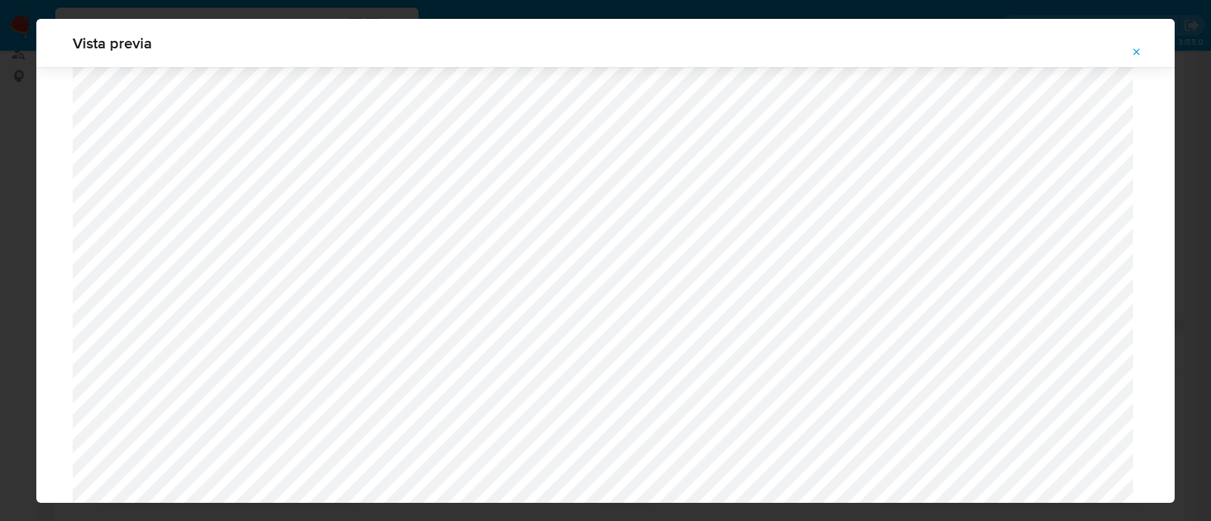
scroll to position [1198, 0]
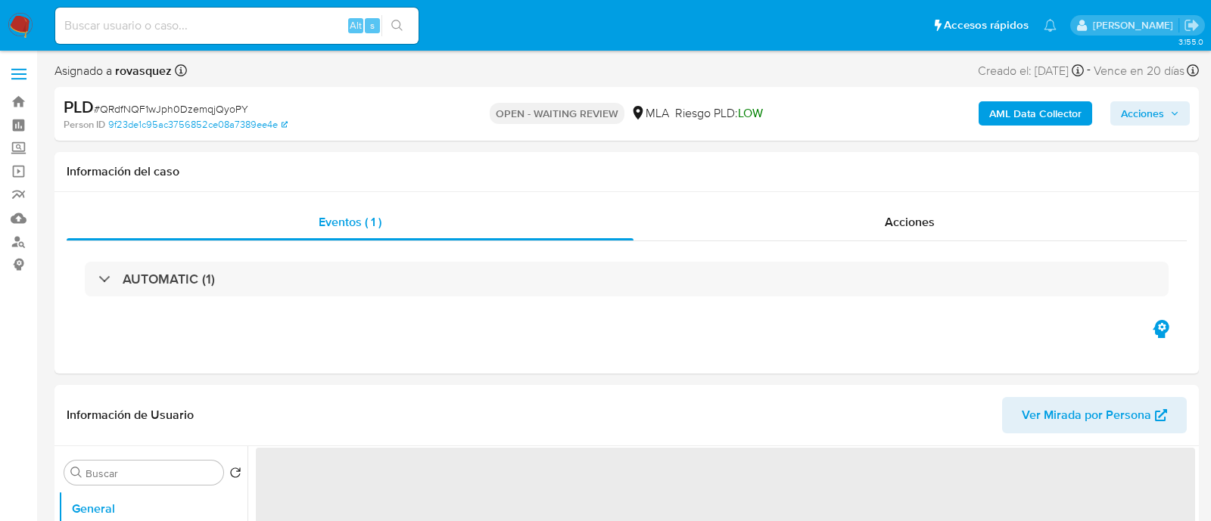
select select "10"
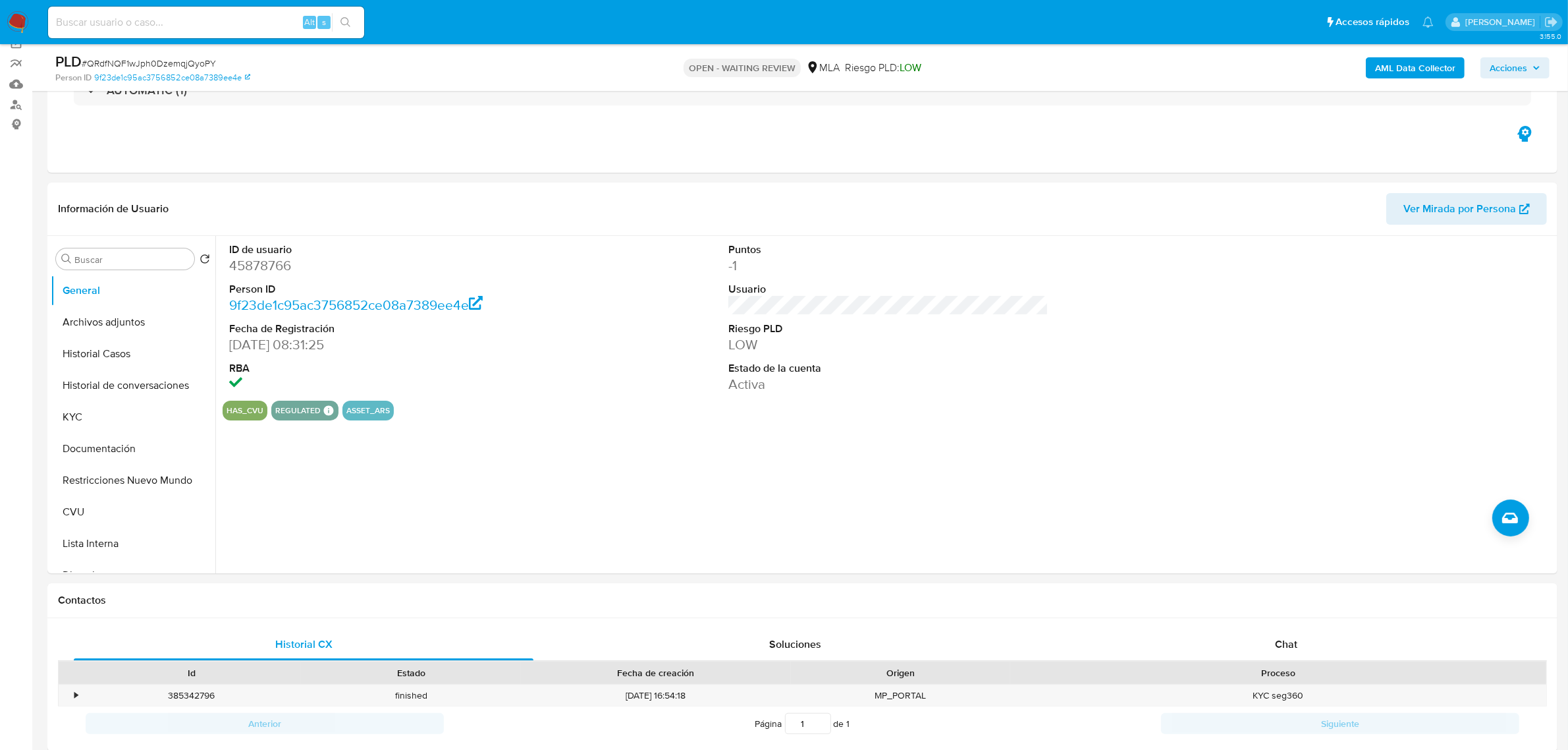
scroll to position [412, 0]
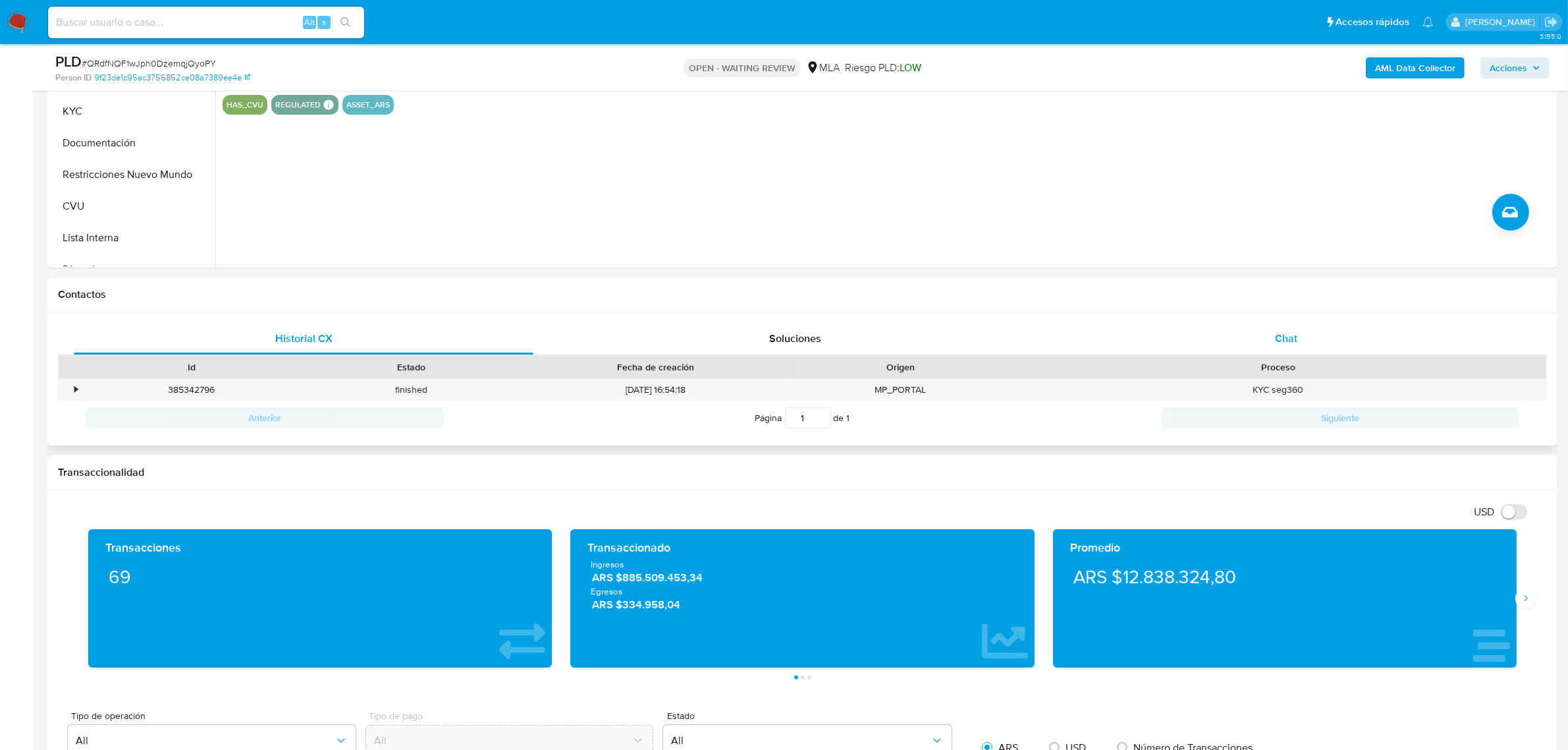
click at [1053, 334] on span "Chat" at bounding box center [1287, 338] width 23 height 15
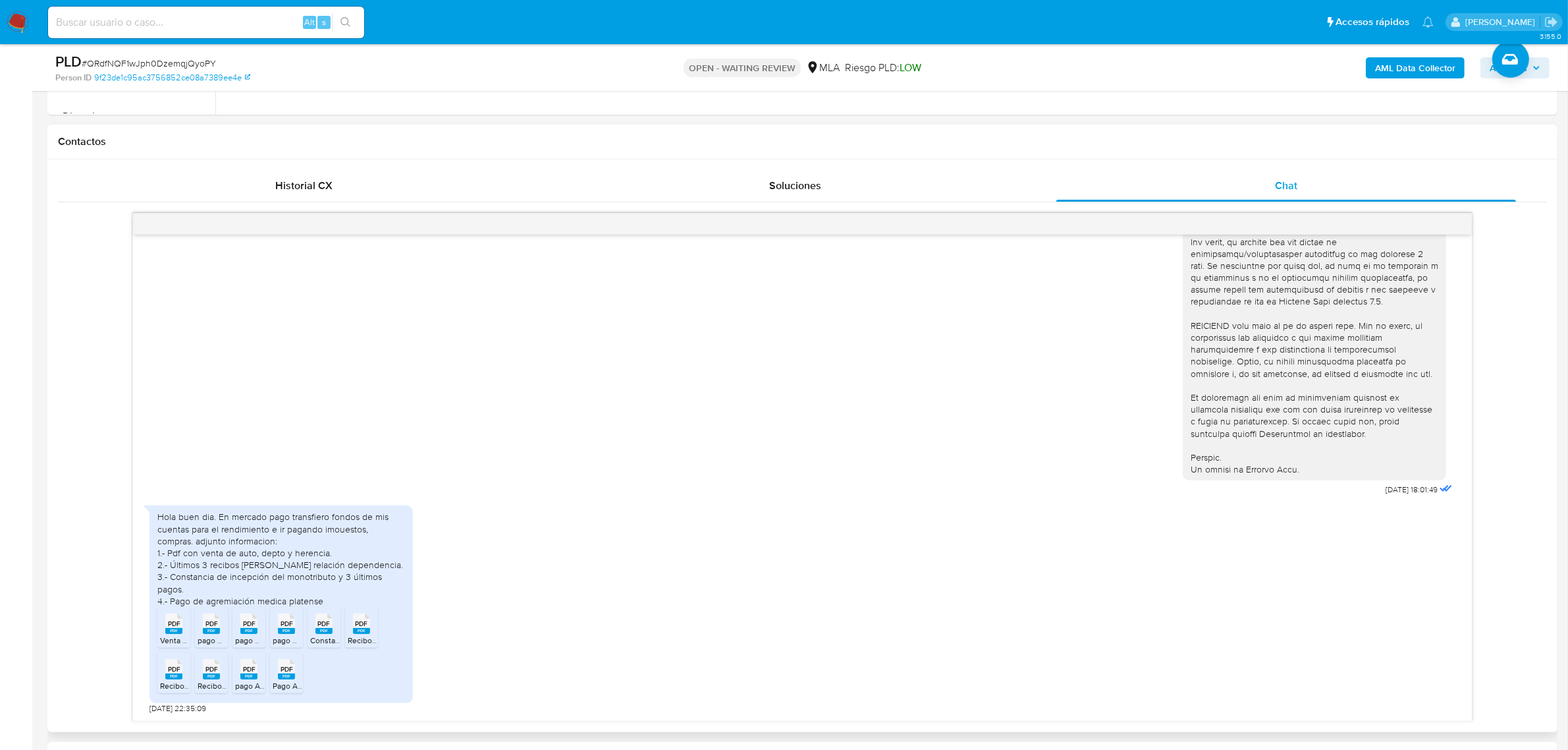
scroll to position [659, 0]
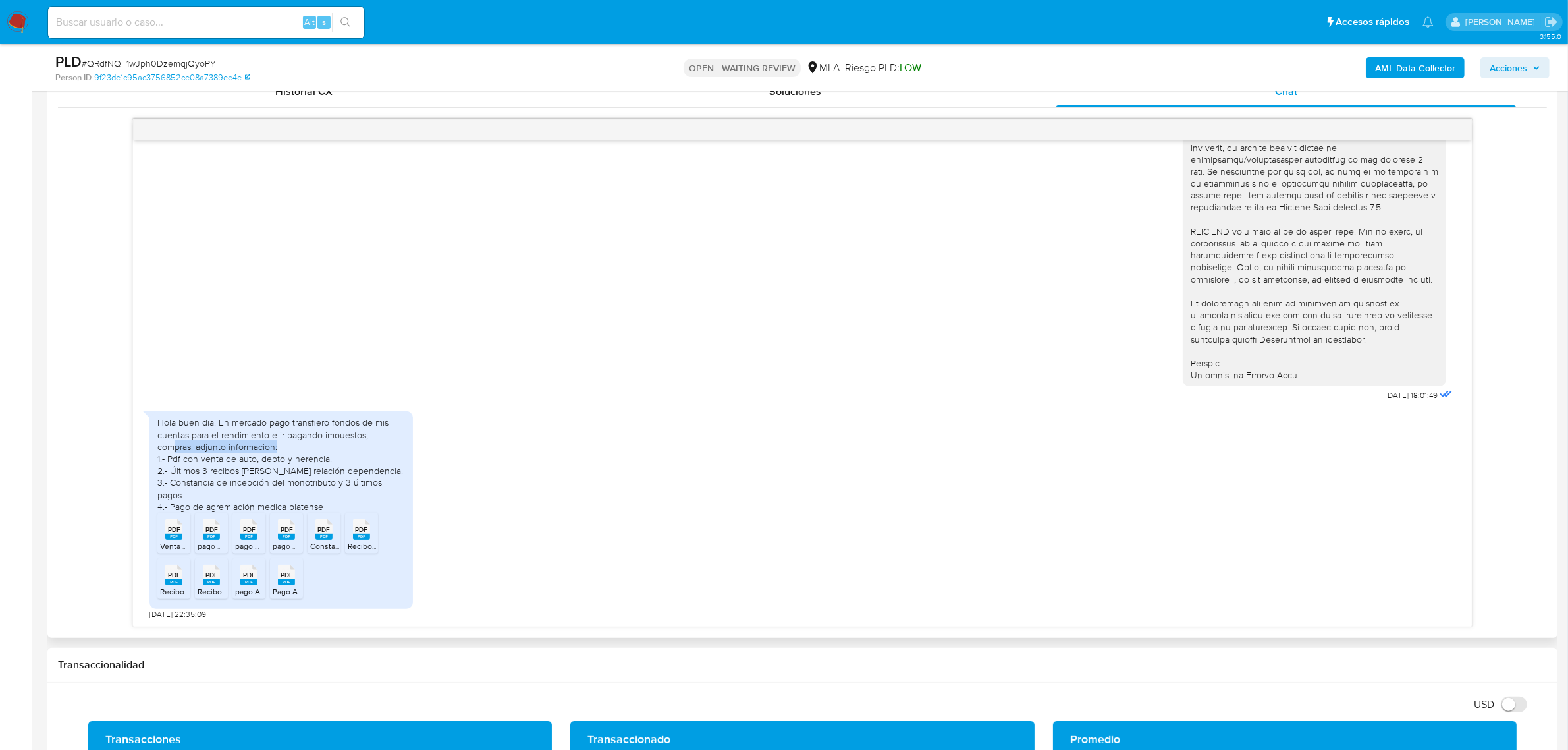
drag, startPoint x: 172, startPoint y: 436, endPoint x: 315, endPoint y: 436, distance: 143.0
click at [315, 436] on div "Hola buen dia. En mercado pago transfiero fondos de mis cuentas para el rendimi…" at bounding box center [281, 464] width 247 height 96
click at [228, 448] on div "Hola buen dia. En mercado pago transfiero fondos de mis cuentas para el rendimi…" at bounding box center [281, 464] width 247 height 96
drag, startPoint x: 193, startPoint y: 448, endPoint x: 330, endPoint y: 448, distance: 137.0
click at [330, 448] on div "Hola buen dia. En mercado pago transfiero fondos de mis cuentas para el rendimi…" at bounding box center [281, 464] width 247 height 96
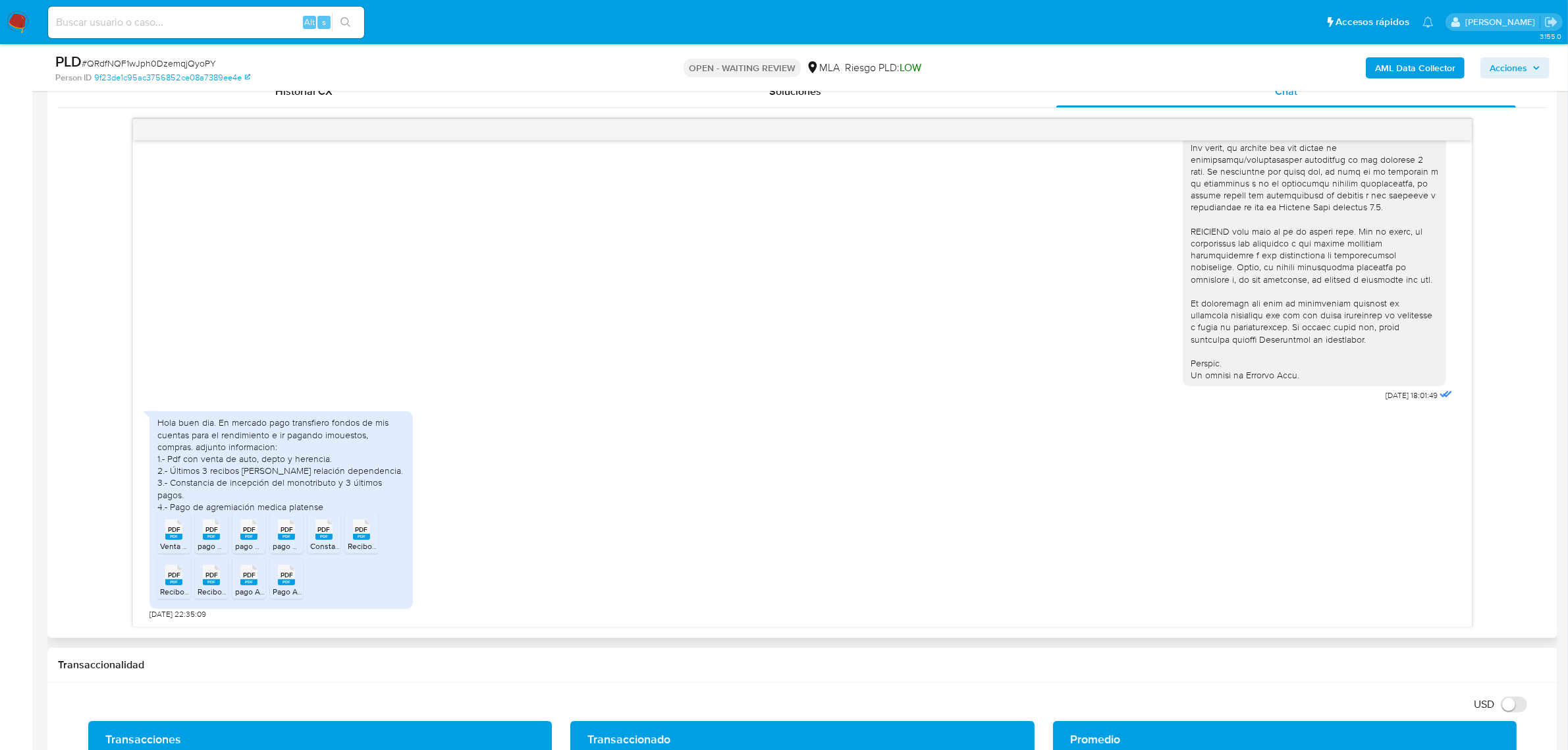
click at [281, 454] on div "Hola buen dia. En mercado pago transfiero fondos de mis cuentas para el rendimi…" at bounding box center [281, 464] width 247 height 96
drag, startPoint x: 196, startPoint y: 467, endPoint x: 337, endPoint y: 465, distance: 141.0
click at [337, 454] on div "Hola buen dia. En mercado pago transfiero fondos de mis cuentas para el rendimi…" at bounding box center [281, 464] width 247 height 96
drag, startPoint x: 227, startPoint y: 472, endPoint x: 341, endPoint y: 472, distance: 114.0
click at [341, 454] on div "Hola buen dia. En mercado pago transfiero fondos de mis cuentas para el rendimi…" at bounding box center [281, 464] width 247 height 96
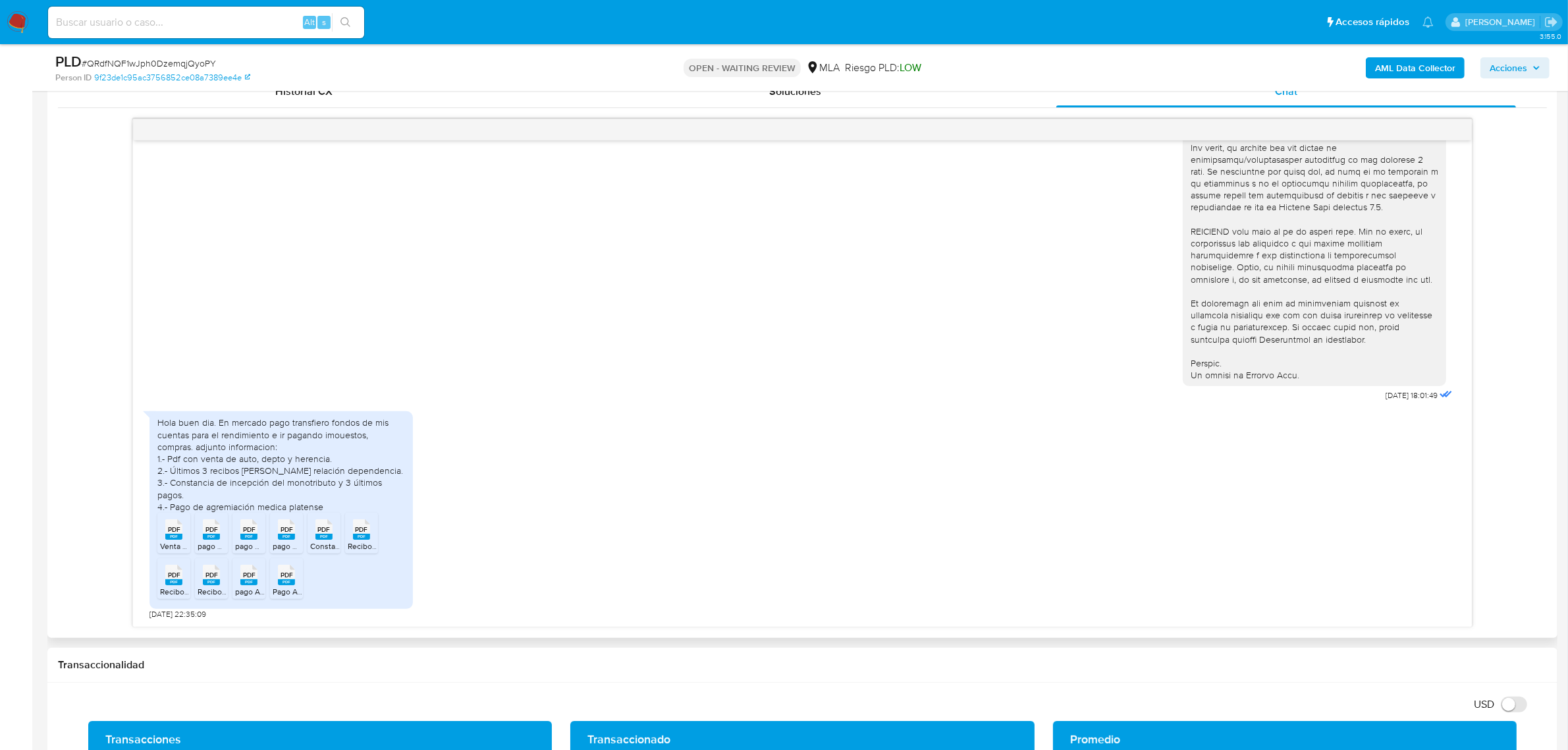
drag, startPoint x: 203, startPoint y: 489, endPoint x: 292, endPoint y: 489, distance: 89.0
click at [286, 454] on div "Hola buen dia. En mercado pago transfiero fondos de mis cuentas para el rendimi…" at bounding box center [281, 464] width 247 height 96
drag, startPoint x: 195, startPoint y: 490, endPoint x: 340, endPoint y: 497, distance: 145.2
click at [340, 454] on div "Hola buen dia. En mercado pago transfiero fondos de mis cuentas para el rendimi…" at bounding box center [281, 464] width 247 height 96
click at [175, 454] on span "PDF" at bounding box center [174, 530] width 12 height 9
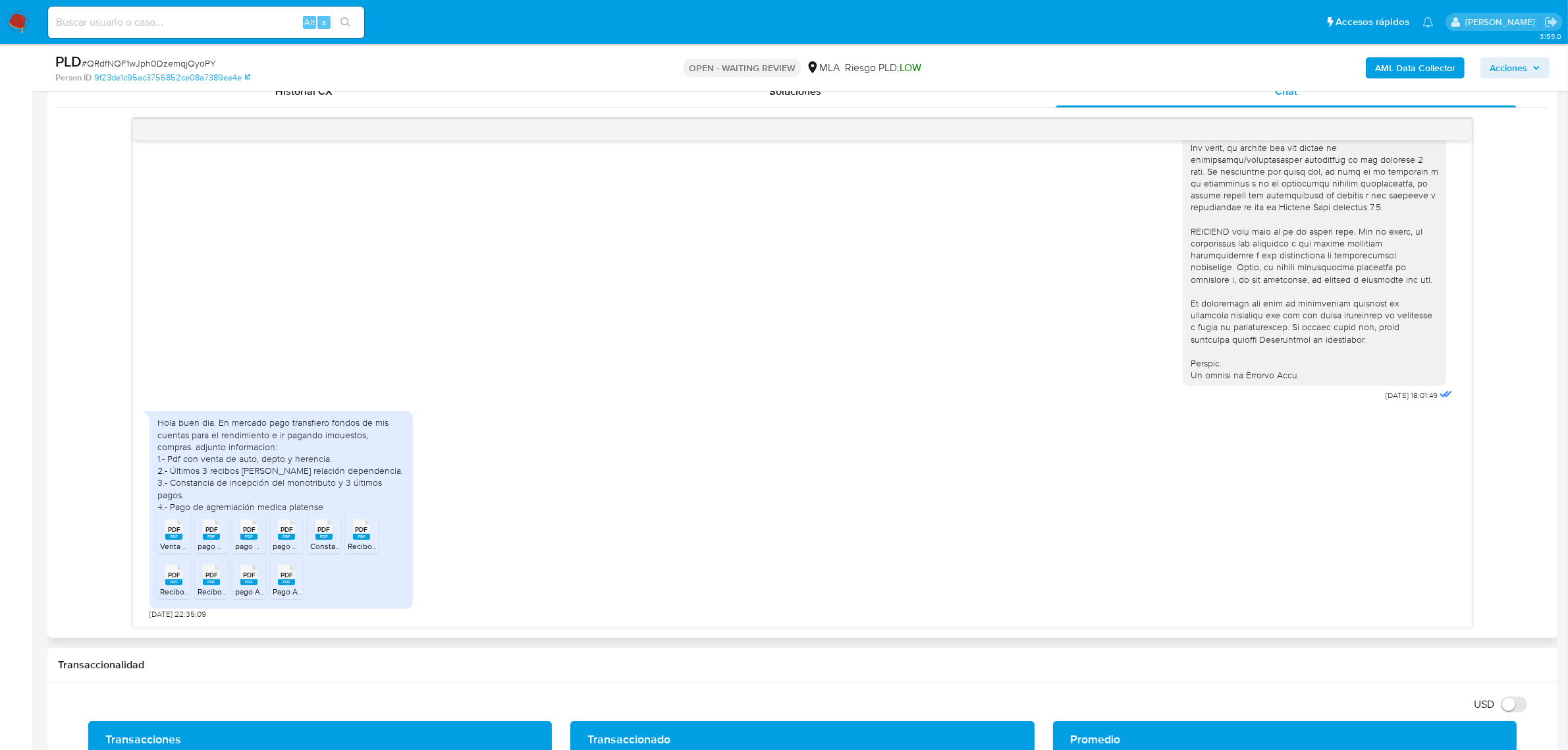
click at [214, 454] on rect at bounding box center [212, 537] width 17 height 6
click at [249, 454] on span "PDF" at bounding box center [249, 530] width 12 height 9
click at [290, 454] on span "PDF" at bounding box center [286, 530] width 12 height 9
click at [323, 454] on rect at bounding box center [324, 537] width 17 height 6
click at [360, 454] on span "PDF" at bounding box center [362, 530] width 12 height 9
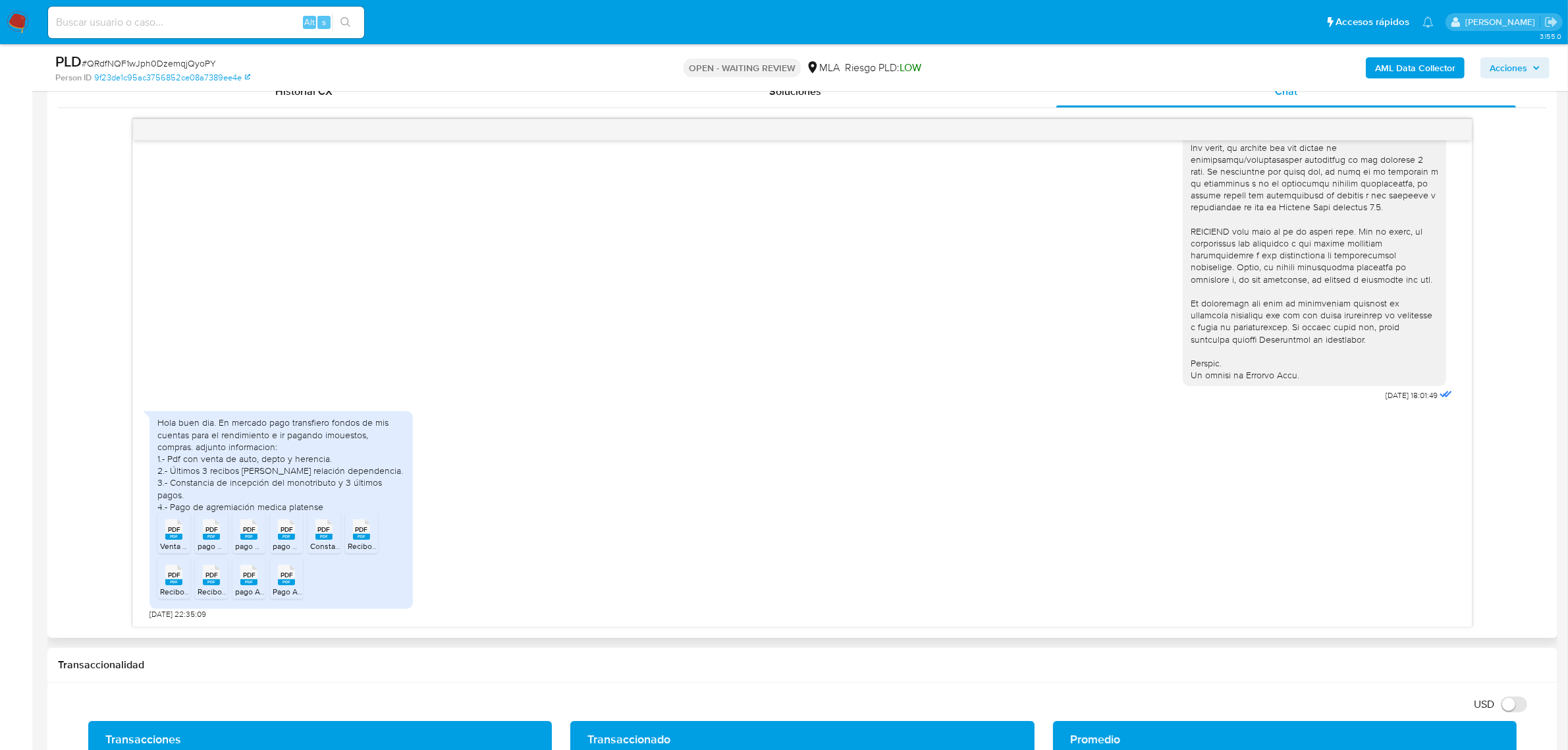
click at [174, 454] on rect at bounding box center [174, 582] width 17 height 6
click at [218, 454] on span "Recibo de sueldo Tarducci Natalia.pdf" at bounding box center [253, 591] width 112 height 11
click at [253, 454] on rect at bounding box center [249, 582] width 17 height 6
click at [287, 454] on span "PDF" at bounding box center [286, 575] width 12 height 9
click at [767, 454] on div "Hola buen dia. En mercado pago transfiero fondos de mis cuentas para el rendimi…" at bounding box center [803, 512] width 1306 height 215
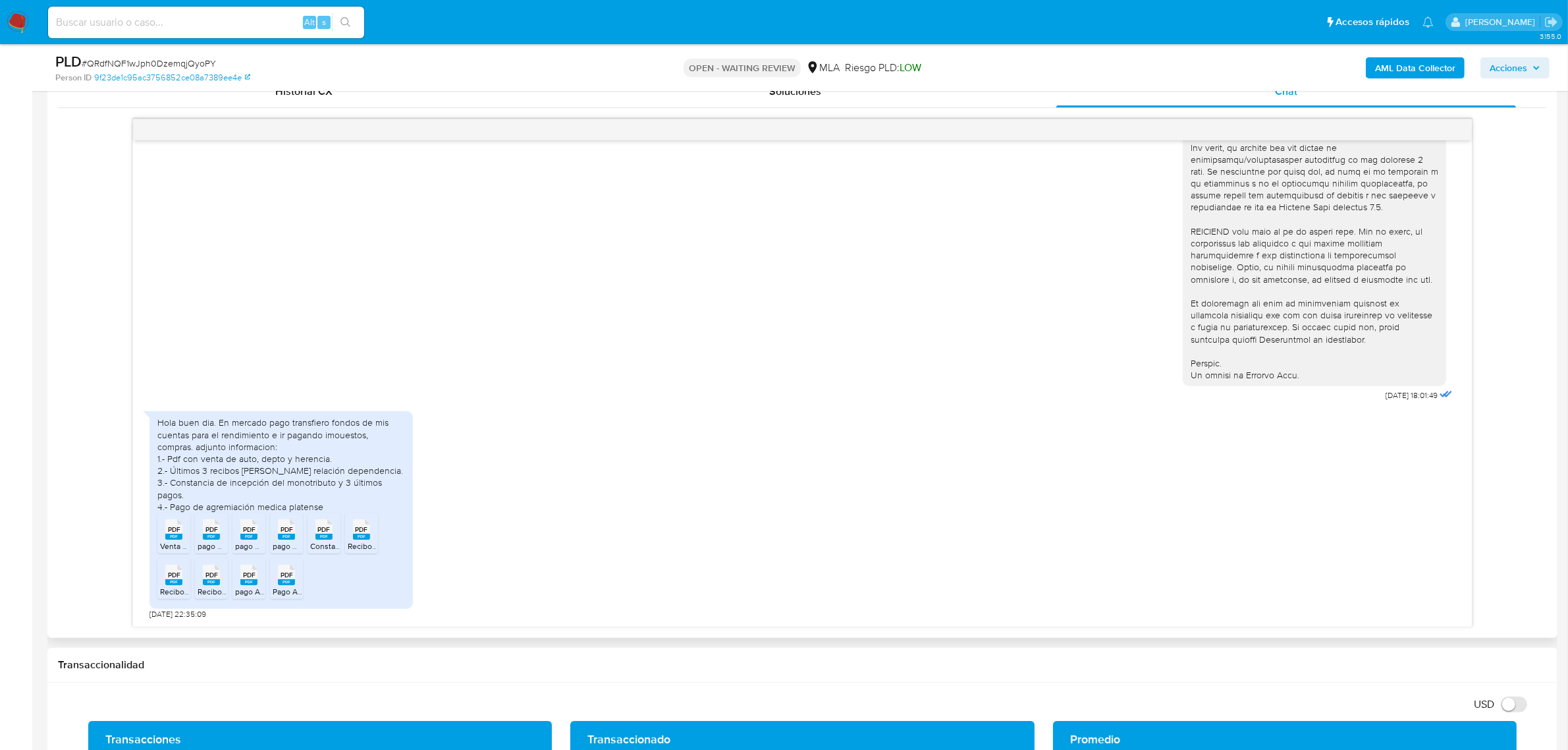
click at [683, 454] on div "Hola buen dia. En mercado pago transfiero fondos de mis cuentas para el rendimi…" at bounding box center [803, 512] width 1306 height 215
click at [652, 329] on div "18/06/2025 18:01:49" at bounding box center [803, 44] width 1306 height 721
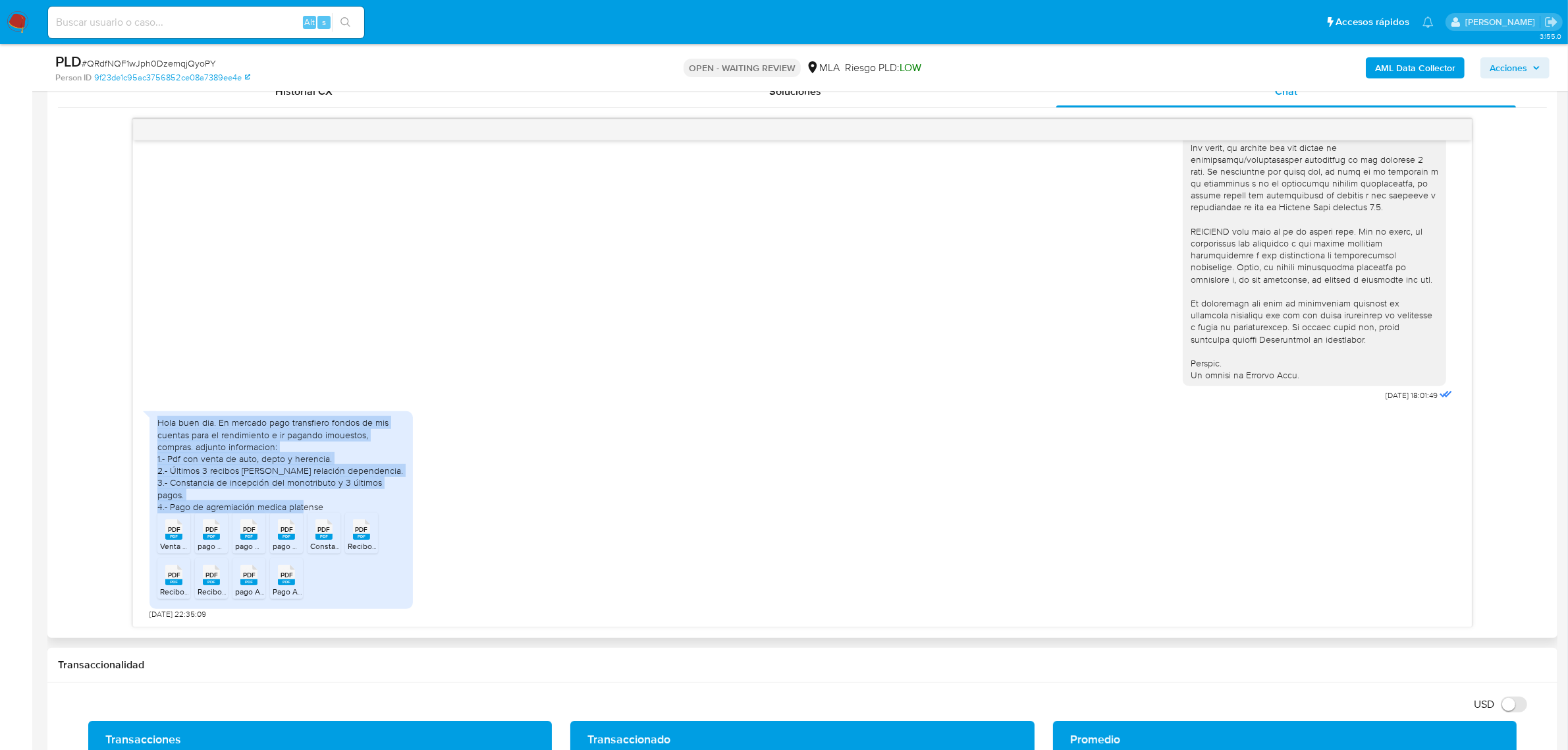
drag, startPoint x: 325, startPoint y: 501, endPoint x: 155, endPoint y: 413, distance: 191.4
click at [155, 413] on div "Hola buen dia. En mercado pago transfiero fondos de mis cuentas para el rendimi…" at bounding box center [281, 510] width 264 height 198
copy div "Hola buen dia. En mercado pago transfiero fondos de mis cuentas para el rendimi…"
click at [291, 454] on div "Hola buen dia. En mercado pago transfiero fondos de mis cuentas para el rendimi…" at bounding box center [281, 464] width 247 height 96
drag, startPoint x: 327, startPoint y: 498, endPoint x: 156, endPoint y: 414, distance: 190.5
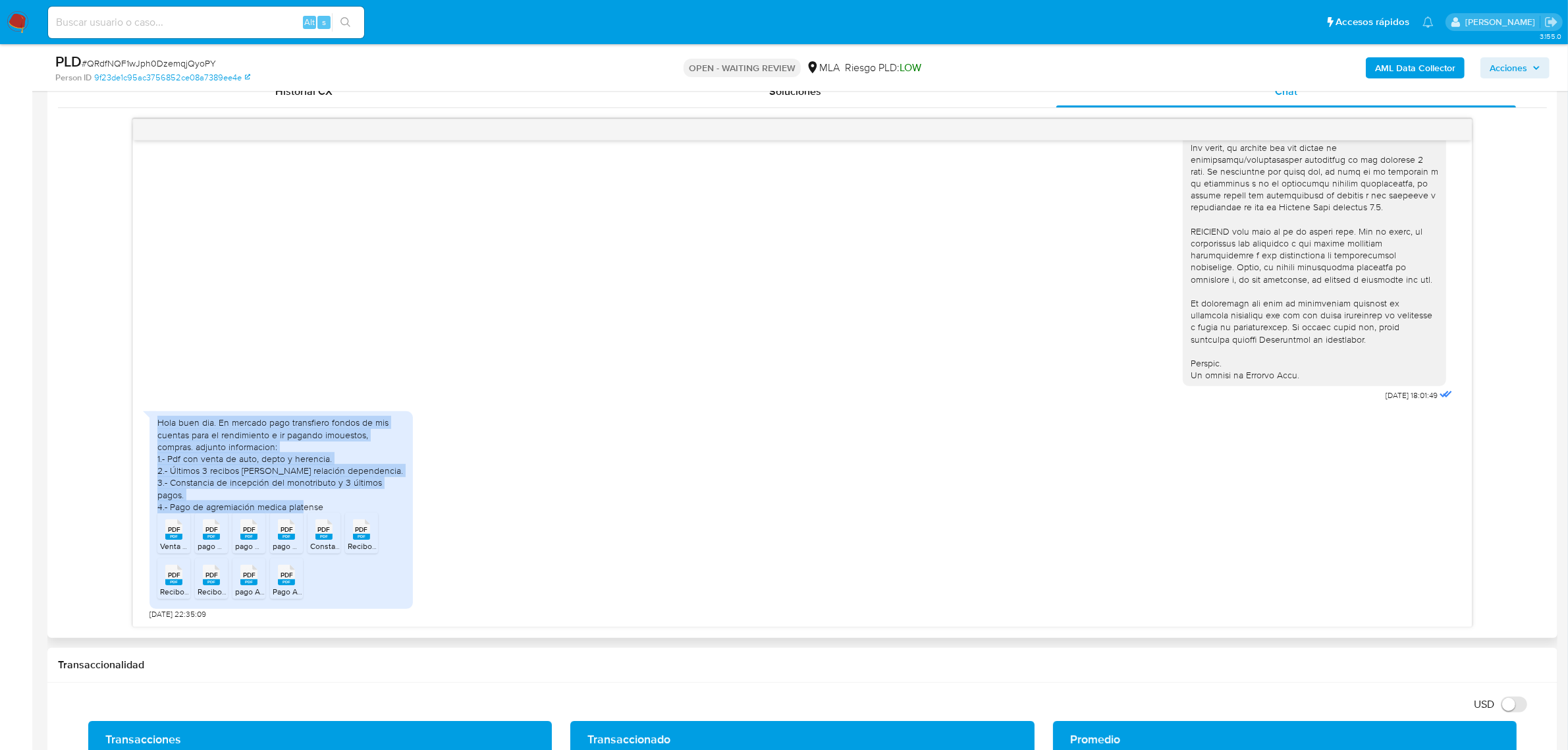
click at [156, 414] on div "Hola buen dia. En mercado pago transfiero fondos de mis cuentas para el rendimi…" at bounding box center [281, 510] width 264 height 198
copy div "Hola buen dia. En mercado pago transfiero fondos de mis cuentas para el rendimi…"
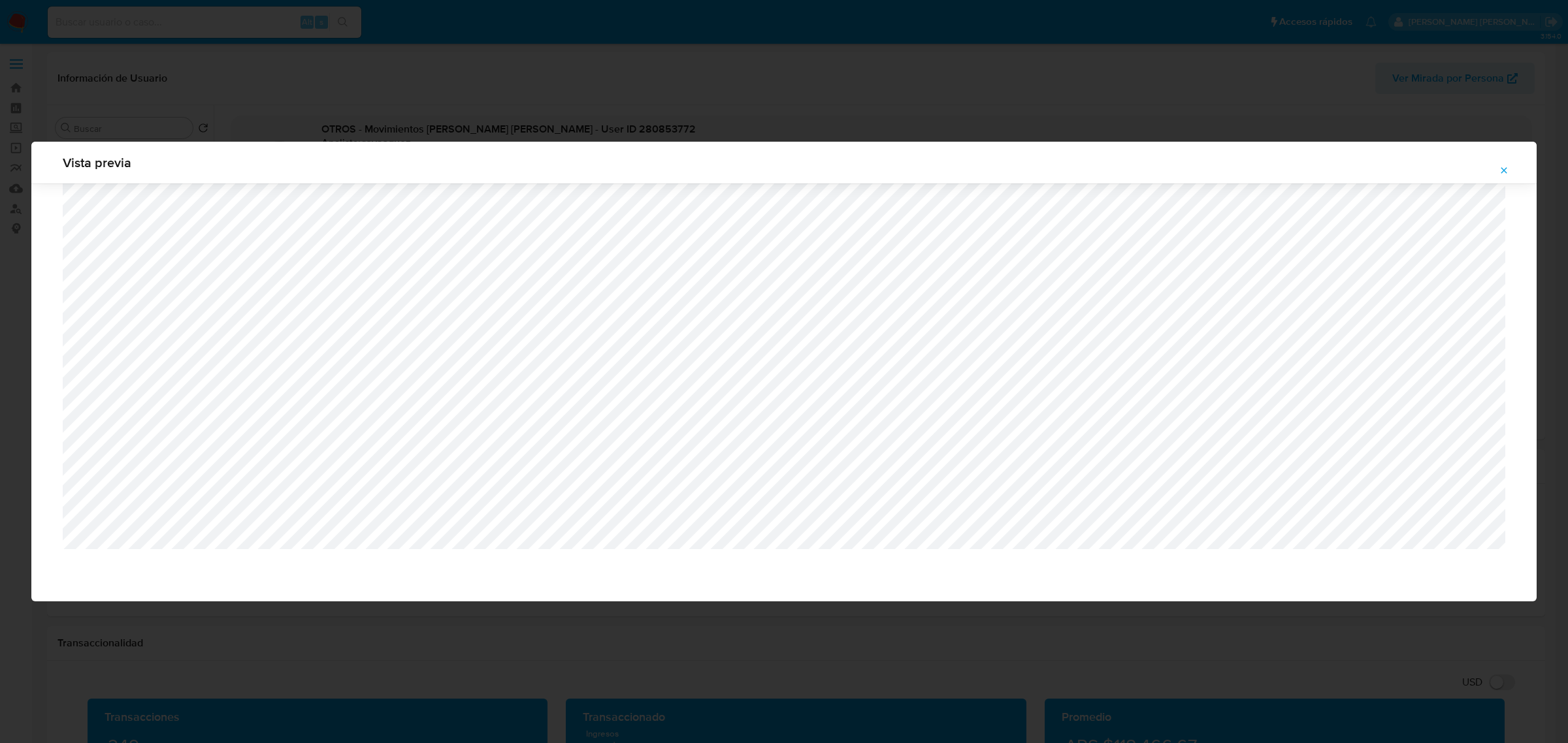
select select "10"
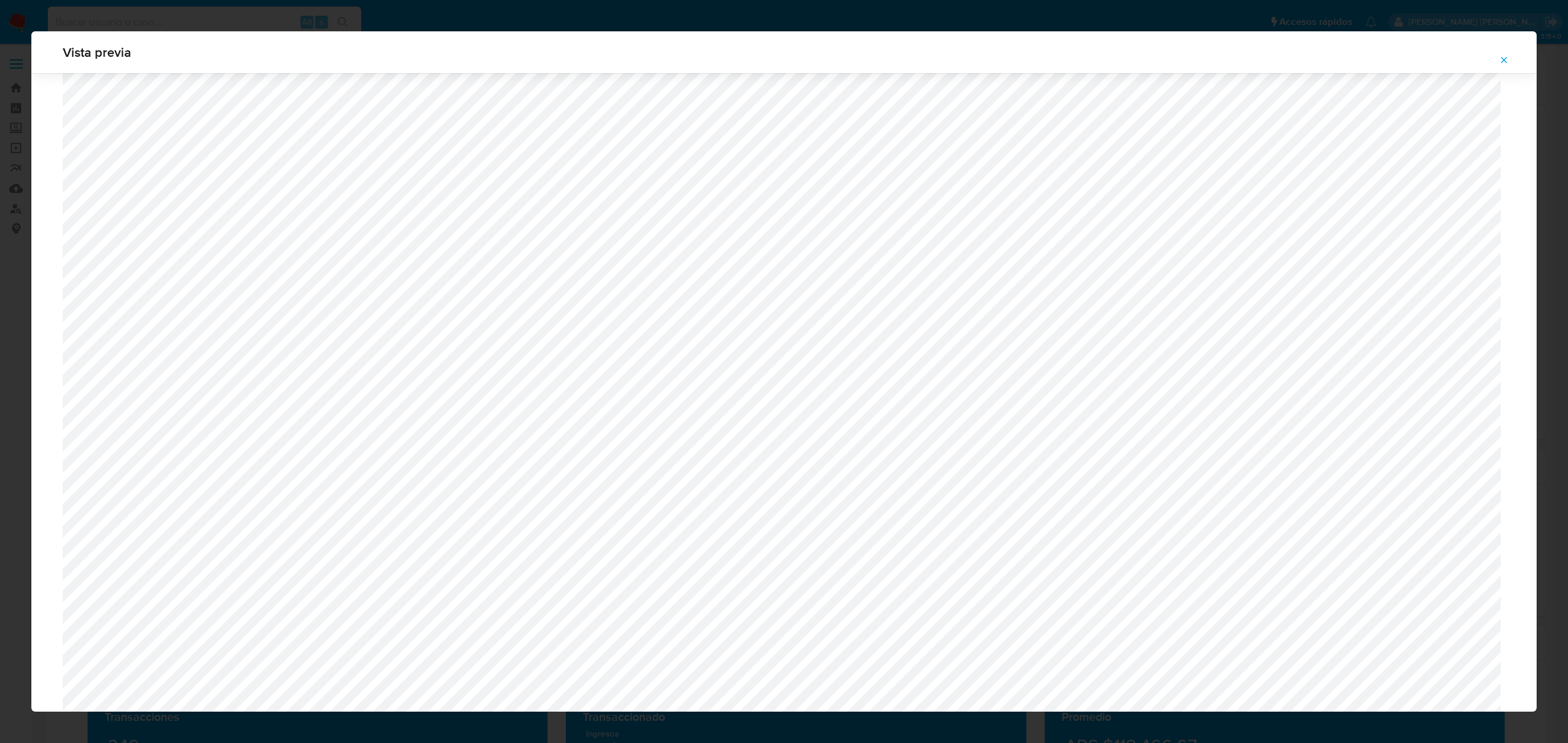
scroll to position [954, 0]
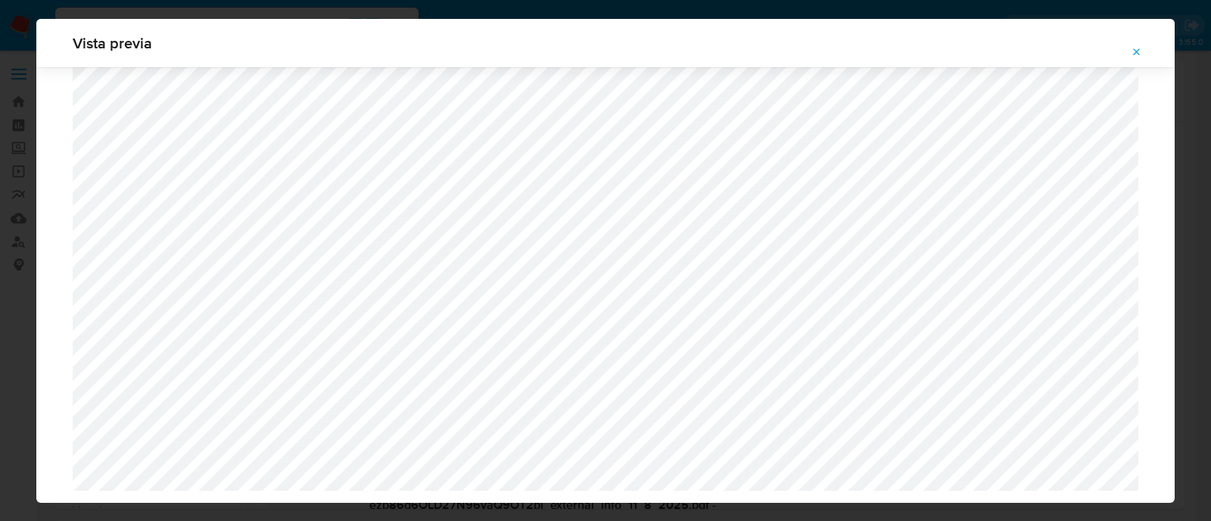
select select "10"
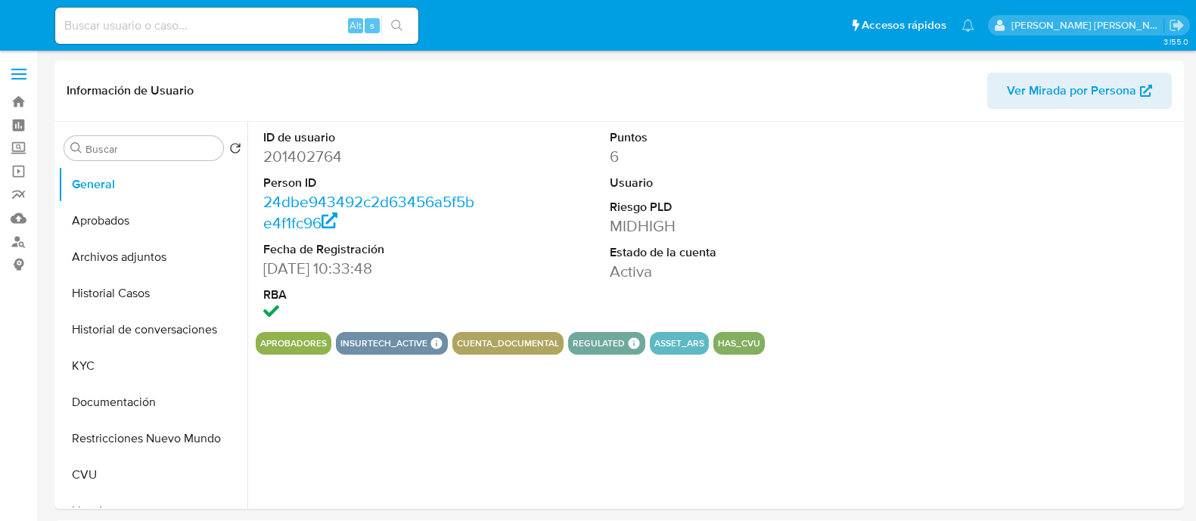
select select "10"
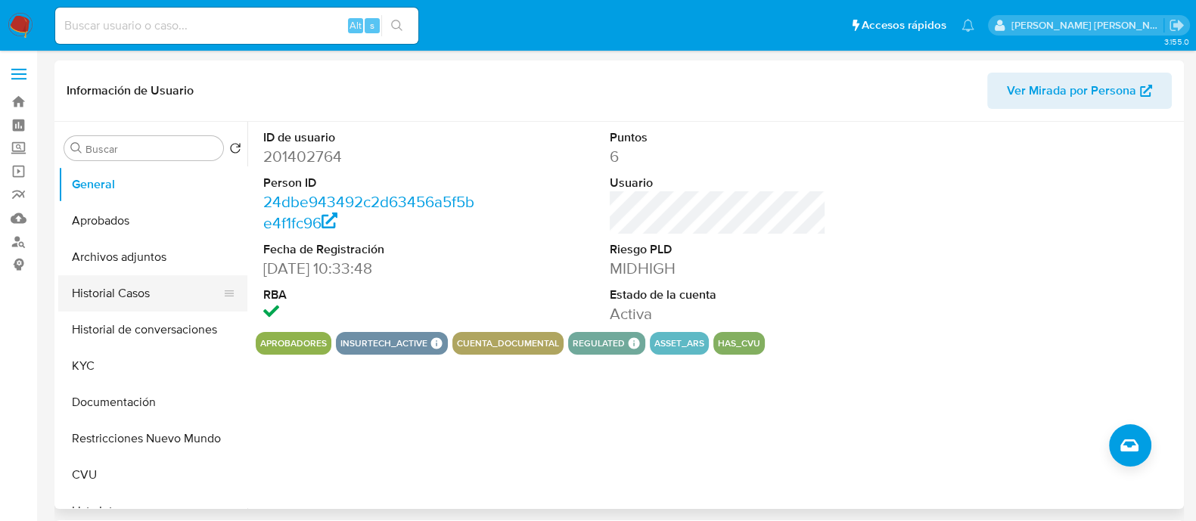
click at [142, 295] on button "Historial Casos" at bounding box center [146, 293] width 177 height 36
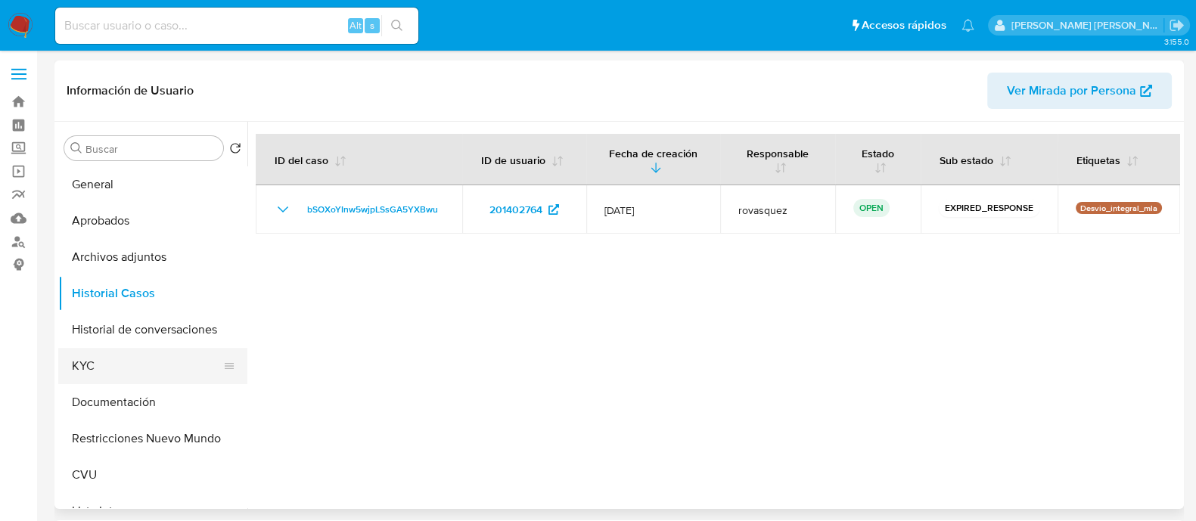
click at [95, 370] on button "KYC" at bounding box center [146, 366] width 177 height 36
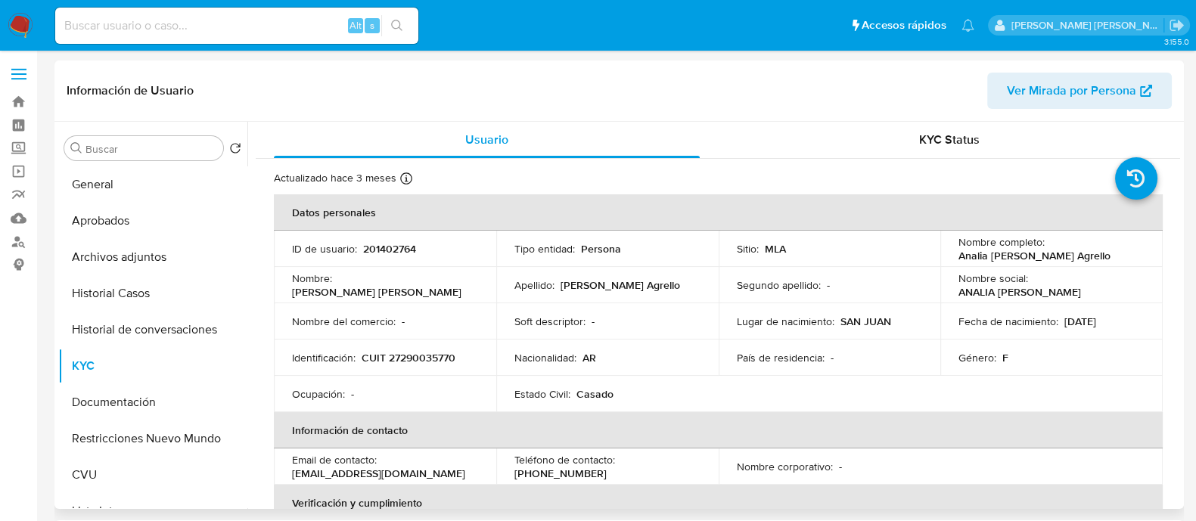
drag, startPoint x: 953, startPoint y: 258, endPoint x: 1101, endPoint y: 259, distance: 148.3
click at [1101, 259] on td "Nombre completo : Analia Veronica Riveros Agrello" at bounding box center [1051, 249] width 222 height 36
copy p "Analia [PERSON_NAME] Agrello"
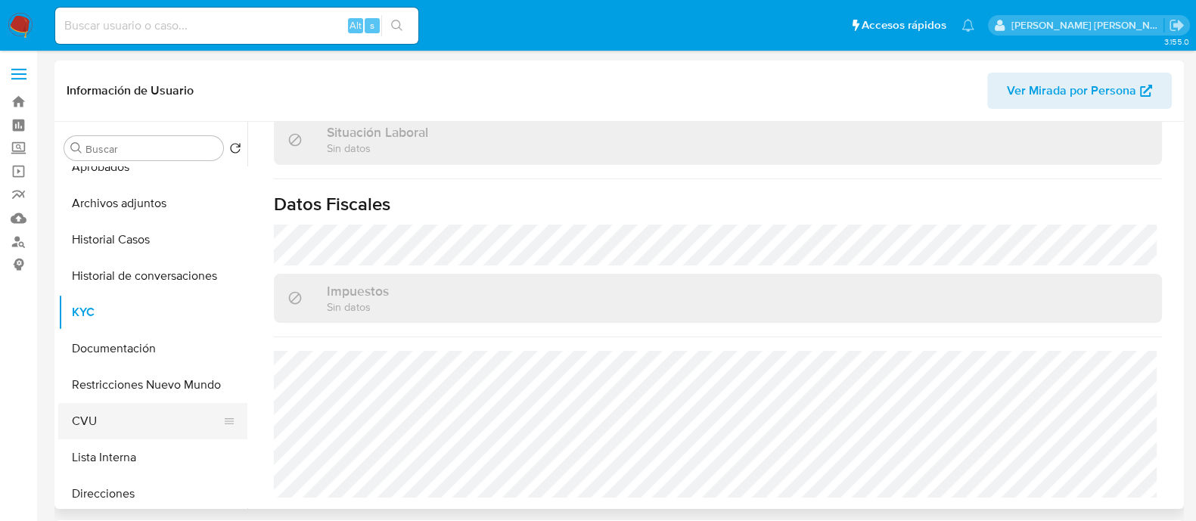
scroll to position [94, 0]
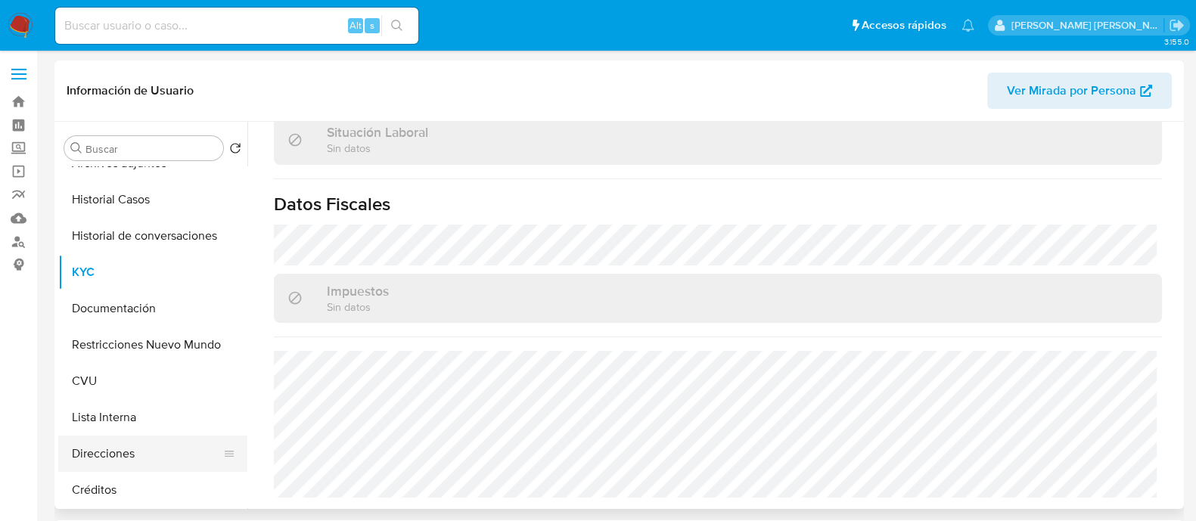
click at [109, 463] on button "Direcciones" at bounding box center [146, 454] width 177 height 36
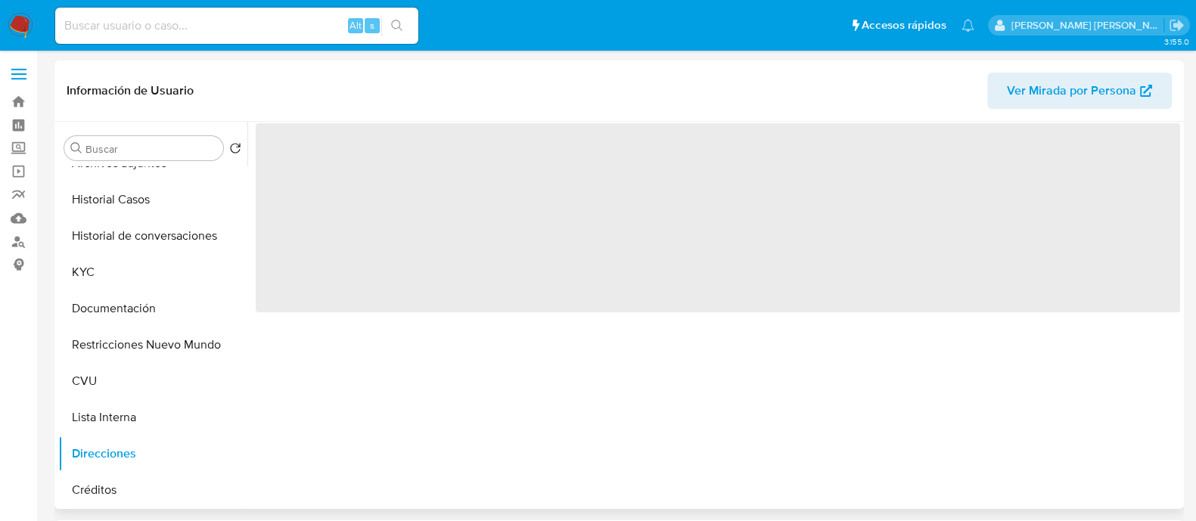
scroll to position [0, 0]
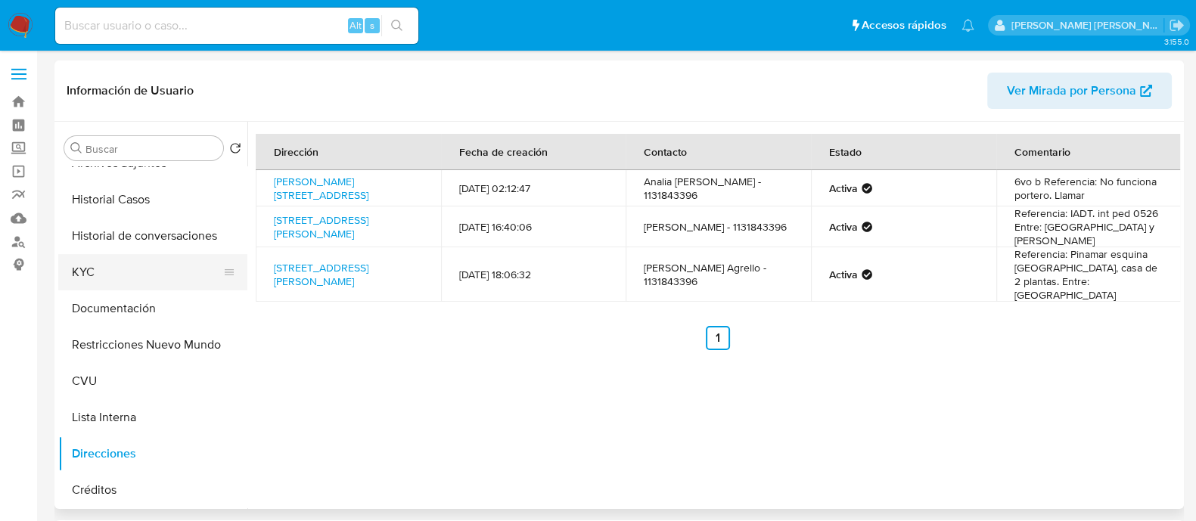
click at [132, 278] on button "KYC" at bounding box center [146, 272] width 177 height 36
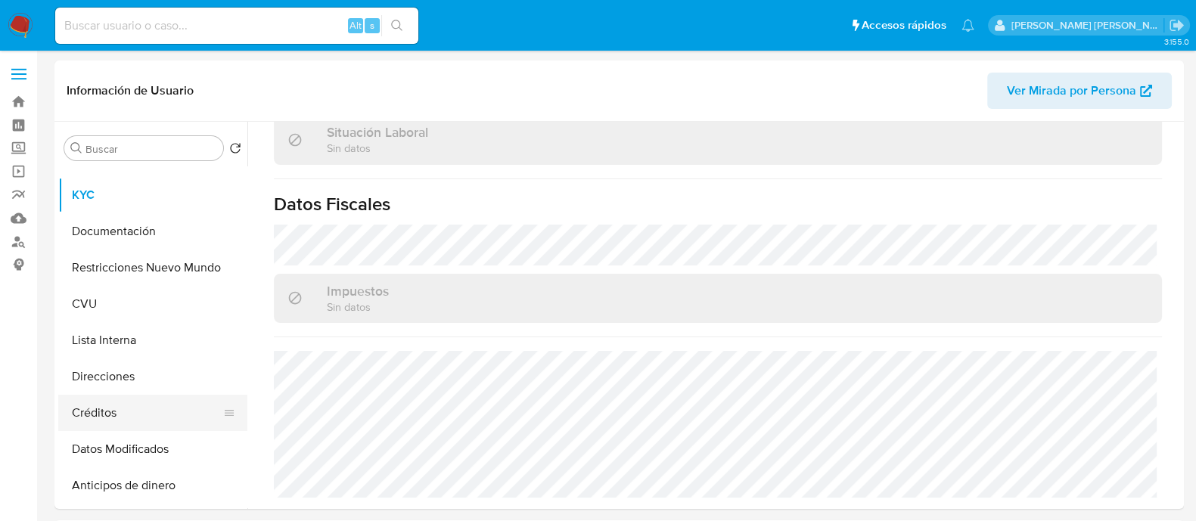
scroll to position [188, 0]
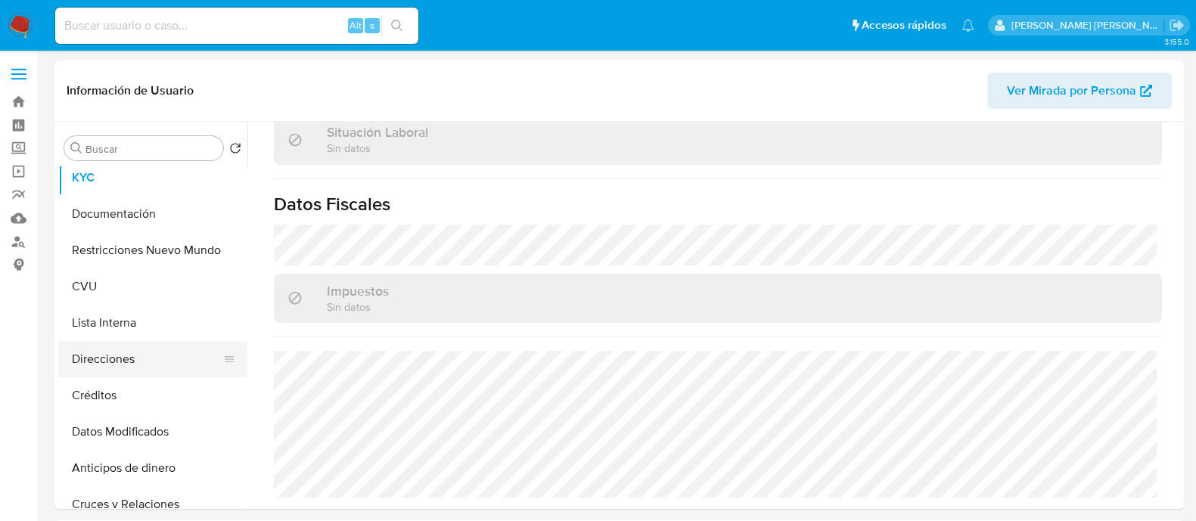
click at [107, 374] on button "Direcciones" at bounding box center [146, 359] width 177 height 36
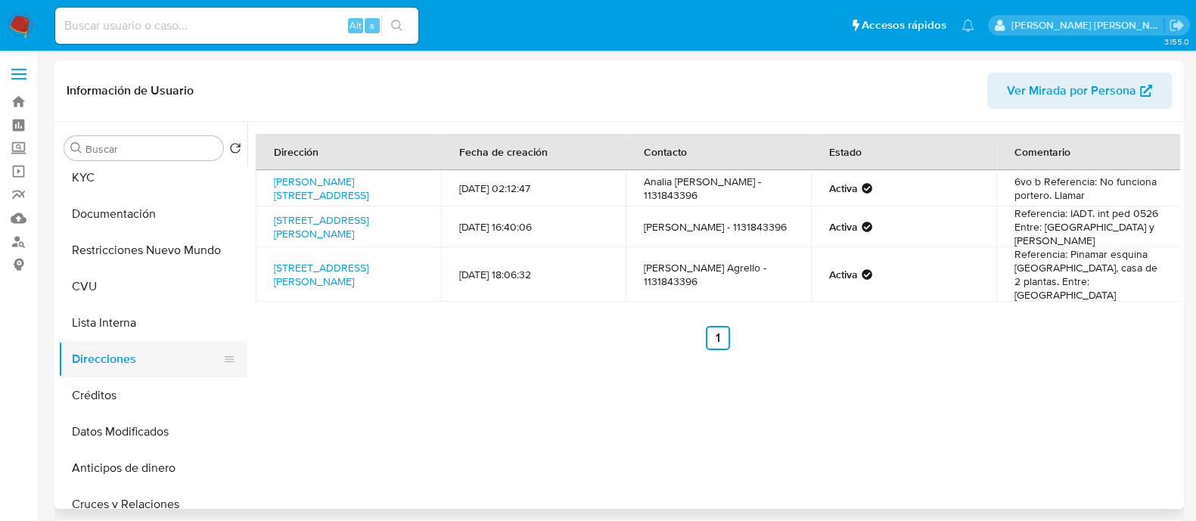
scroll to position [94, 0]
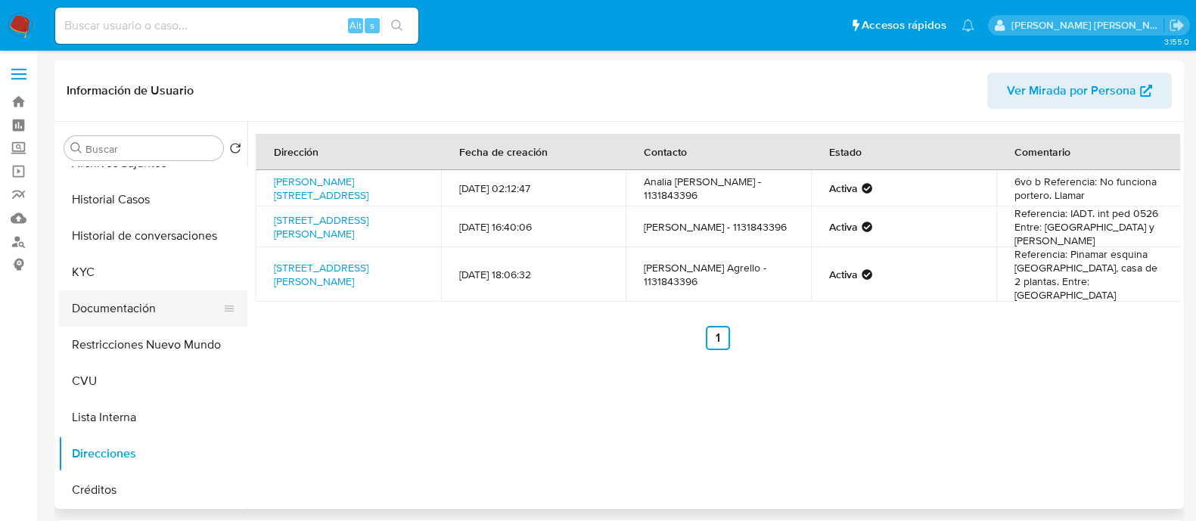
click at [140, 308] on button "Documentación" at bounding box center [146, 309] width 177 height 36
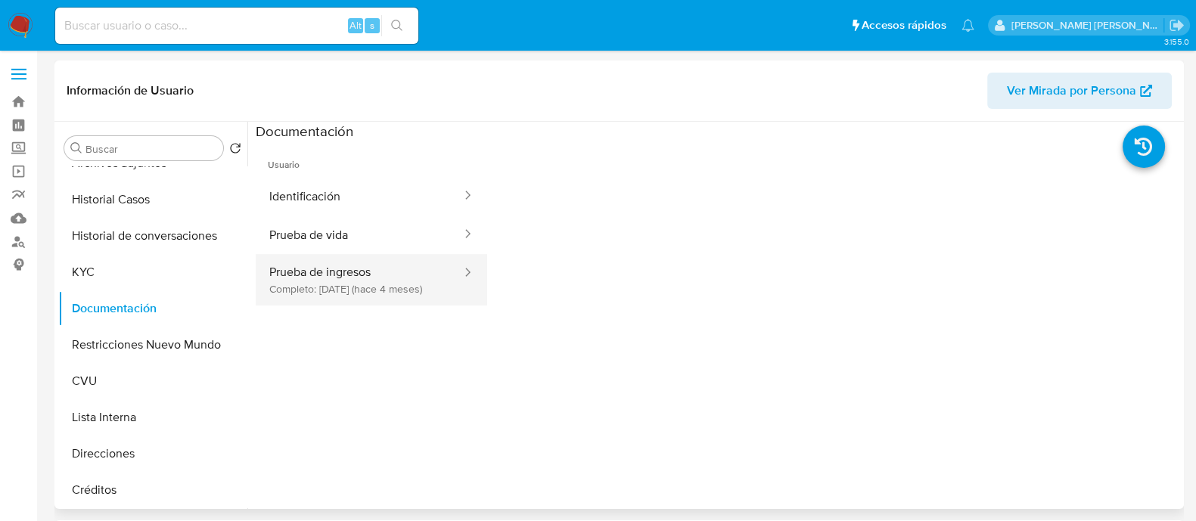
click at [341, 276] on button "Prueba de ingresos Completo: 17/04/2025 (hace 4 meses)" at bounding box center [359, 279] width 207 height 51
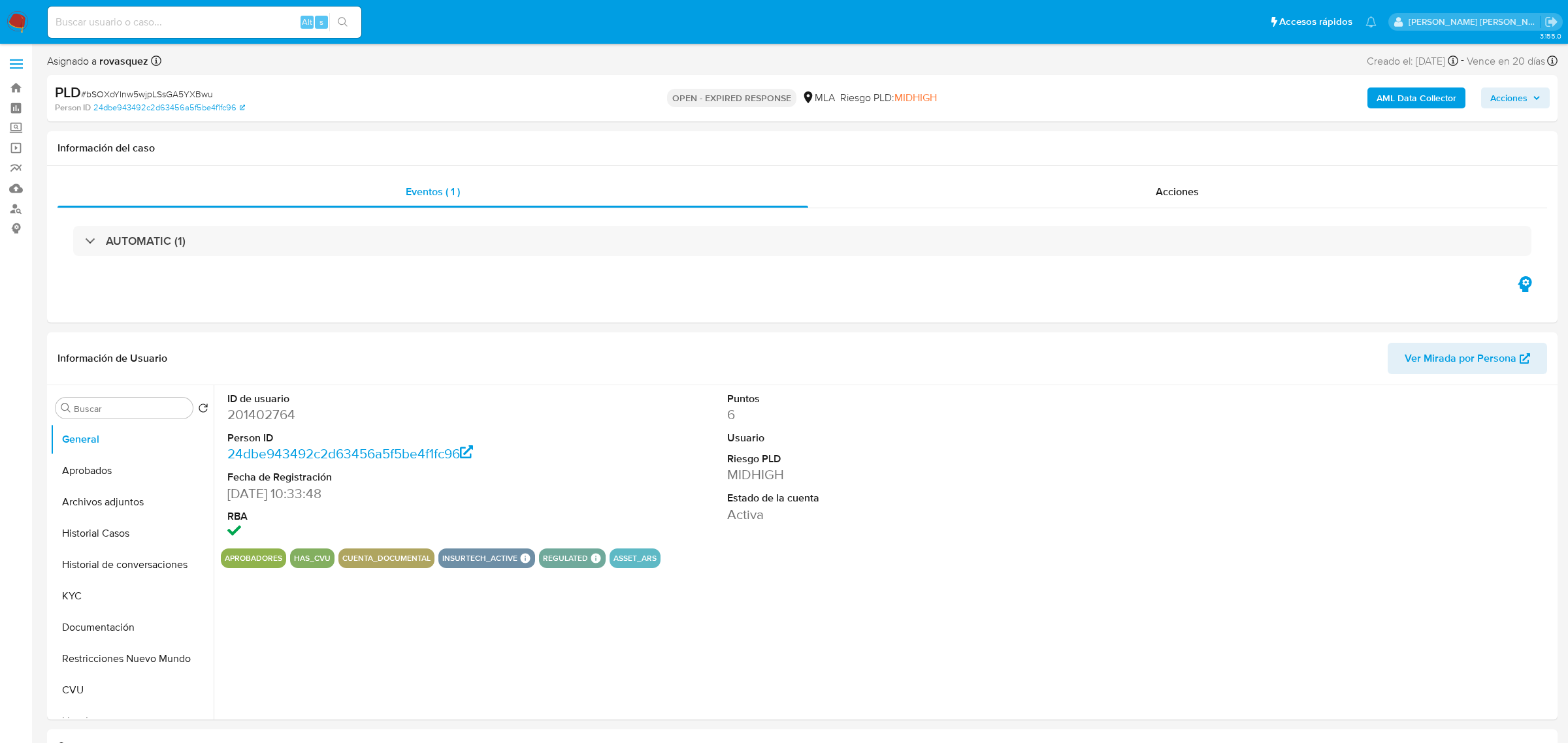
select select "10"
click at [101, 501] on button "Archivos adjuntos" at bounding box center [126, 502] width 153 height 31
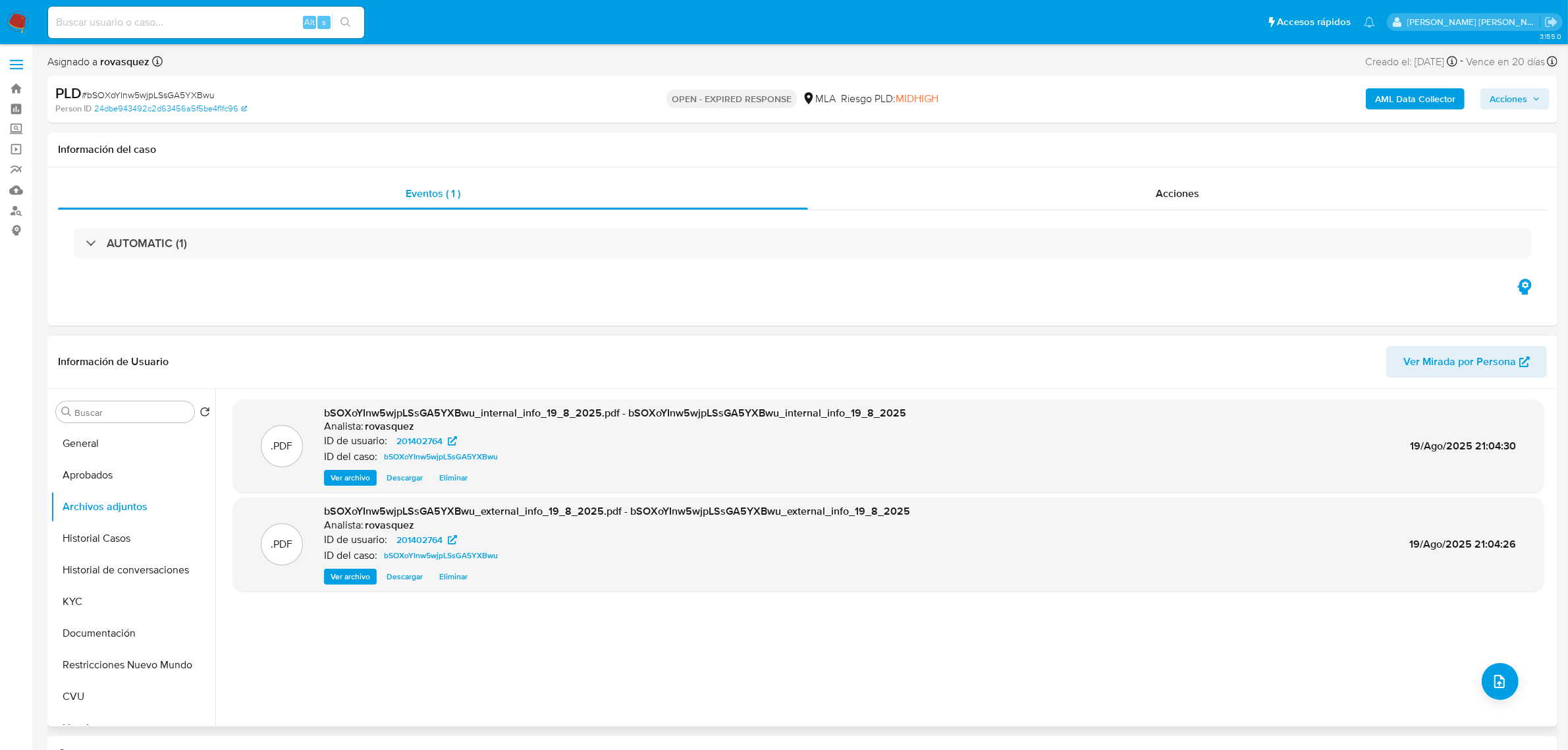
click at [345, 578] on span "Ver archivo" at bounding box center [350, 576] width 39 height 13
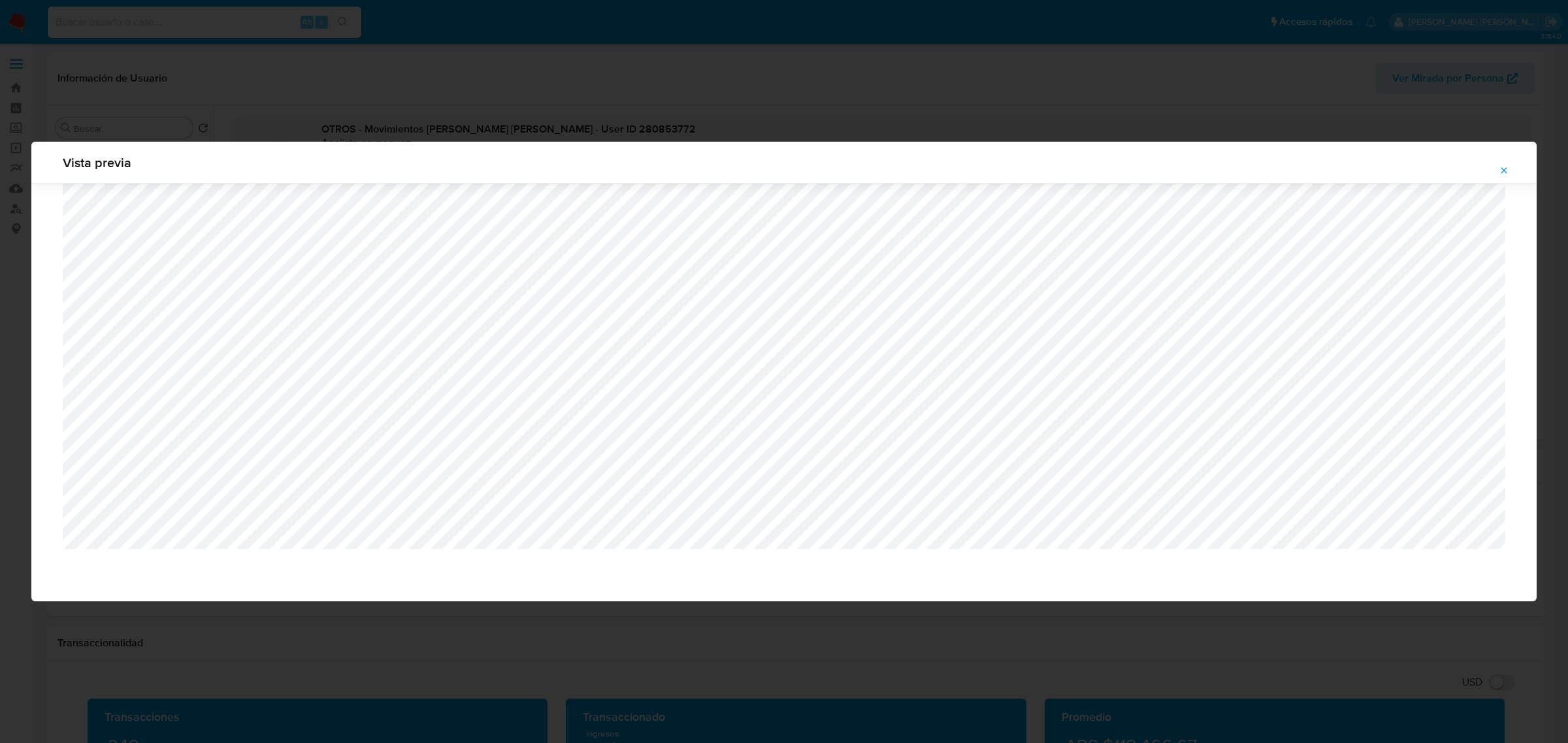
select select "10"
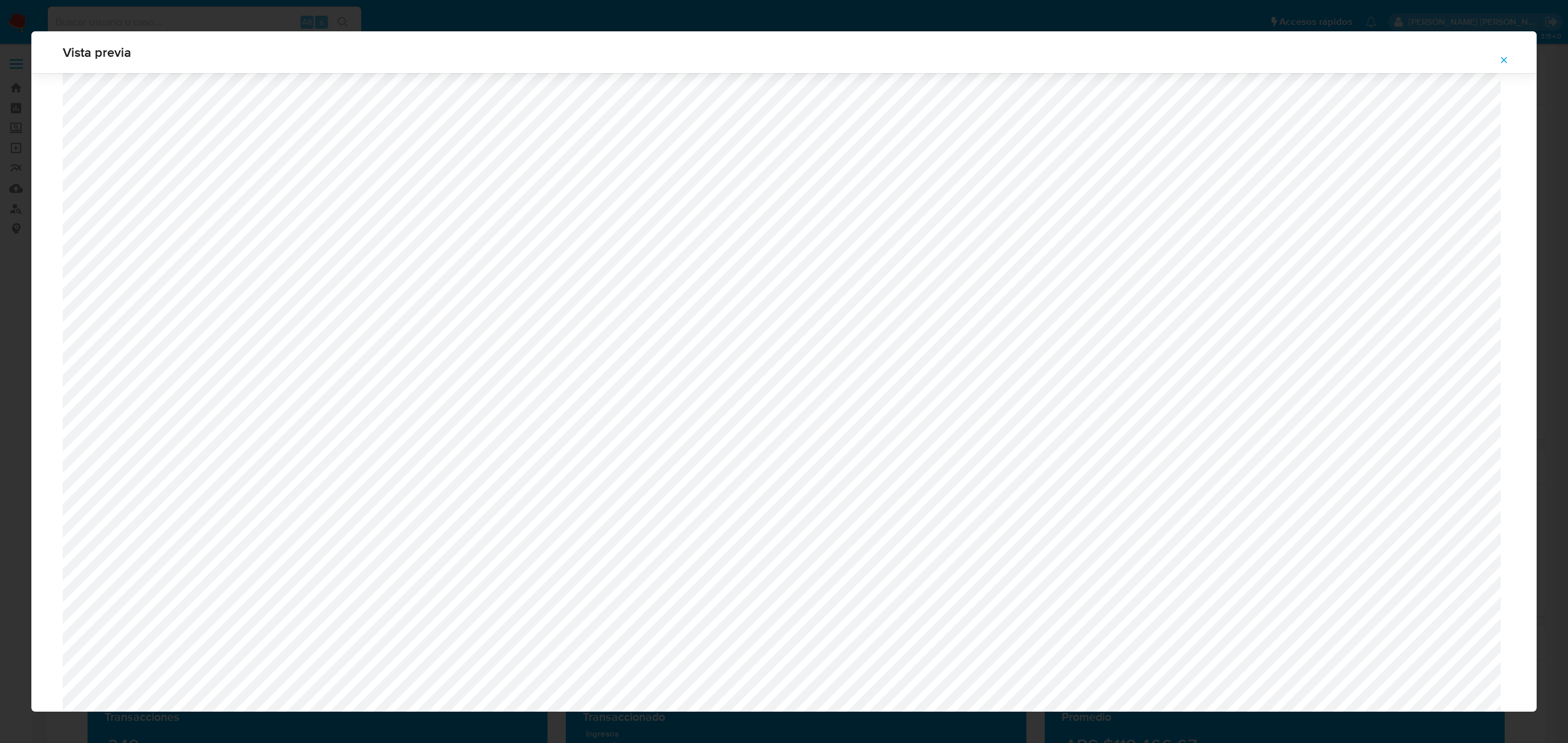
scroll to position [954, 0]
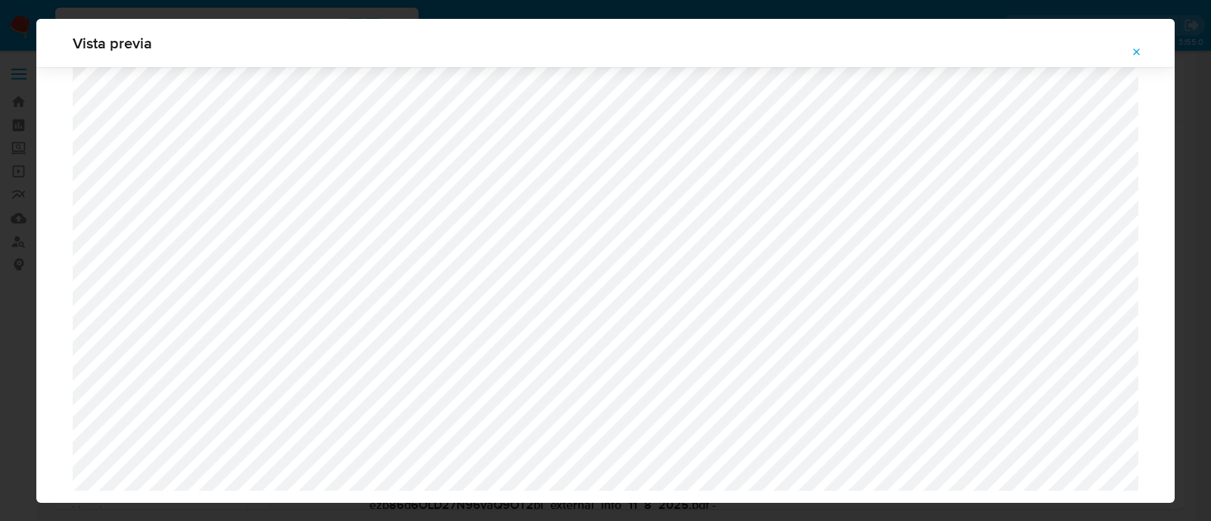
select select "10"
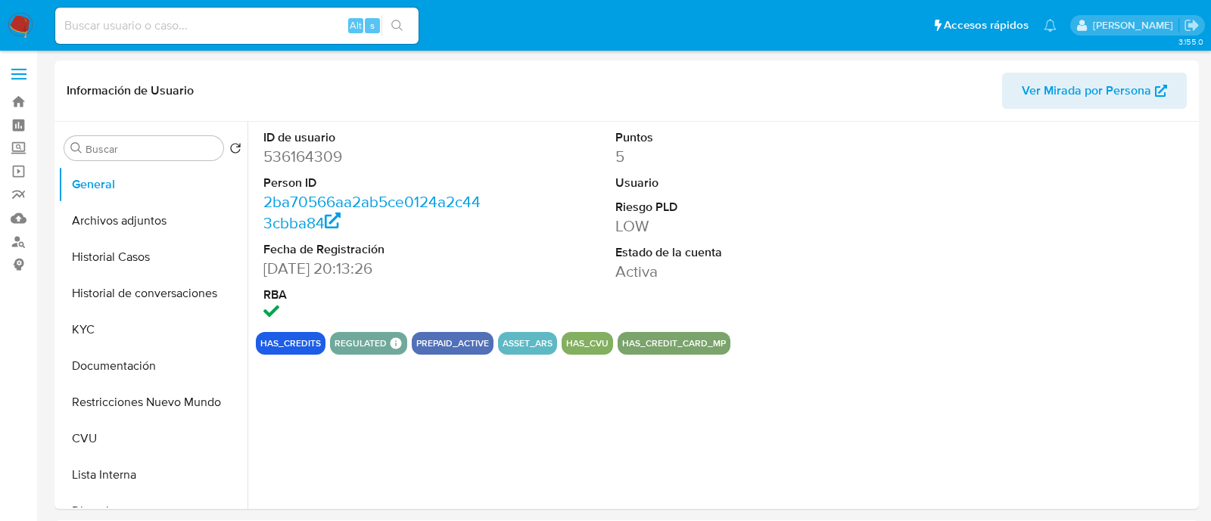
select select "10"
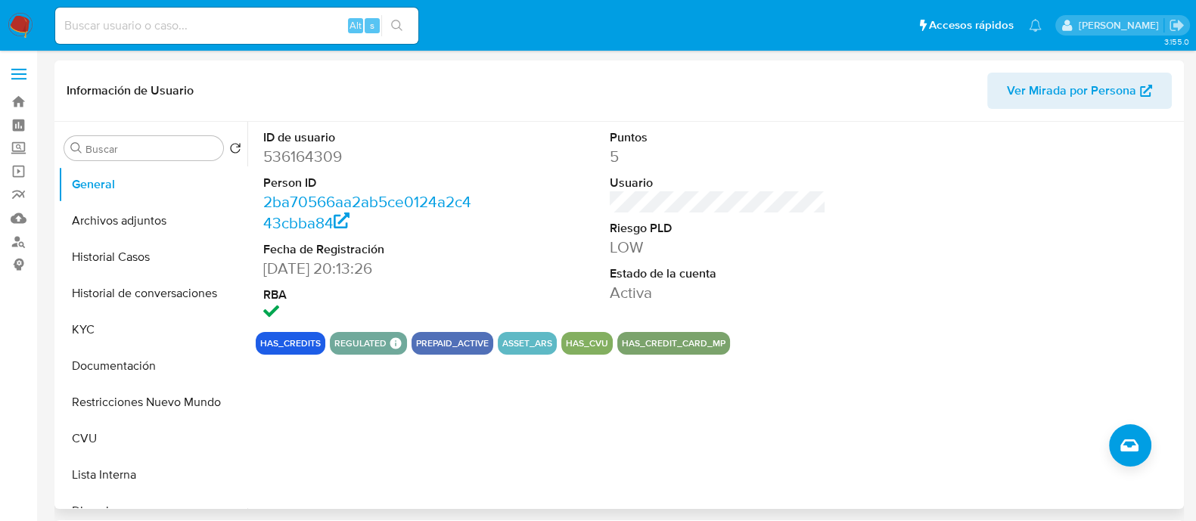
drag, startPoint x: 141, startPoint y: 259, endPoint x: 620, endPoint y: 238, distance: 479.4
click at [141, 259] on button "Historial Casos" at bounding box center [152, 257] width 189 height 36
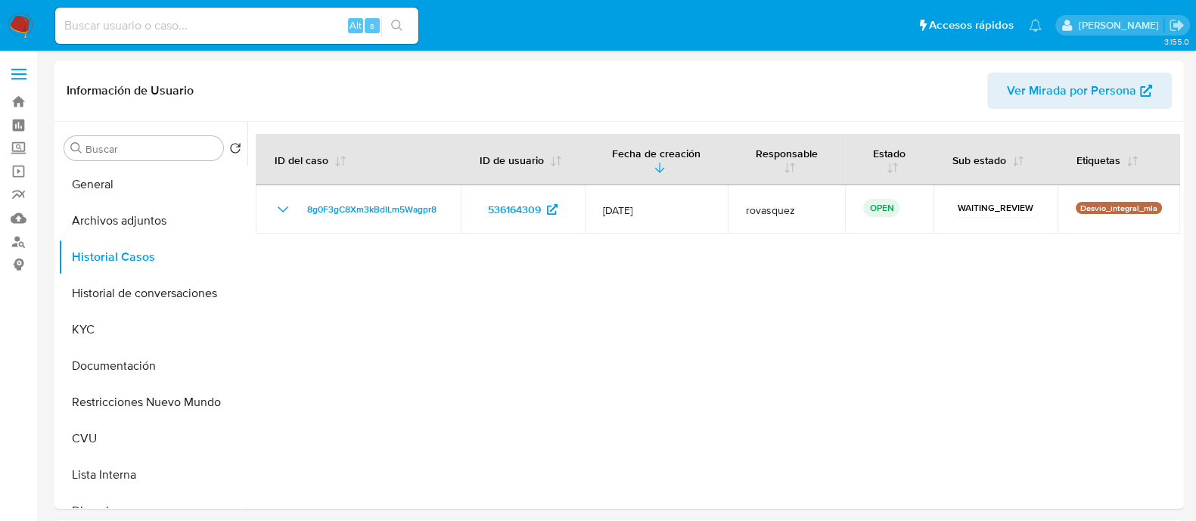
drag, startPoint x: 402, startPoint y: 210, endPoint x: 1505, endPoint y: -35, distance: 1130.0
click at [578, 337] on div at bounding box center [713, 315] width 933 height 387
click at [97, 326] on button "KYC" at bounding box center [146, 330] width 177 height 36
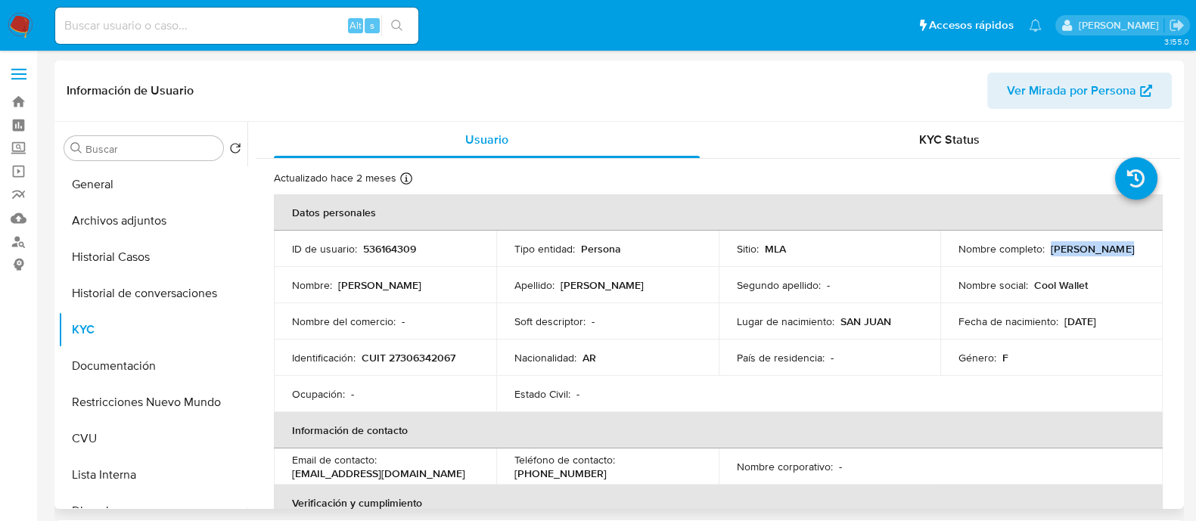
drag, startPoint x: 1046, startPoint y: 250, endPoint x: 1122, endPoint y: 247, distance: 75.7
click at [1122, 247] on div "Nombre completo : Viviana Perez" at bounding box center [1052, 249] width 186 height 14
copy p "[PERSON_NAME]"
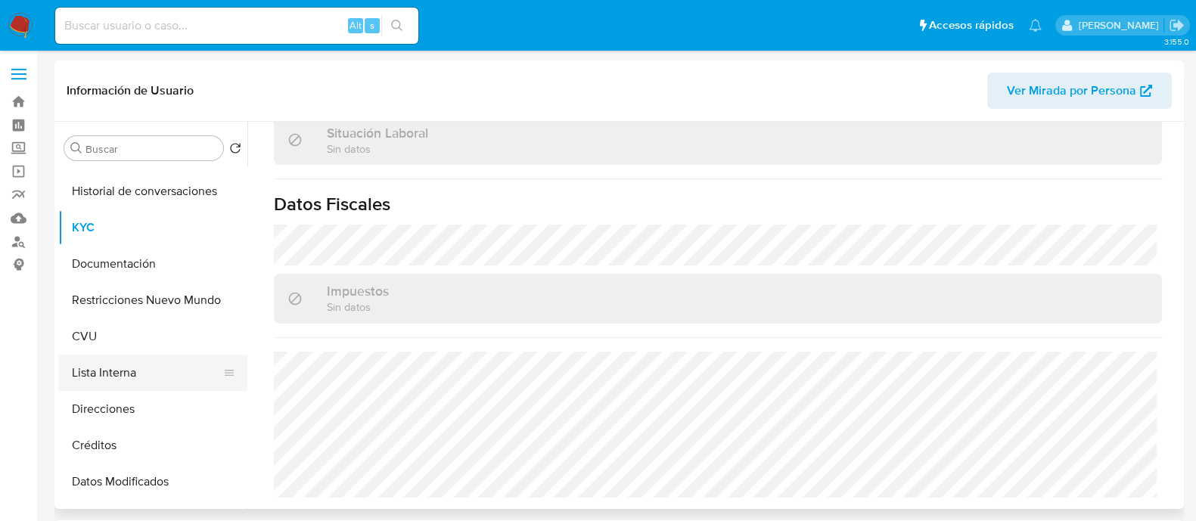
scroll to position [188, 0]
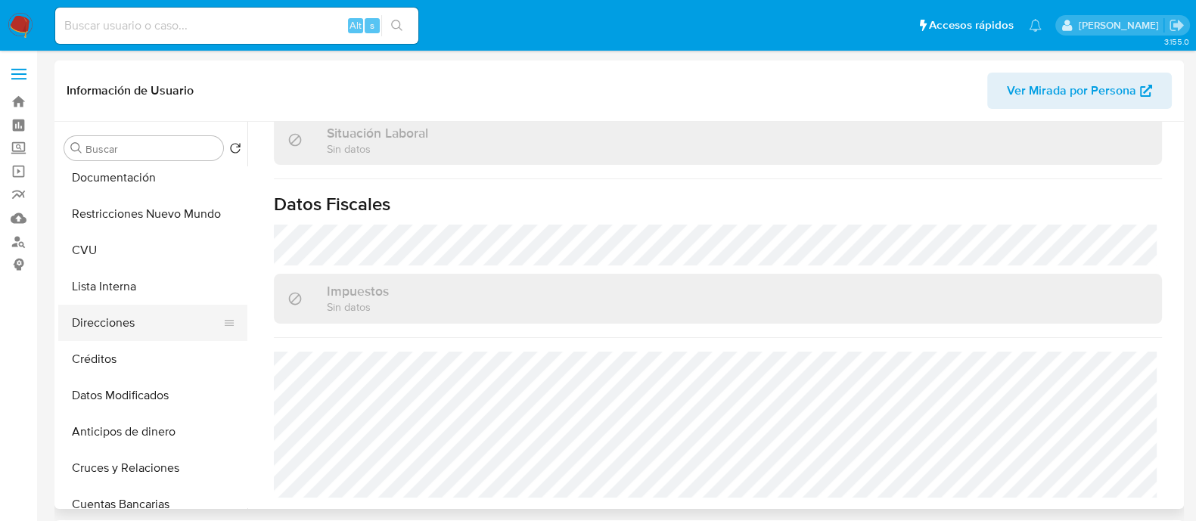
click at [127, 319] on button "Direcciones" at bounding box center [146, 323] width 177 height 36
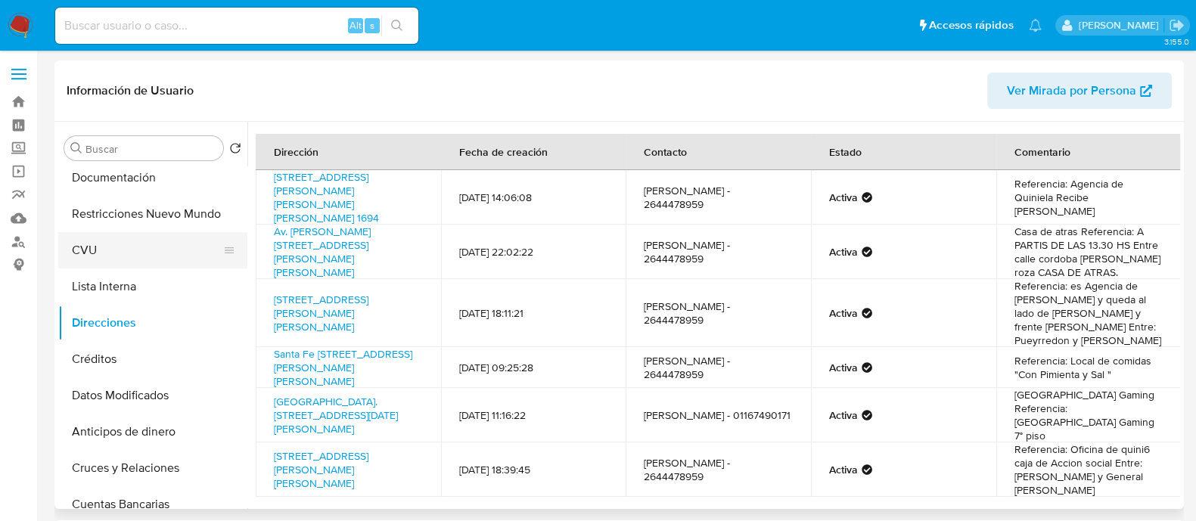
drag, startPoint x: 92, startPoint y: 241, endPoint x: 182, endPoint y: 242, distance: 90.0
click at [92, 241] on button "CVU" at bounding box center [146, 250] width 177 height 36
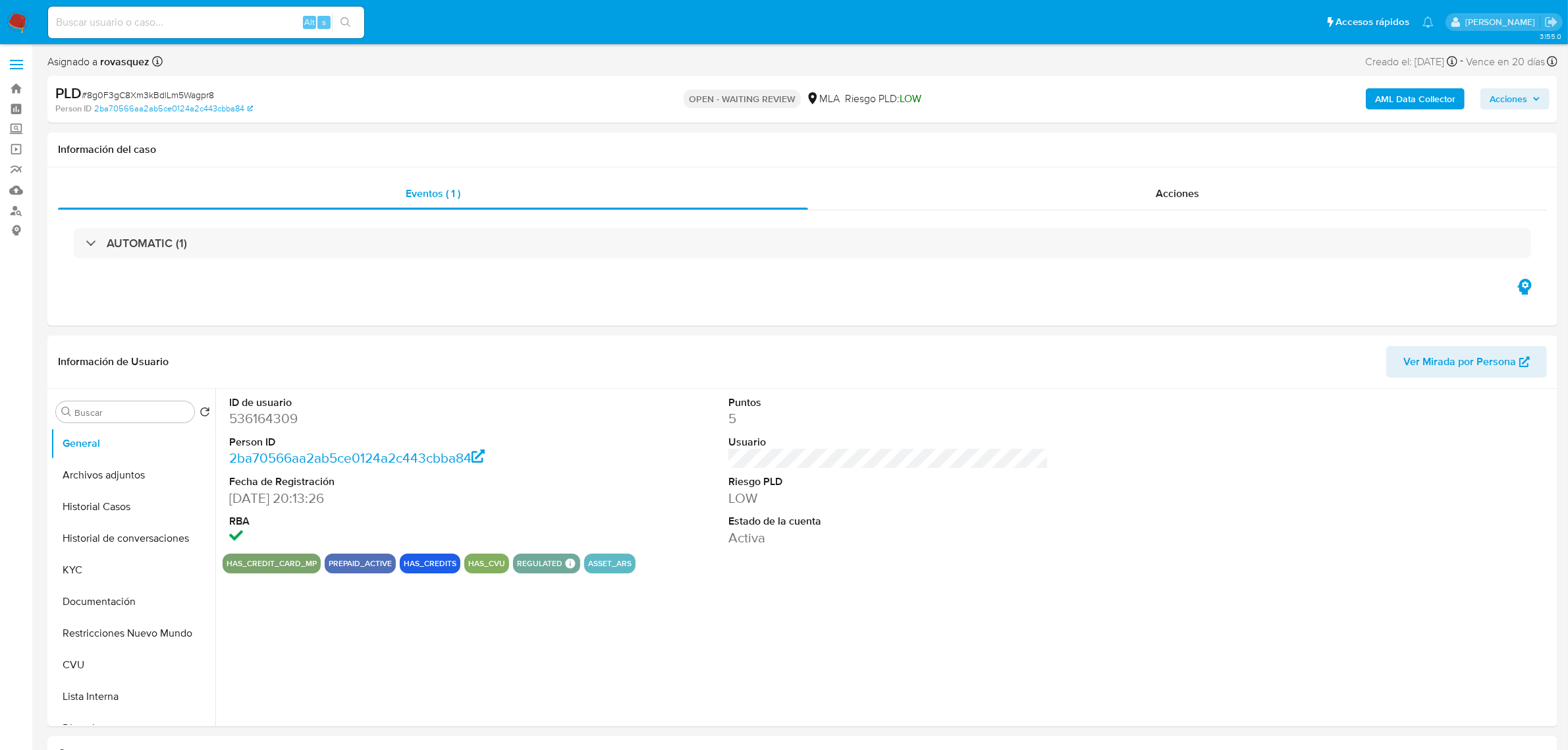
select select "10"
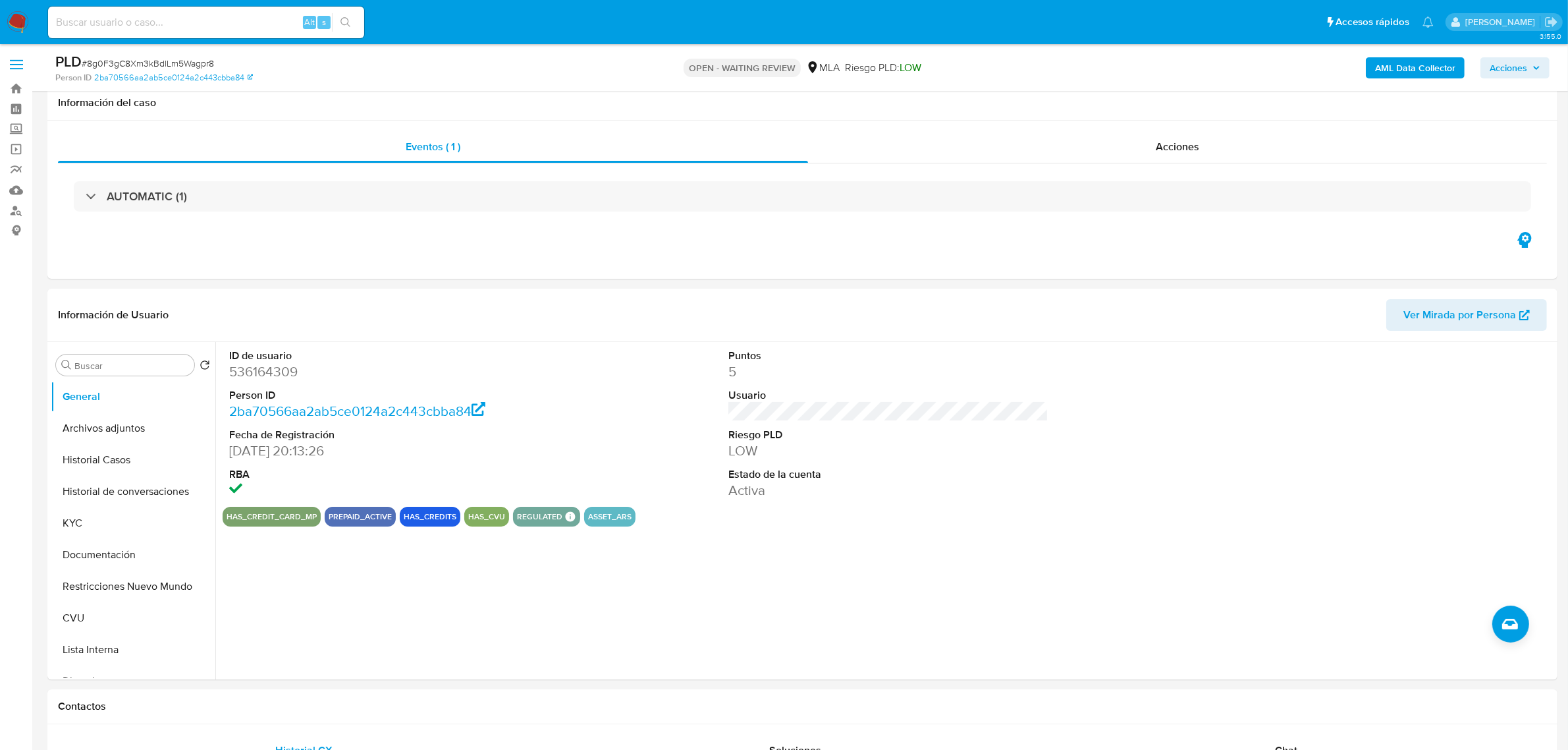
scroll to position [412, 0]
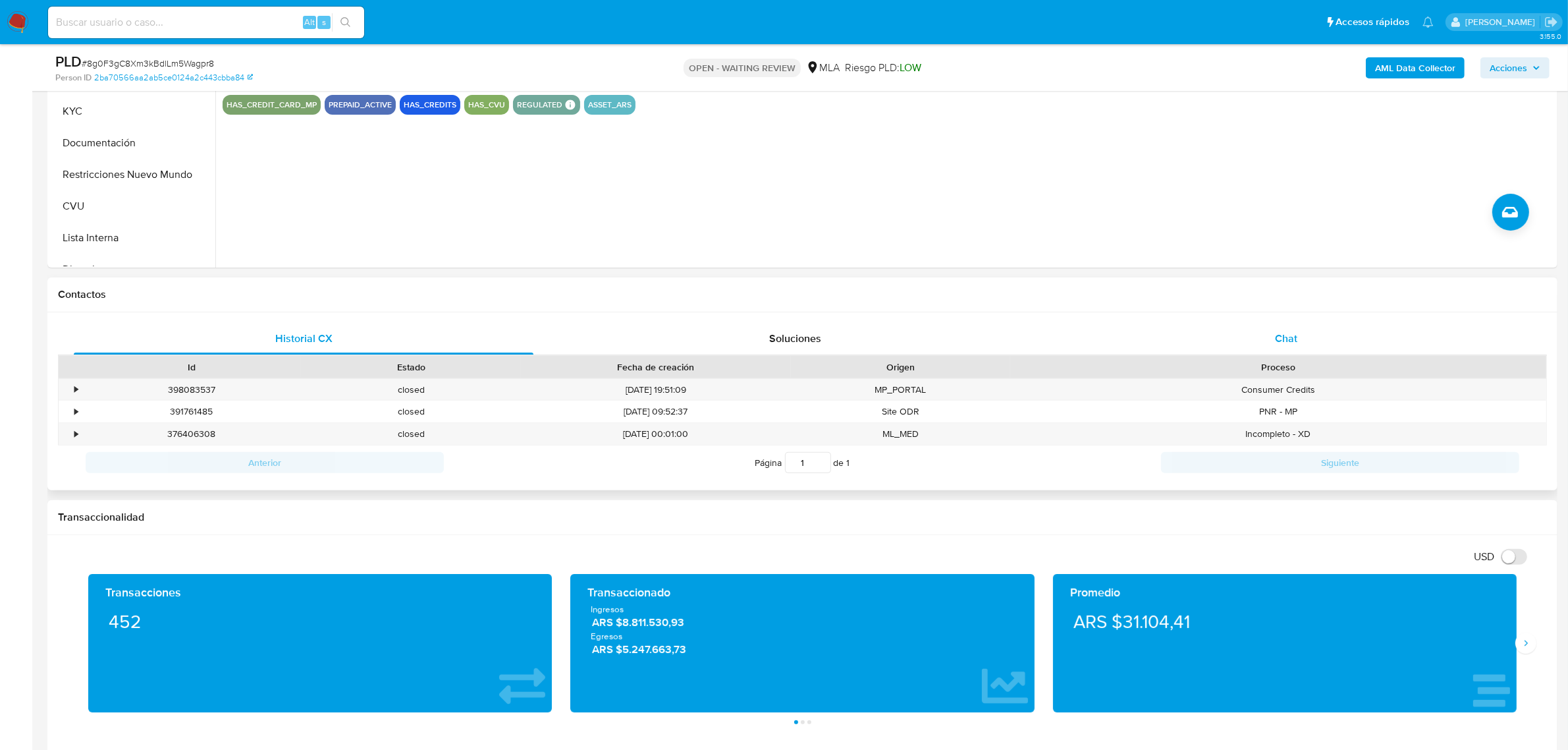
click at [1269, 345] on div "Chat" at bounding box center [1287, 339] width 460 height 31
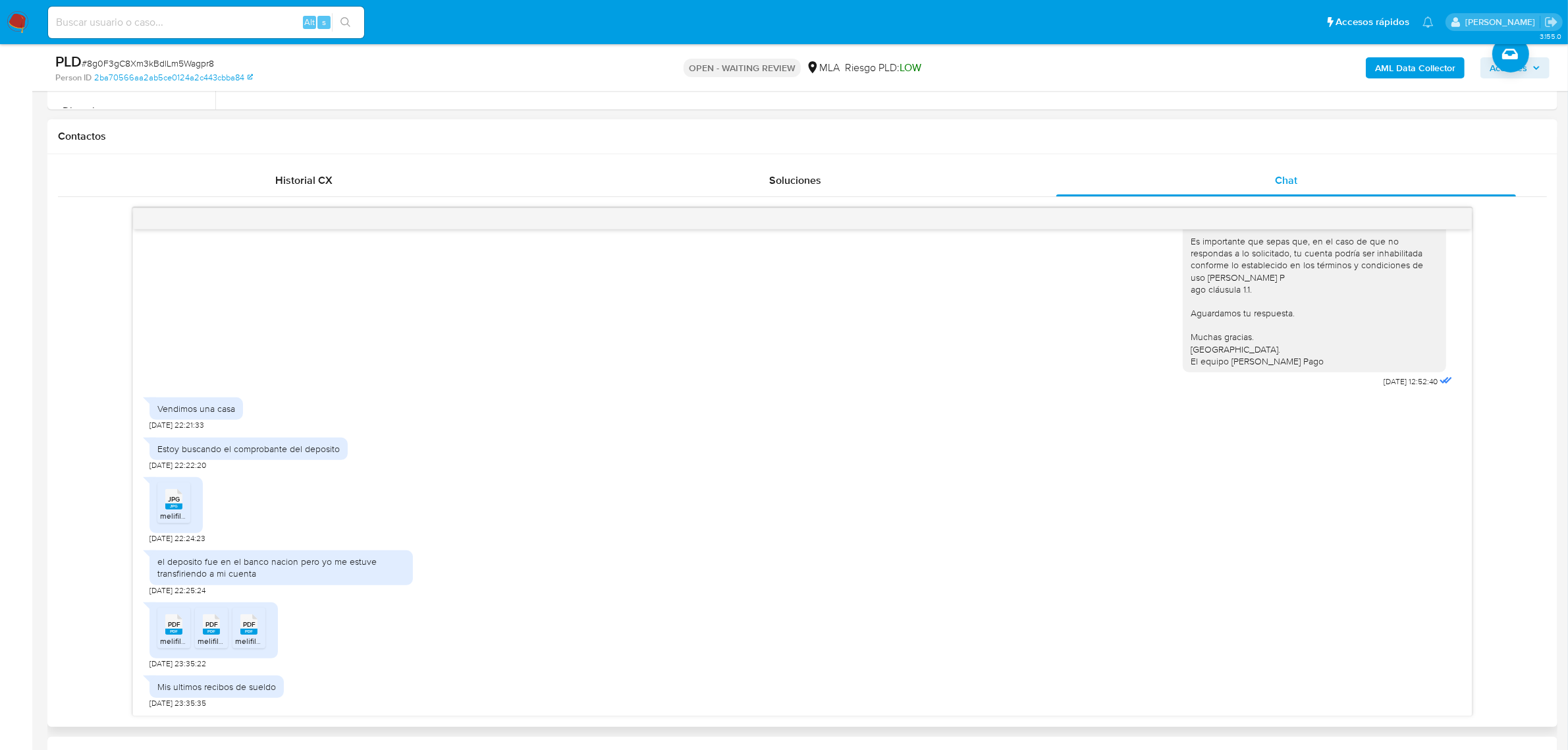
scroll to position [577, 0]
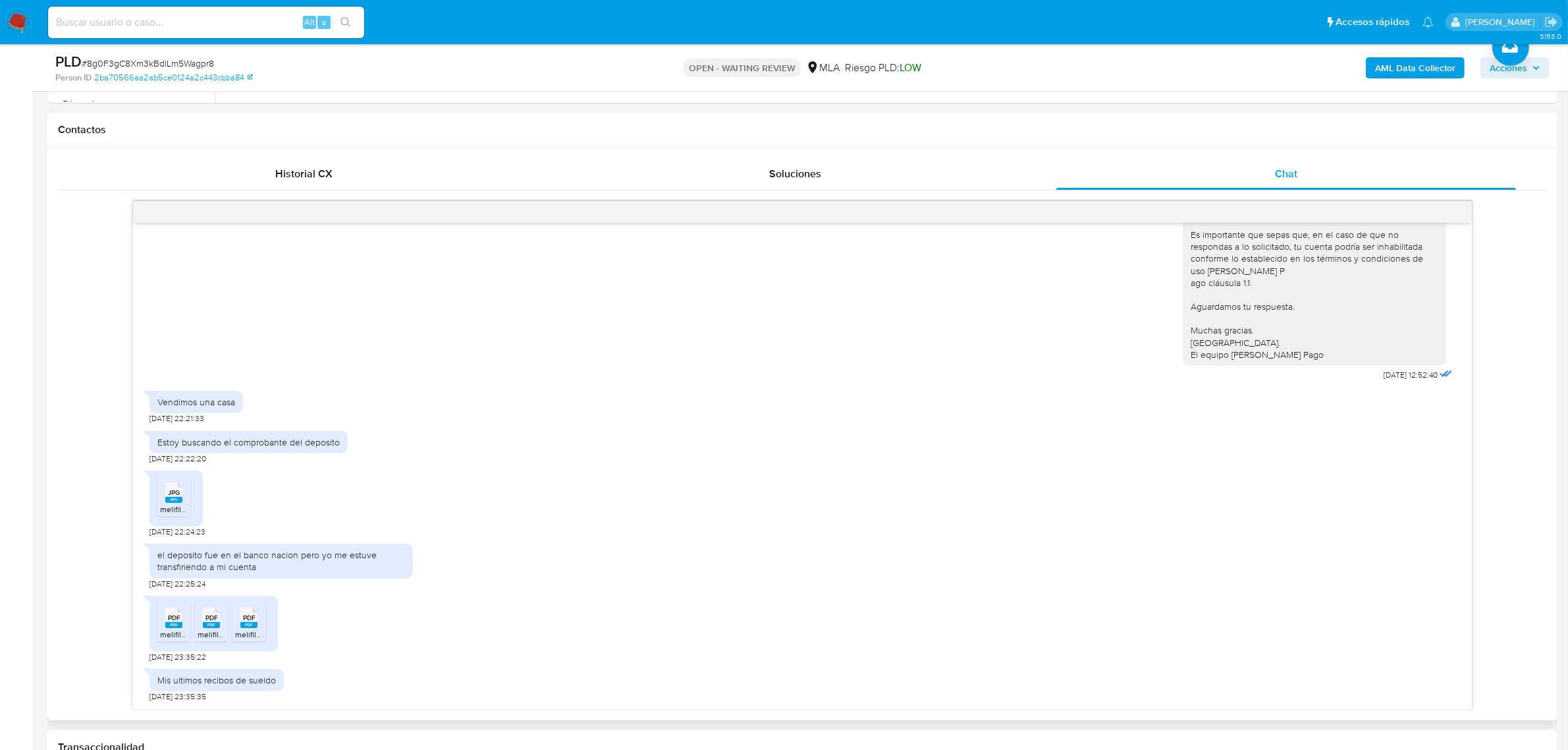
click at [172, 503] on rect at bounding box center [174, 499] width 17 height 6
click at [172, 626] on rect at bounding box center [174, 625] width 17 height 6
click at [211, 627] on rect at bounding box center [212, 625] width 17 height 6
click at [247, 626] on rect at bounding box center [249, 625] width 17 height 6
click at [787, 506] on div "JPG JPG melifile9219163557670140365.jpg 24/06/2025 22:24:23" at bounding box center [803, 501] width 1306 height 73
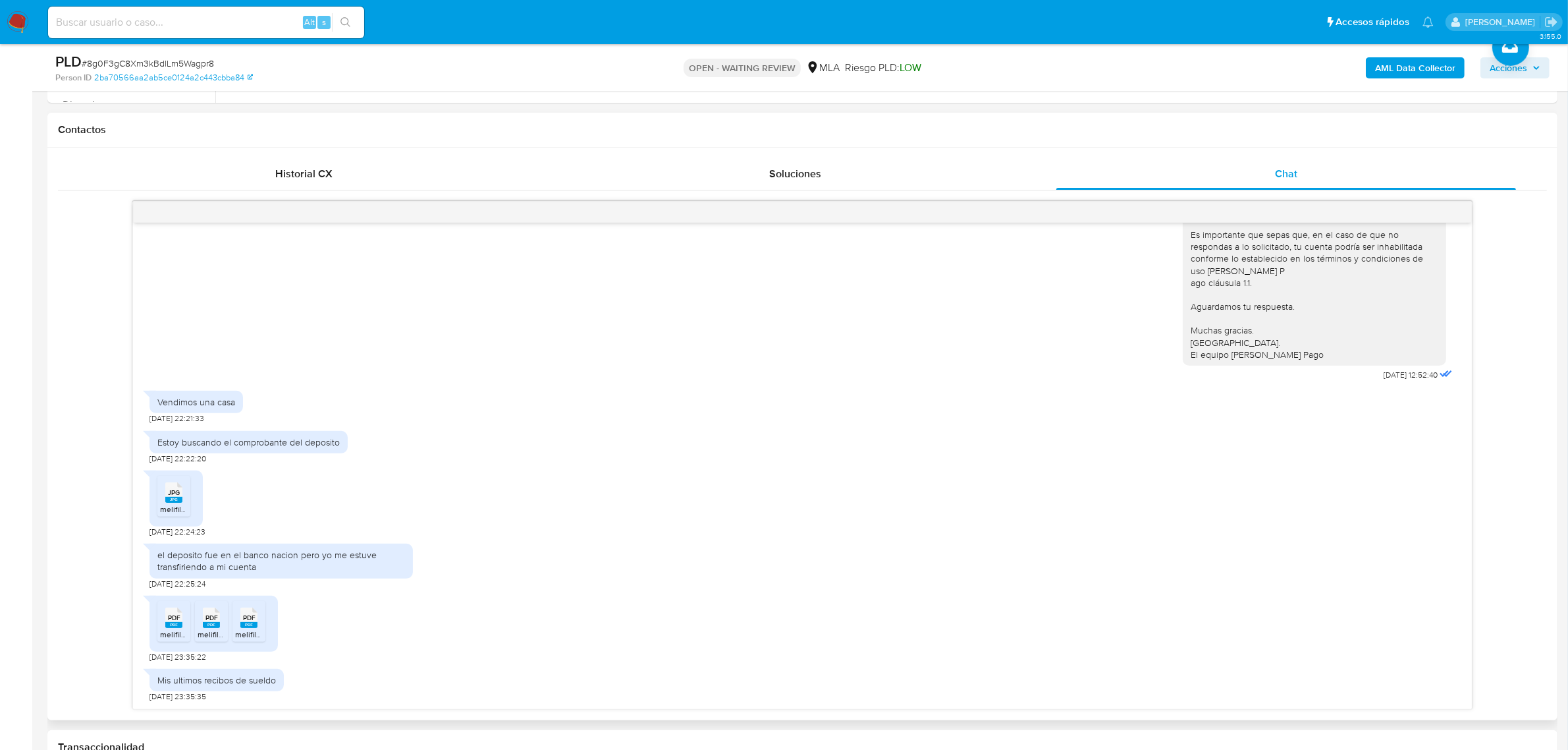
click at [697, 341] on div "Hola, Esperamos que te encuentres muy bien. Te consultamos si tuviste oportunid…" at bounding box center [803, 251] width 1306 height 267
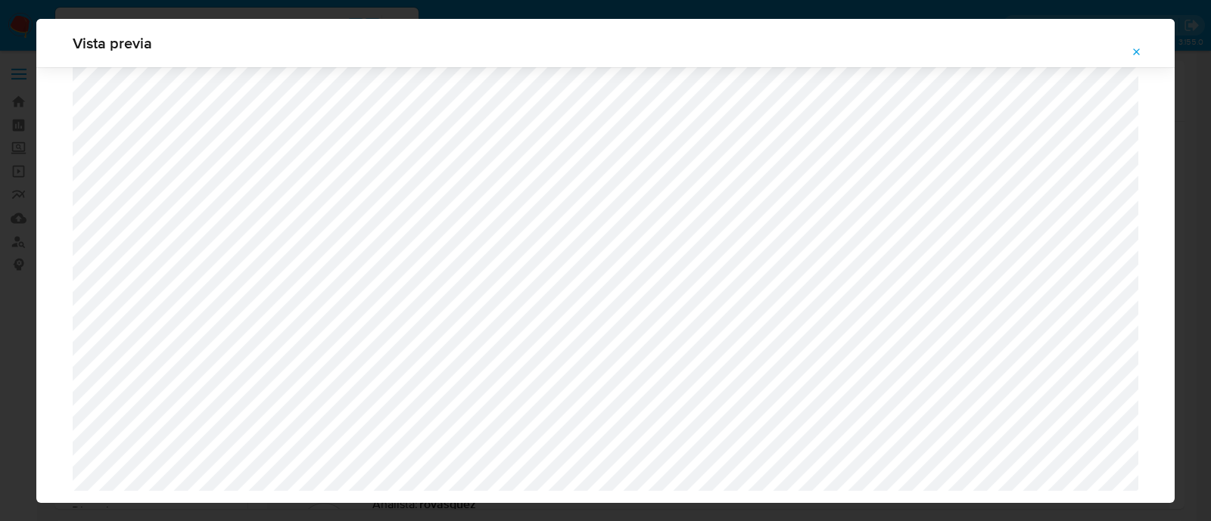
select select "10"
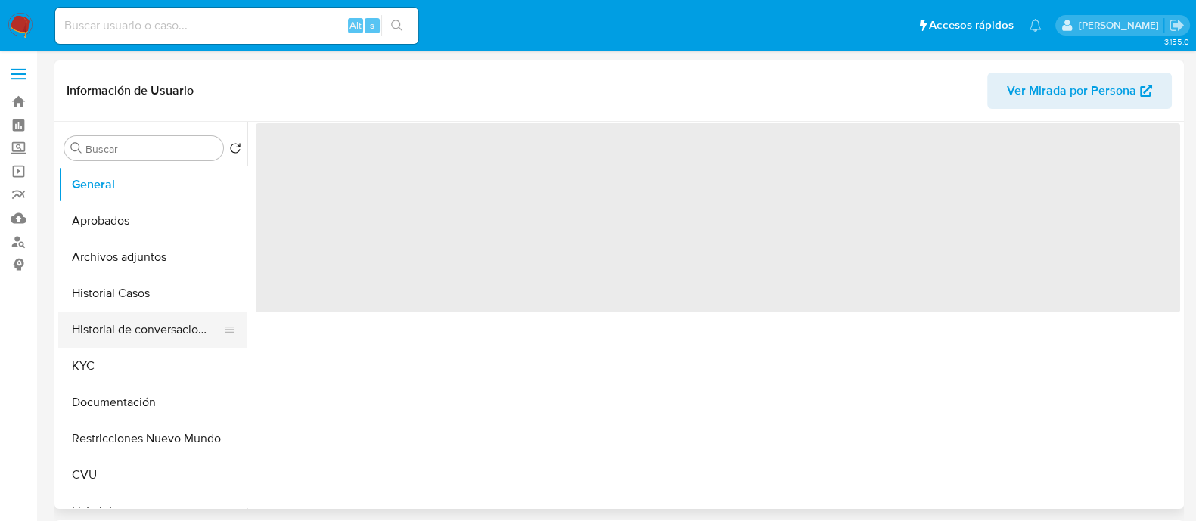
click at [129, 334] on button "Historial de conversaciones" at bounding box center [146, 330] width 177 height 36
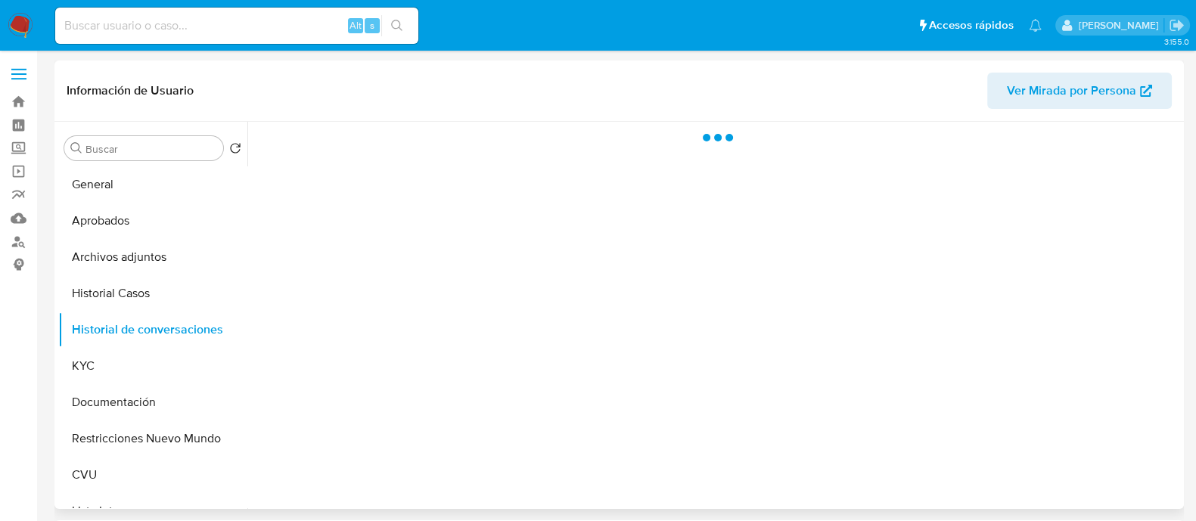
select select "10"
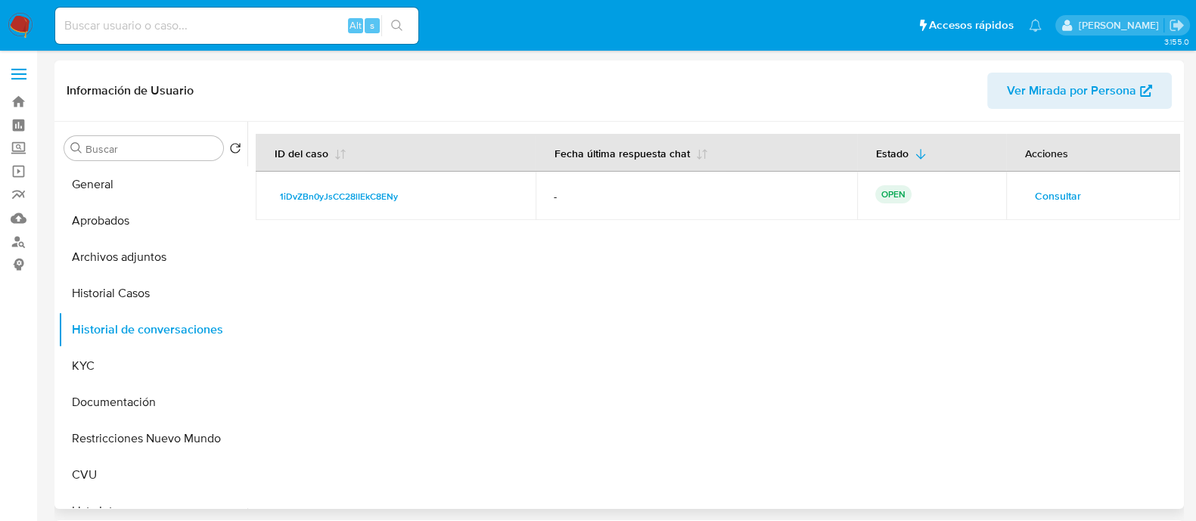
click at [1055, 194] on span "Consultar" at bounding box center [1058, 195] width 46 height 21
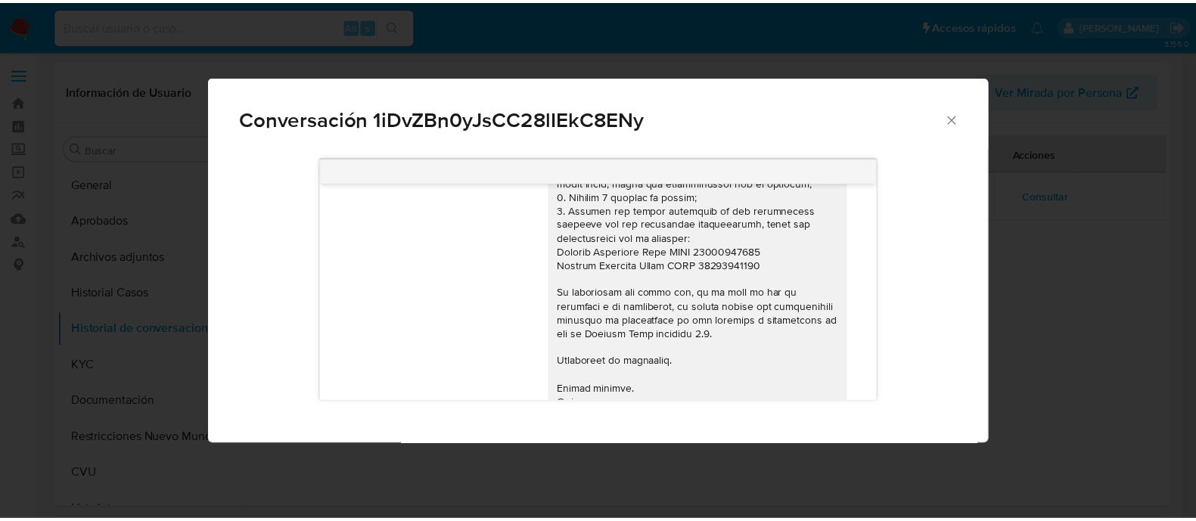
scroll to position [1456, 0]
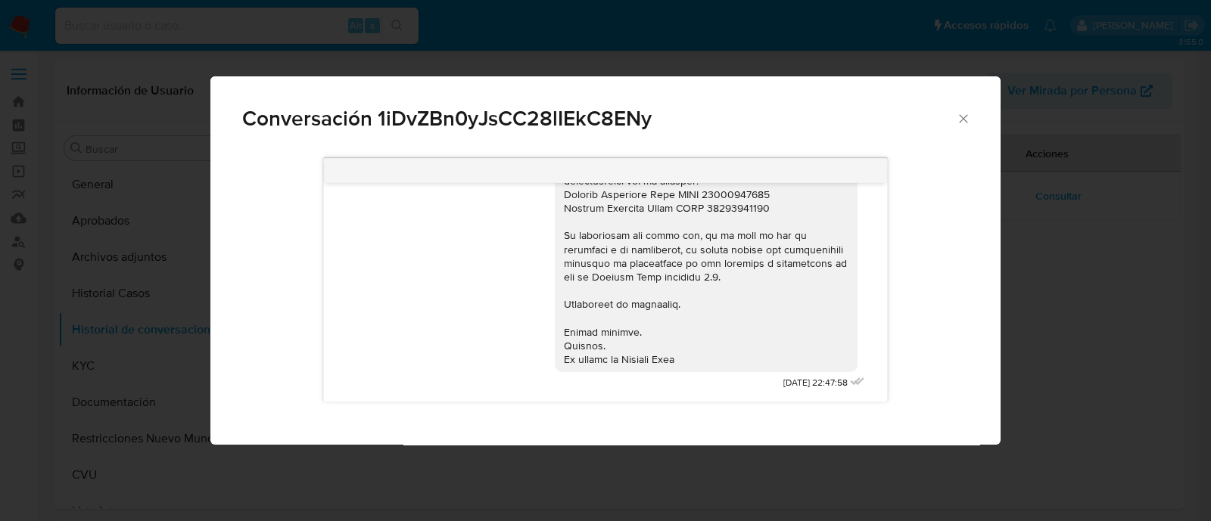
click at [965, 113] on icon "Cerrar" at bounding box center [963, 118] width 15 height 15
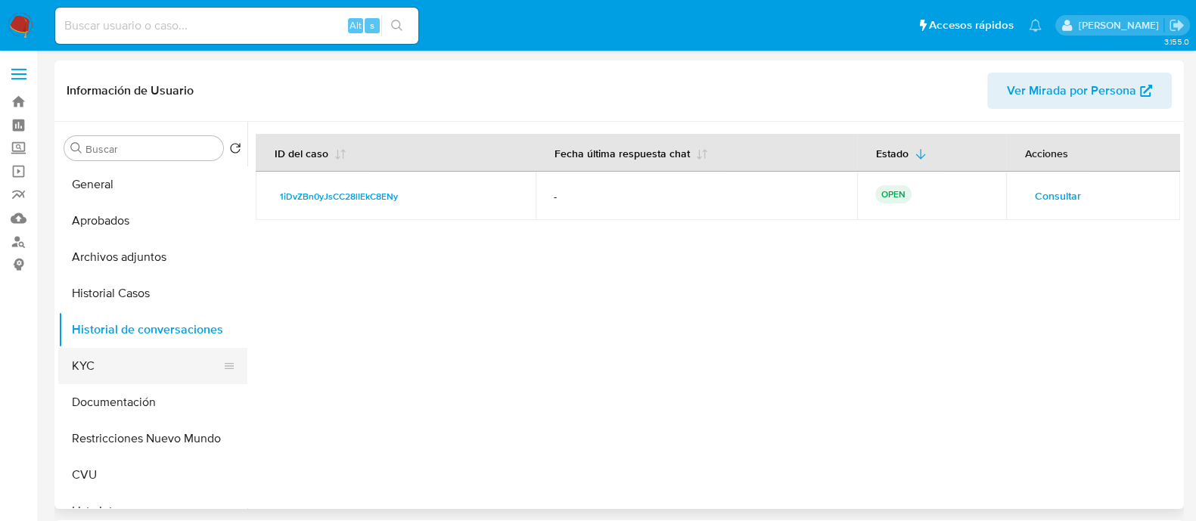
click at [110, 377] on button "KYC" at bounding box center [146, 366] width 177 height 36
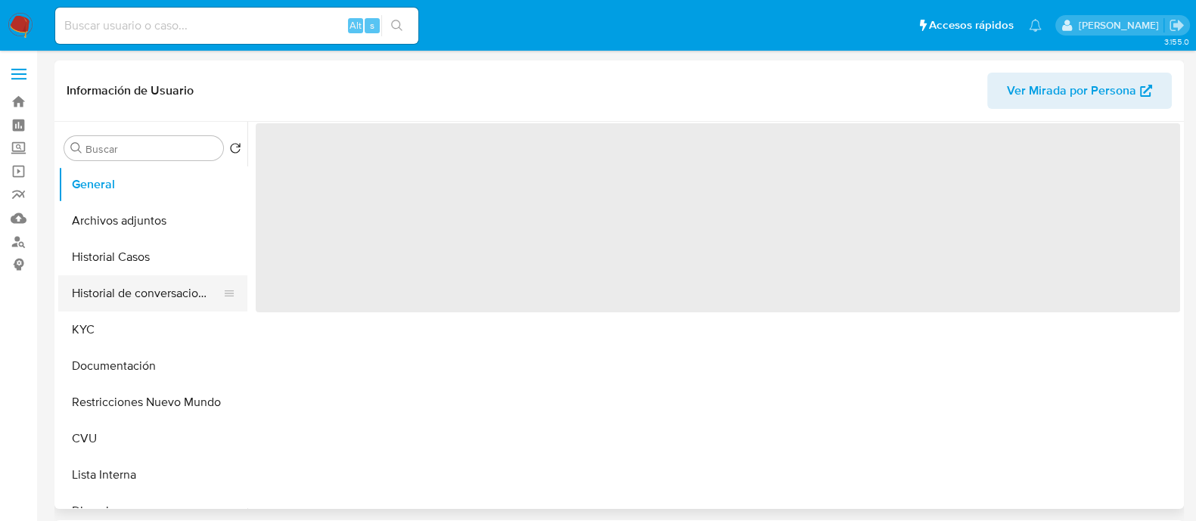
click at [151, 308] on button "Historial de conversaciones" at bounding box center [146, 293] width 177 height 36
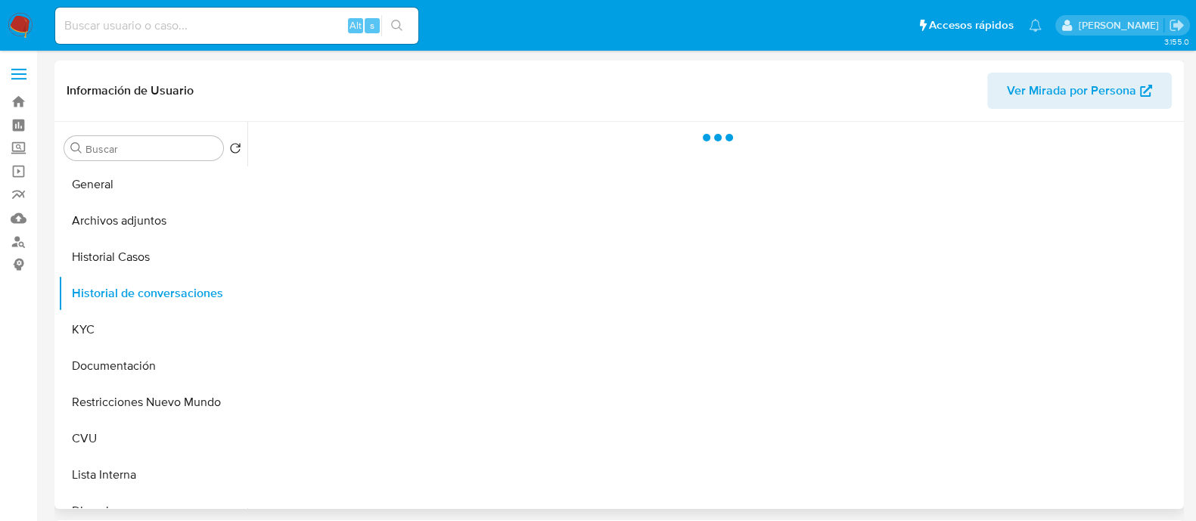
select select "10"
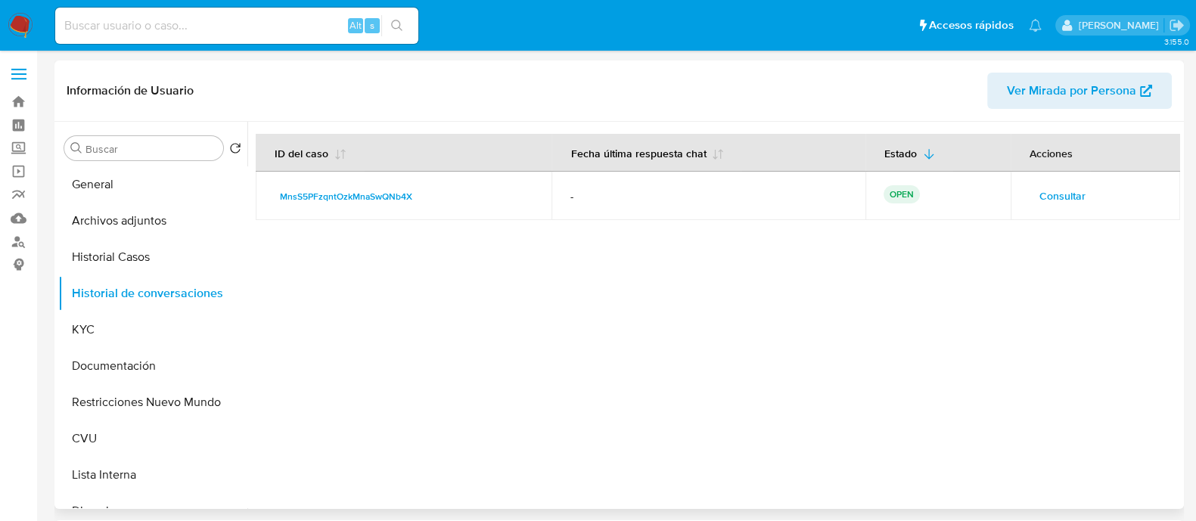
click at [1064, 194] on span "Consultar" at bounding box center [1063, 195] width 46 height 21
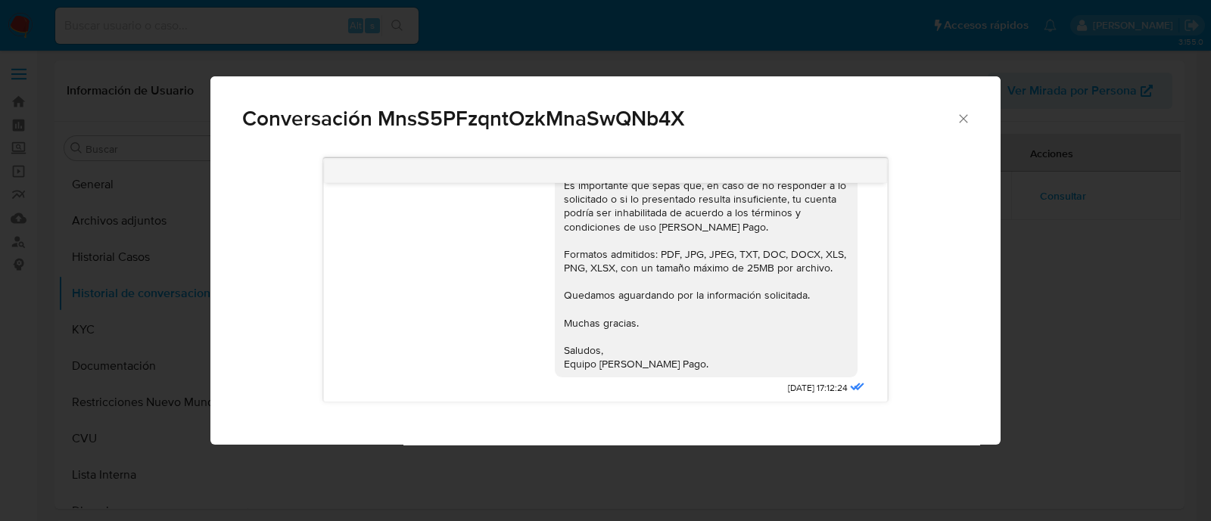
scroll to position [1086, 0]
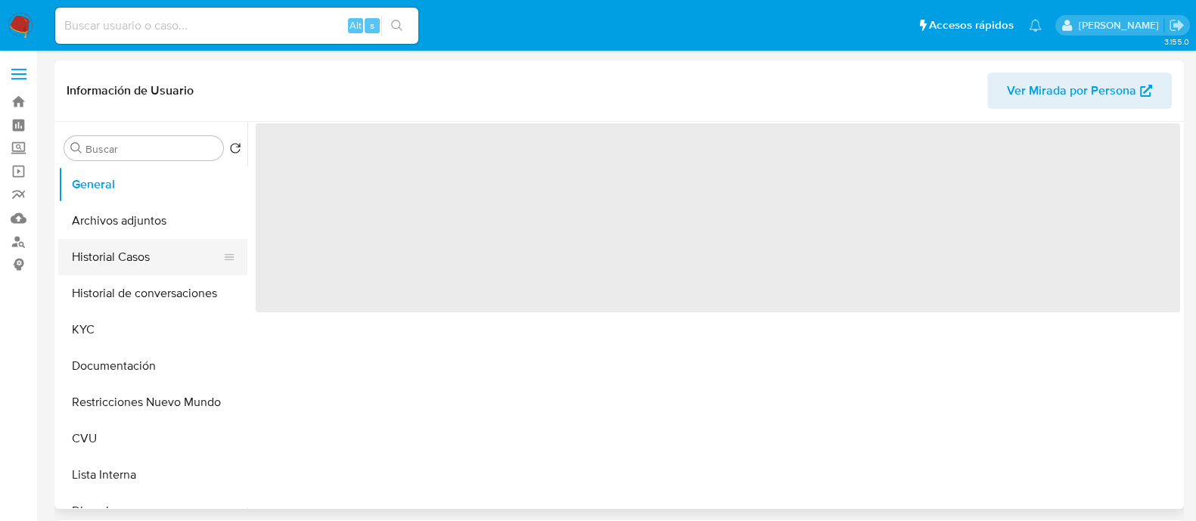
click at [126, 248] on button "Historial Casos" at bounding box center [146, 257] width 177 height 36
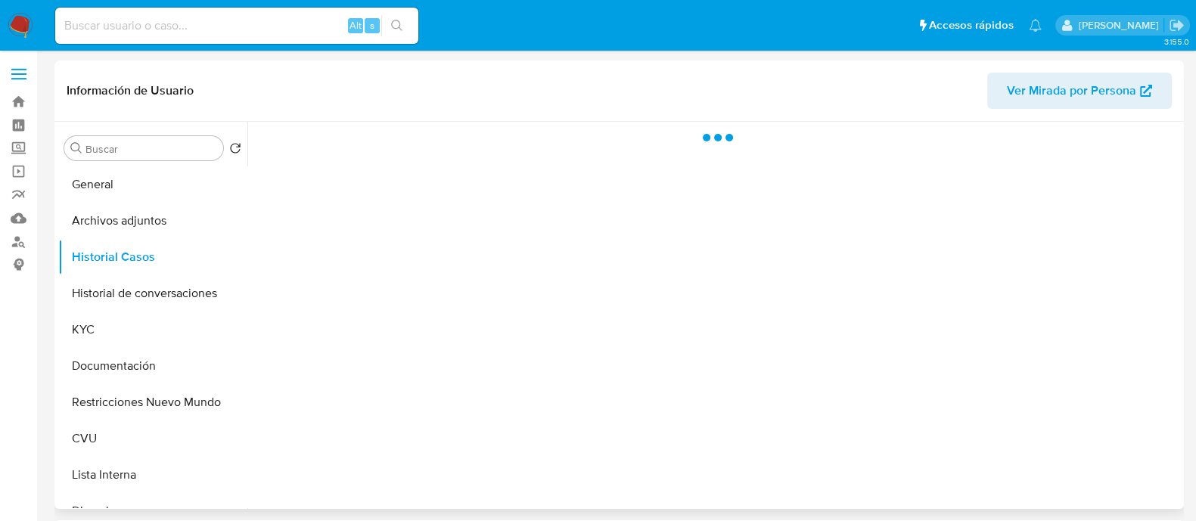
select select "10"
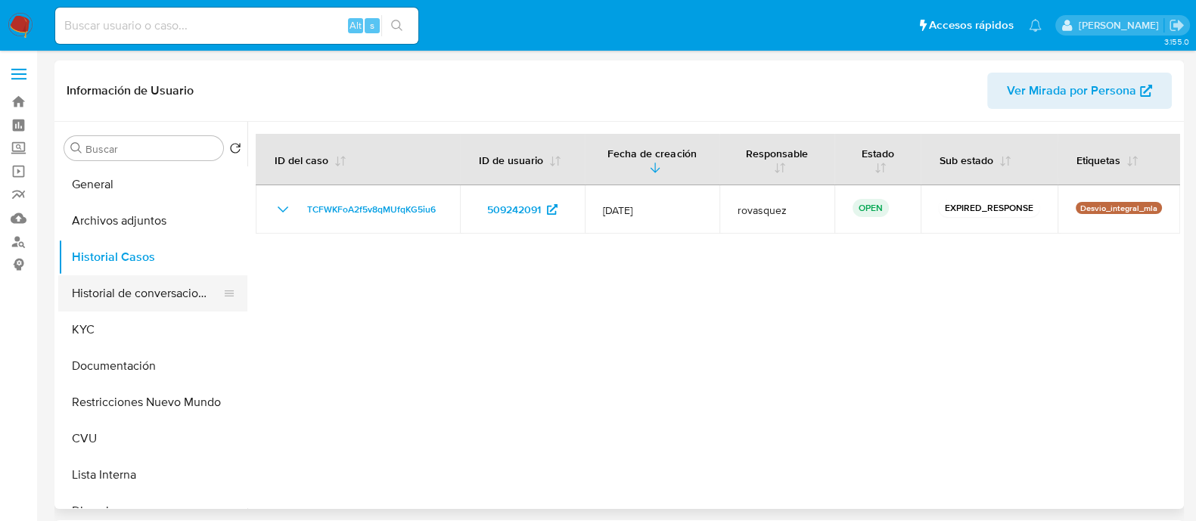
click at [168, 292] on button "Historial de conversaciones" at bounding box center [146, 293] width 177 height 36
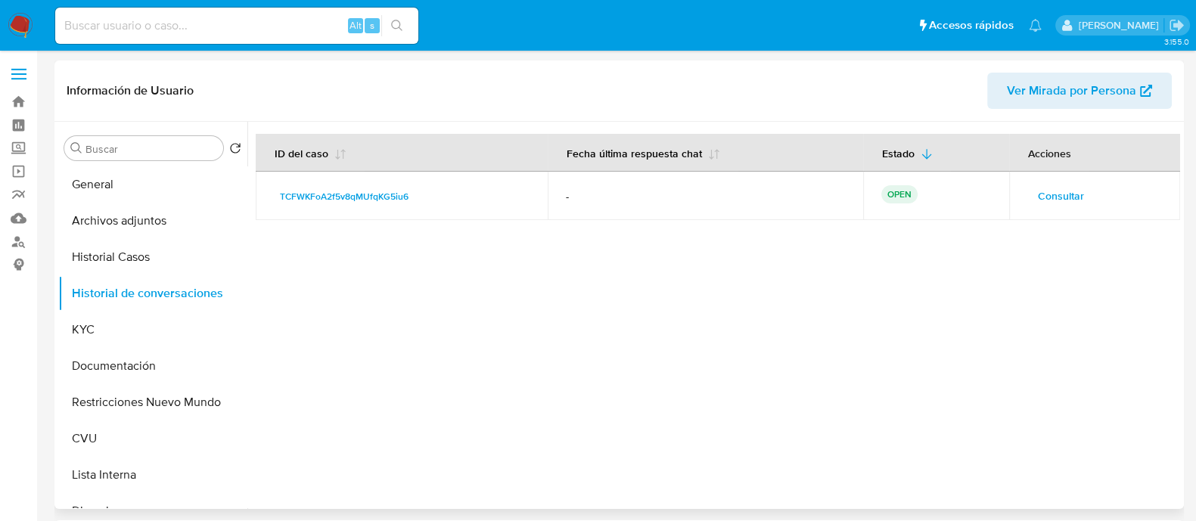
click at [1048, 194] on span "Consultar" at bounding box center [1061, 195] width 46 height 21
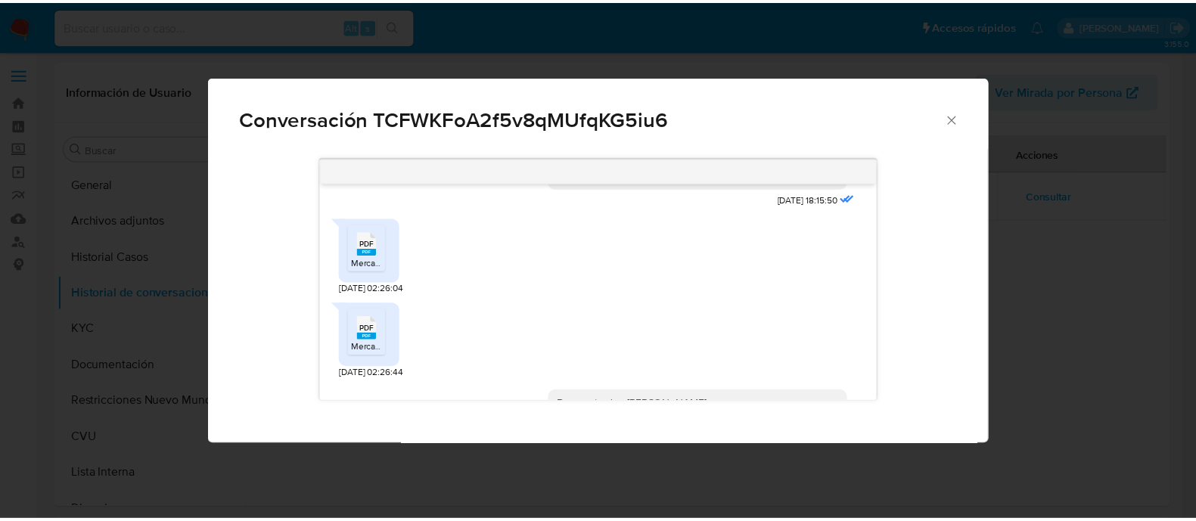
scroll to position [819, 0]
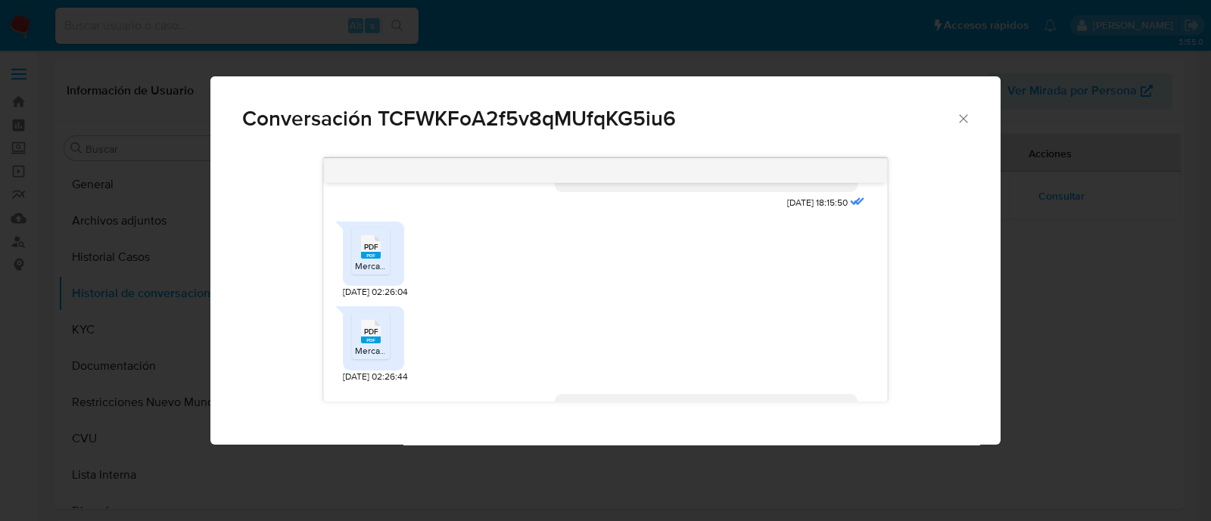
click at [959, 120] on icon "Cerrar" at bounding box center [963, 118] width 15 height 15
